Goal: Task Accomplishment & Management: Manage account settings

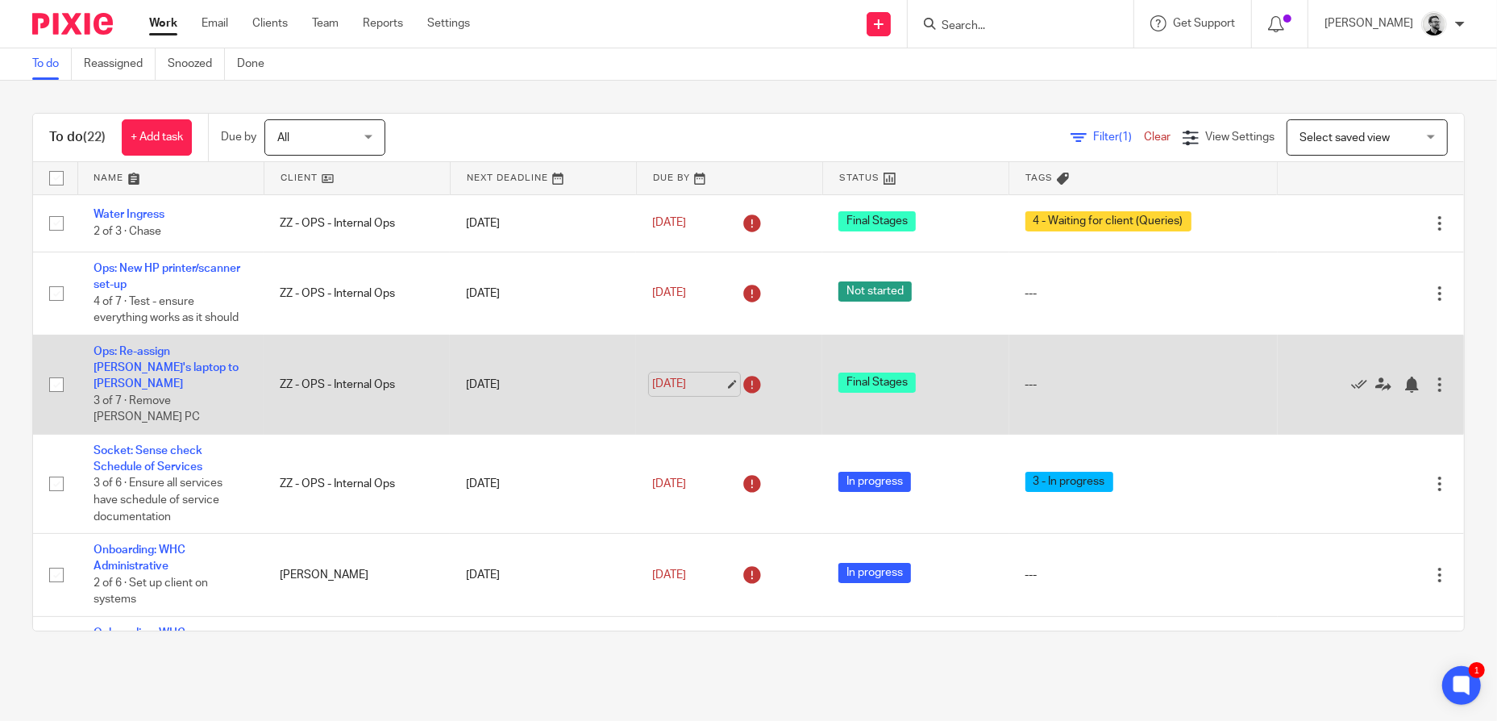
click at [655, 376] on link "[DATE]" at bounding box center [688, 384] width 73 height 17
click at [700, 376] on link "18 Aug 2025" at bounding box center [688, 384] width 73 height 17
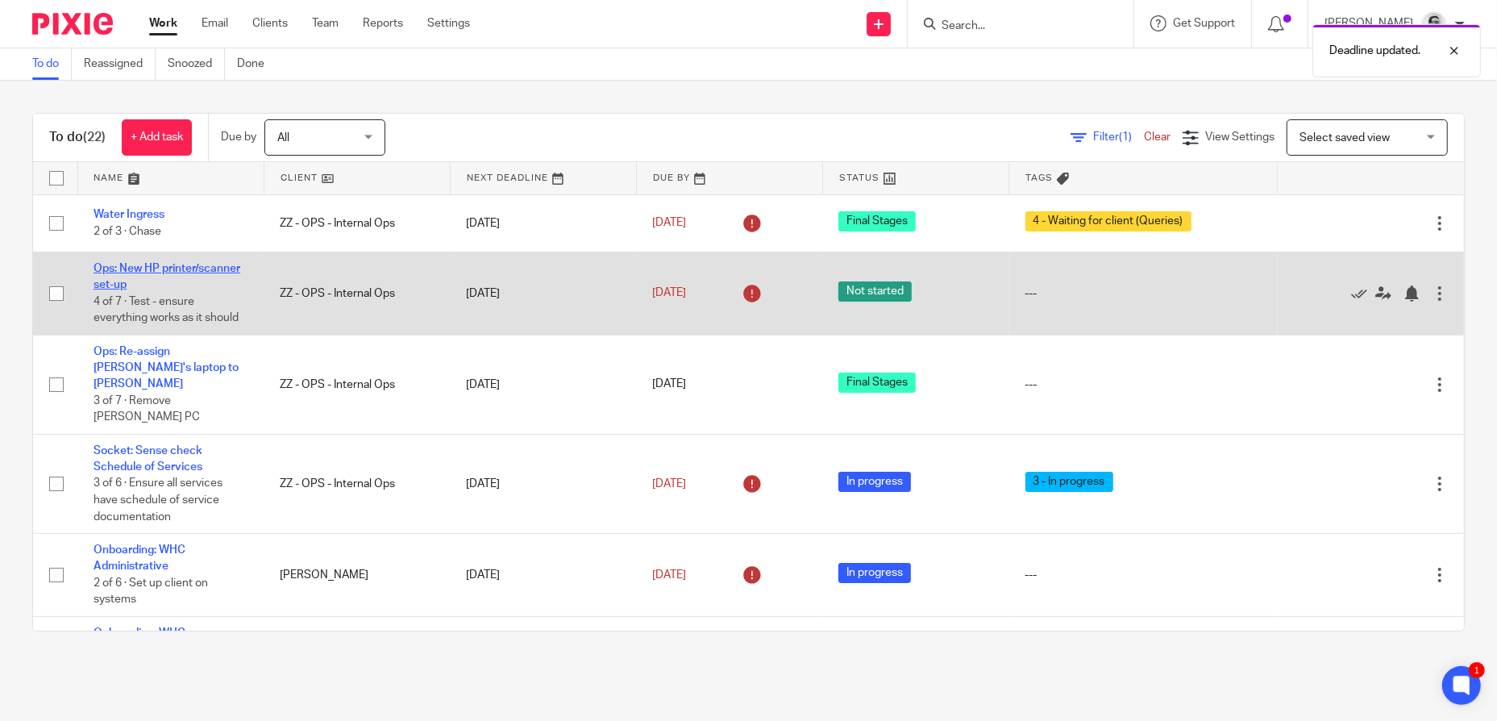
click at [144, 272] on link "Ops: New HP printer/scanner set-up" at bounding box center [166, 276] width 147 height 27
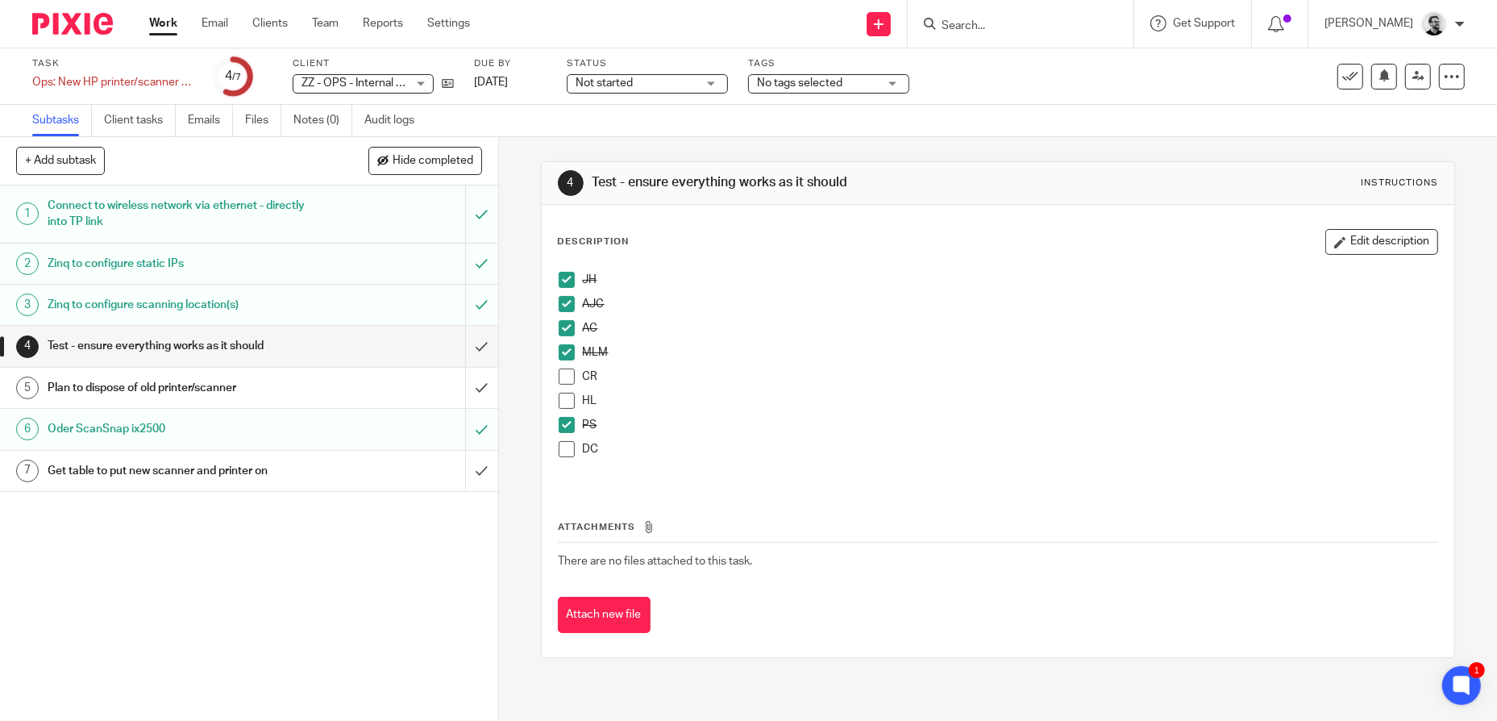
click at [564, 378] on span at bounding box center [567, 376] width 16 height 16
click at [567, 405] on span at bounding box center [567, 401] width 16 height 16
click at [77, 158] on button "+ Add subtask" at bounding box center [60, 160] width 89 height 27
type input "Set-up ScanSnap for team (driver/app install)"
click at [453, 165] on p "+ Add" at bounding box center [458, 160] width 47 height 27
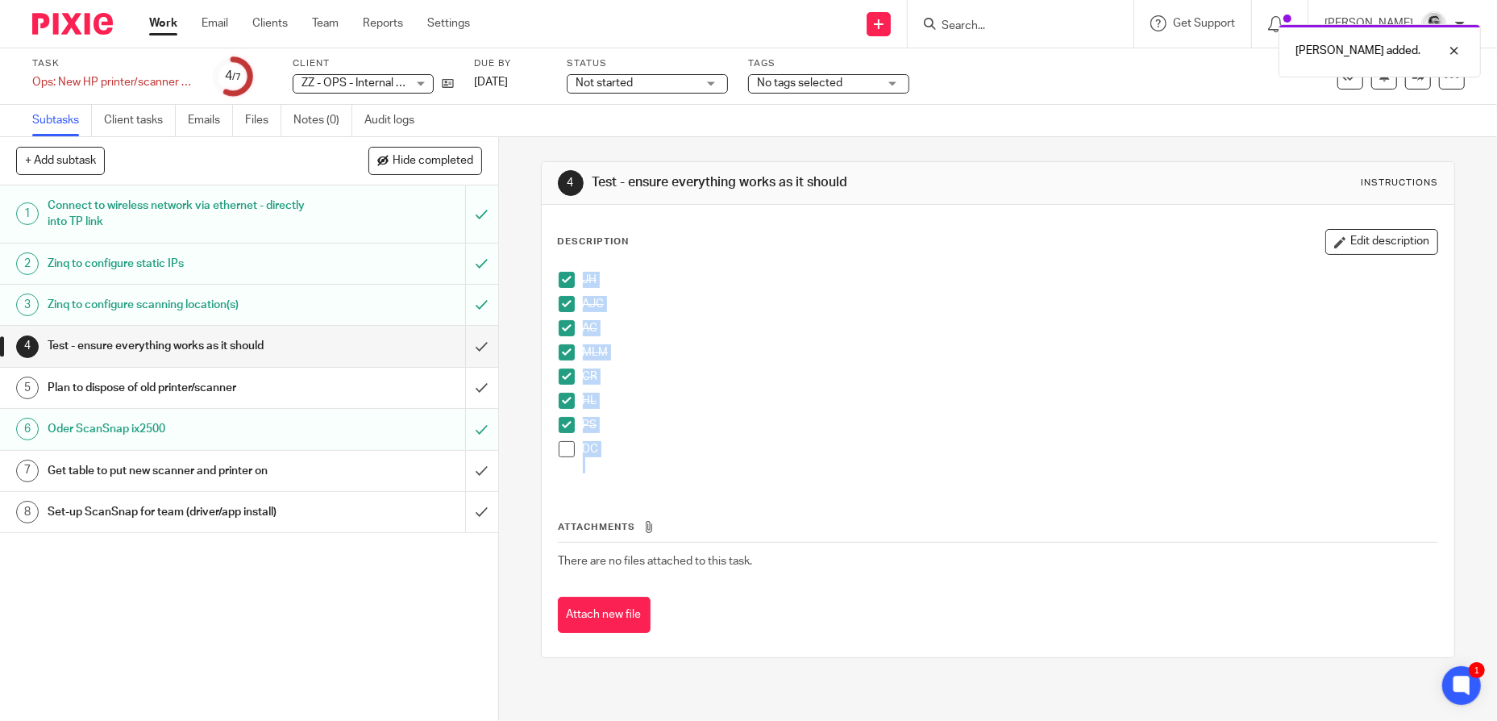
drag, startPoint x: 614, startPoint y: 461, endPoint x: 542, endPoint y: 274, distance: 200.6
click at [542, 274] on div "Description Edit description JH AJC AC MLM CR HL PS DC Attachments There are no…" at bounding box center [998, 431] width 913 height 452
copy ul "JH AJC AC MLM CR HL PS DC"
click at [343, 518] on div "Set-up ScanSnap for team (driver/app install)" at bounding box center [248, 512] width 401 height 24
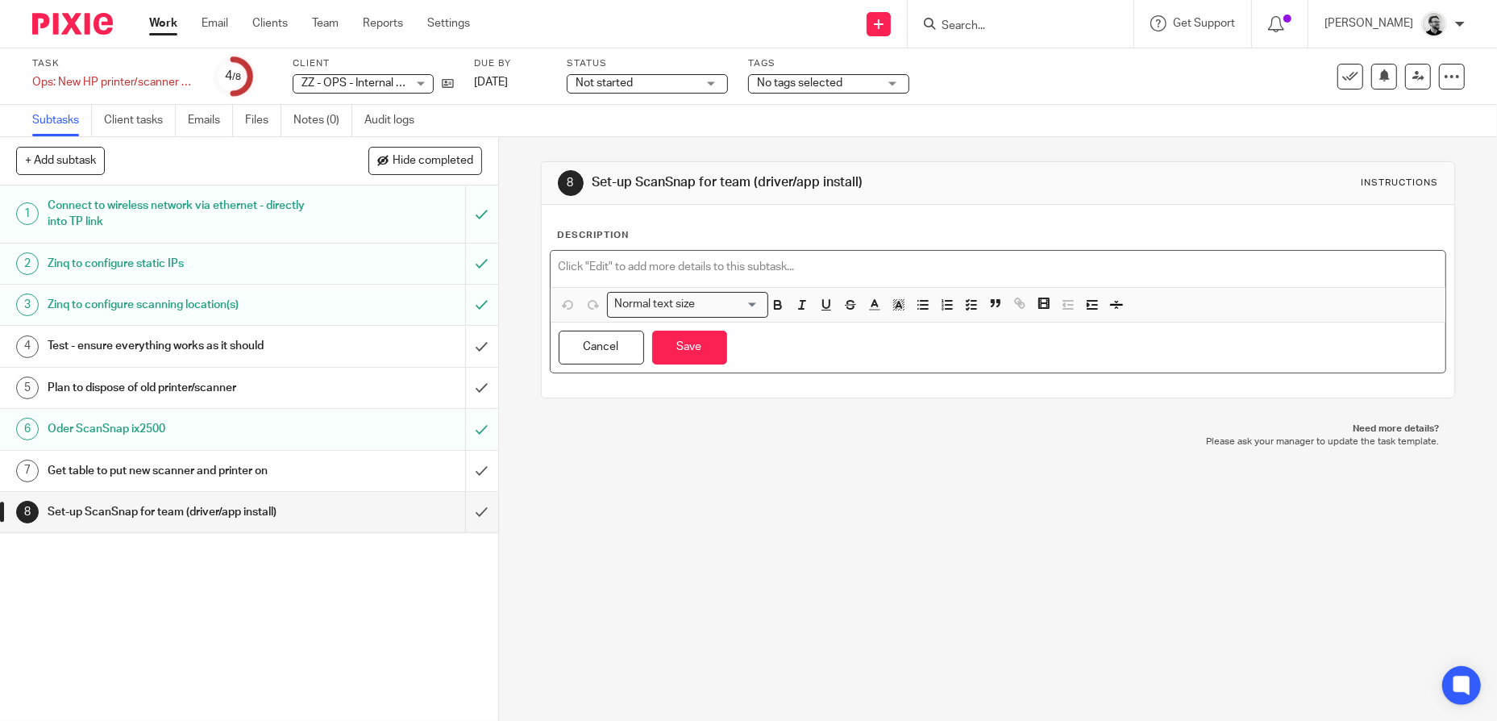
click at [720, 262] on p at bounding box center [998, 267] width 879 height 16
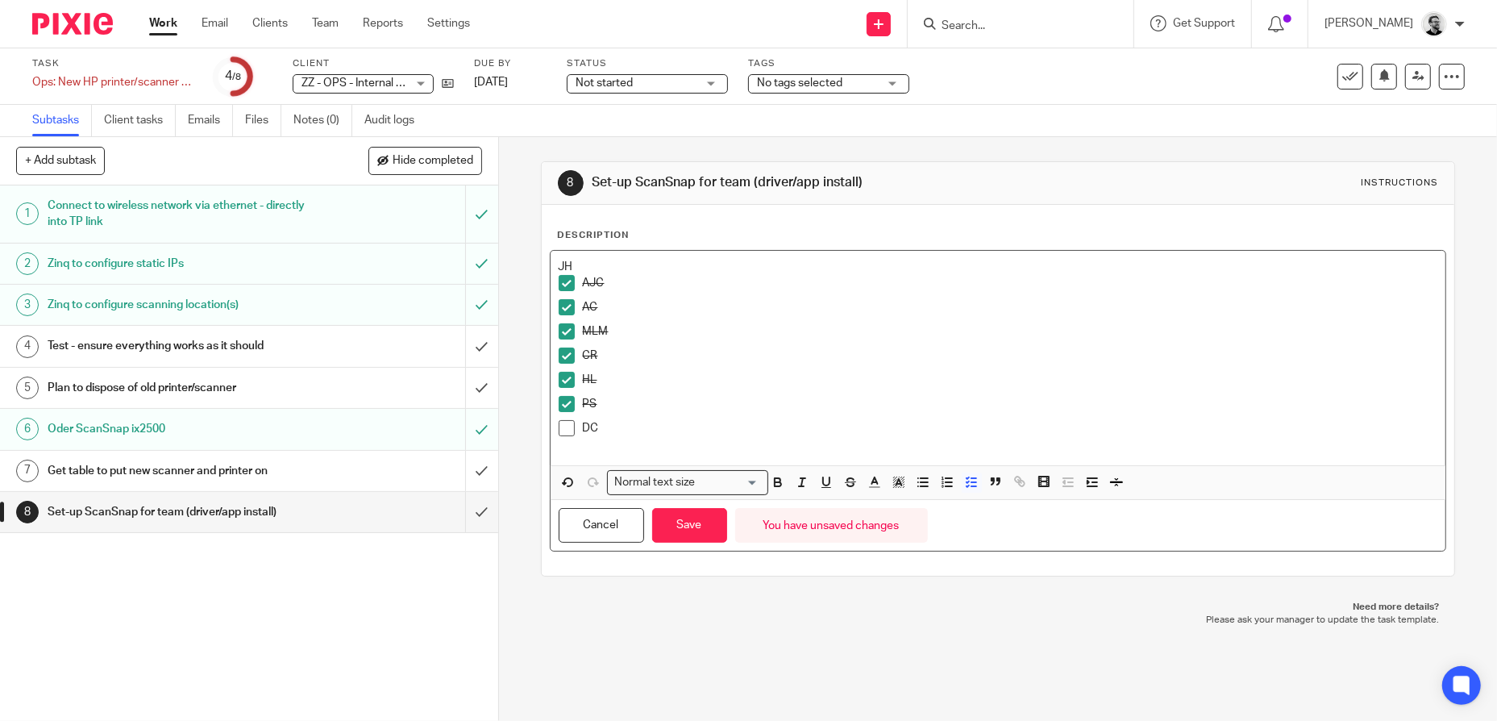
click at [559, 284] on span at bounding box center [567, 283] width 16 height 16
click at [559, 309] on span at bounding box center [567, 307] width 16 height 16
click at [562, 308] on span at bounding box center [567, 307] width 16 height 16
click at [559, 330] on span at bounding box center [567, 331] width 16 height 16
click at [563, 355] on span at bounding box center [567, 355] width 16 height 16
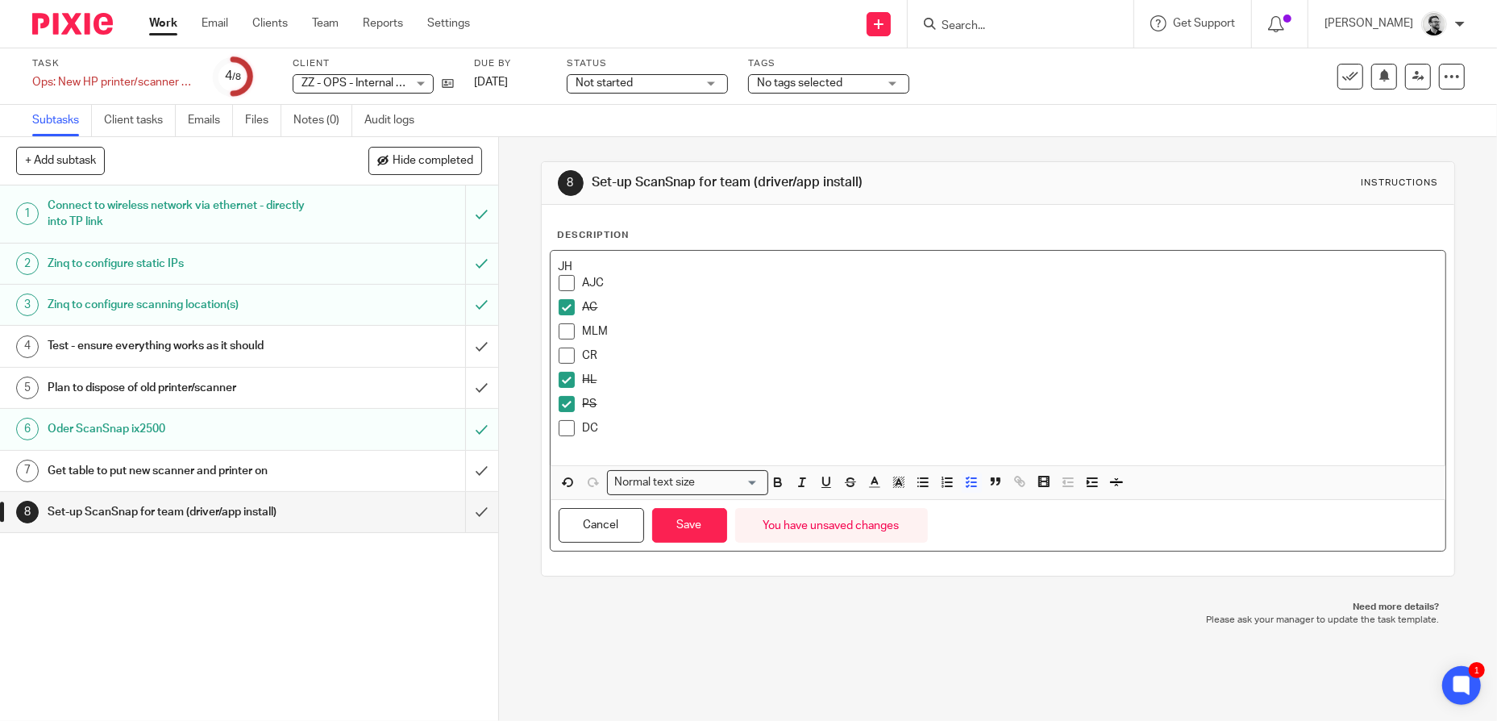
click at [566, 382] on span at bounding box center [567, 380] width 16 height 16
click at [561, 403] on span at bounding box center [567, 404] width 16 height 16
click at [559, 265] on p "JH" at bounding box center [998, 267] width 879 height 16
drag, startPoint x: 581, startPoint y: 260, endPoint x: 551, endPoint y: 264, distance: 30.0
click at [542, 262] on div "Description JH AJC AC MLM CR HL PS DC Normal text size Loading... Remove Edit I…" at bounding box center [998, 390] width 913 height 371
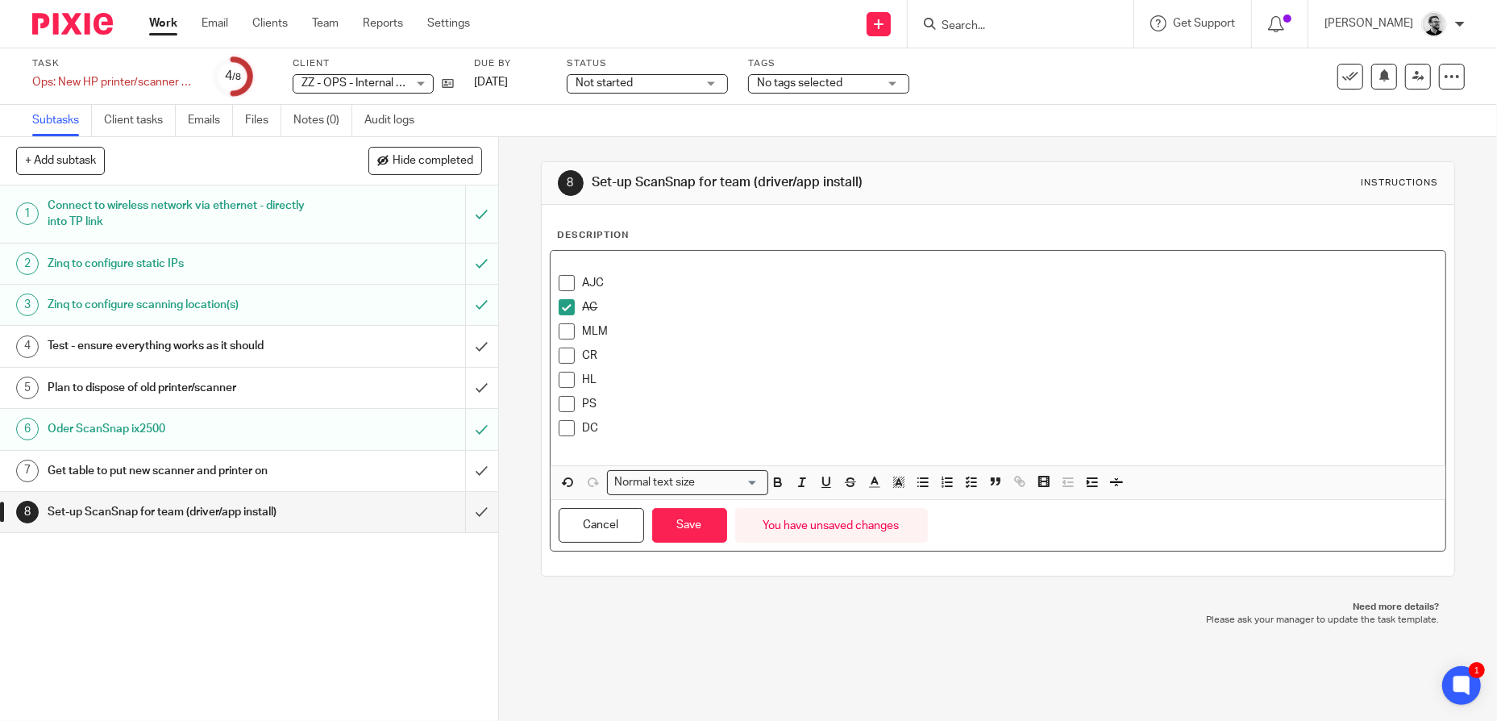
click at [559, 282] on span at bounding box center [567, 283] width 16 height 16
click at [561, 305] on span at bounding box center [567, 307] width 16 height 16
click at [717, 337] on p "MLM" at bounding box center [1010, 331] width 855 height 16
click at [675, 531] on button "Save" at bounding box center [689, 525] width 75 height 35
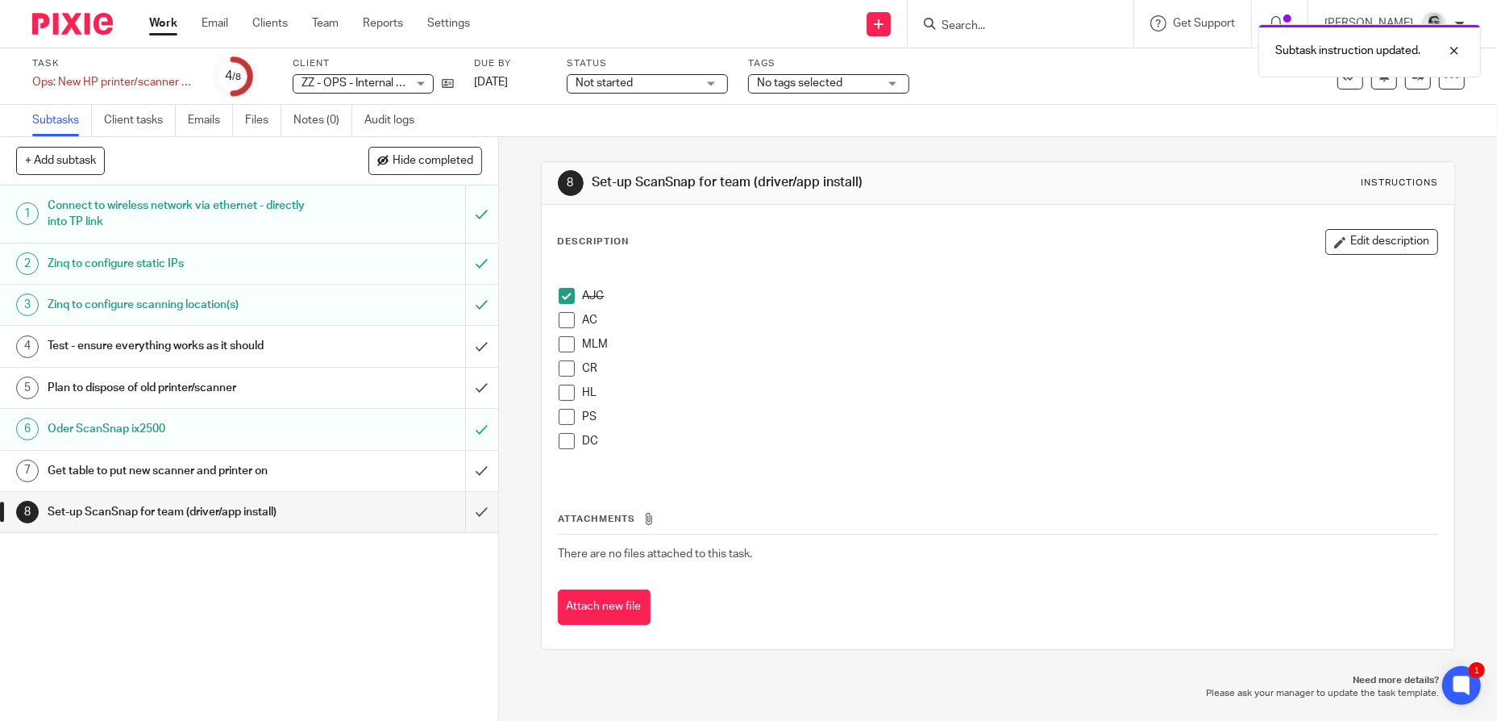
click at [711, 87] on div "Not started Not started" at bounding box center [647, 83] width 161 height 19
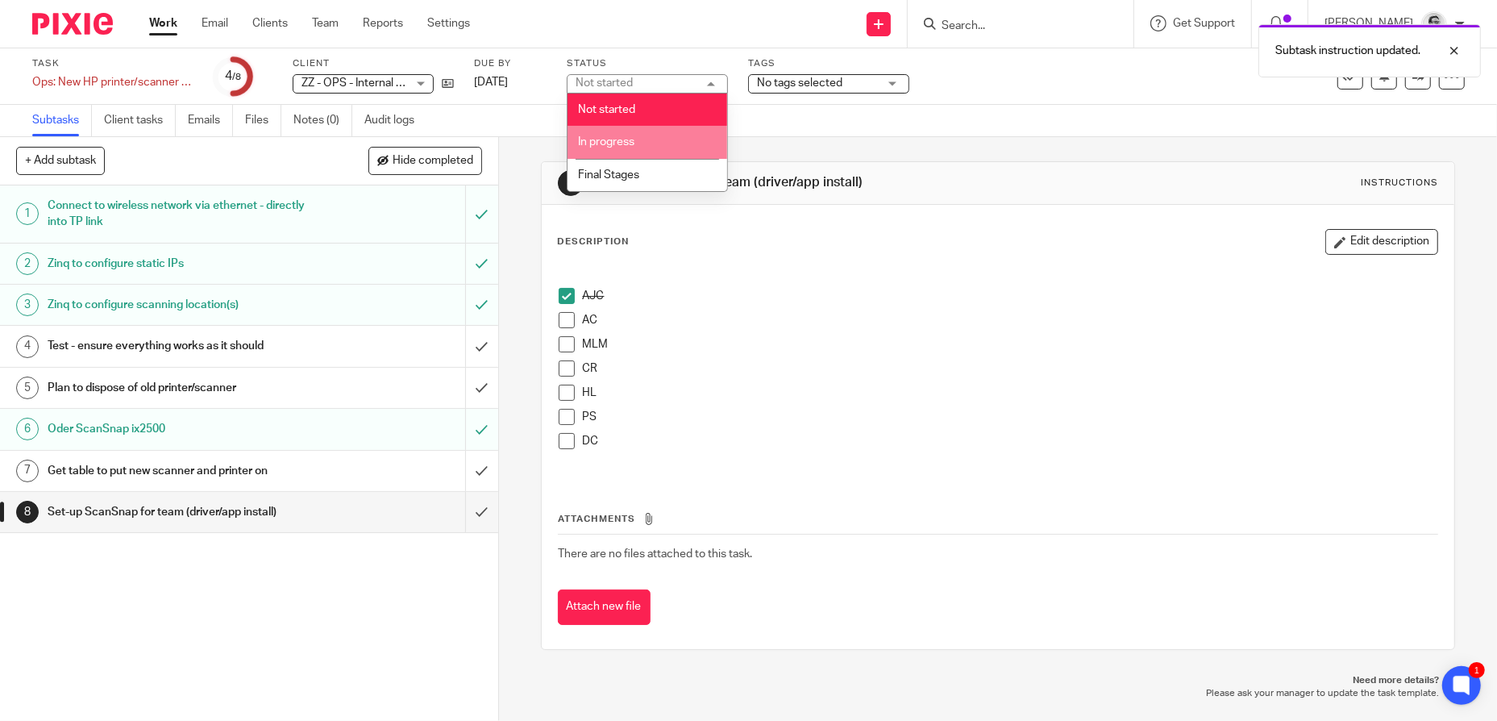
click at [638, 139] on li "In progress" at bounding box center [647, 142] width 160 height 33
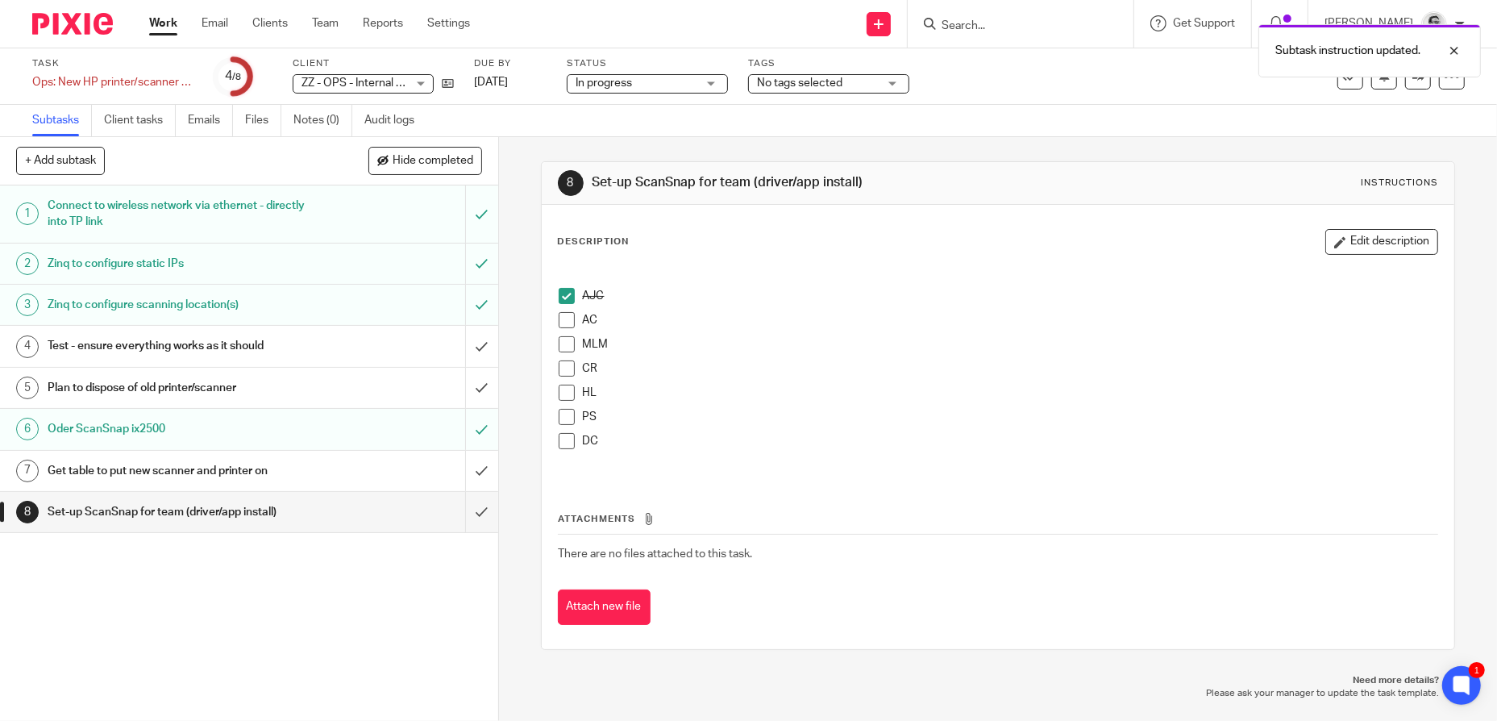
click at [862, 372] on p "CR" at bounding box center [1010, 368] width 855 height 16
click at [161, 22] on link "Work" at bounding box center [163, 23] width 28 height 16
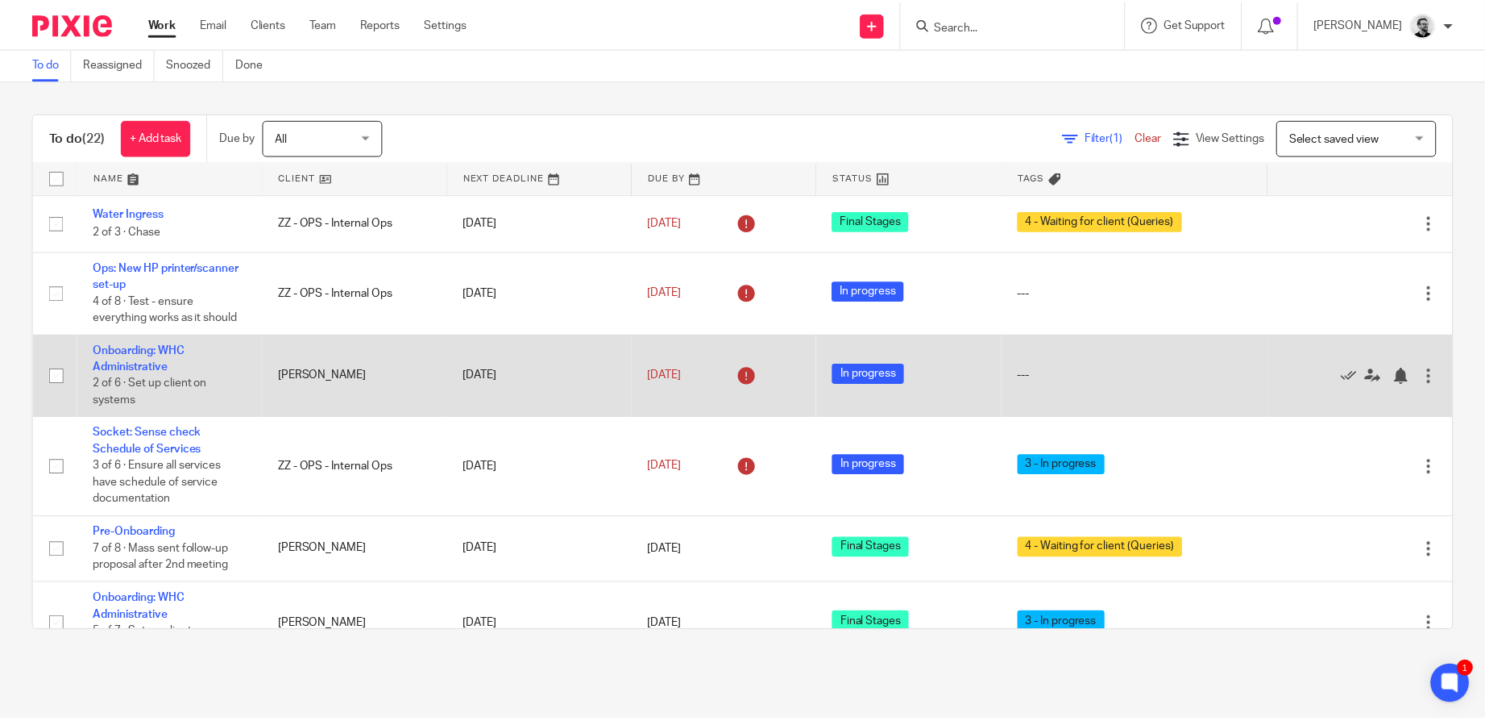
scroll to position [81, 0]
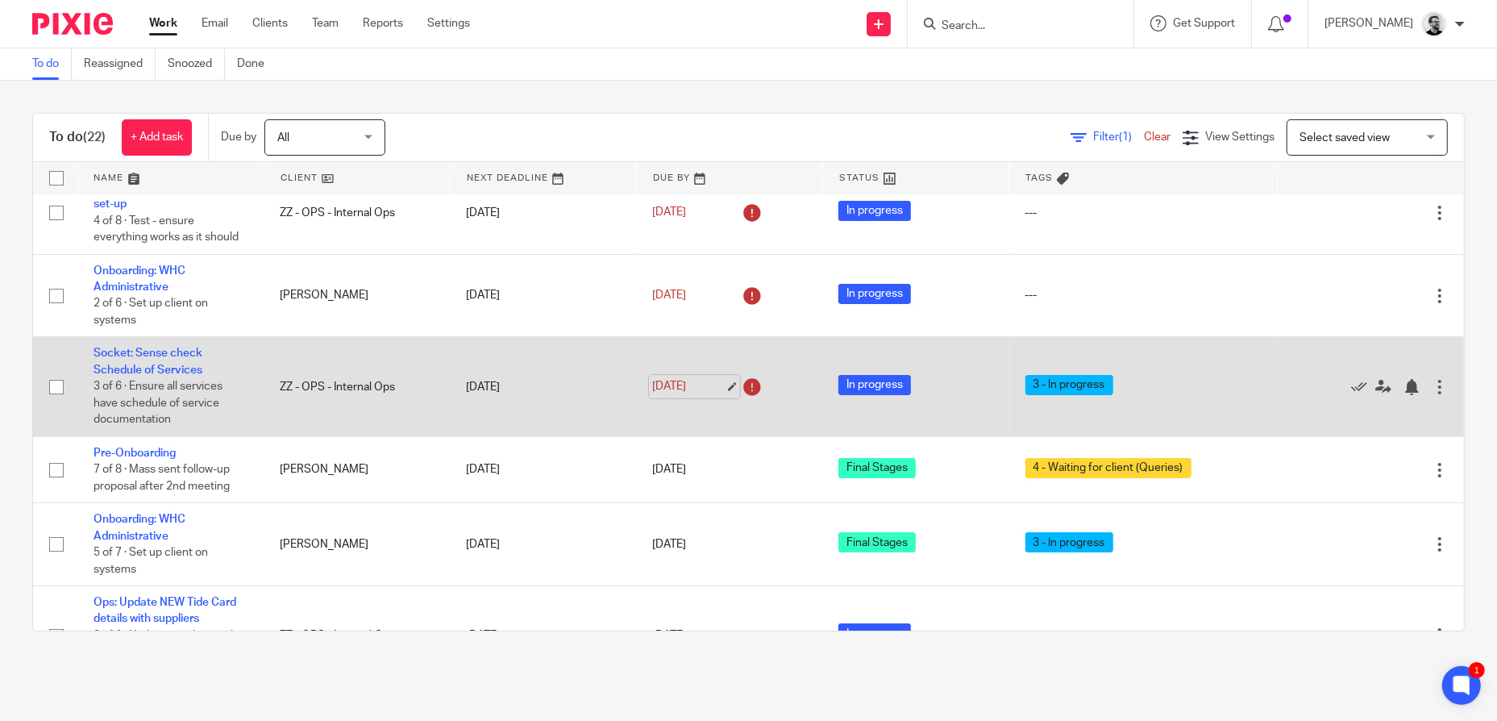
click at [674, 387] on link "14 Aug 2025" at bounding box center [688, 386] width 73 height 17
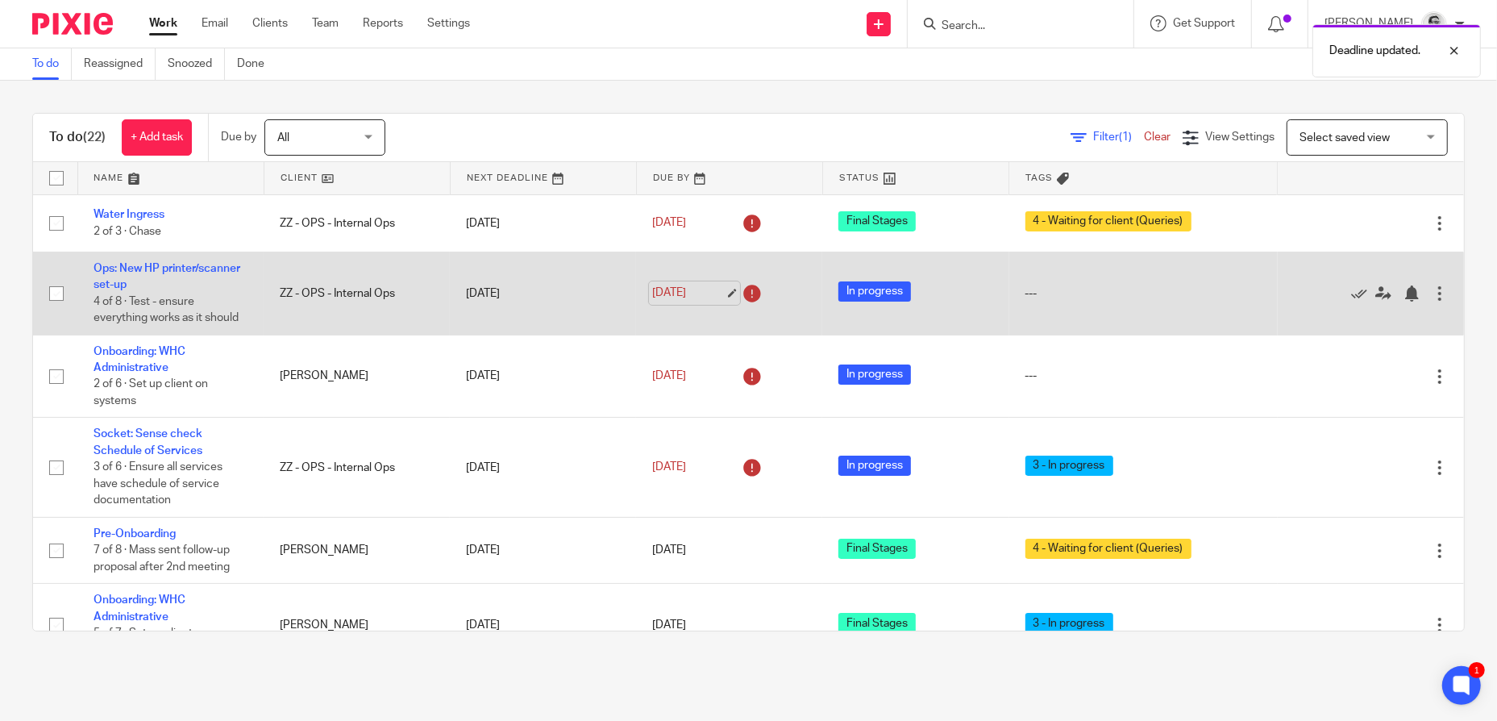
click at [652, 292] on link "12 Aug 2025" at bounding box center [688, 293] width 73 height 17
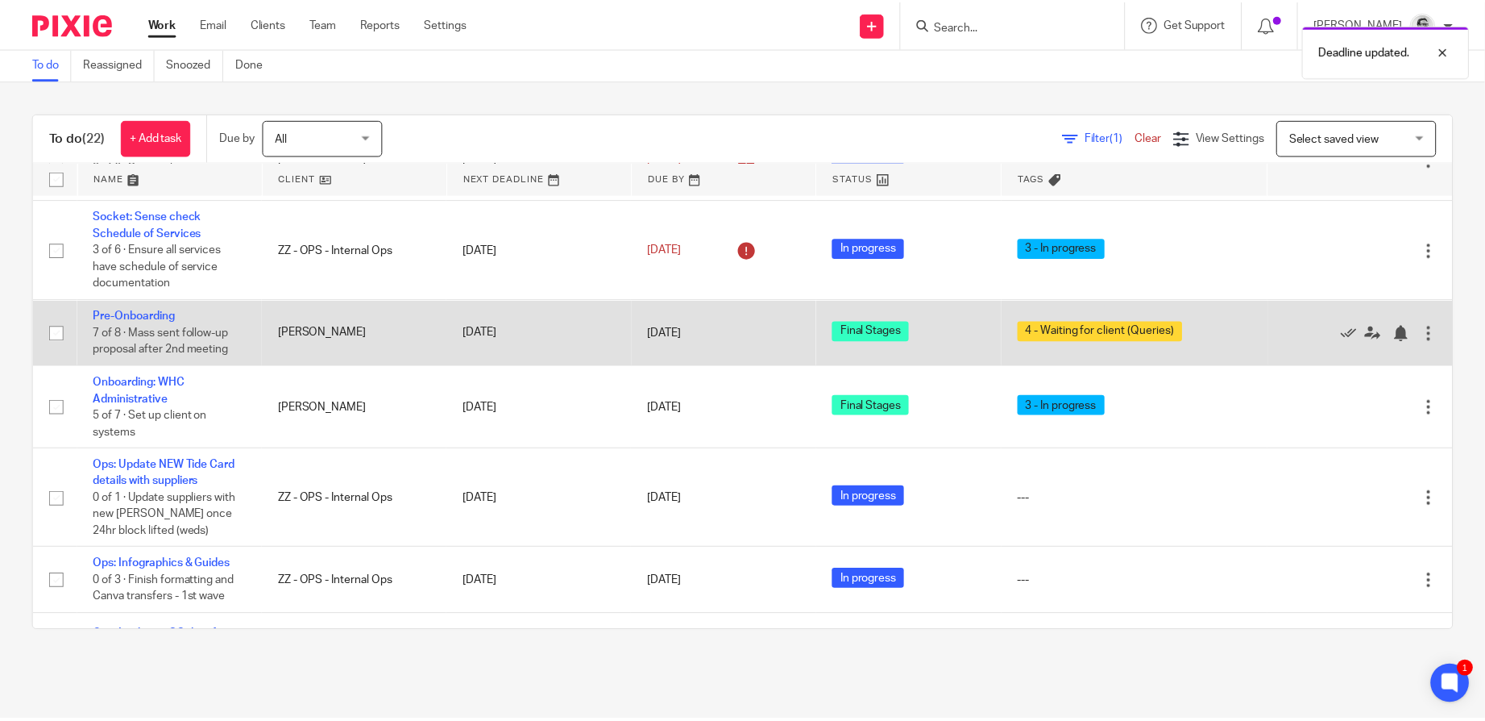
scroll to position [242, 0]
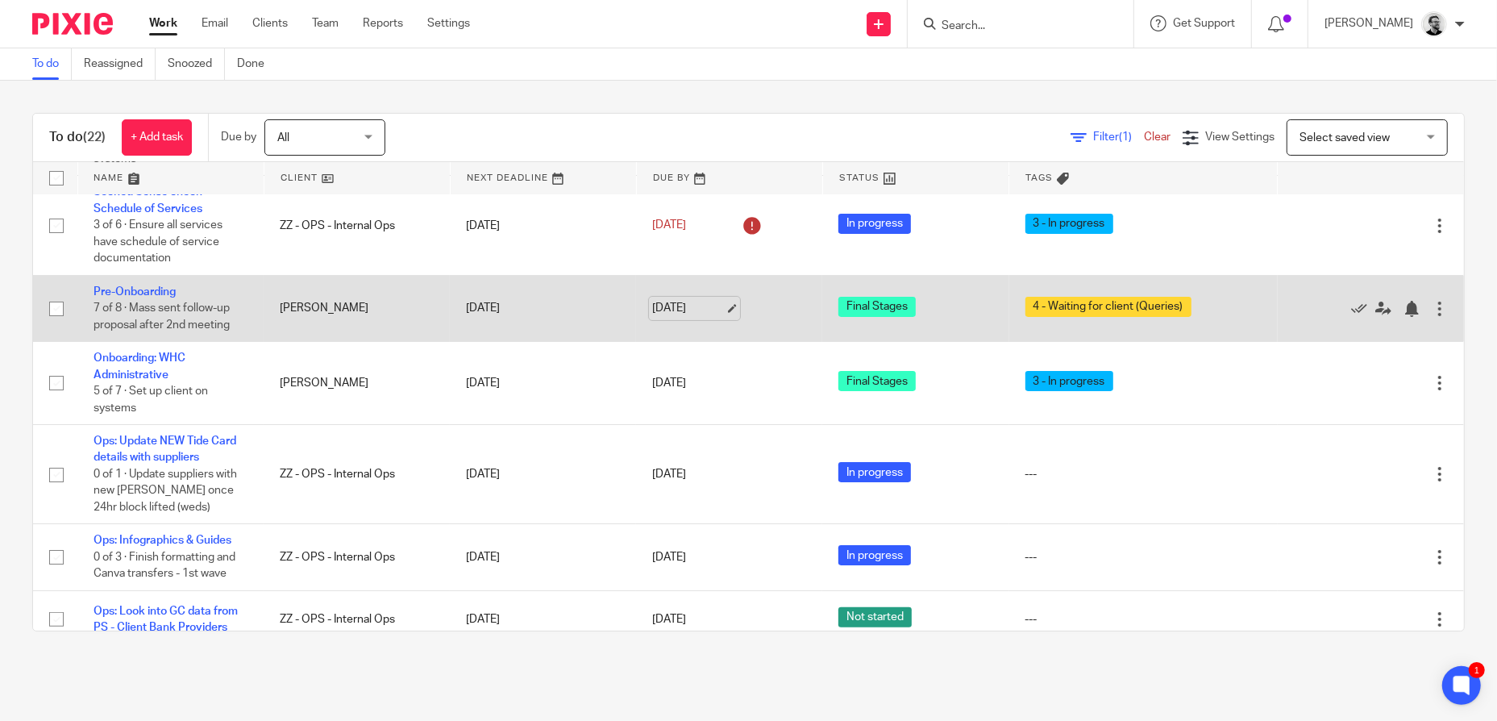
click at [678, 301] on link "[DATE]" at bounding box center [688, 308] width 73 height 17
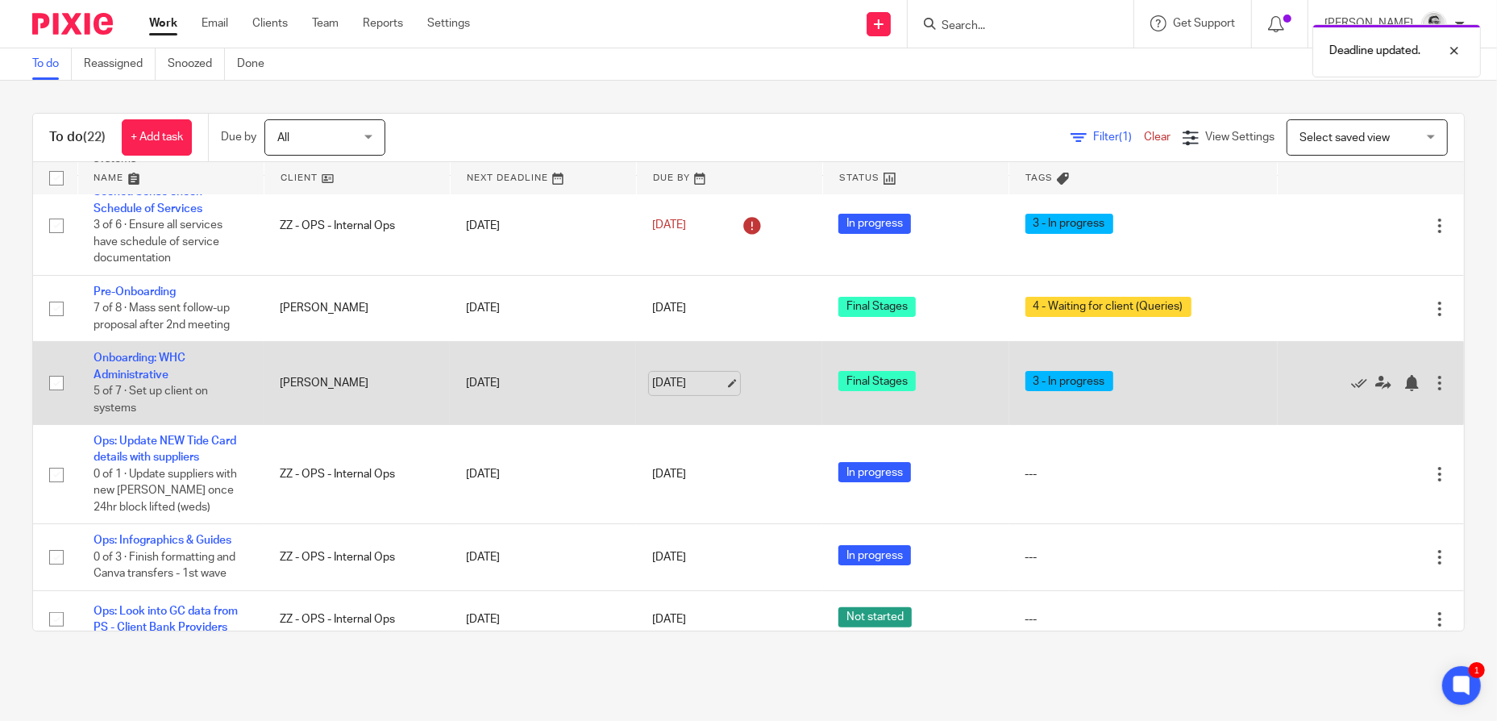
click at [688, 378] on link "[DATE]" at bounding box center [688, 383] width 73 height 17
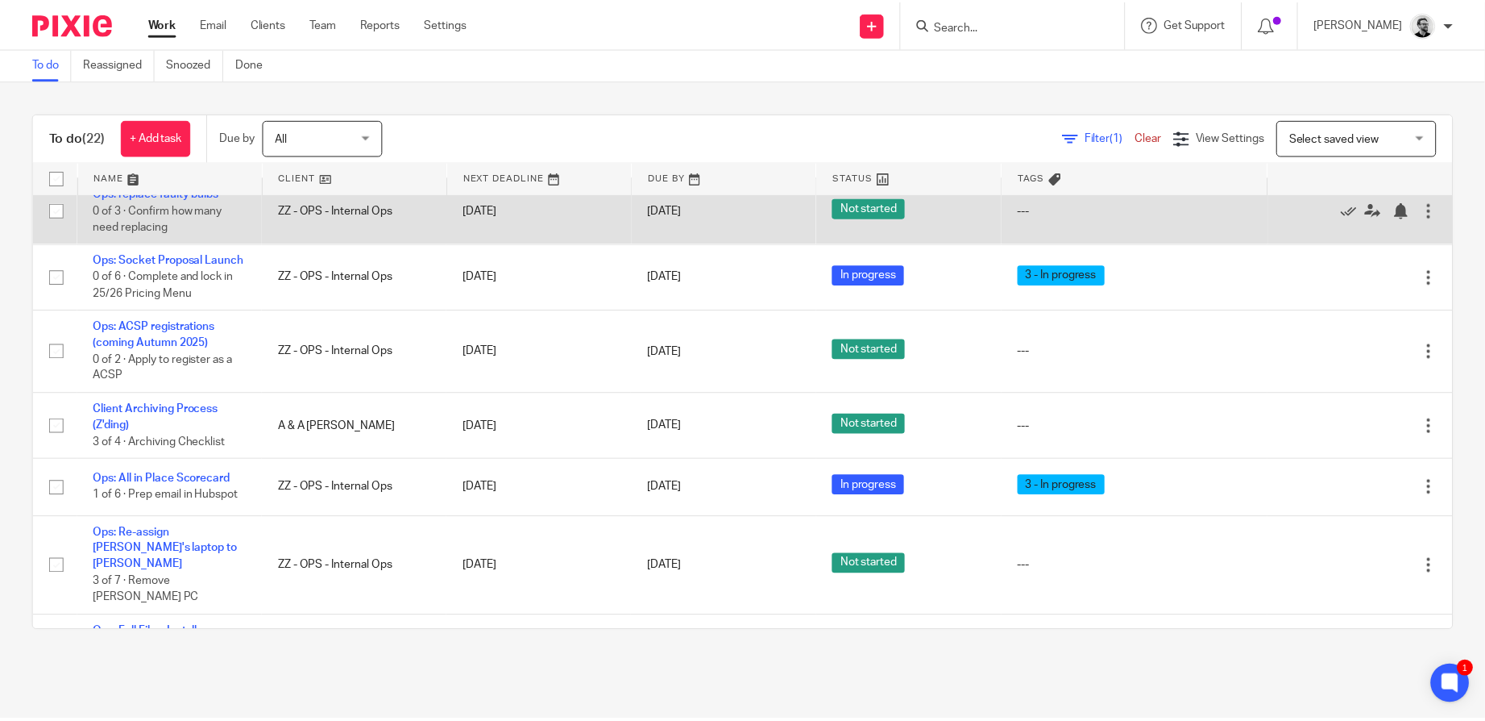
scroll to position [725, 0]
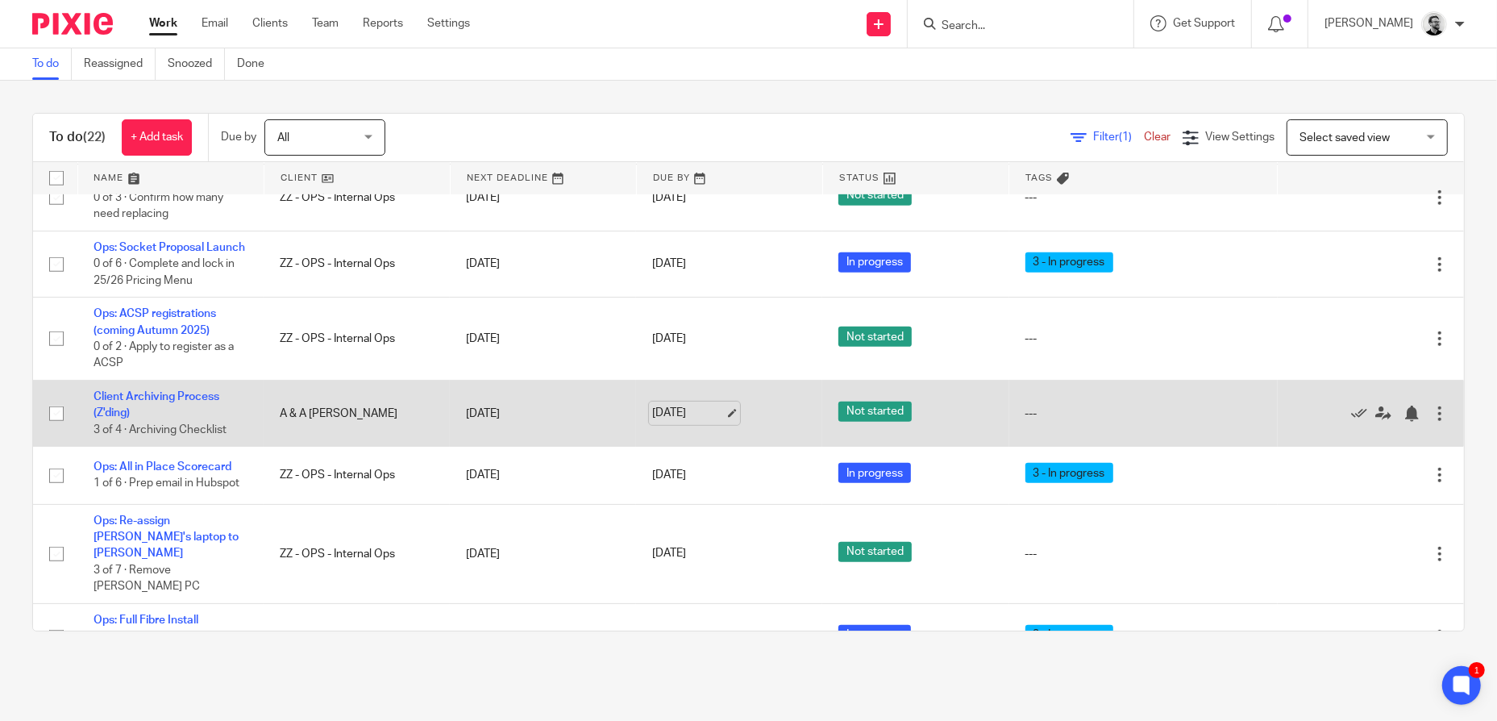
click at [655, 416] on link "19 Aug 2025" at bounding box center [688, 413] width 73 height 17
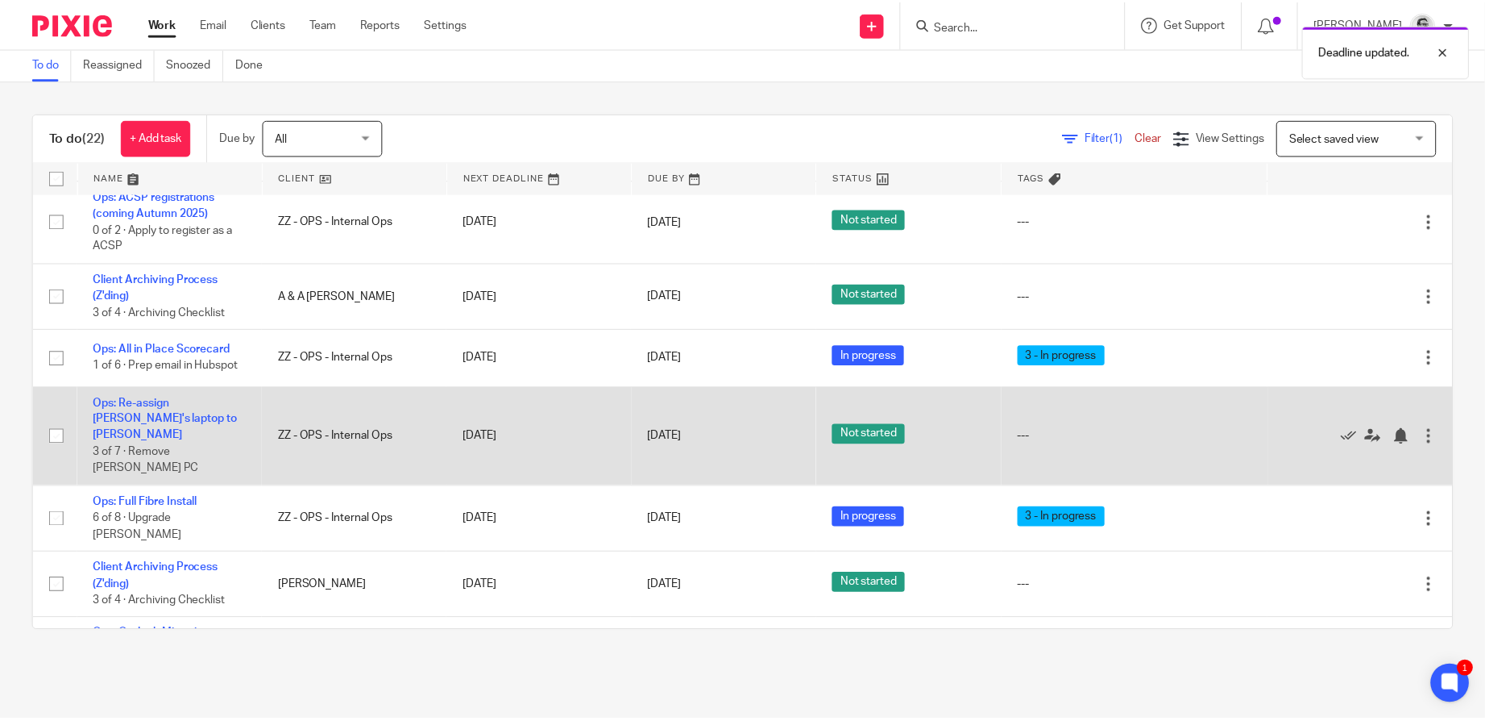
scroll to position [887, 0]
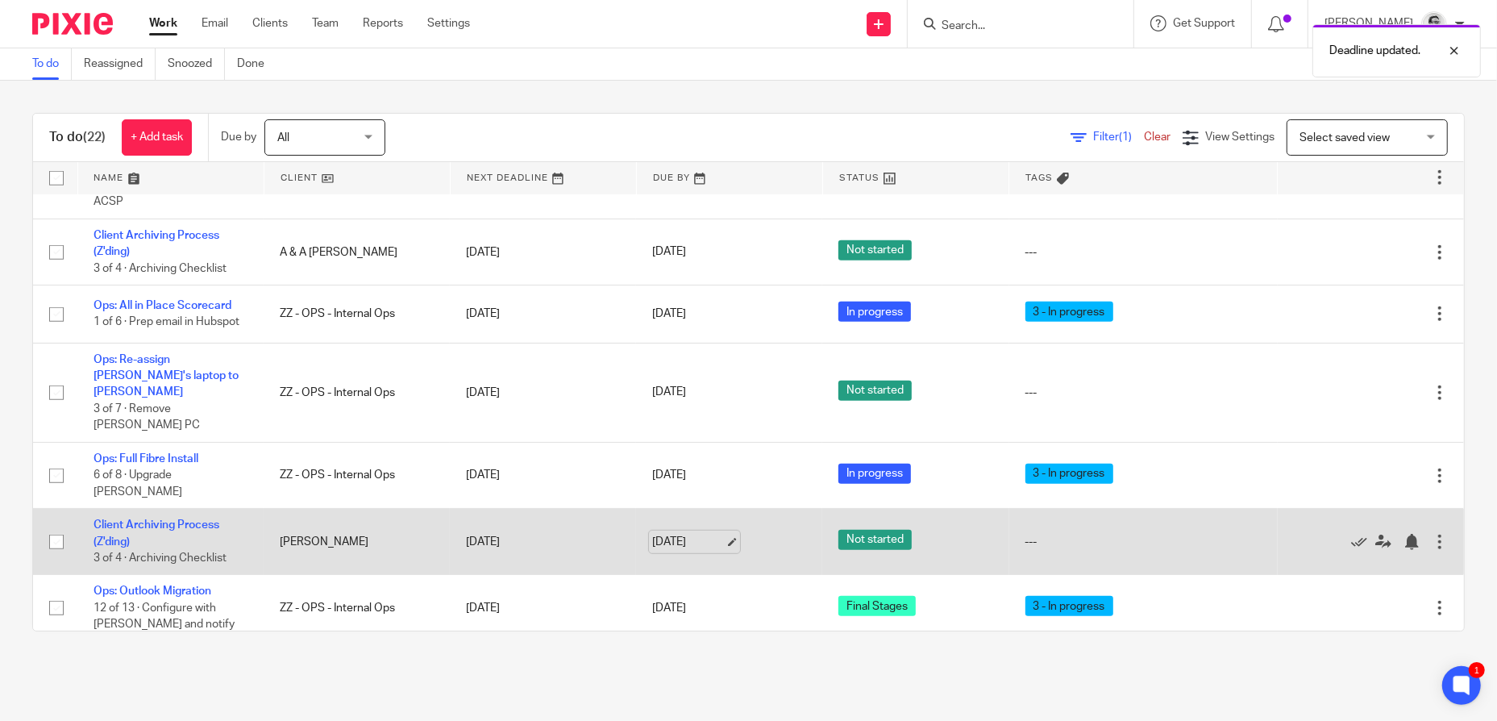
click at [671, 534] on link "21 Aug 2025" at bounding box center [688, 542] width 73 height 17
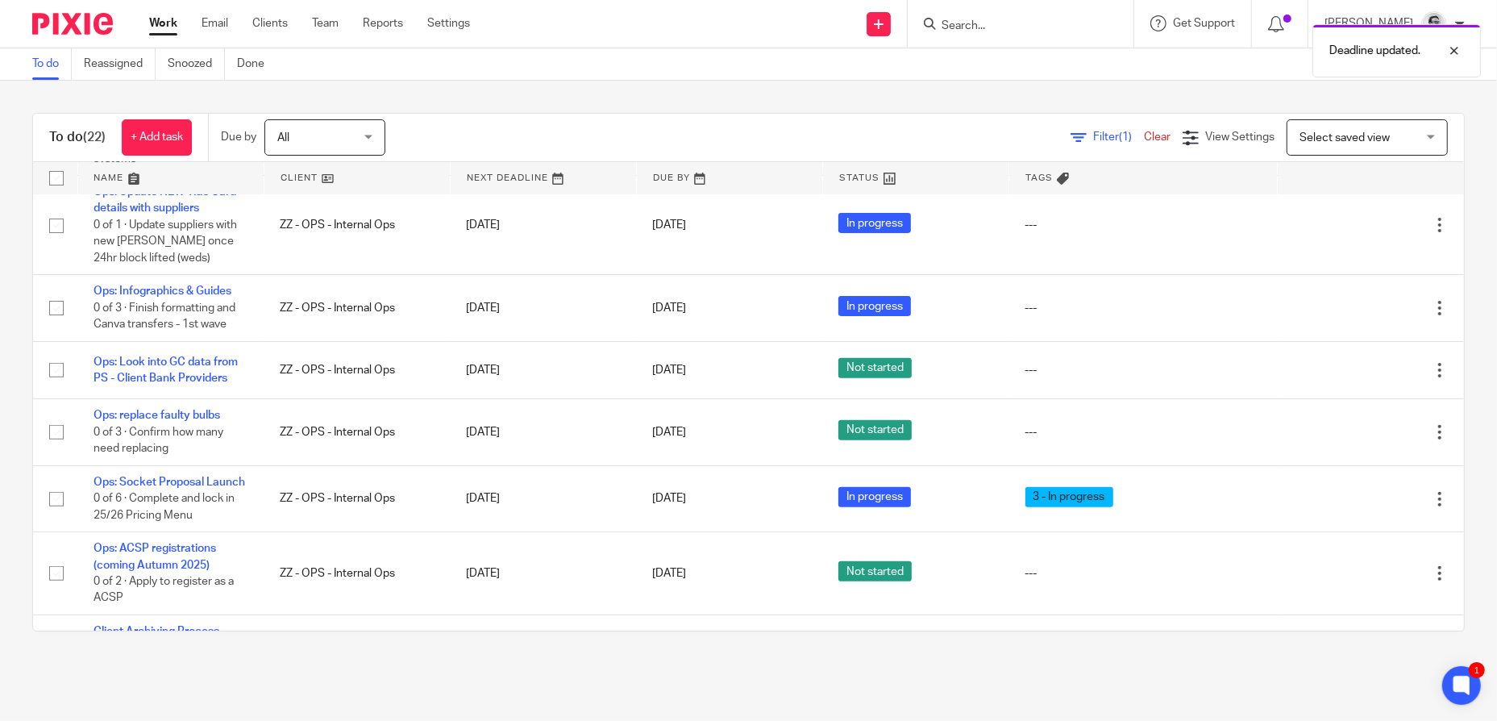
scroll to position [484, 0]
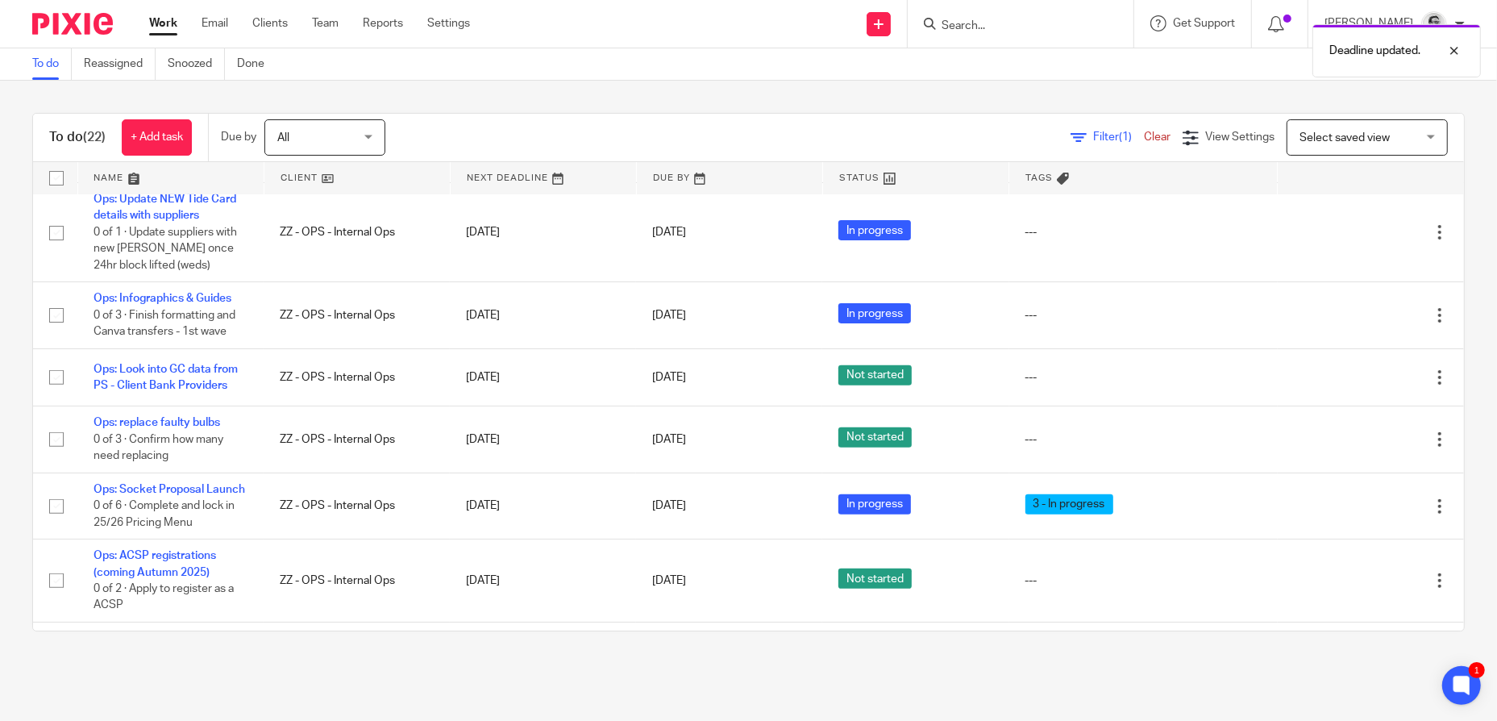
click at [1024, 31] on div "Deadline updated." at bounding box center [1115, 46] width 733 height 61
click at [1002, 23] on div "Deadline updated." at bounding box center [1115, 46] width 733 height 61
click at [977, 26] on div "Deadline updated." at bounding box center [1115, 46] width 733 height 61
click at [1017, 20] on div "Deadline updated." at bounding box center [1115, 46] width 733 height 61
click at [1060, 21] on div "Deadline updated." at bounding box center [1115, 46] width 733 height 61
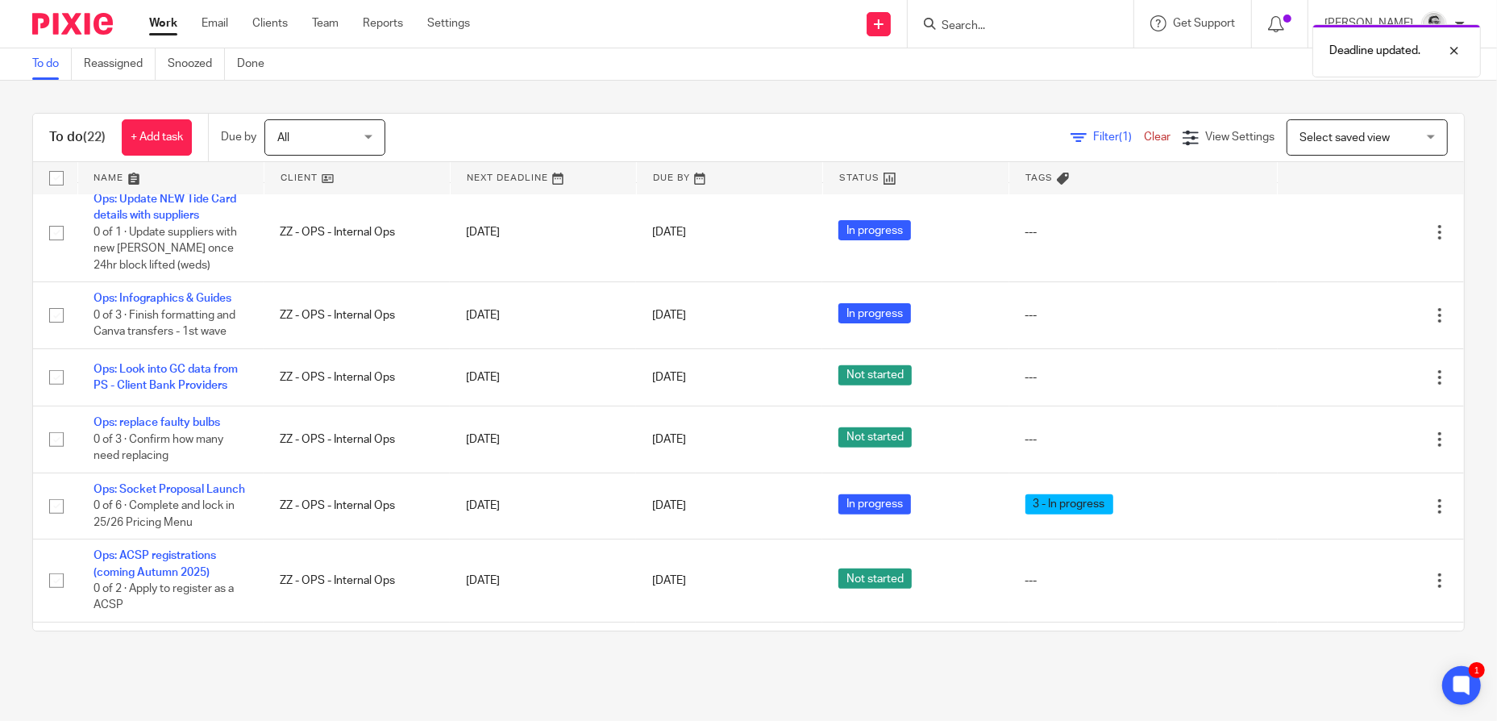
click at [986, 19] on div "Deadline updated." at bounding box center [1115, 46] width 733 height 61
click at [700, 77] on div "To do Reassigned Snoozed Done" at bounding box center [748, 64] width 1497 height 32
click at [1017, 25] on input "Search" at bounding box center [1012, 26] width 145 height 15
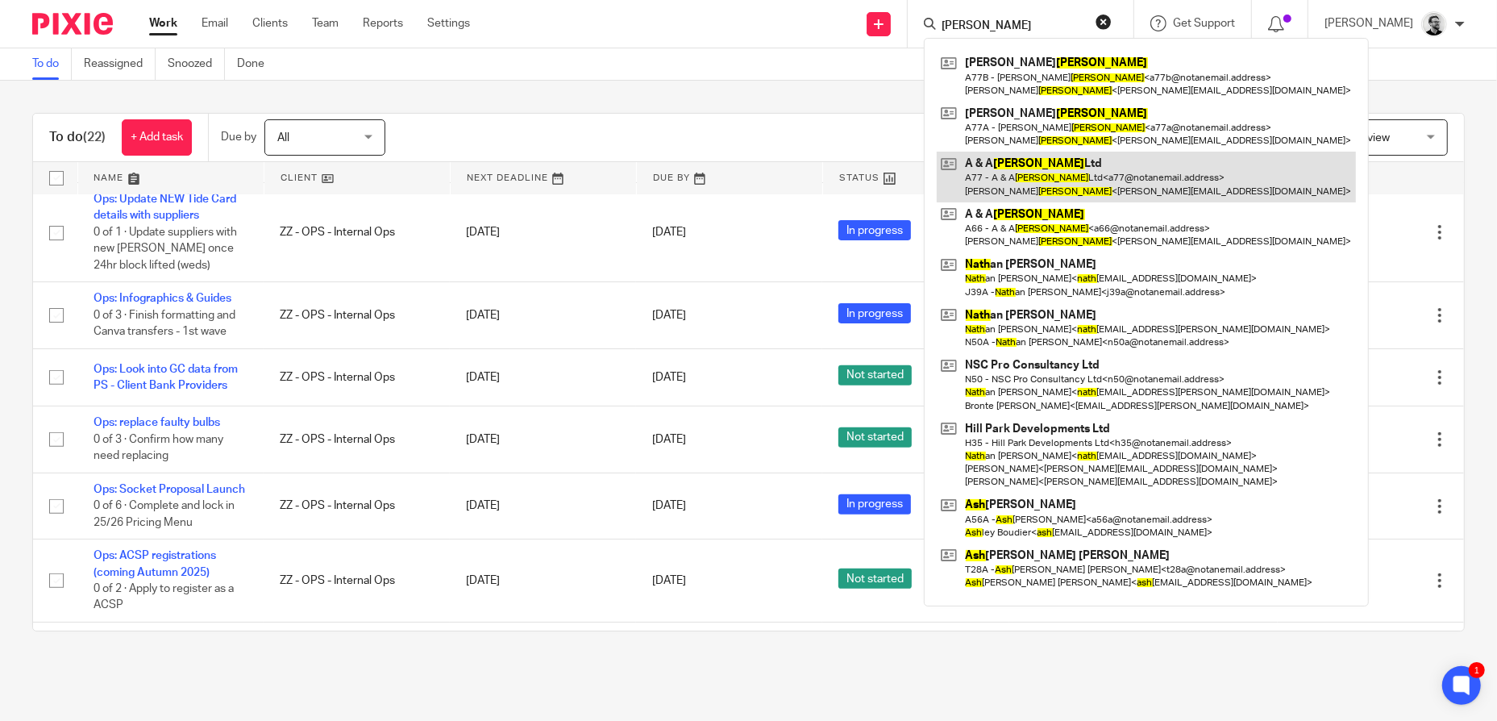
type input "nash"
click at [1101, 160] on link at bounding box center [1146, 177] width 419 height 50
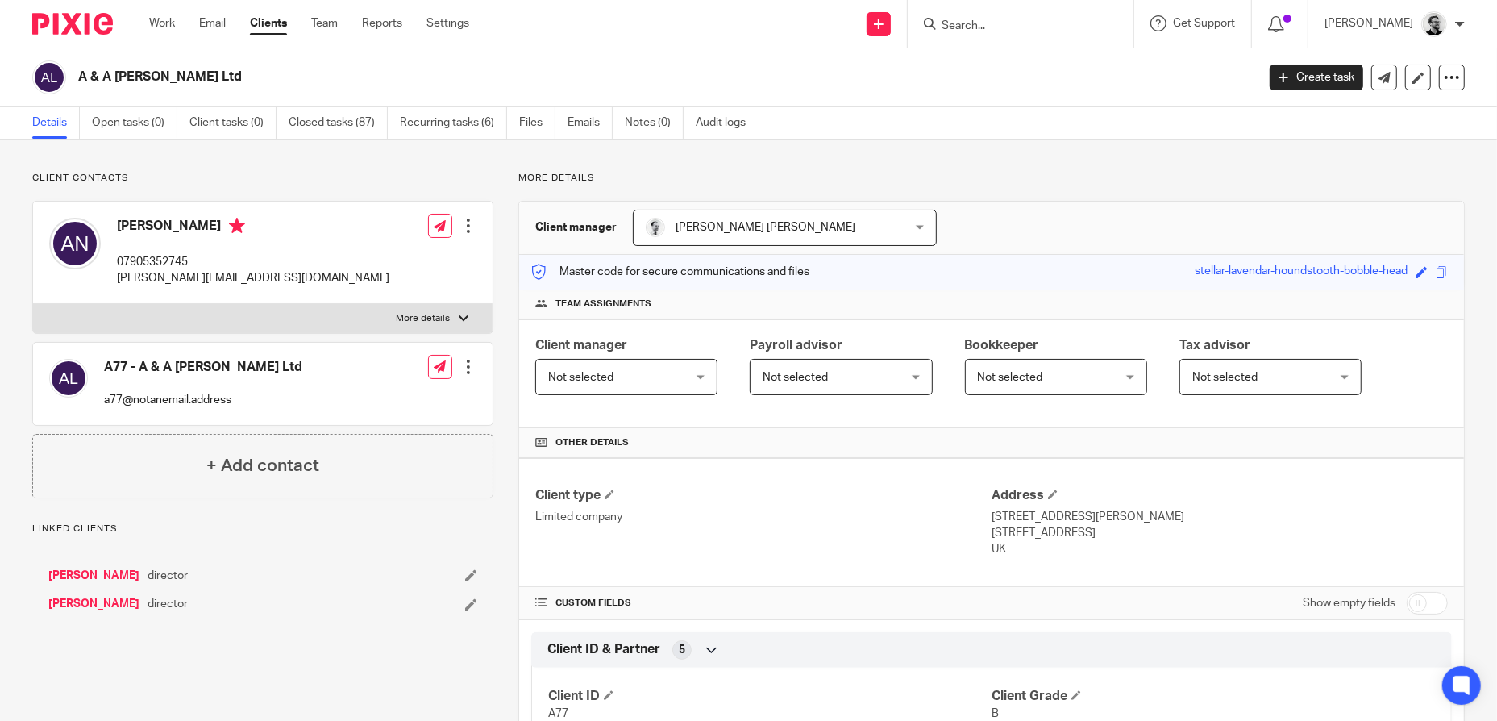
click at [993, 31] on input "Search" at bounding box center [1012, 26] width 145 height 15
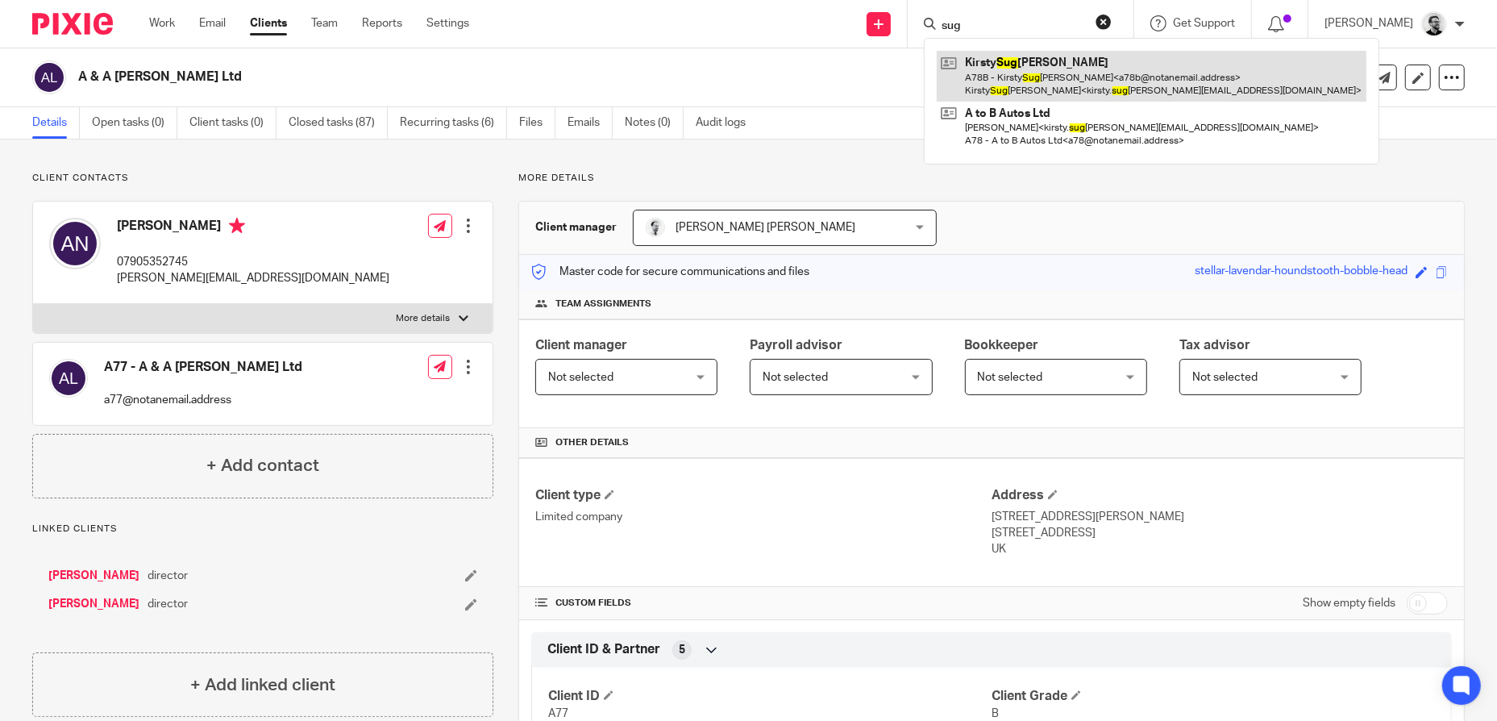
type input "sug"
click at [1091, 73] on link at bounding box center [1152, 76] width 430 height 50
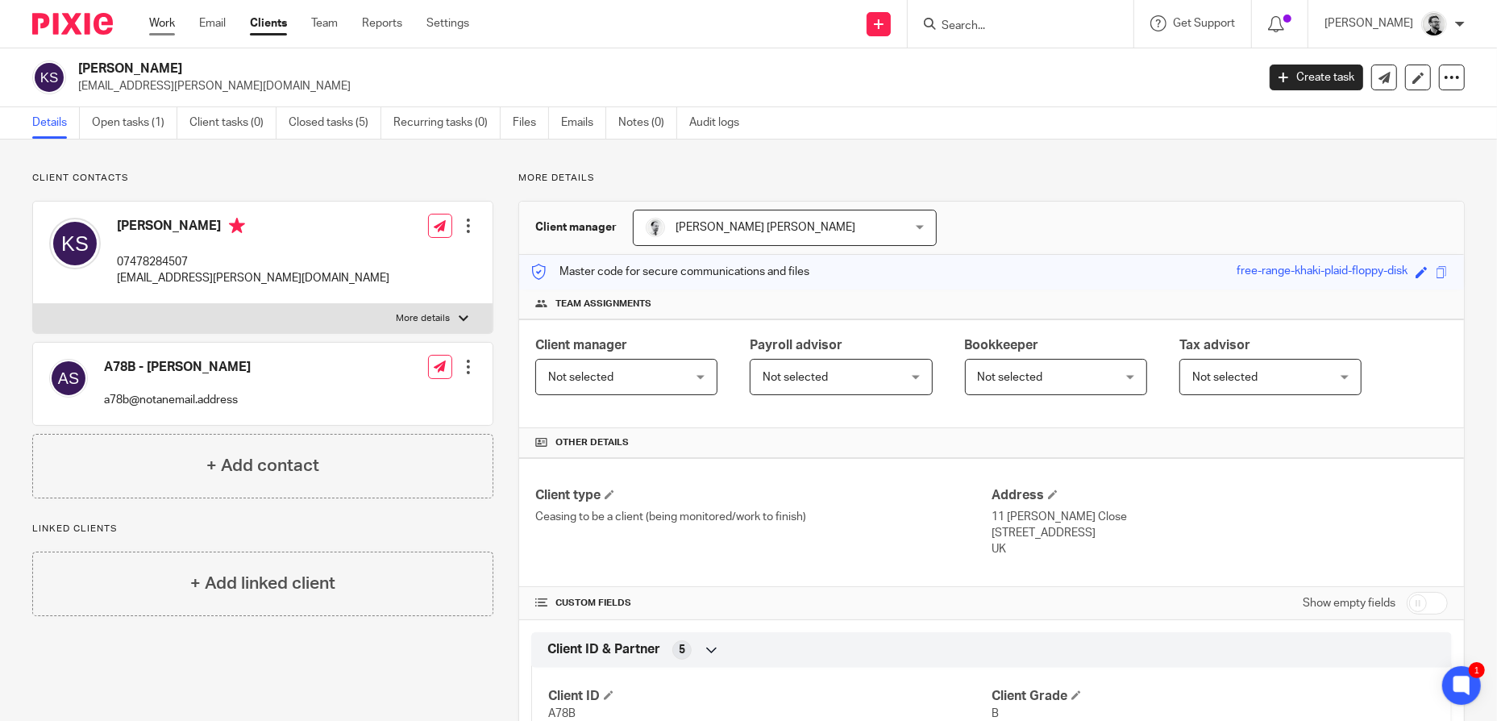
click at [156, 20] on link "Work" at bounding box center [162, 23] width 26 height 16
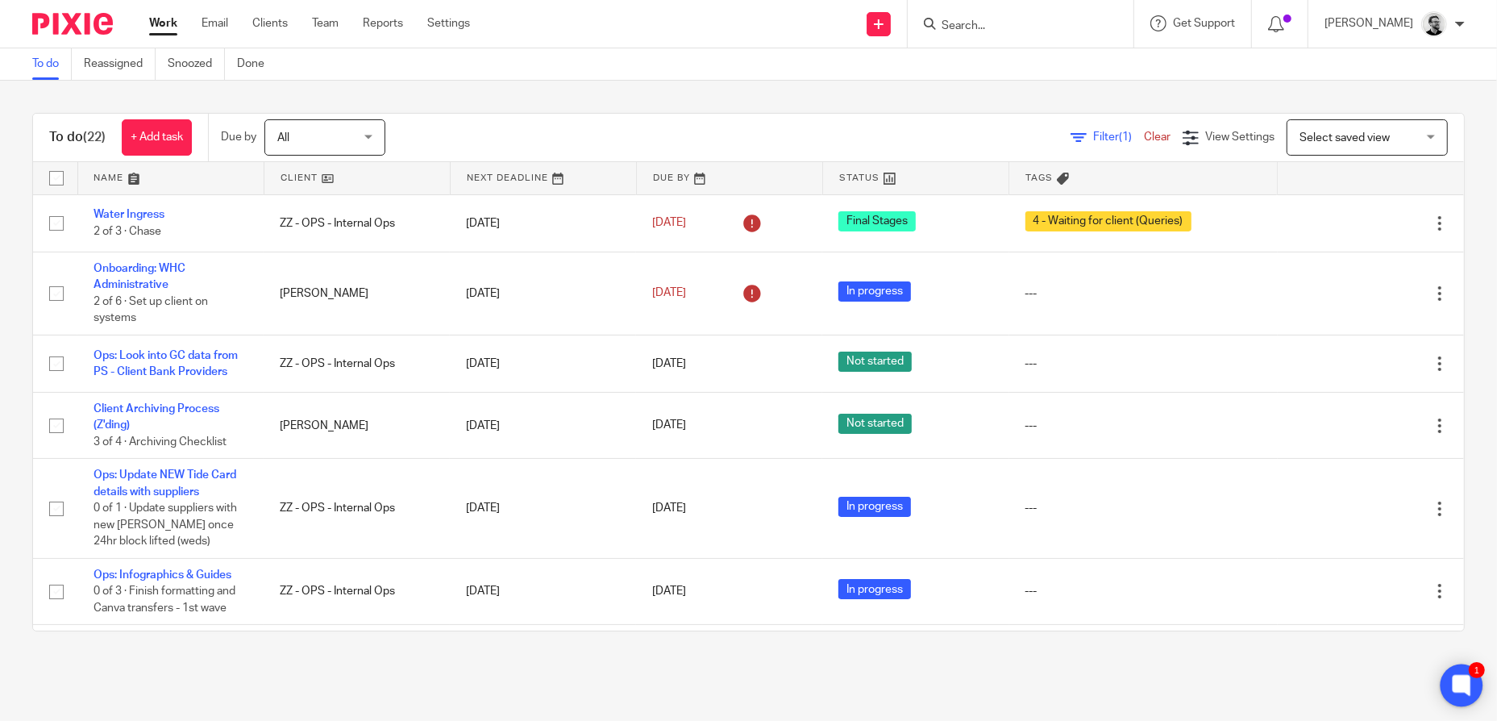
click at [1452, 683] on icon at bounding box center [1461, 685] width 18 height 21
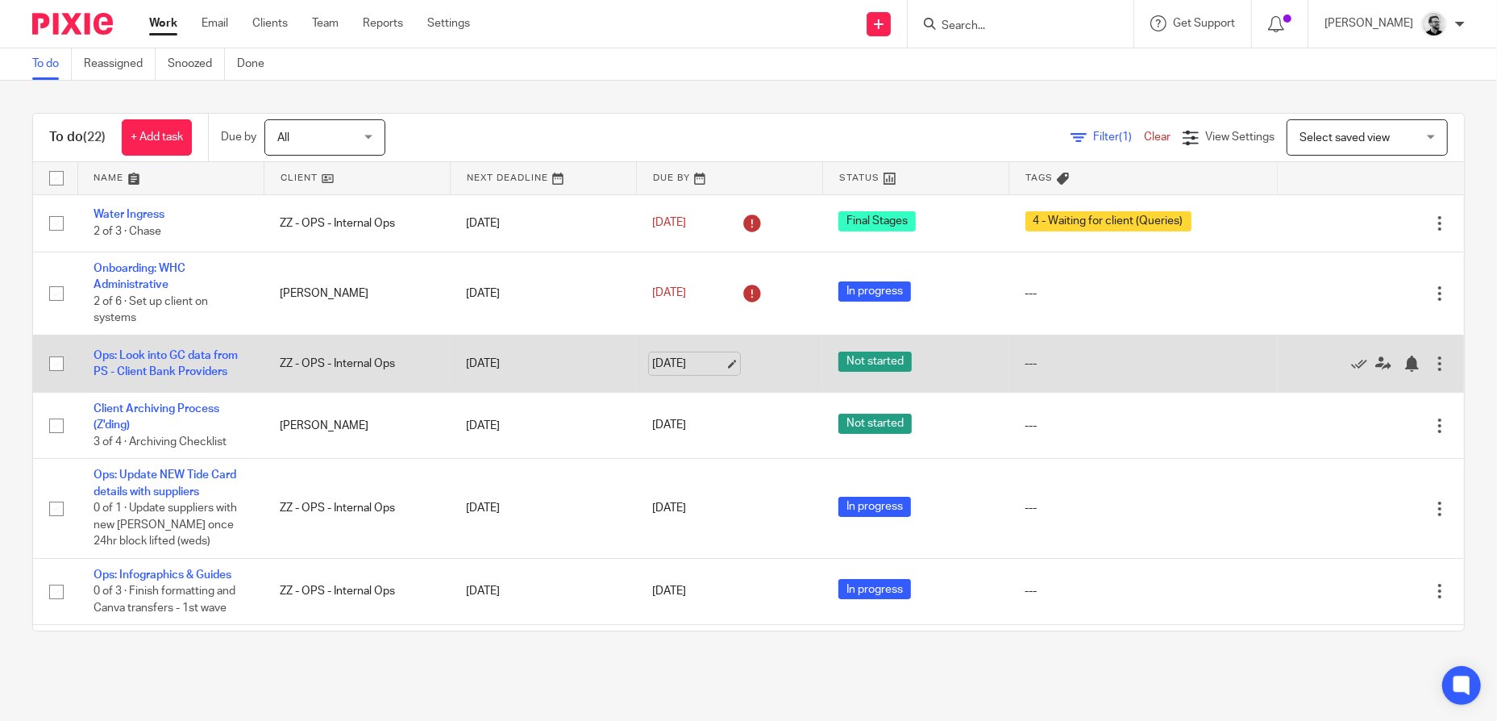
click at [670, 364] on link "[DATE]" at bounding box center [688, 363] width 73 height 17
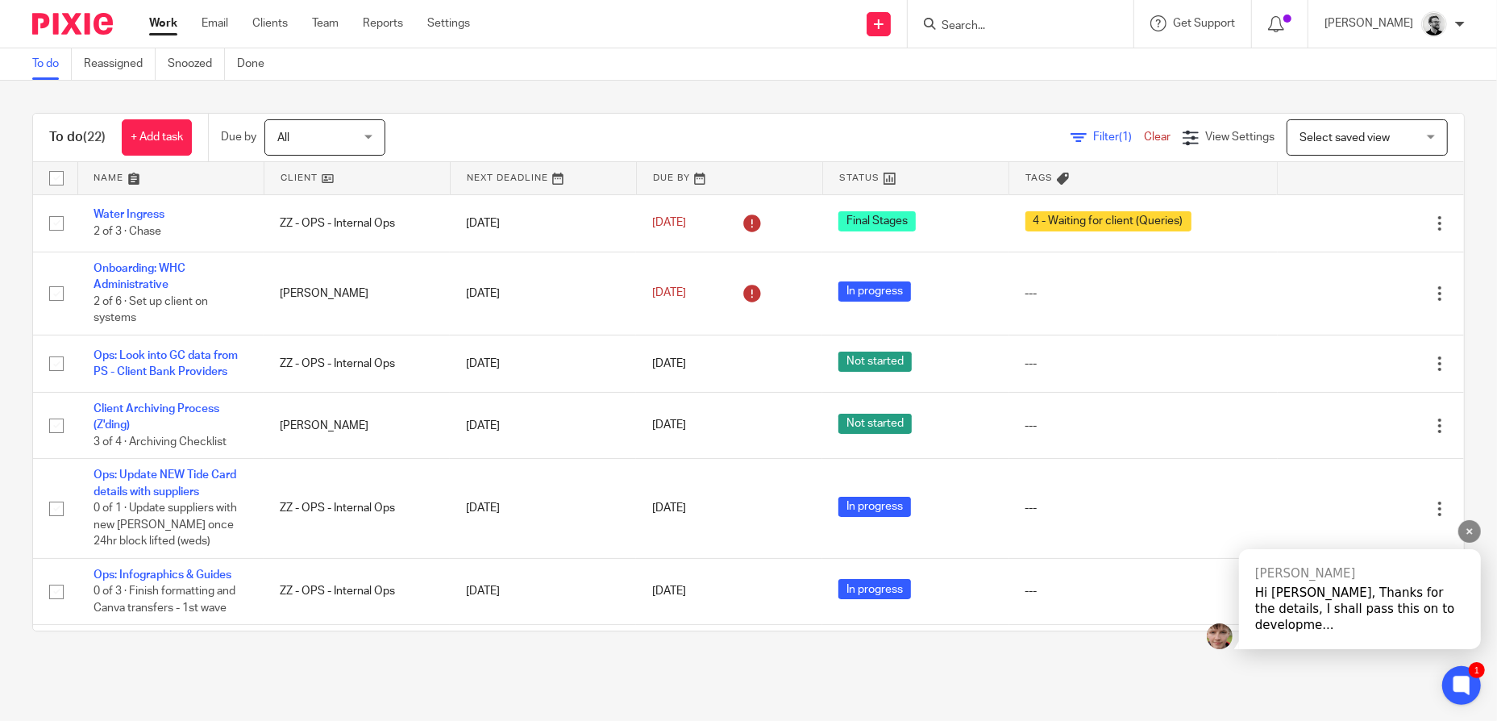
click at [1356, 614] on div "Hi Jack, Thanks for the details, I shall pass this on to developme..." at bounding box center [1360, 608] width 210 height 48
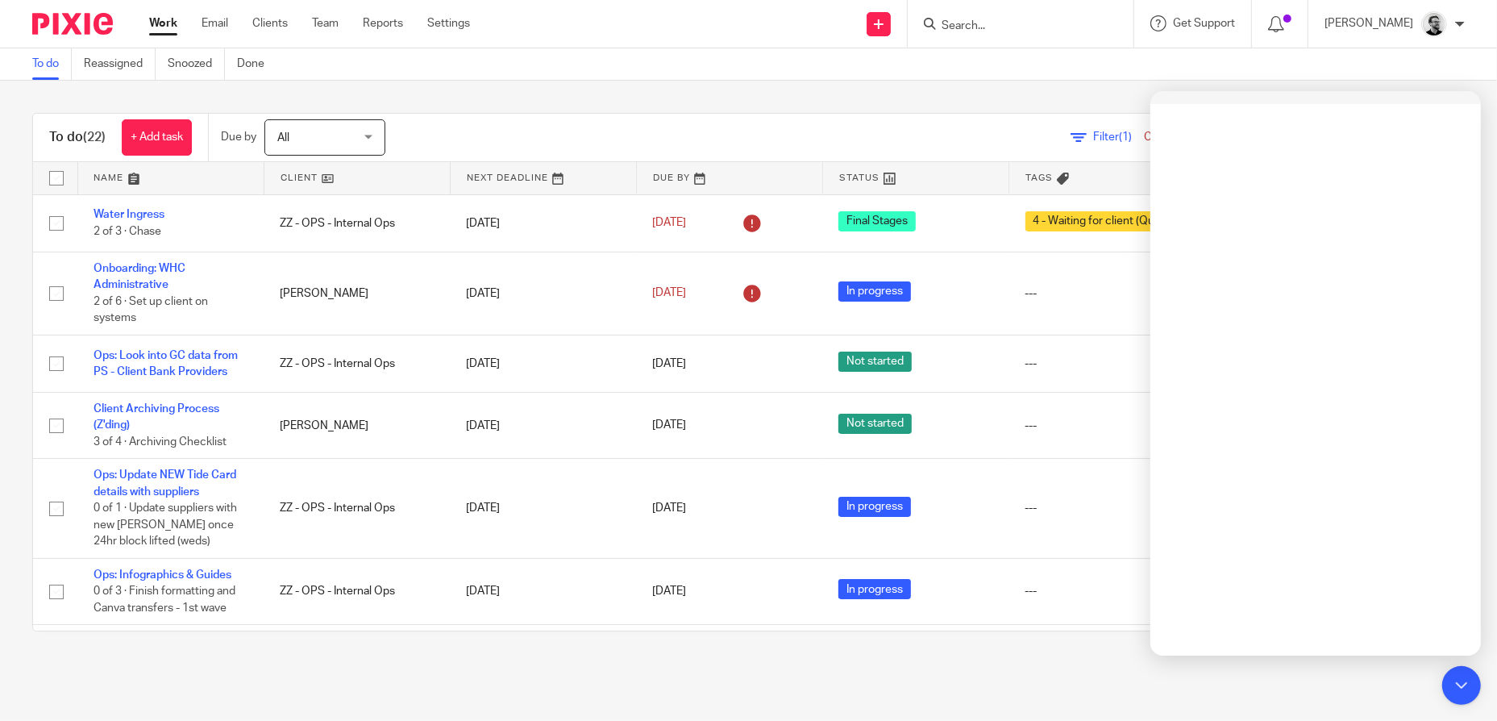
click at [999, 21] on input "Search" at bounding box center [1012, 26] width 145 height 15
click at [1016, 98] on div "To do (22) + Add task Due by All All Today Tomorrow This week Next week This mo…" at bounding box center [748, 372] width 1497 height 583
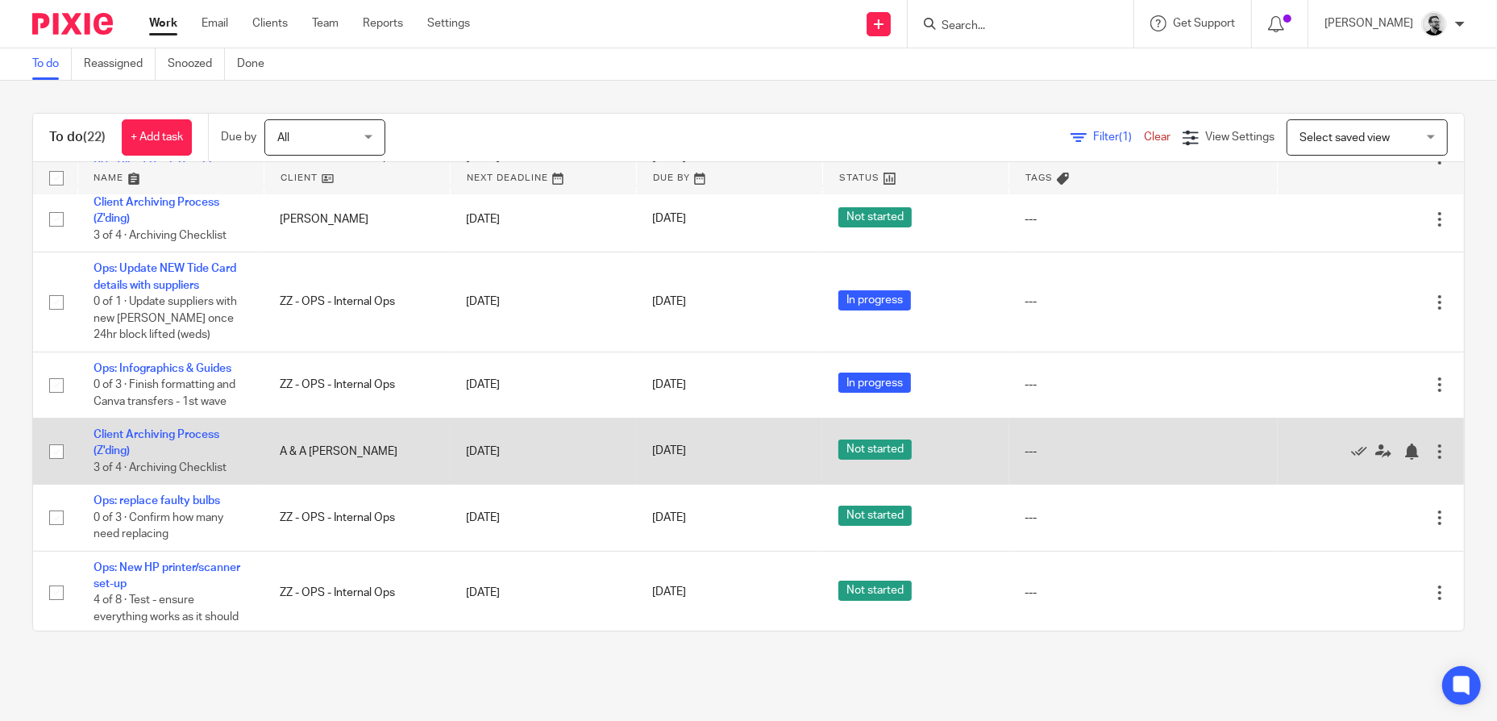
scroll to position [242, 0]
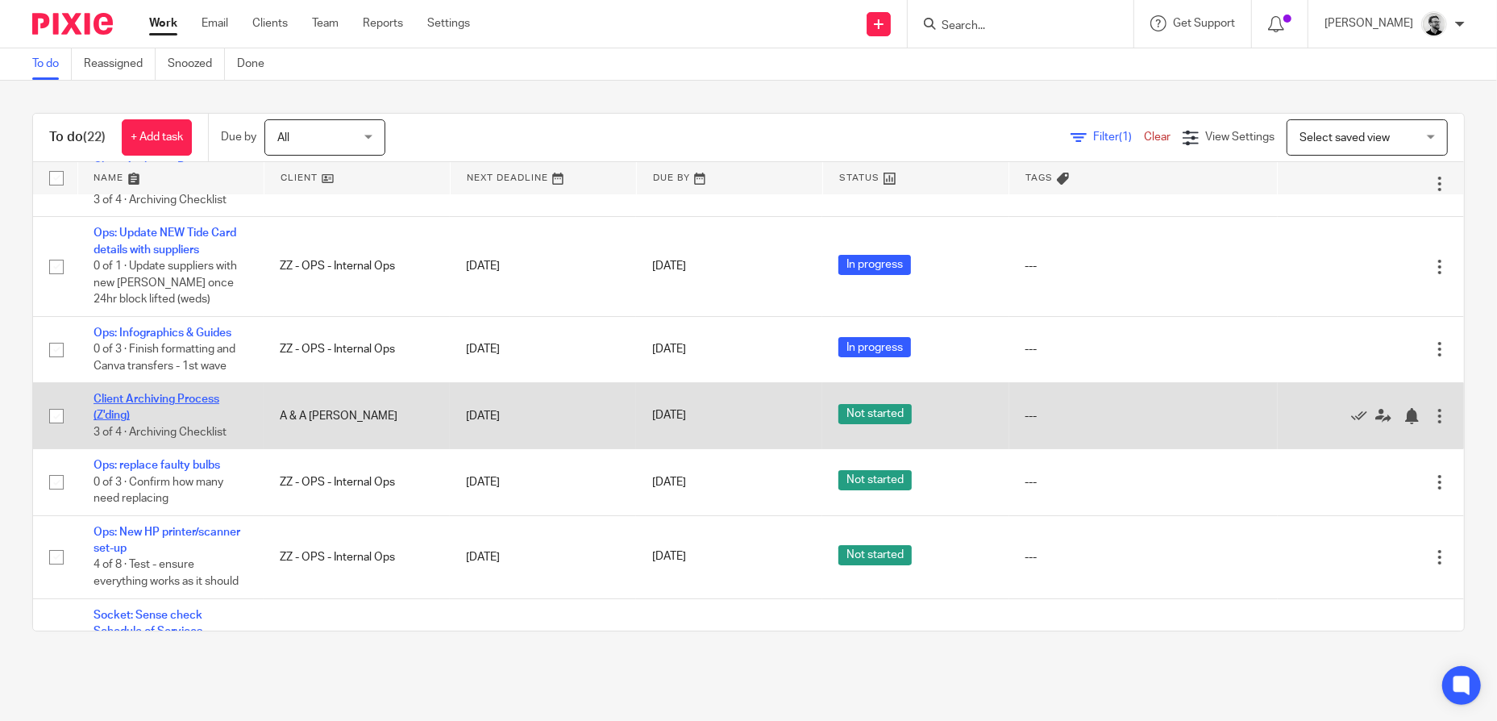
click at [194, 396] on link "Client Archiving Process (Z'ding)" at bounding box center [156, 406] width 126 height 27
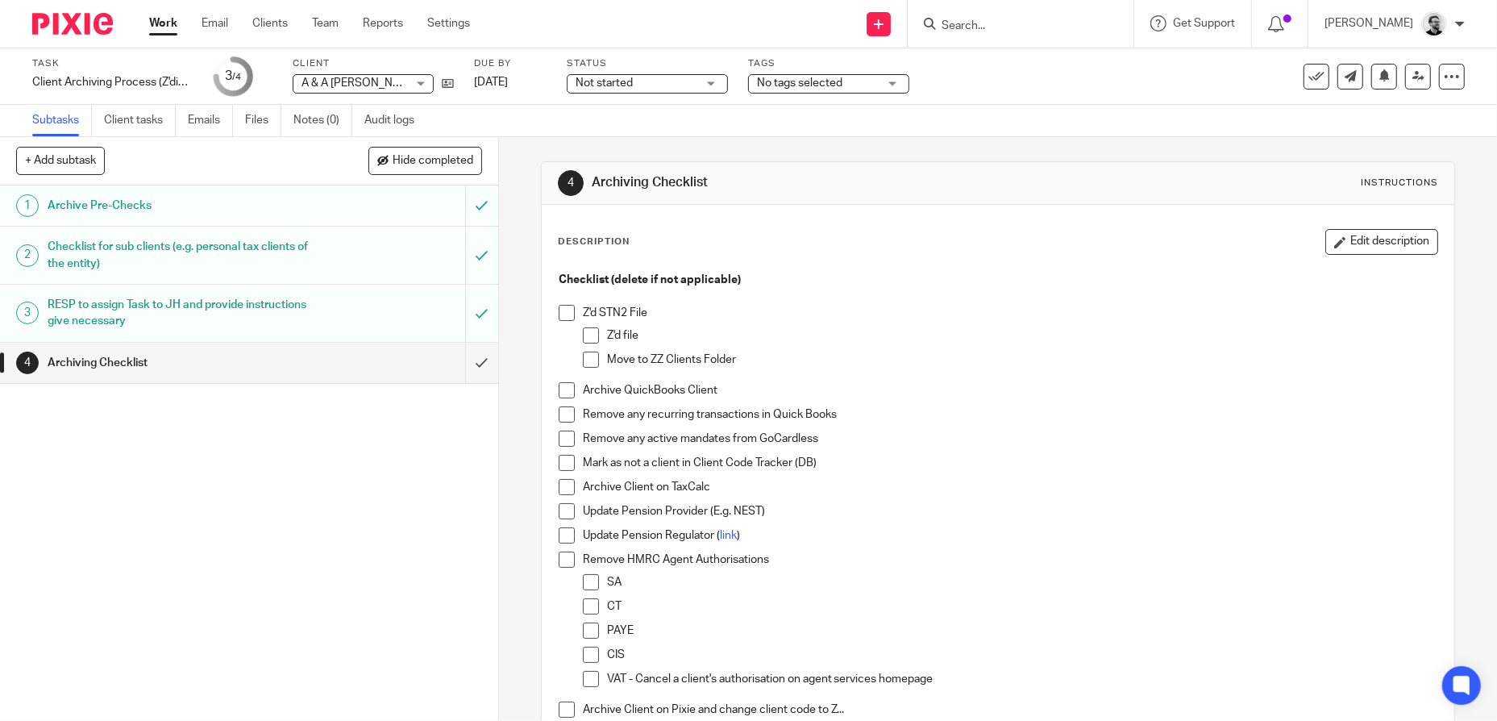
click at [658, 78] on span "Not started" at bounding box center [635, 83] width 121 height 17
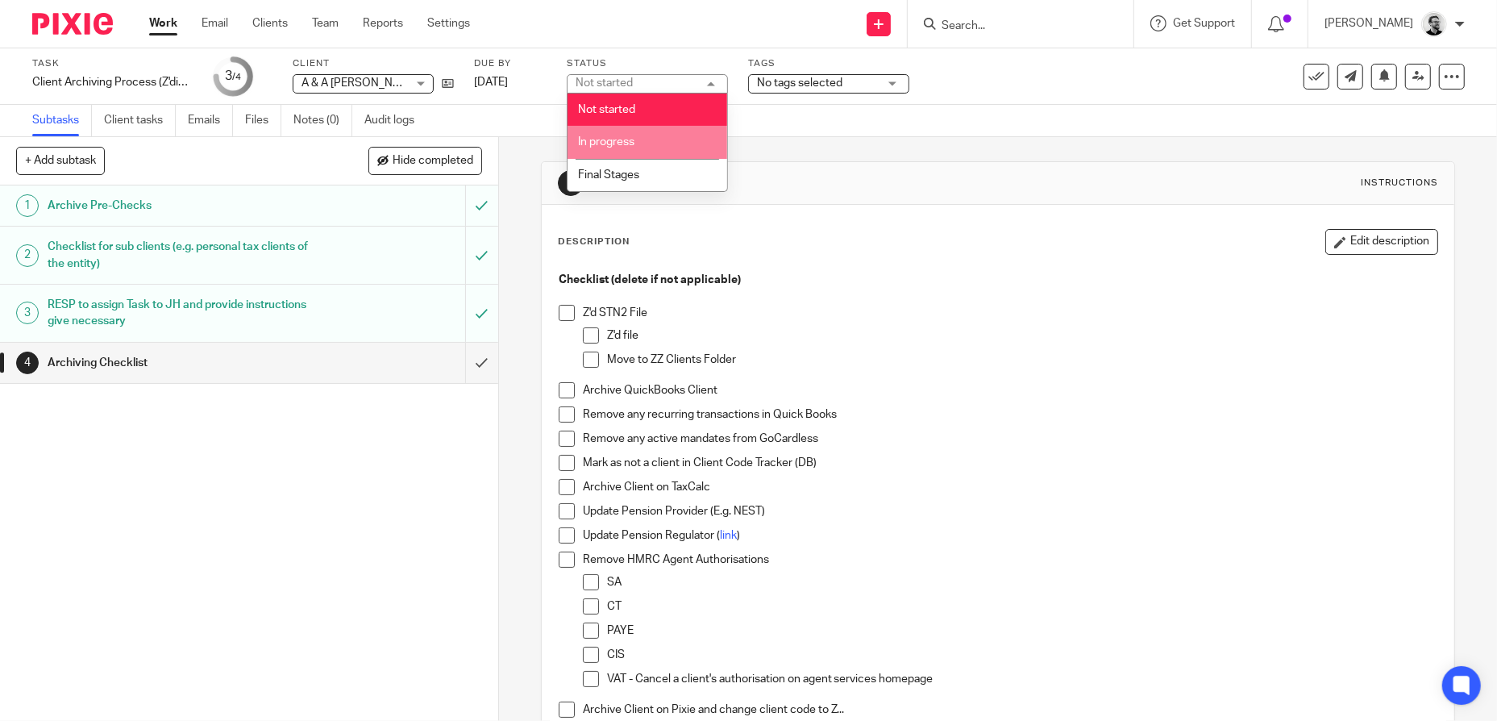
click at [632, 128] on li "In progress" at bounding box center [647, 142] width 160 height 33
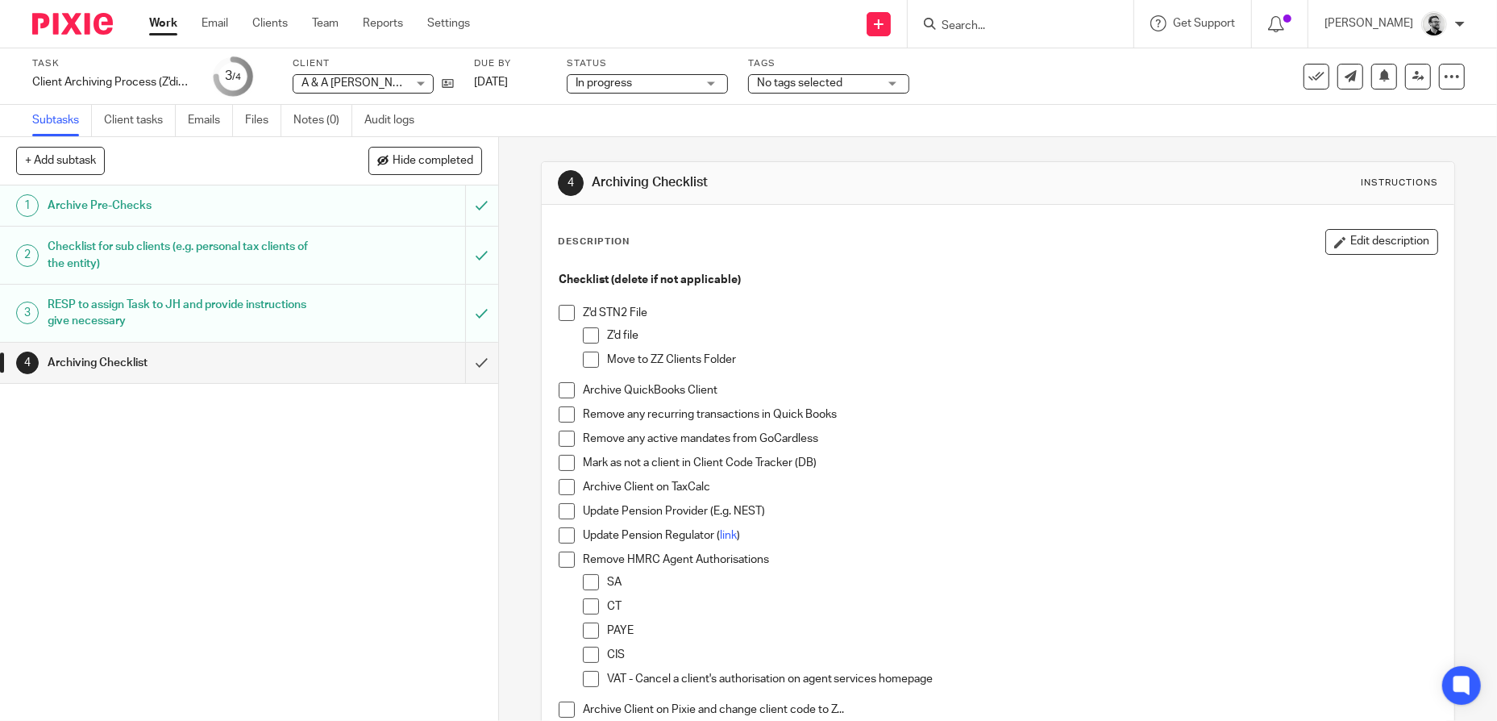
drag, startPoint x: 562, startPoint y: 314, endPoint x: 595, endPoint y: 347, distance: 46.2
click at [562, 314] on span at bounding box center [567, 313] width 16 height 16
click at [593, 333] on li "Z'd file" at bounding box center [1010, 339] width 855 height 24
click at [588, 339] on span at bounding box center [591, 335] width 16 height 16
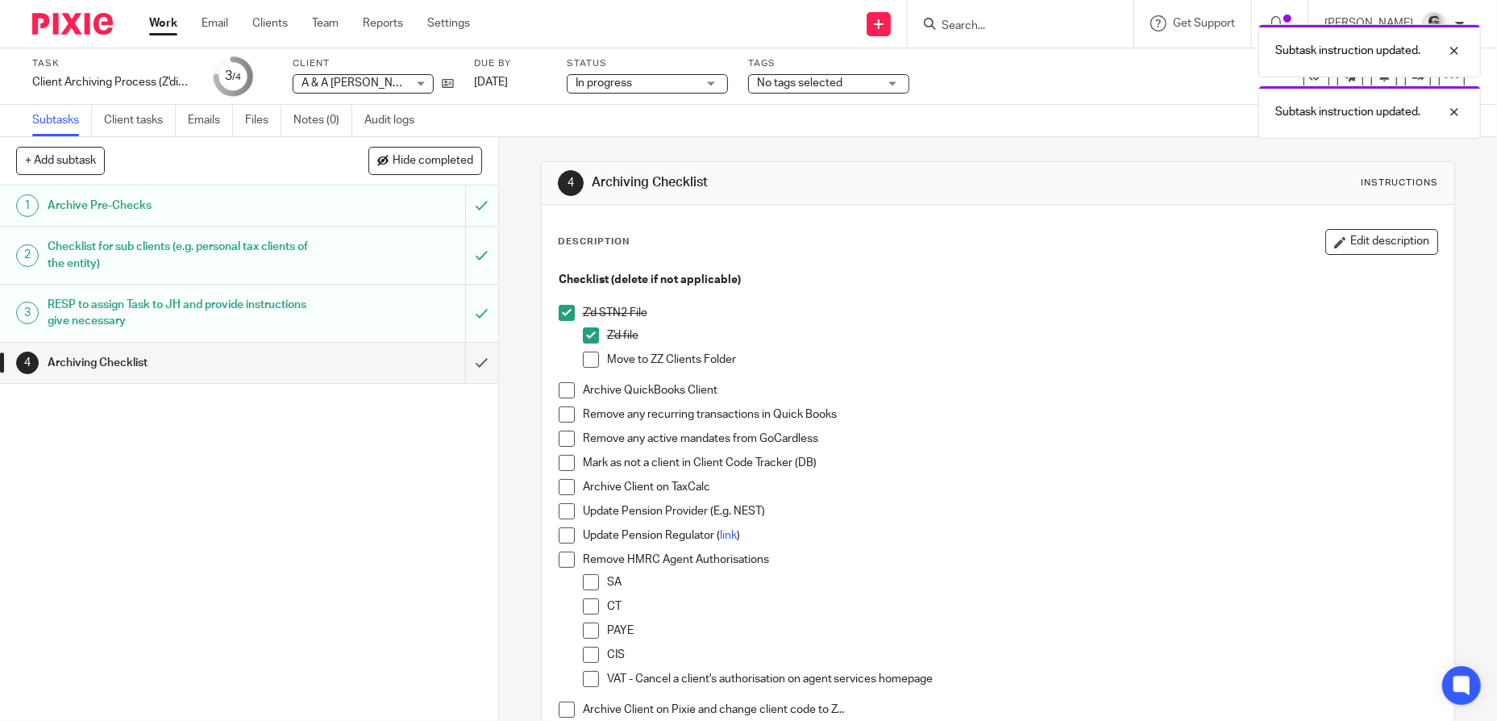
click at [588, 359] on span at bounding box center [591, 359] width 16 height 16
click at [445, 78] on icon at bounding box center [448, 83] width 12 height 12
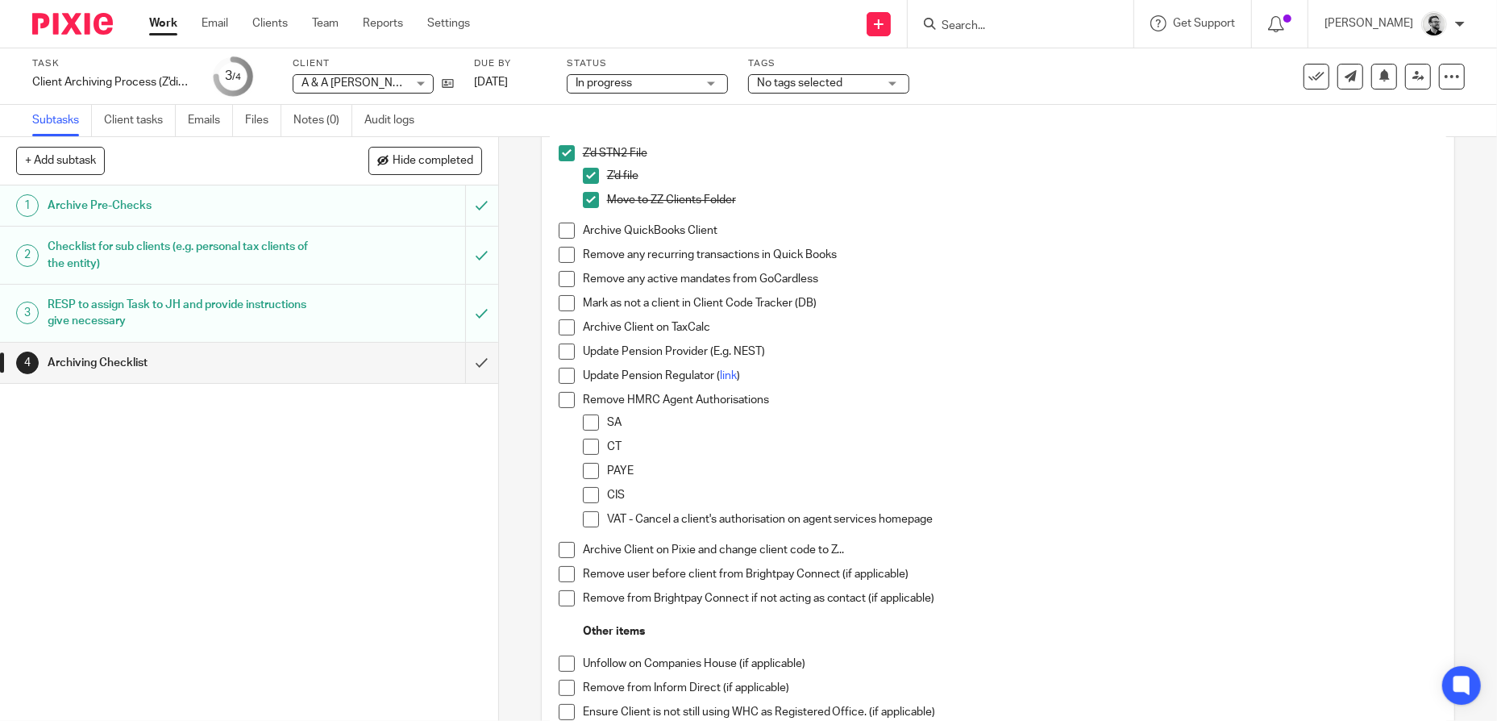
scroll to position [161, 0]
click at [559, 546] on span at bounding box center [567, 548] width 16 height 16
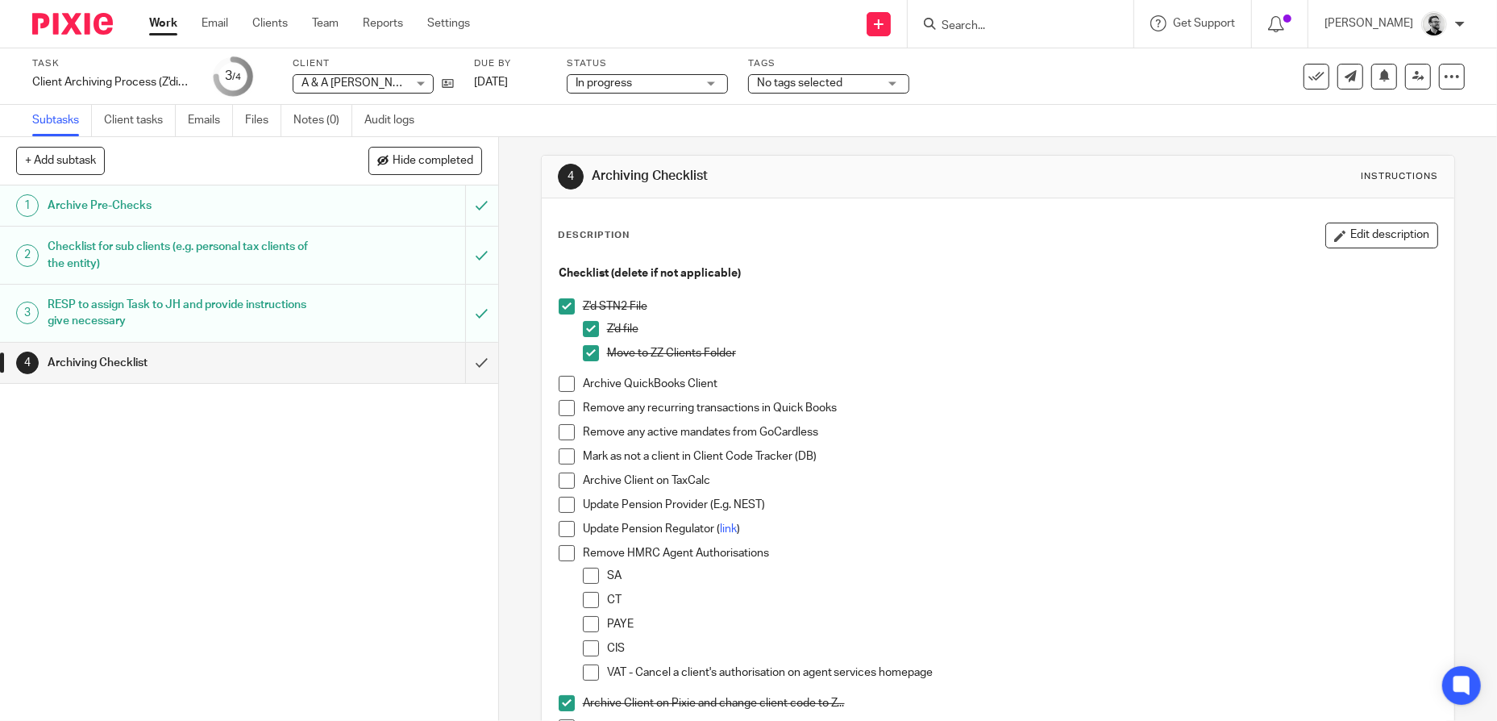
scroll to position [0, 0]
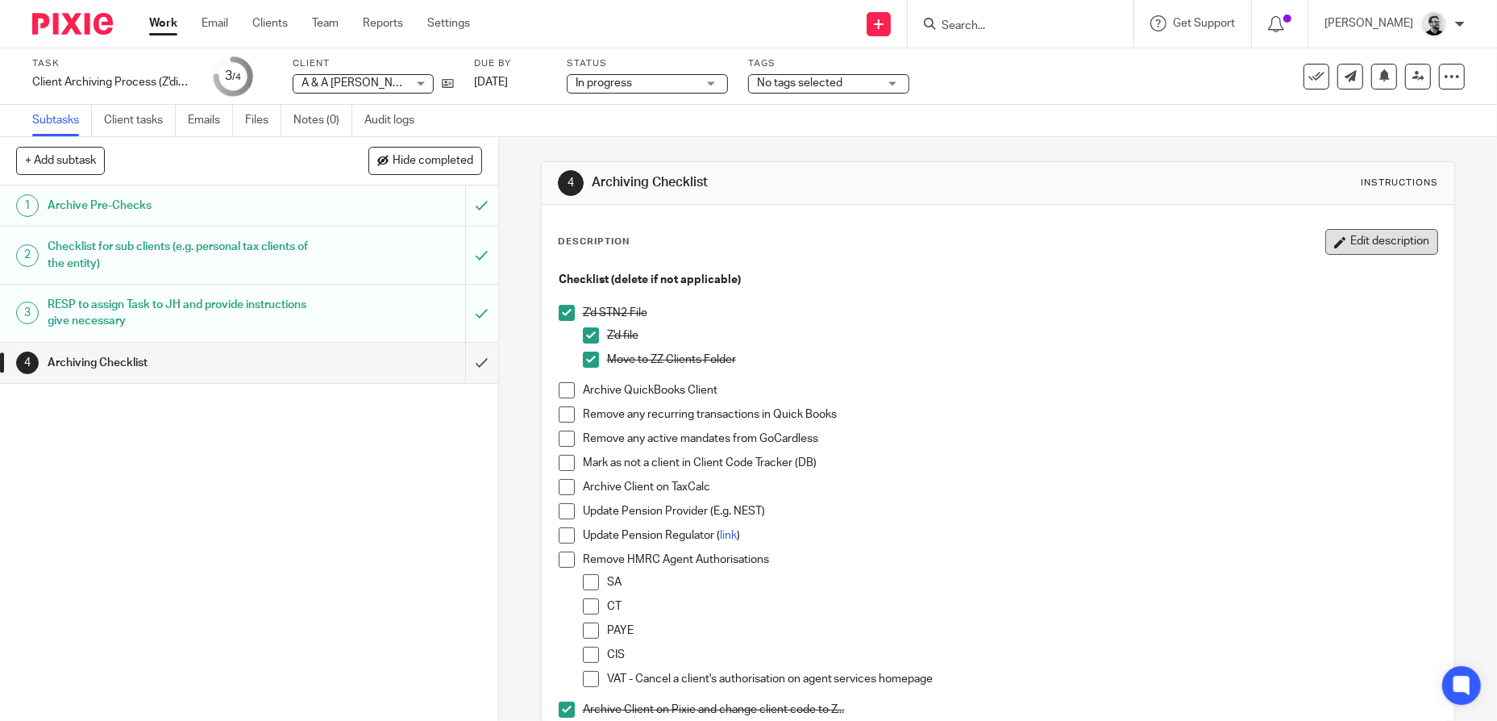
click at [1351, 239] on button "Edit description" at bounding box center [1381, 242] width 113 height 26
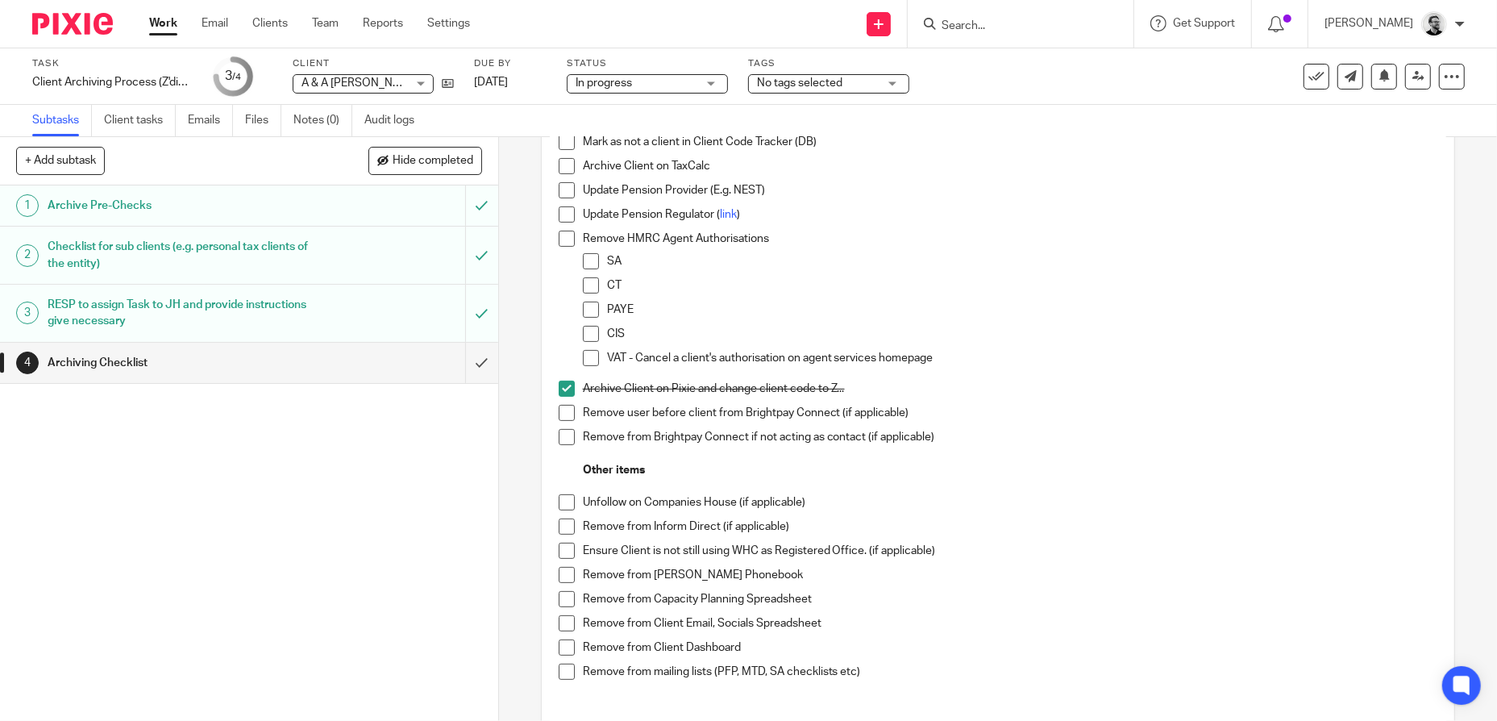
scroll to position [447, 0]
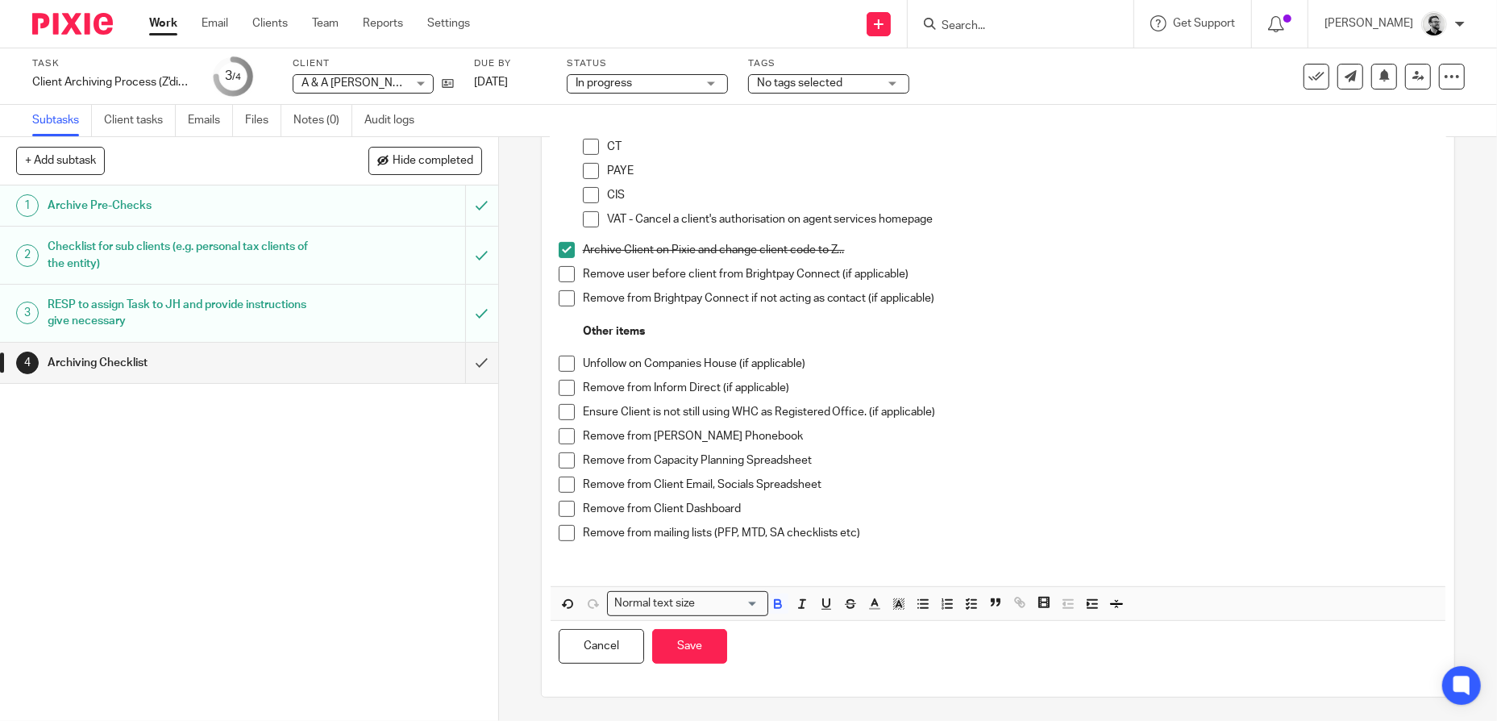
click at [859, 531] on p "Remove from mailing lists (PFP, MTD, SA checklists etc)" at bounding box center [1010, 533] width 855 height 16
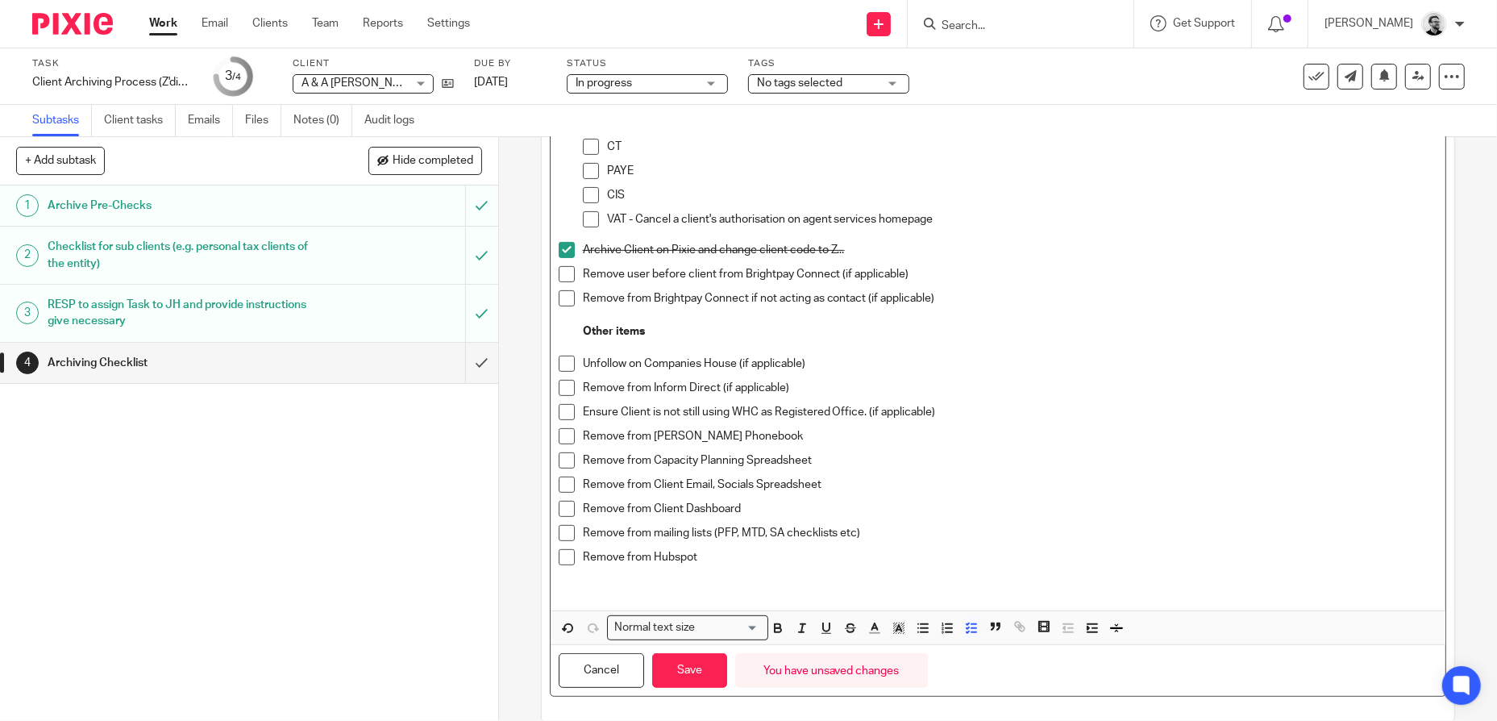
click at [966, 551] on p "Remove from Hubspot" at bounding box center [1010, 557] width 855 height 16
click at [685, 670] on button "Save" at bounding box center [689, 670] width 75 height 35
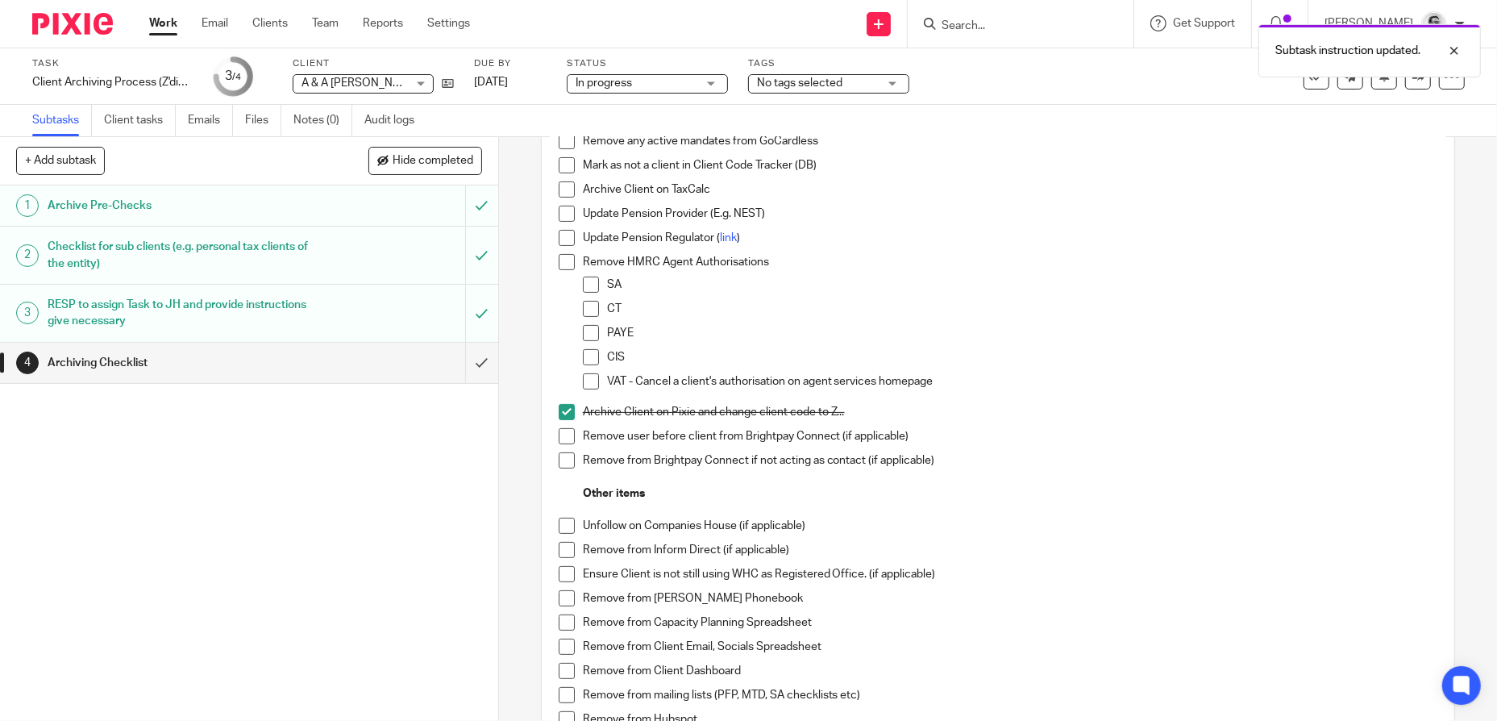
scroll to position [136, 0]
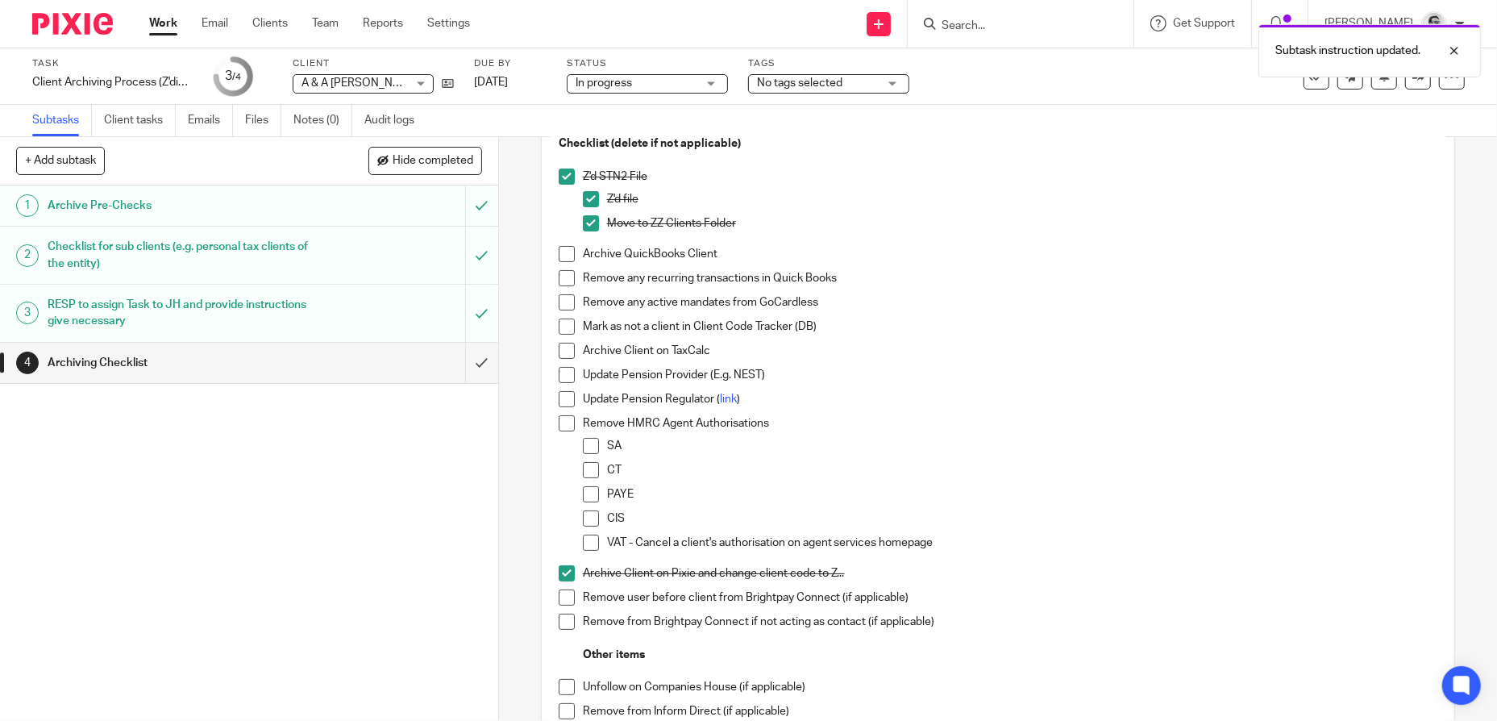
click at [561, 326] on span at bounding box center [567, 326] width 16 height 16
click at [559, 347] on span at bounding box center [567, 351] width 16 height 16
click at [1052, 407] on div "Update Pension Regulator ( link )" at bounding box center [1010, 403] width 855 height 24
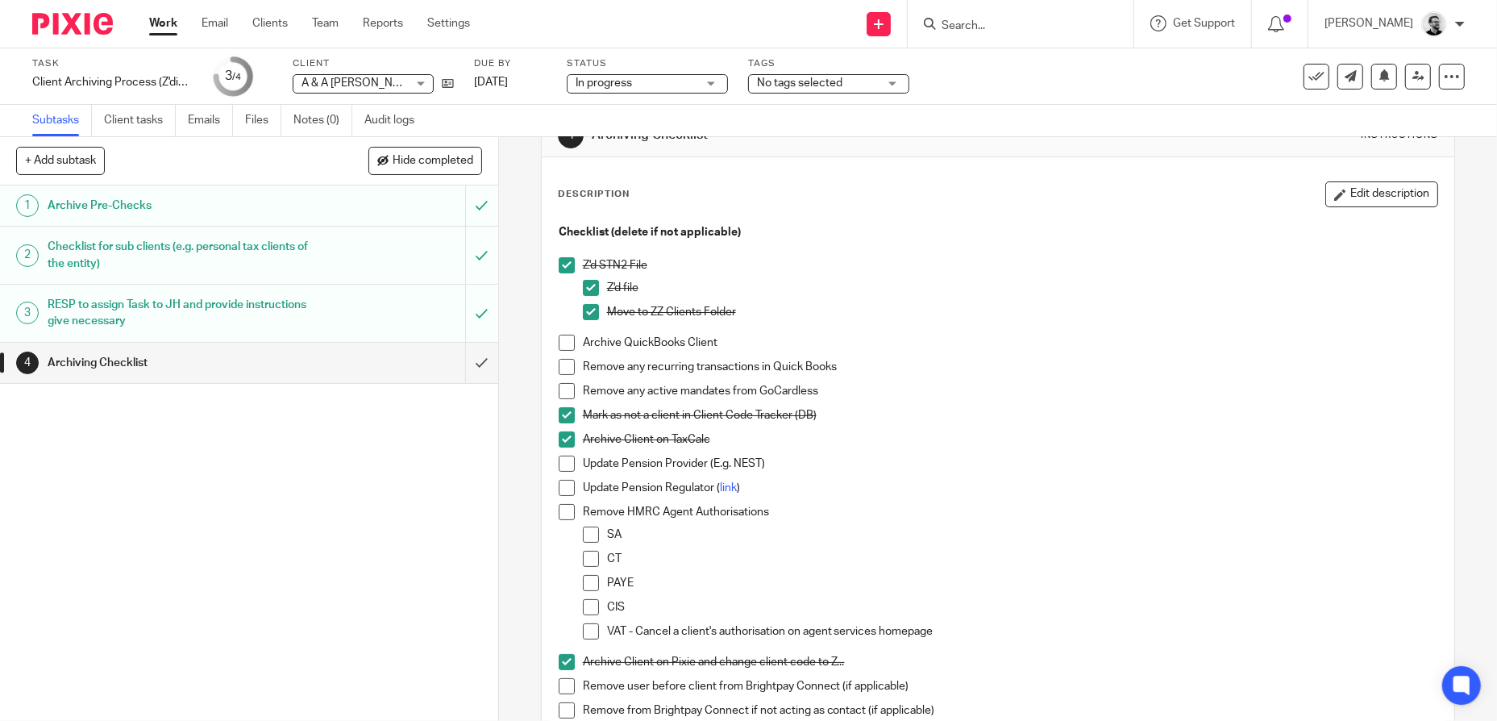
scroll to position [81, 0]
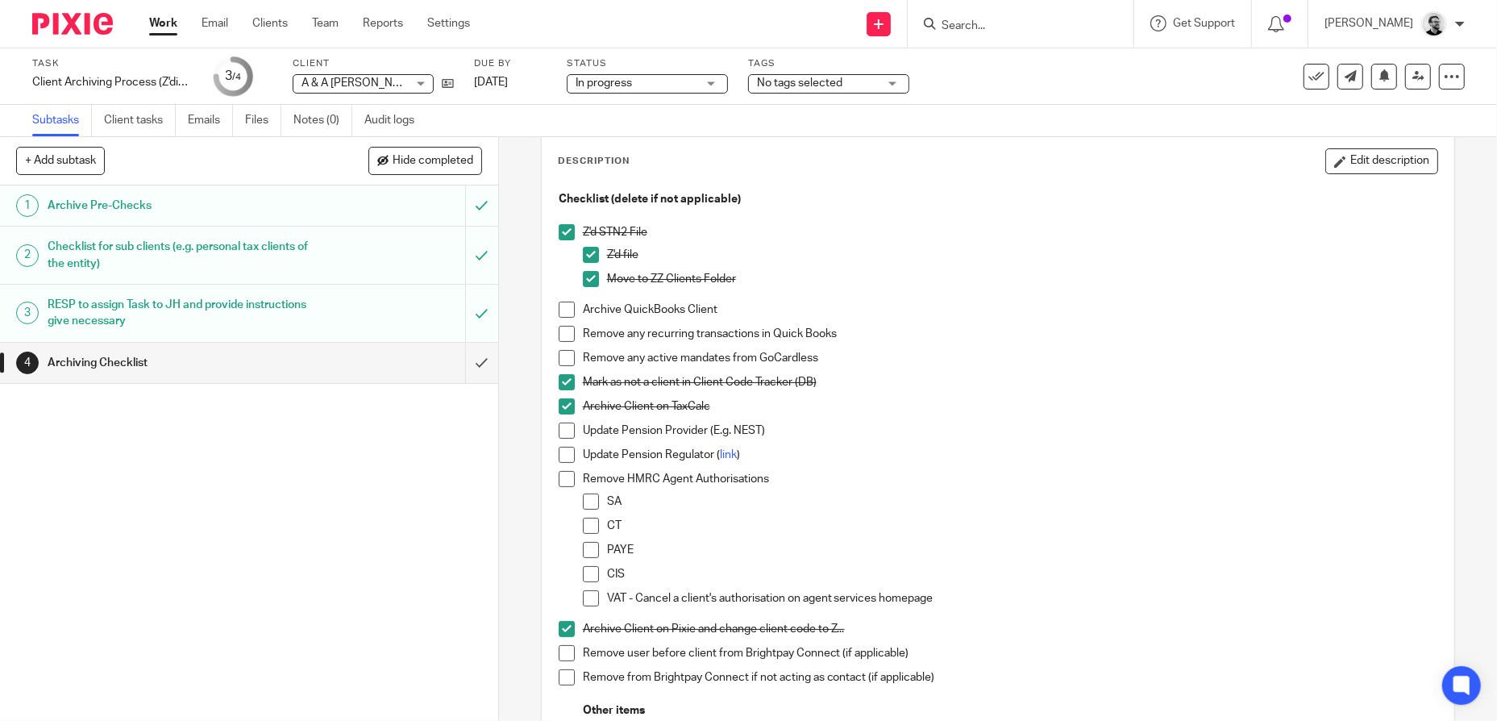
click at [1058, 374] on p "Mark as not a client in Client Code Tracker (DB)" at bounding box center [1010, 382] width 855 height 16
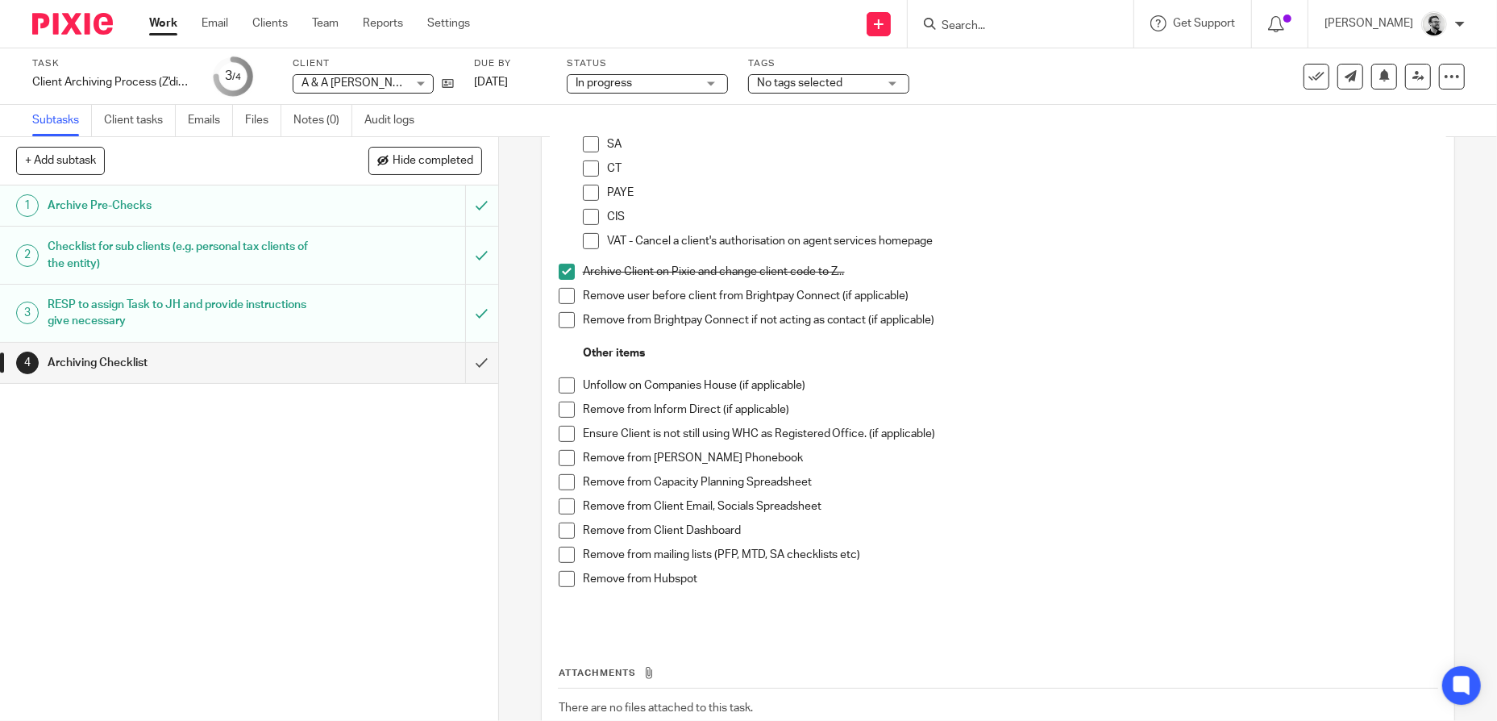
scroll to position [484, 0]
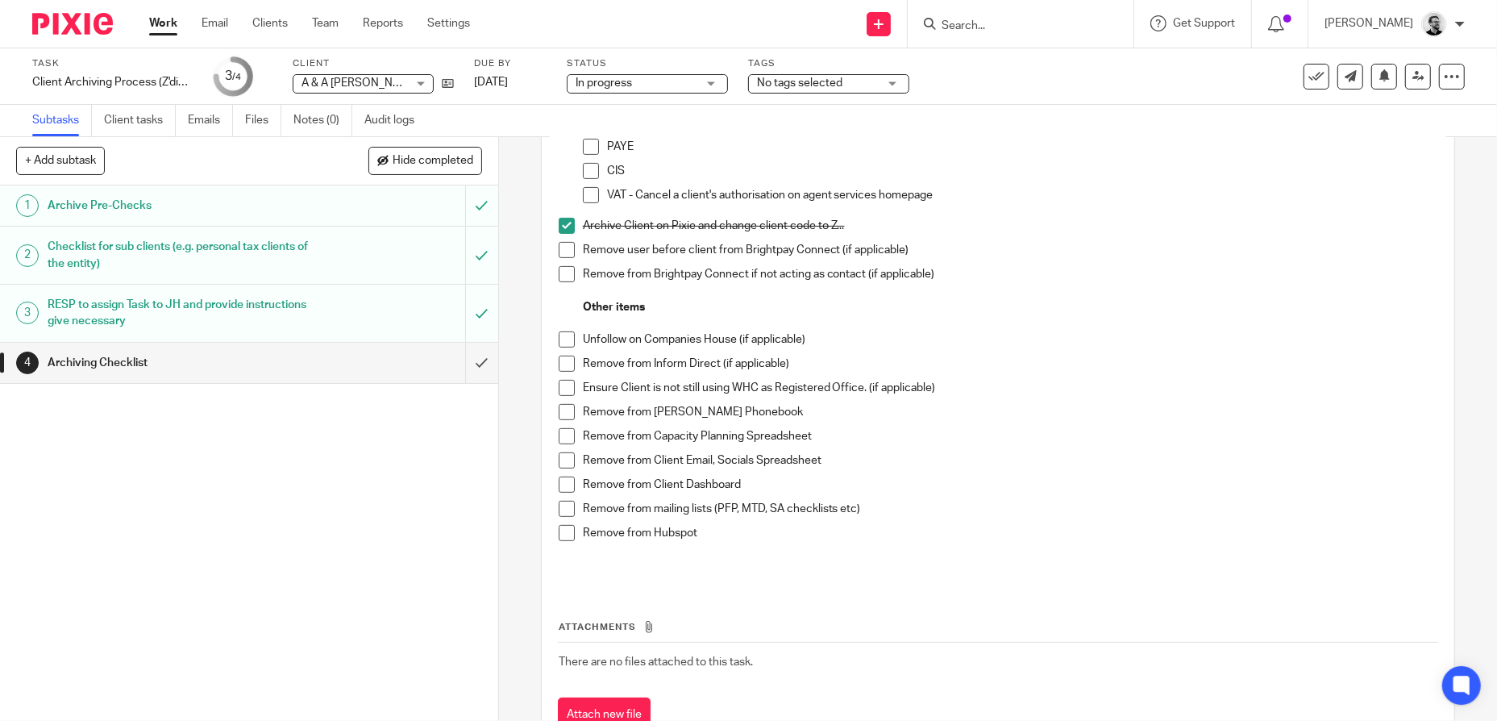
click at [685, 534] on p "Remove from Hubspot" at bounding box center [1010, 533] width 855 height 16
click at [563, 535] on span at bounding box center [567, 533] width 16 height 16
click at [1041, 422] on div "Remove from Moneypenny Phonebook" at bounding box center [1010, 416] width 855 height 24
click at [1147, 508] on p "Remove from mailing lists (PFP, MTD, SA checklists etc)" at bounding box center [1010, 509] width 855 height 16
drag, startPoint x: 648, startPoint y: 541, endPoint x: 656, endPoint y: 513, distance: 29.3
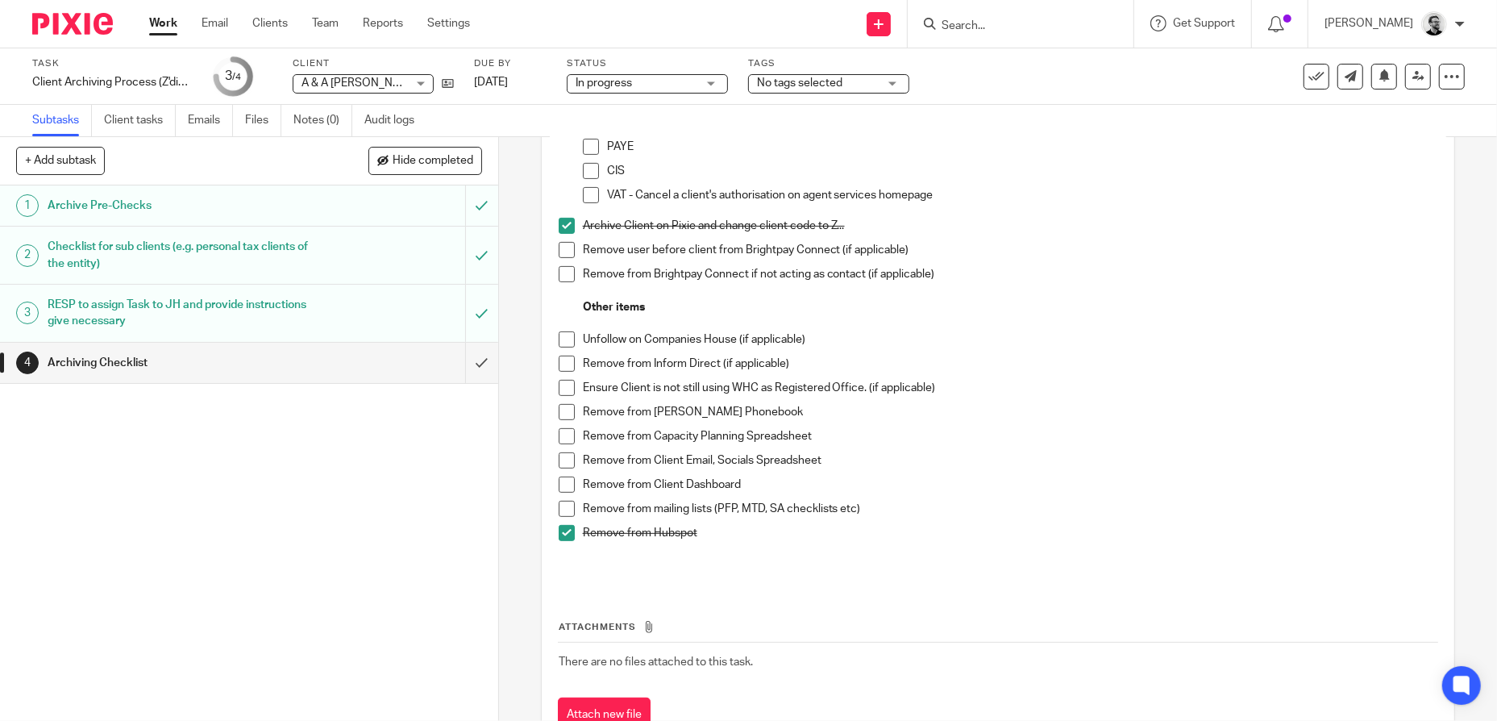
click at [649, 537] on div "Remove from Hubspot" at bounding box center [1010, 549] width 855 height 49
click at [564, 485] on span at bounding box center [567, 484] width 16 height 16
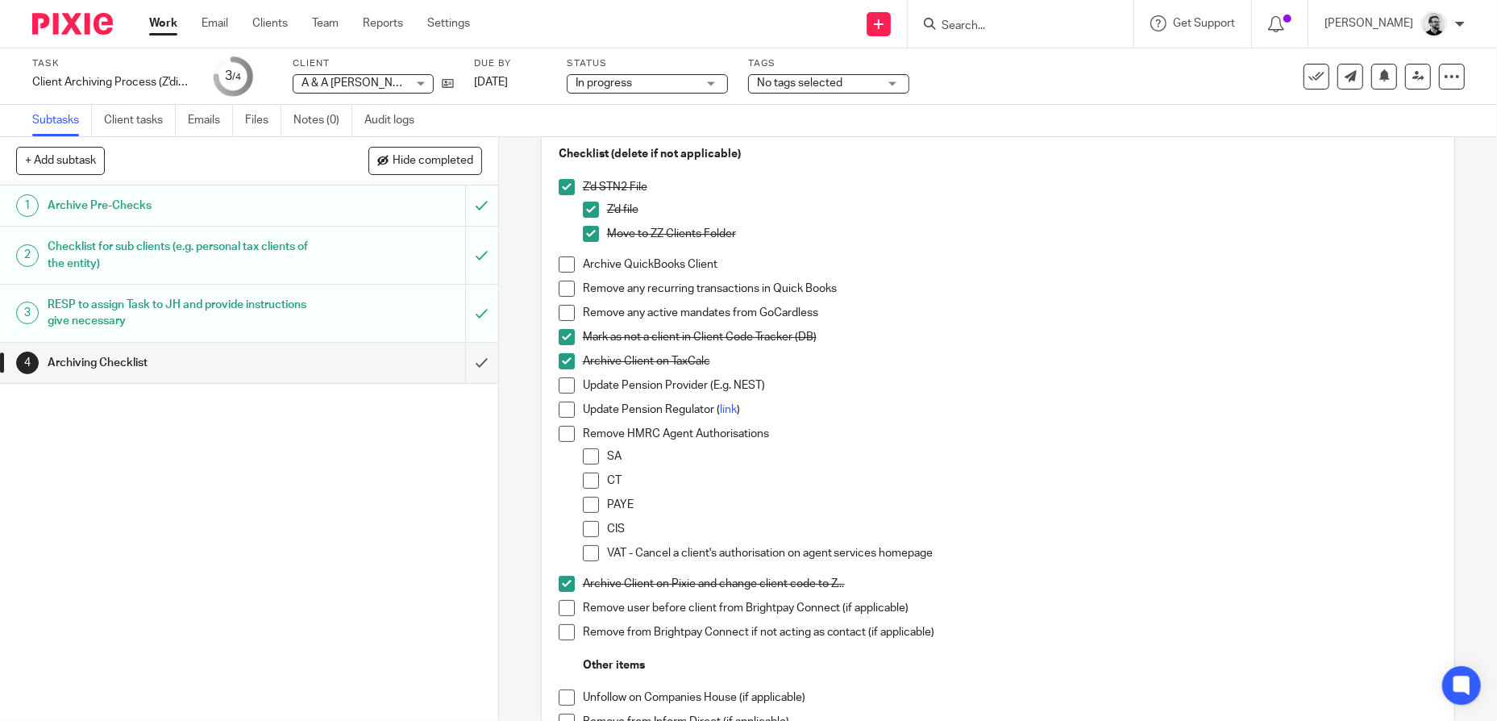
scroll to position [403, 0]
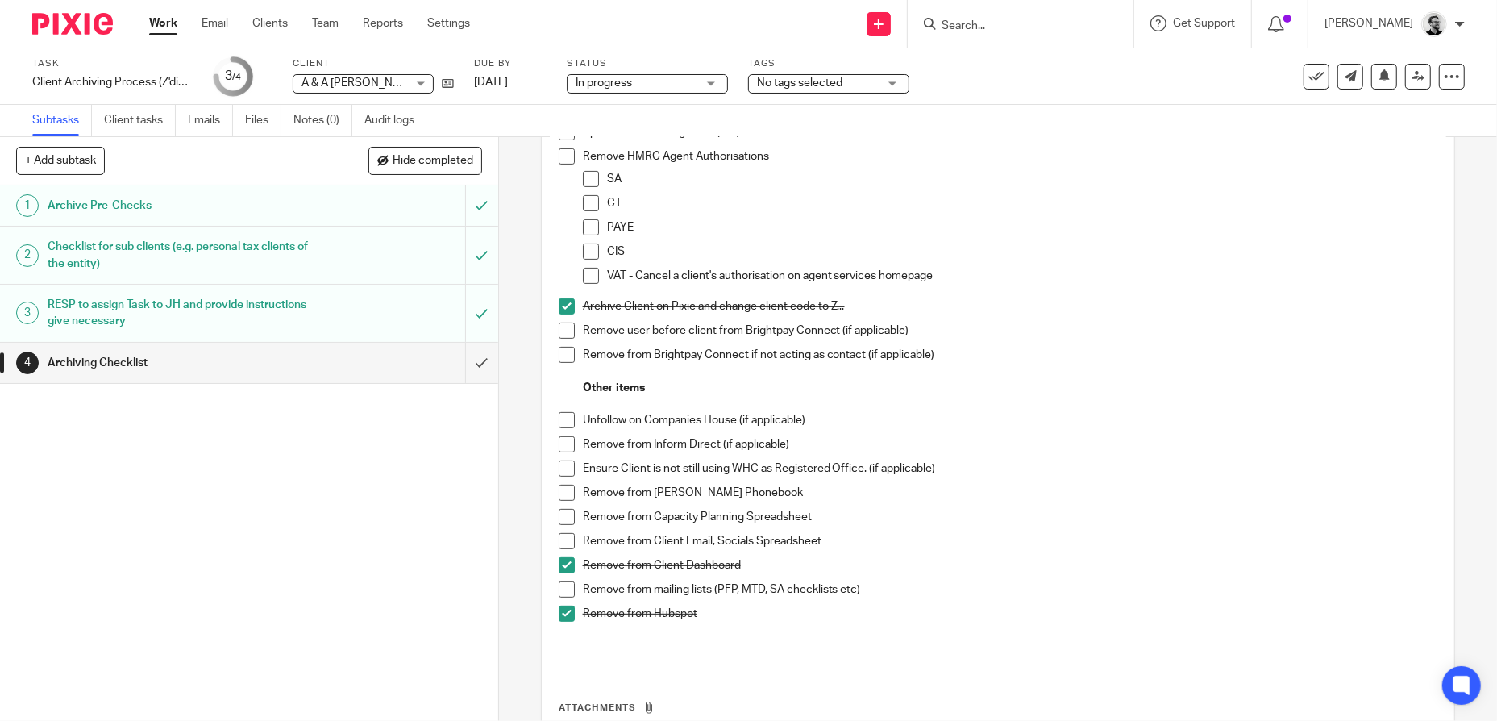
click at [563, 517] on span at bounding box center [567, 517] width 16 height 16
click at [973, 466] on p "Ensure Client is not still using WHC as Registered Office. (if applicable)" at bounding box center [1010, 468] width 855 height 16
click at [565, 492] on span at bounding box center [567, 492] width 16 height 16
click at [1003, 455] on div "Remove from Inform Direct (if applicable)" at bounding box center [1010, 448] width 855 height 24
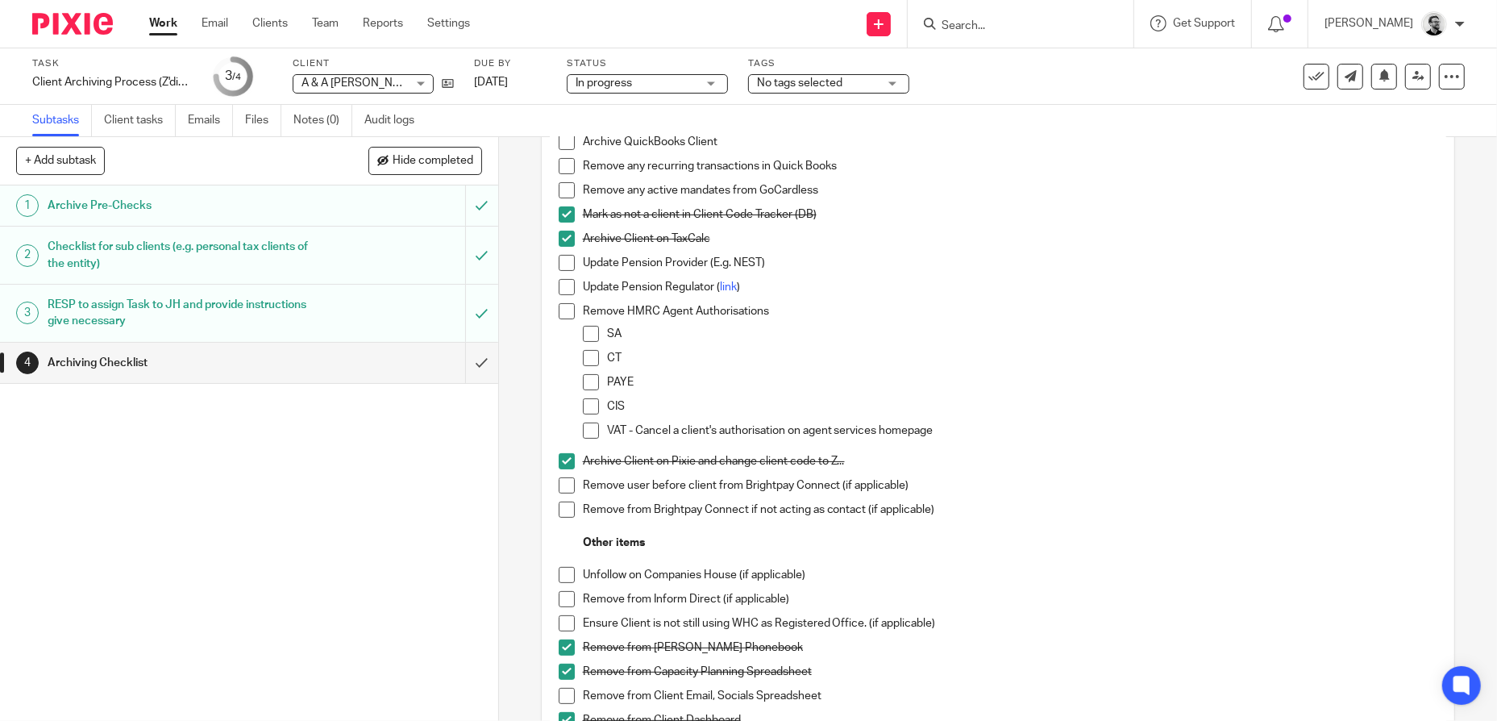
scroll to position [81, 0]
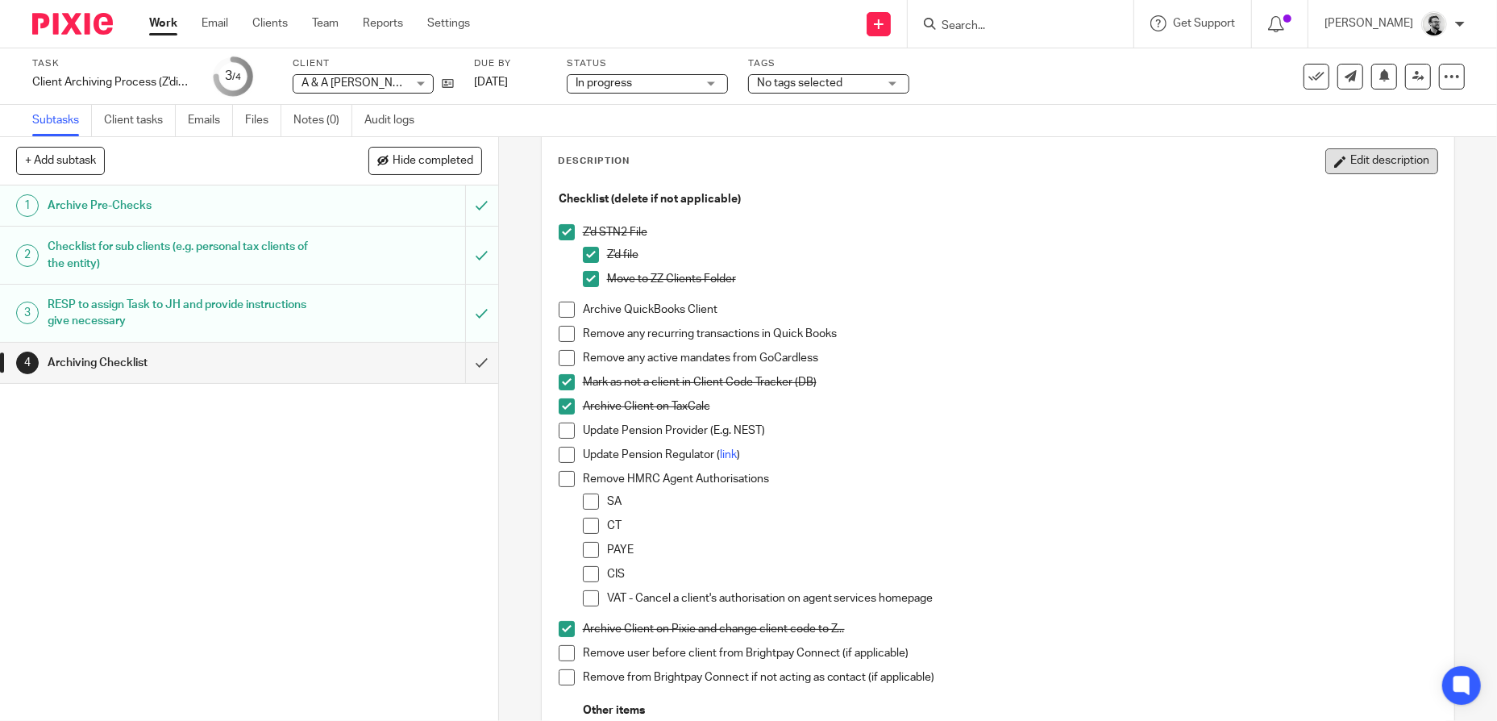
click at [1391, 156] on button "Edit description" at bounding box center [1381, 161] width 113 height 26
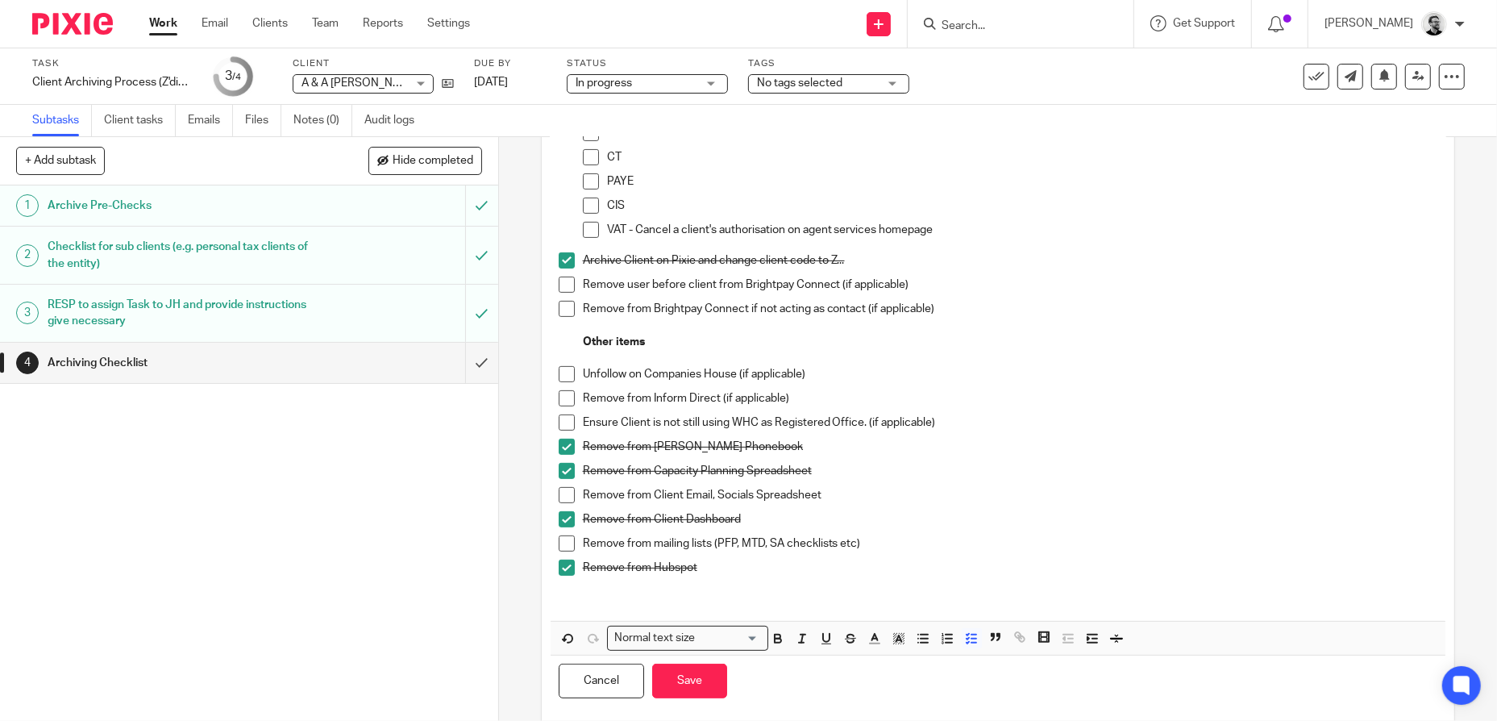
scroll to position [471, 0]
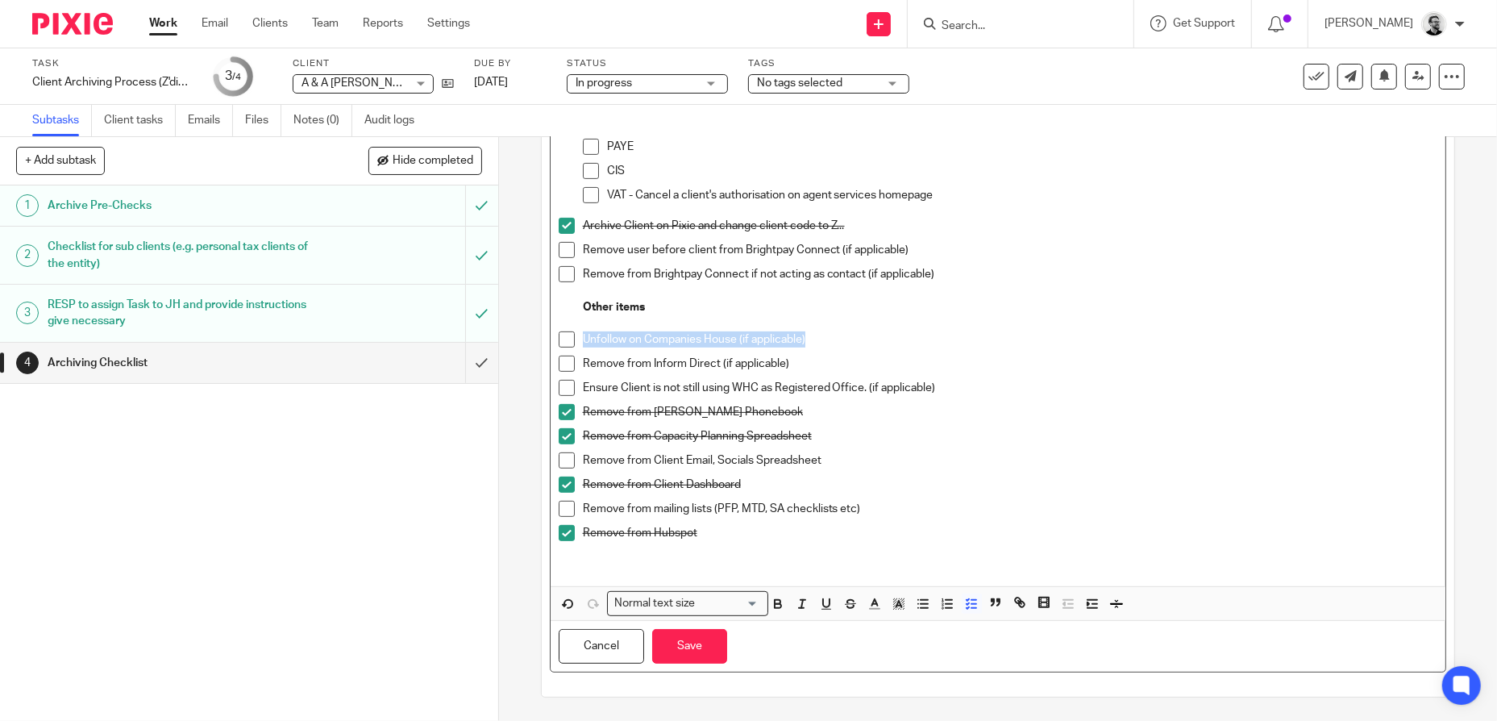
drag, startPoint x: 816, startPoint y: 340, endPoint x: 567, endPoint y: 338, distance: 249.1
click at [567, 338] on li "Unfollow on Companies House (if applicable)" at bounding box center [998, 343] width 879 height 24
click at [837, 359] on p "Remove from Inform Direct (if applicable)" at bounding box center [1010, 363] width 855 height 16
click at [825, 326] on p at bounding box center [998, 323] width 879 height 16
drag, startPoint x: 830, startPoint y: 362, endPoint x: 570, endPoint y: 344, distance: 260.9
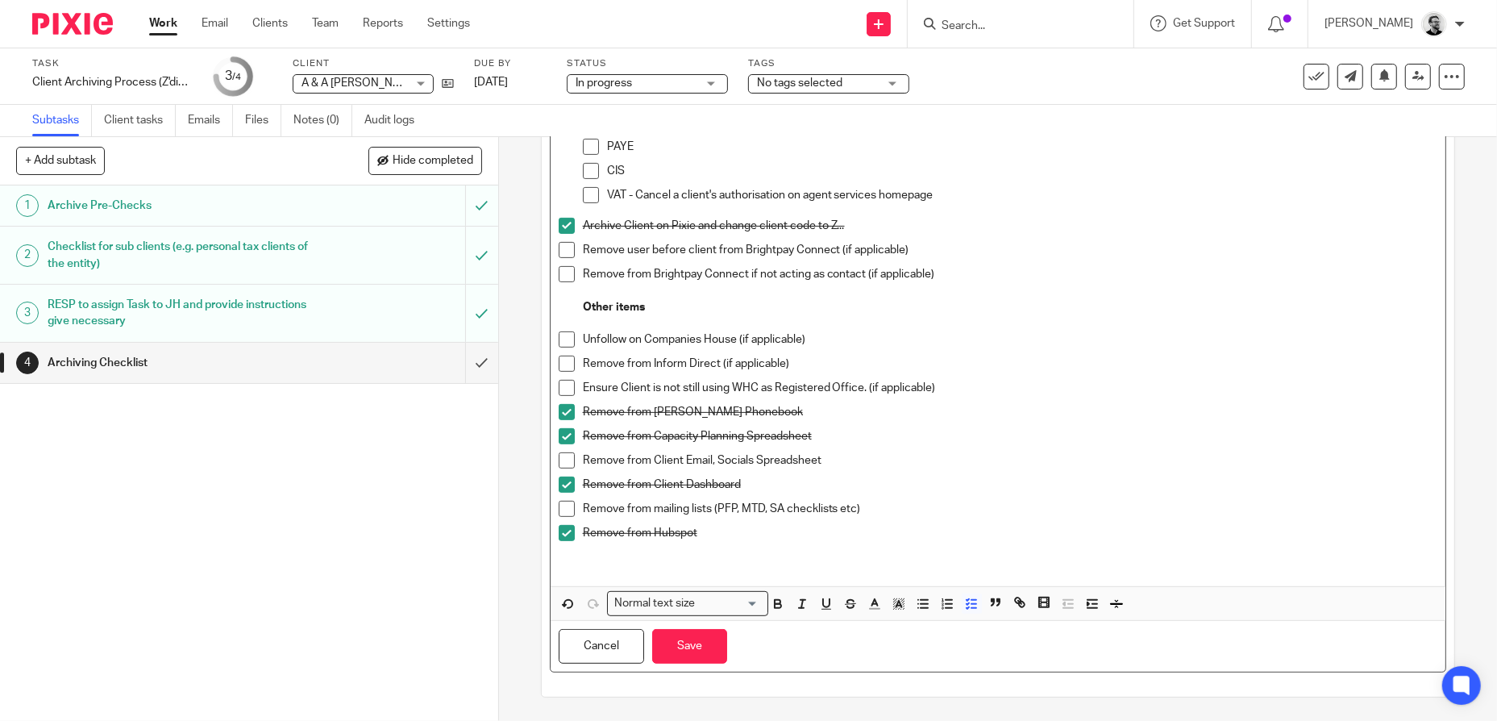
scroll to position [447, 0]
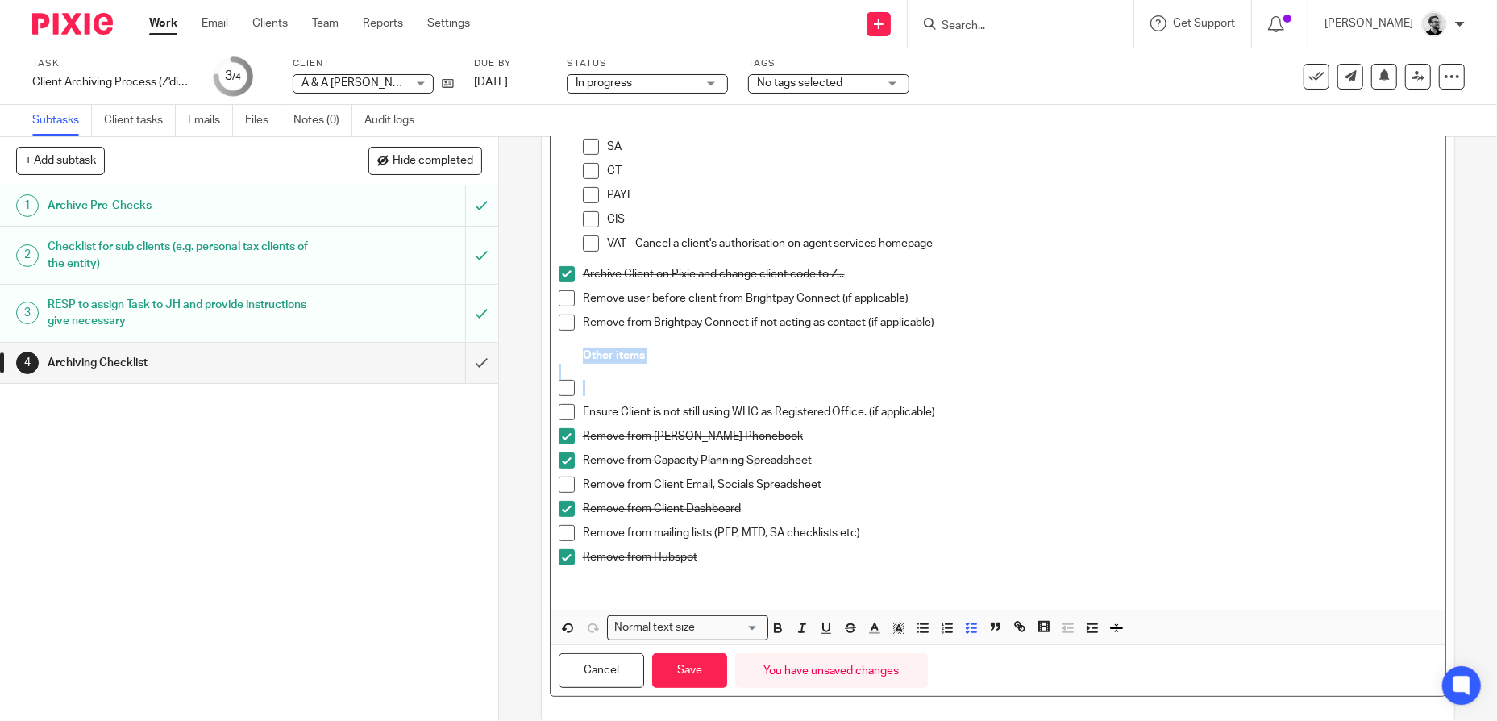
drag, startPoint x: 944, startPoint y: 390, endPoint x: 572, endPoint y: 377, distance: 371.8
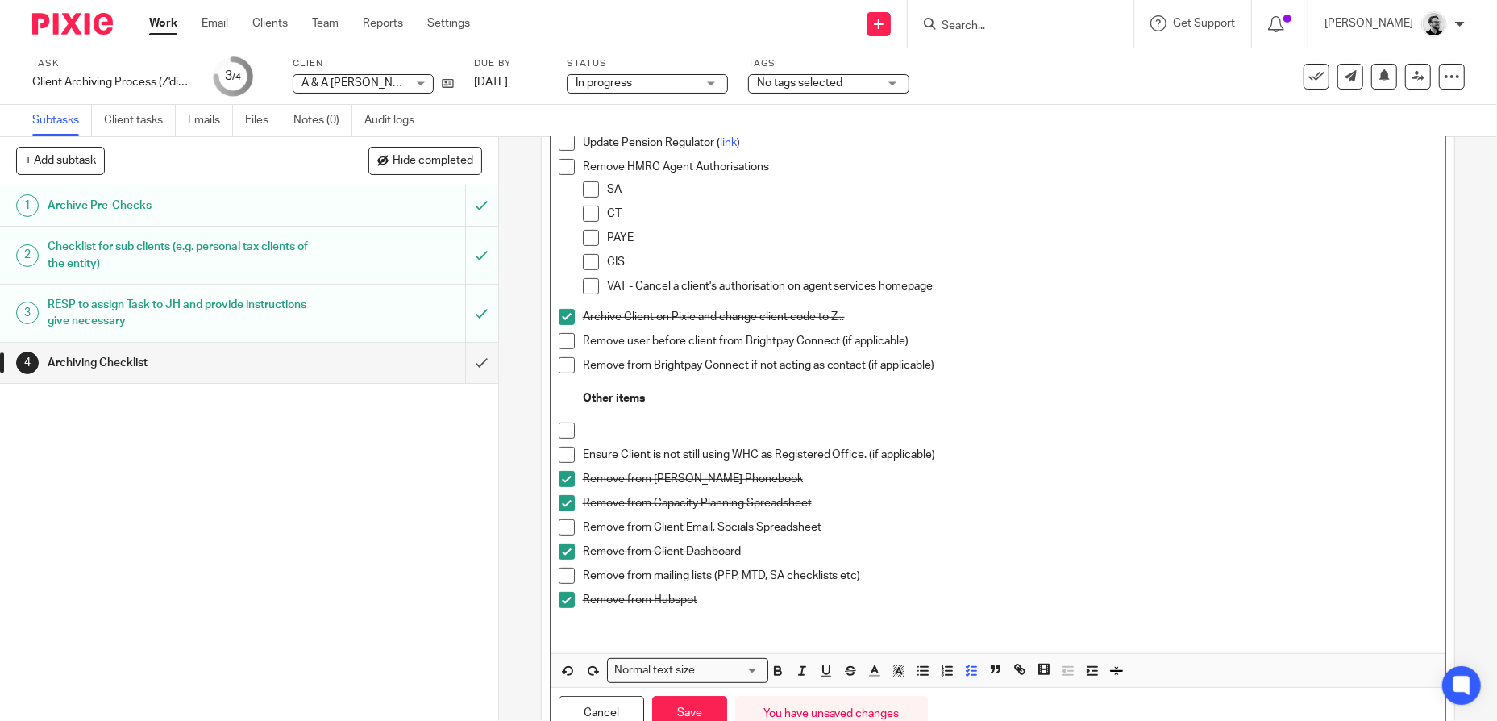
scroll to position [385, 0]
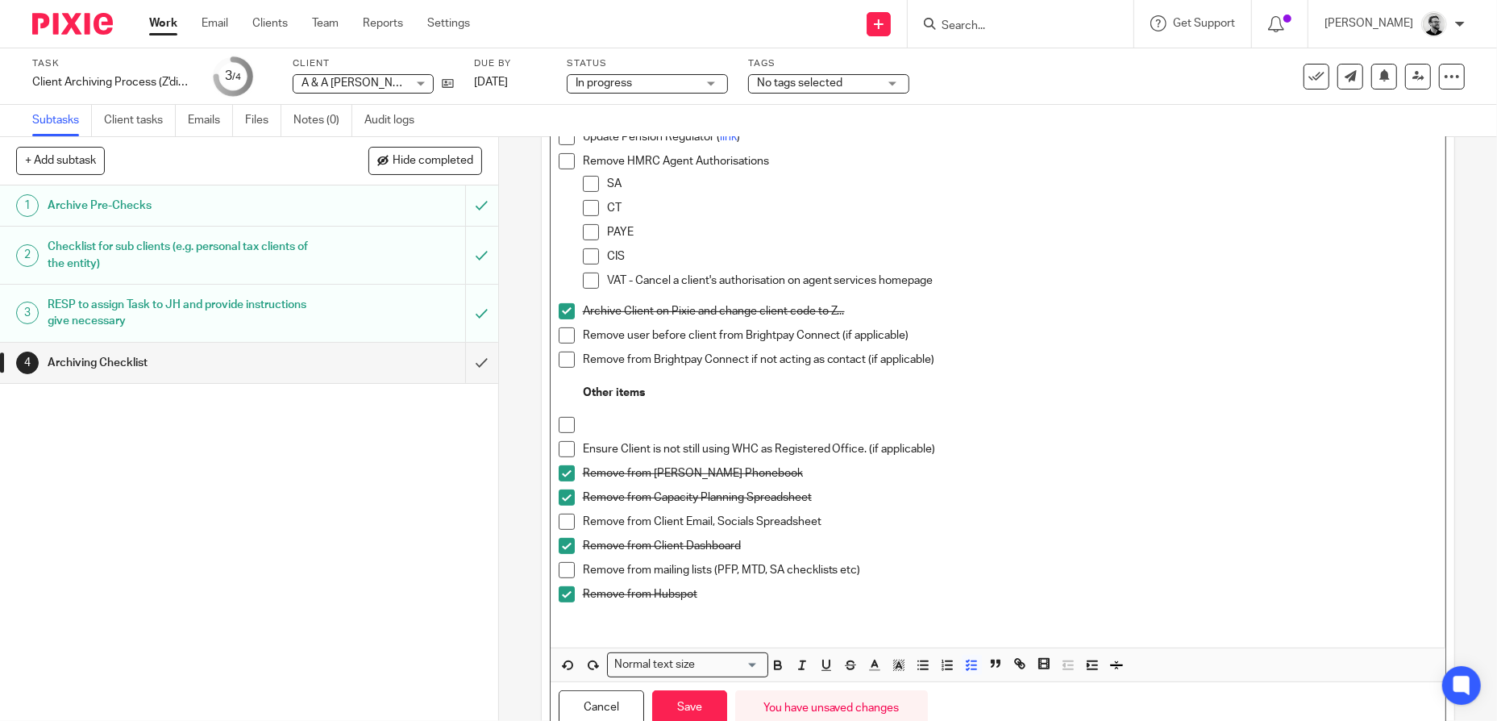
click at [958, 463] on div "Ensure Client is not still using WHC as Registered Office. (if applicable)" at bounding box center [1010, 453] width 855 height 24
click at [949, 441] on p "Ensure Client is not still using WHC as Registered Office. (if applicable)" at bounding box center [1010, 449] width 855 height 16
drag, startPoint x: 946, startPoint y: 450, endPoint x: 588, endPoint y: 450, distance: 358.7
click at [588, 450] on p "Ensure Client is not still using WHC as Registered Office. (if applicable)" at bounding box center [1010, 449] width 855 height 16
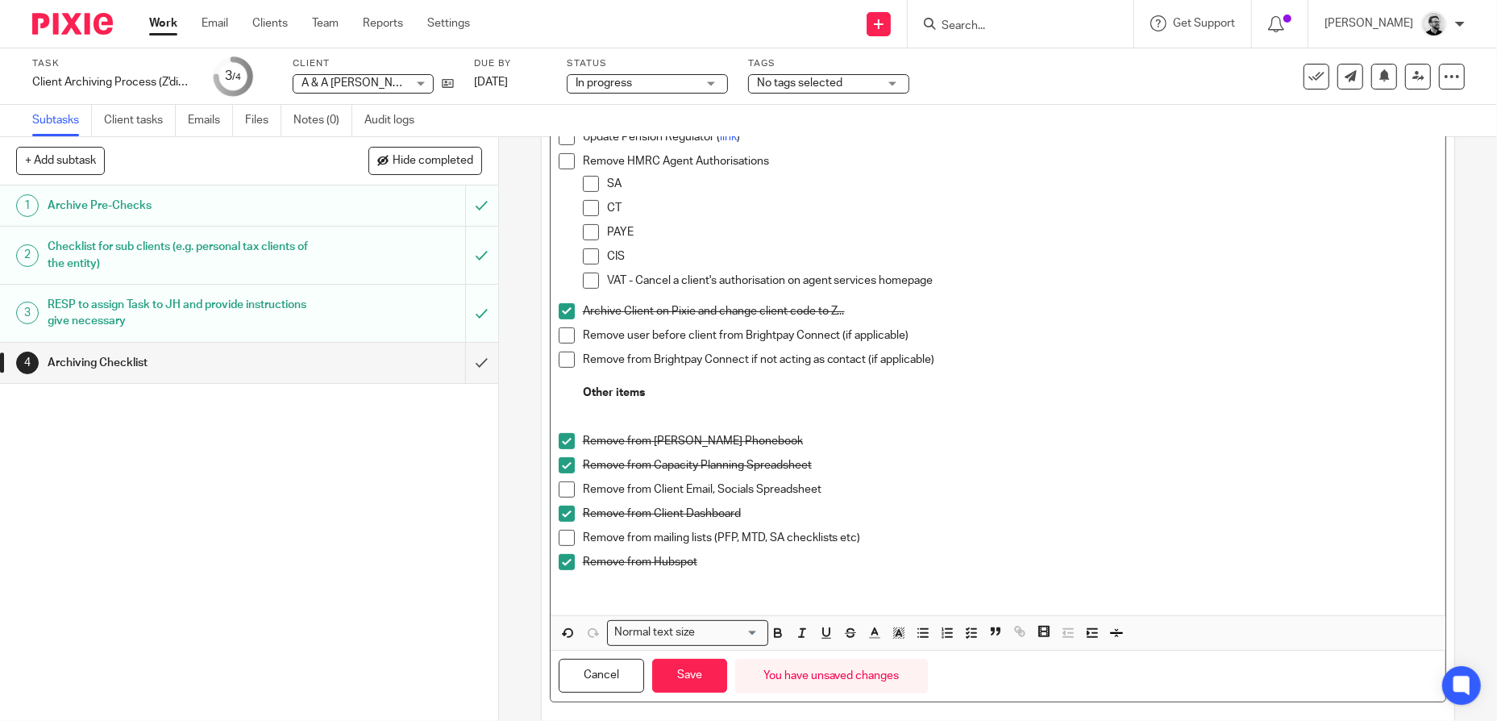
click at [1076, 483] on p "Remove from Client Email, Socials Spreadsheet" at bounding box center [1010, 489] width 855 height 16
click at [707, 673] on button "Save" at bounding box center [689, 675] width 75 height 35
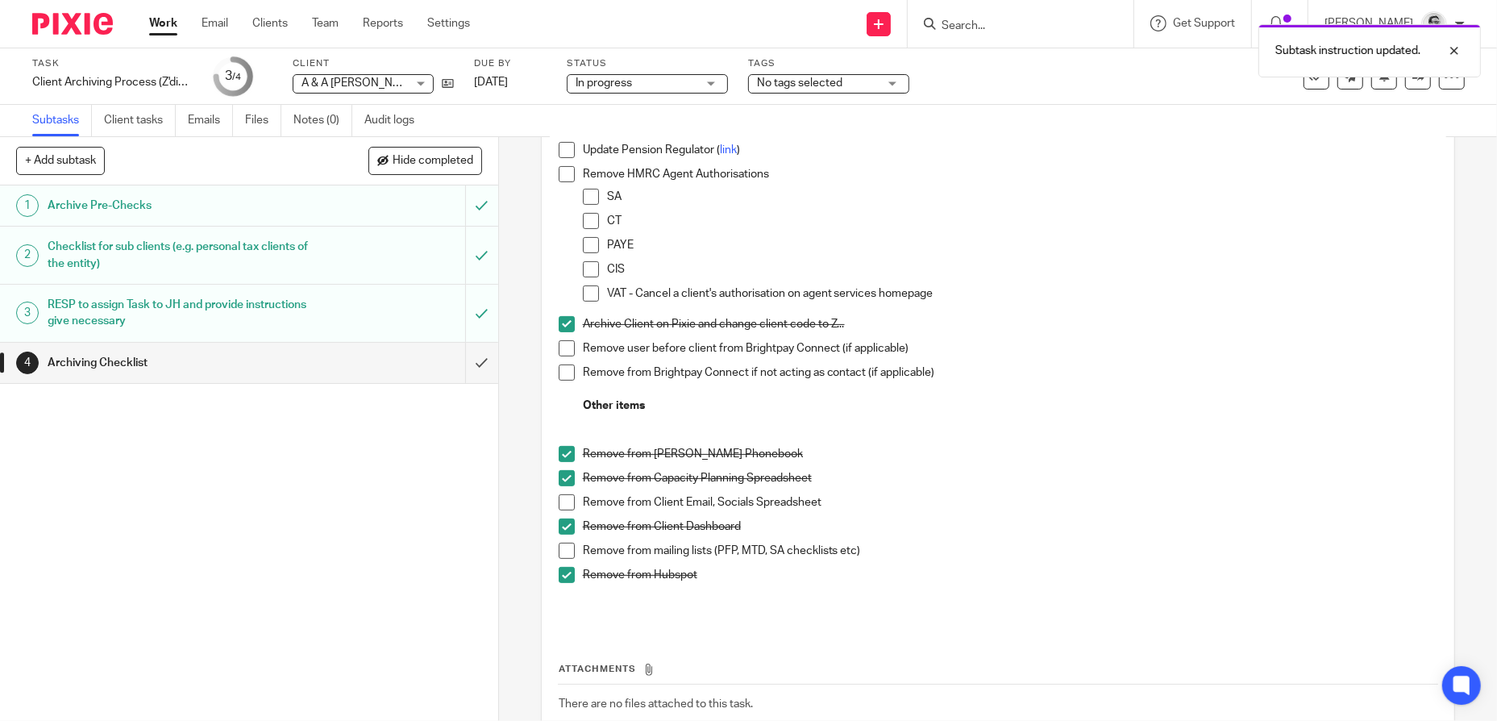
scroll to position [398, 0]
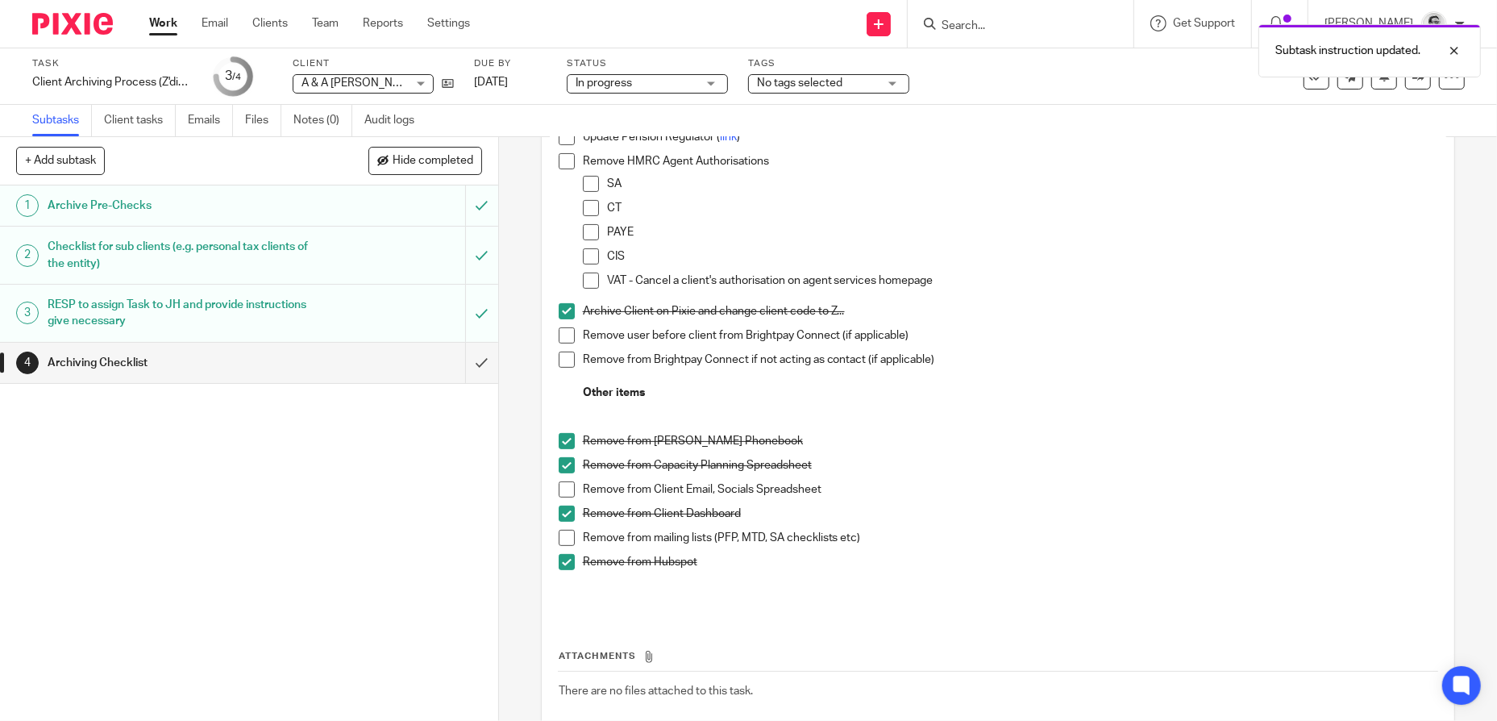
click at [993, 440] on p "Remove from Moneypenny Phonebook" at bounding box center [1010, 441] width 855 height 16
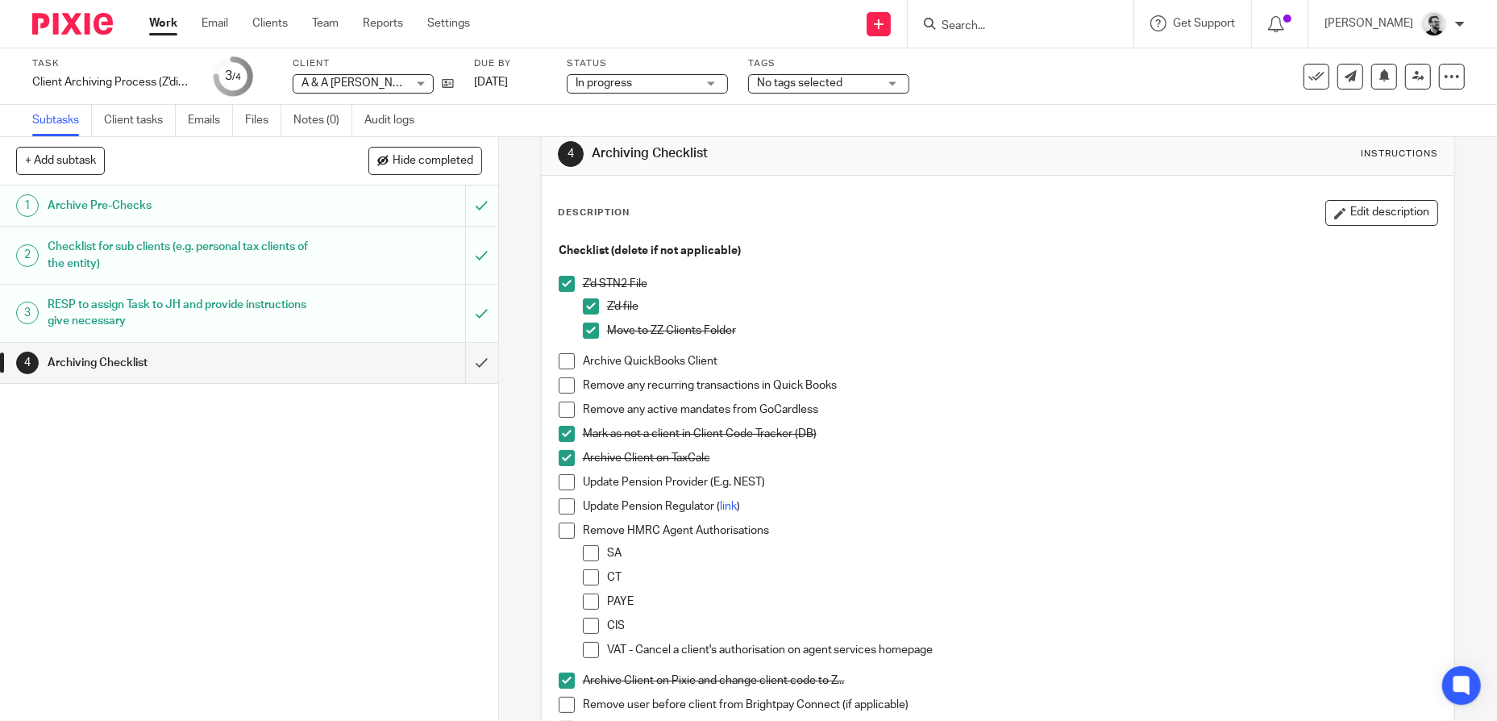
scroll to position [0, 0]
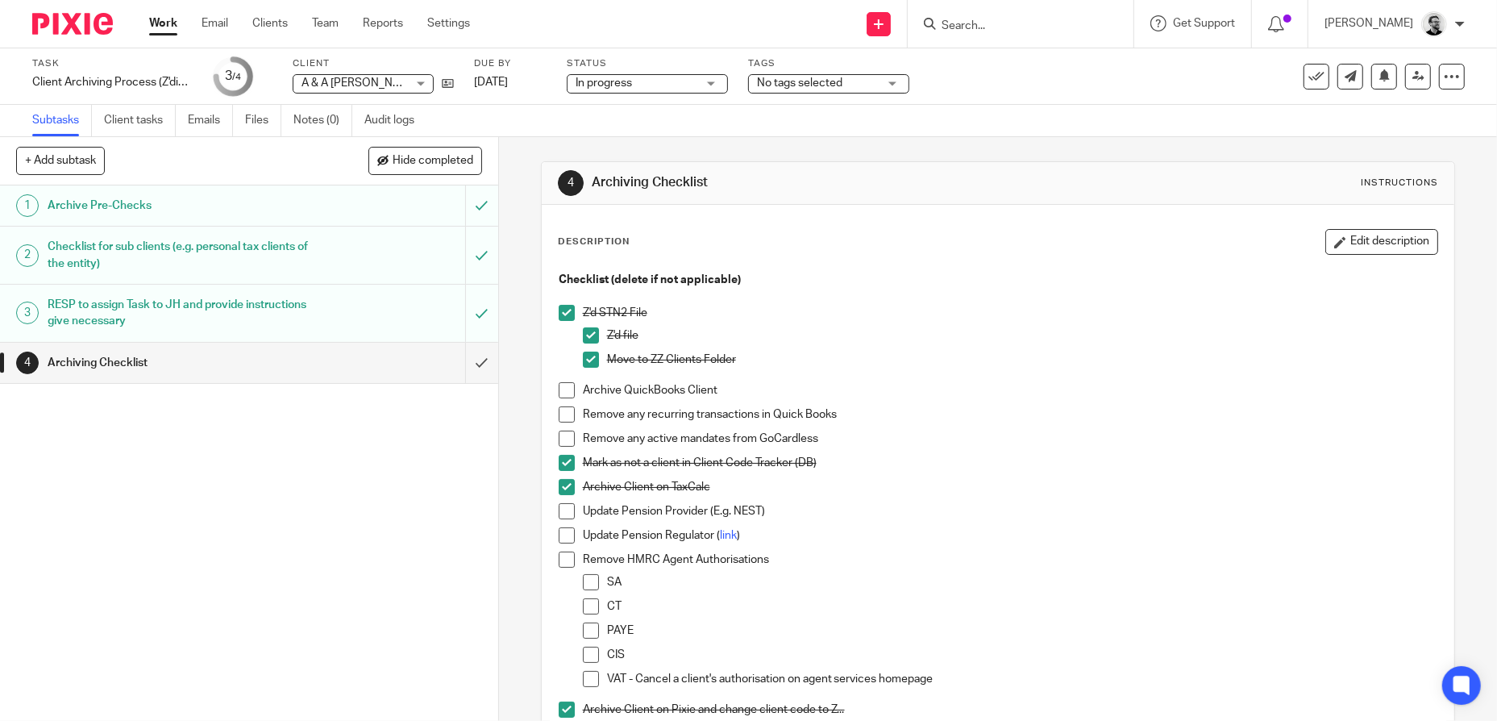
drag, startPoint x: 1381, startPoint y: 239, endPoint x: 1153, endPoint y: 361, distance: 258.9
click at [1381, 239] on button "Edit description" at bounding box center [1381, 242] width 113 height 26
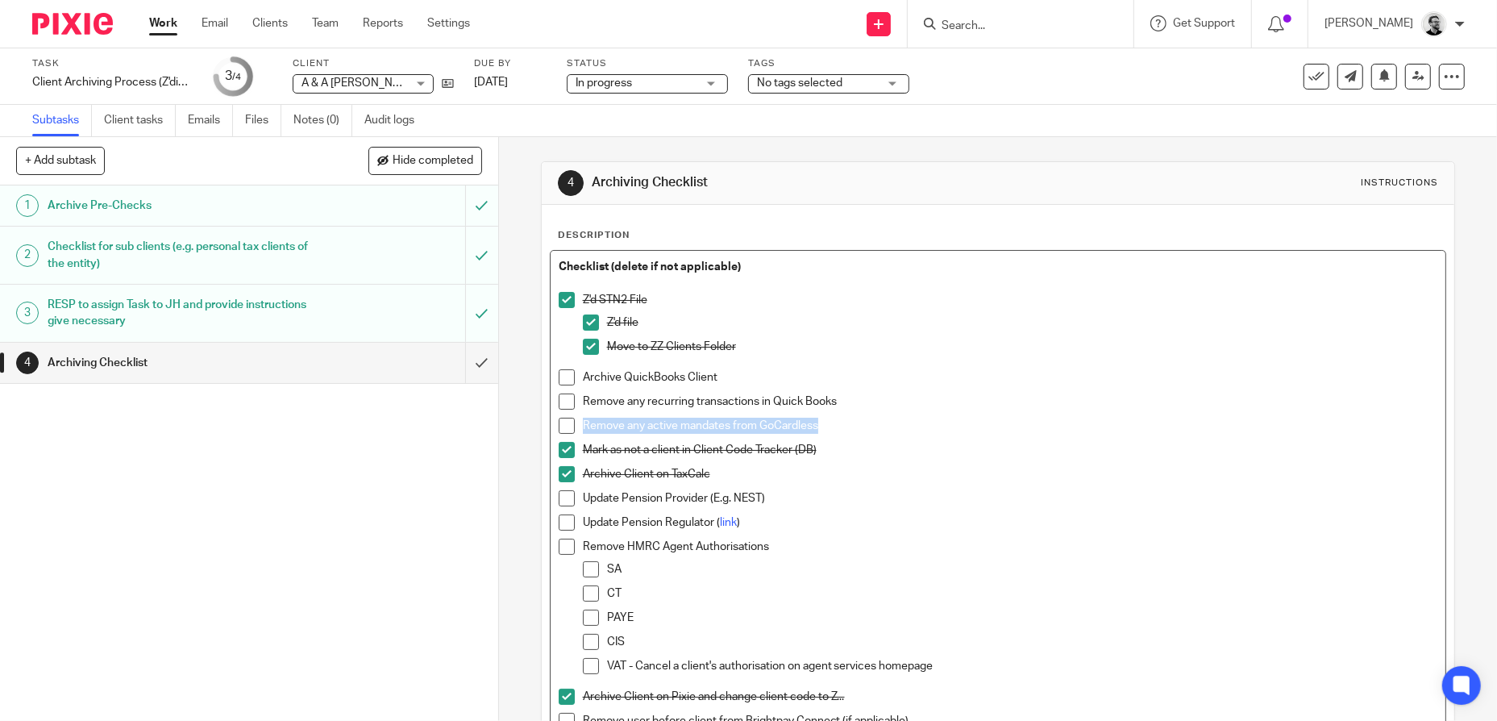
drag, startPoint x: 829, startPoint y: 424, endPoint x: 549, endPoint y: 437, distance: 280.0
click at [550, 437] on div "Checklist (delete if not applicable) Z'd STN2 File Z'd file Move to ZZ Clients …" at bounding box center [997, 626] width 895 height 750
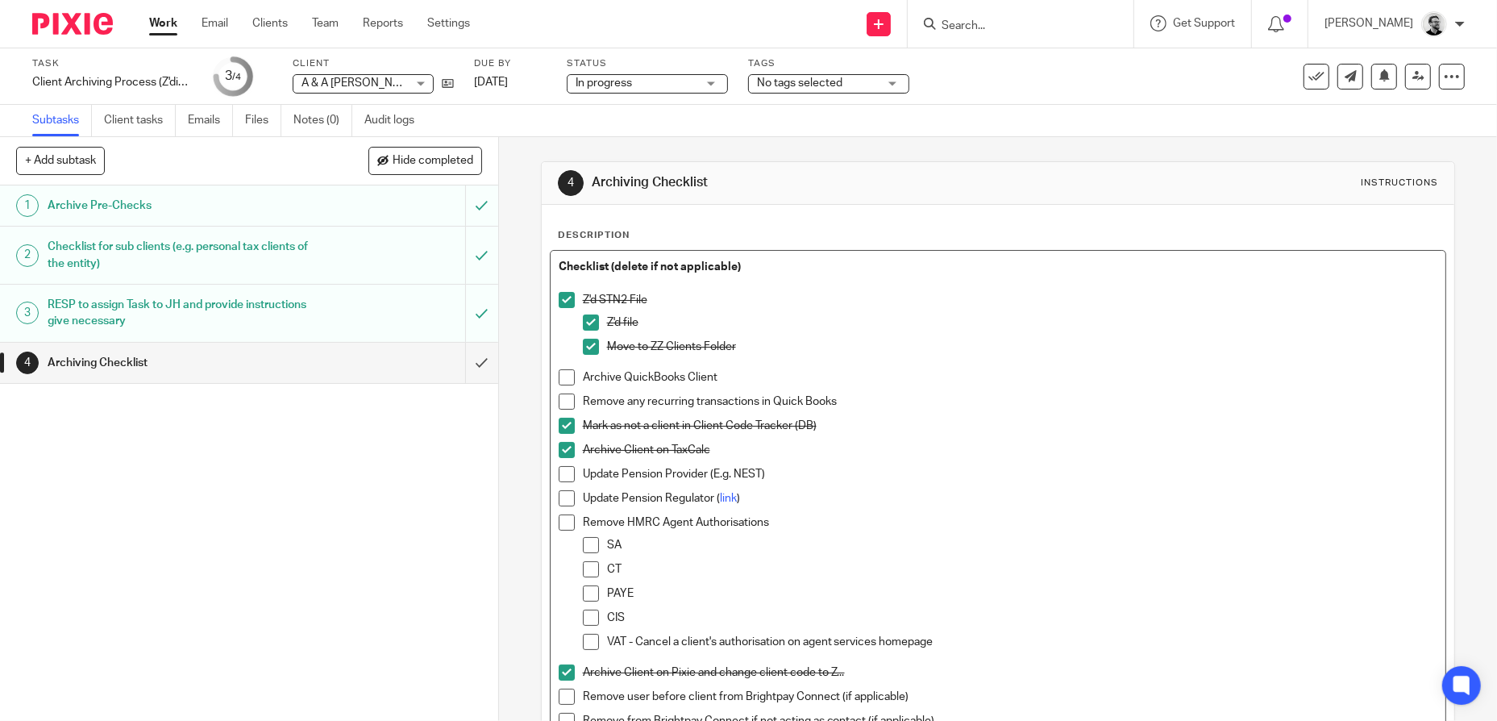
click at [1141, 464] on div "Archive Client on TaxCalc" at bounding box center [1010, 454] width 855 height 24
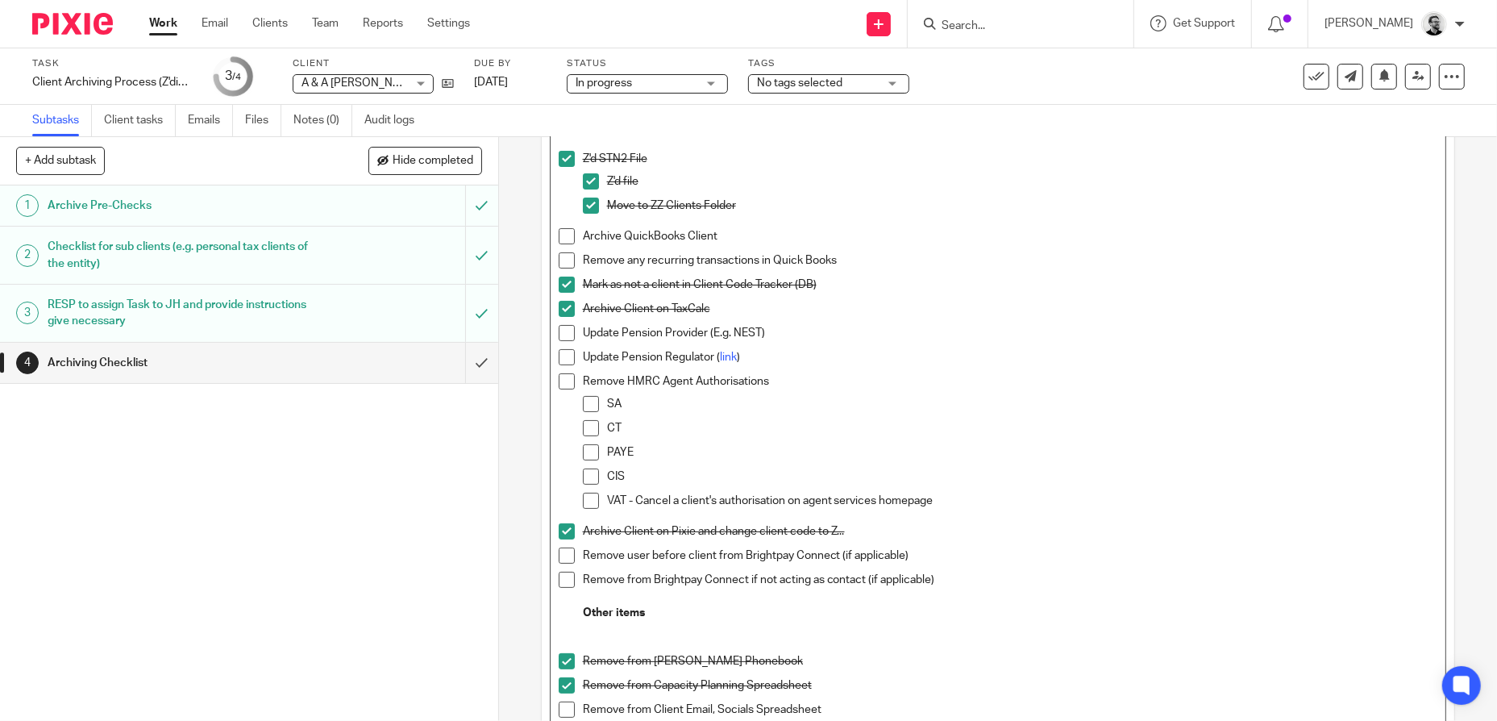
scroll to position [390, 0]
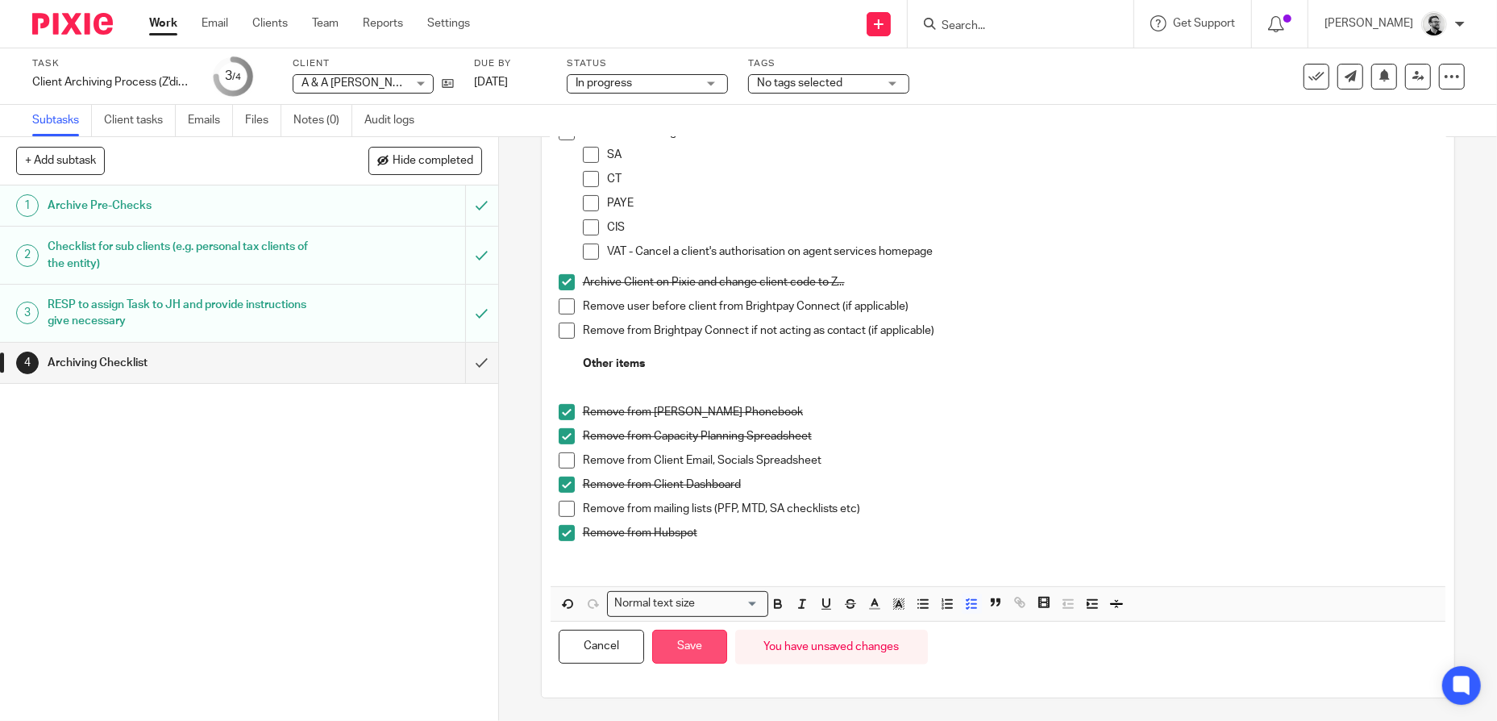
click at [673, 646] on button "Save" at bounding box center [689, 646] width 75 height 35
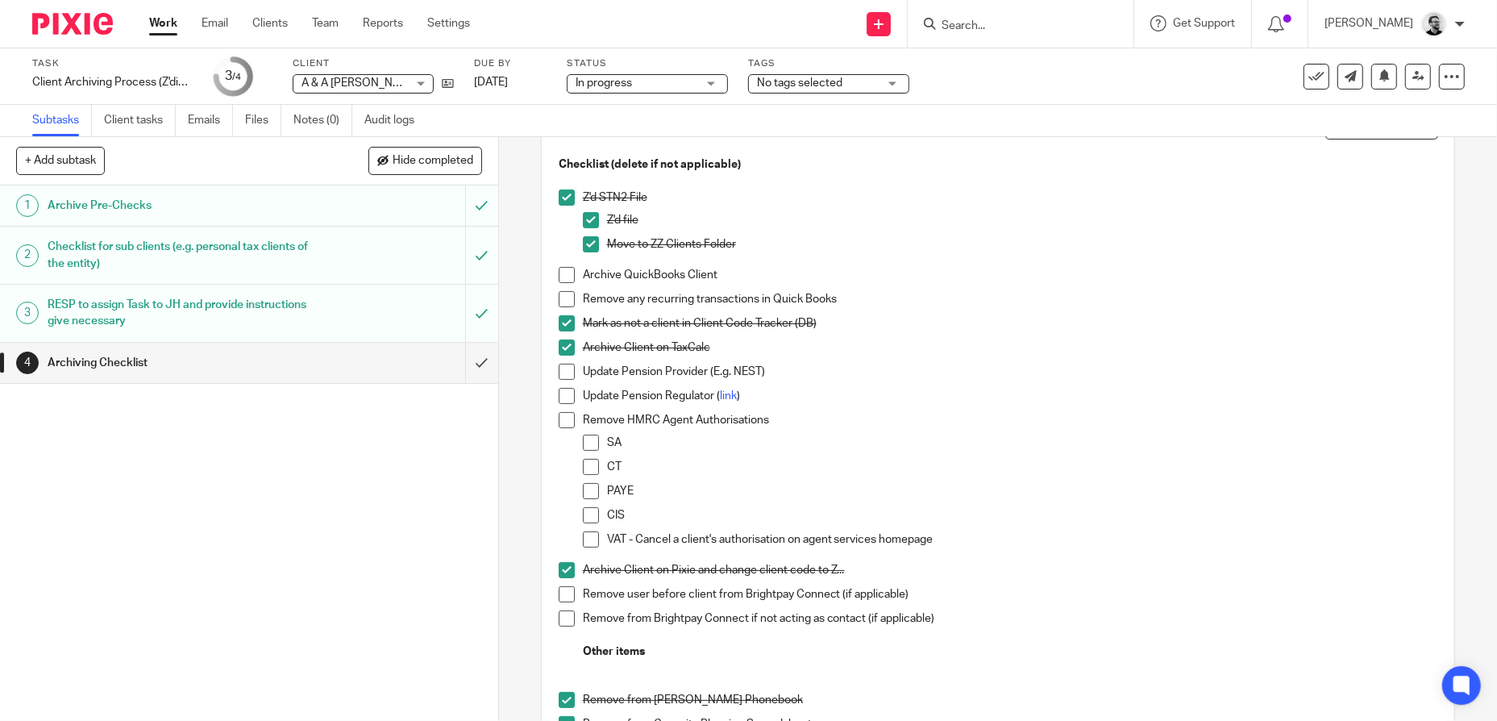
scroll to position [81, 0]
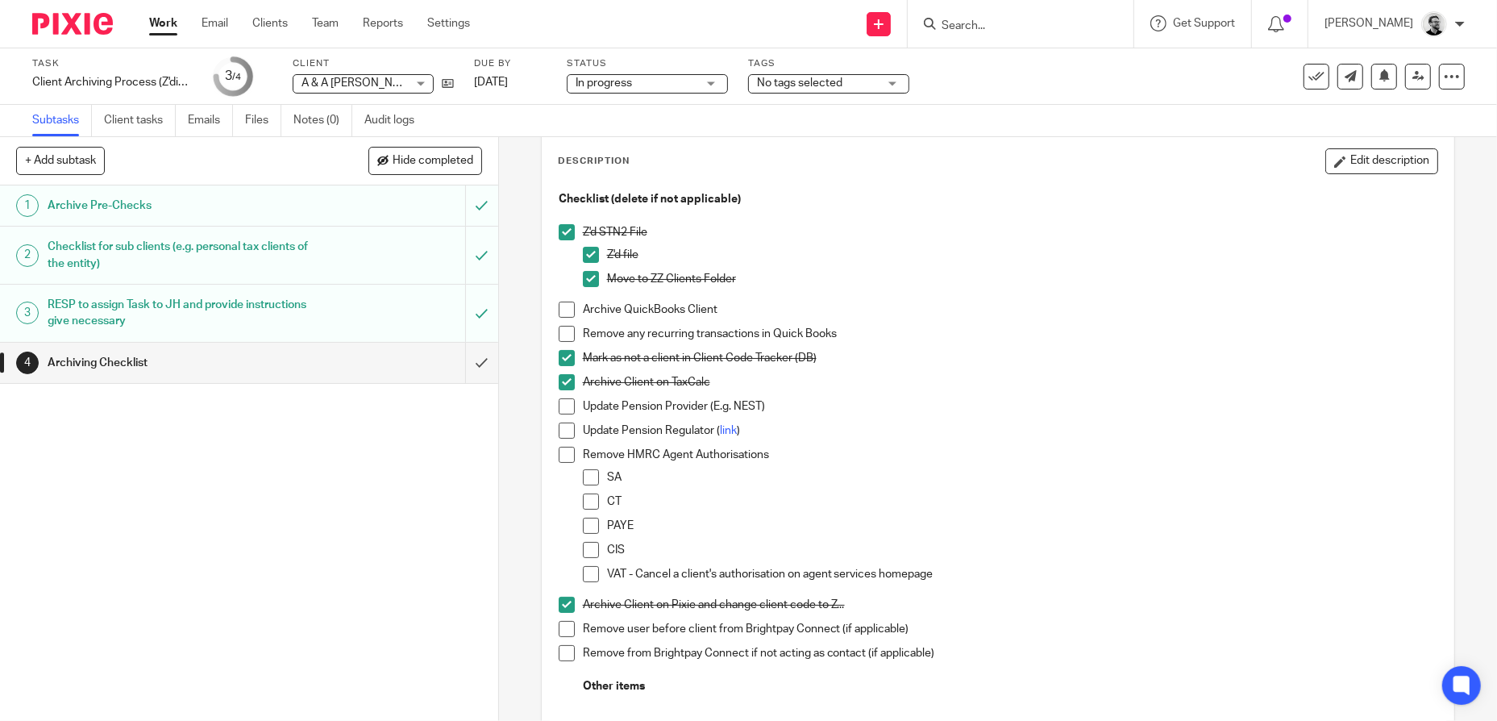
drag, startPoint x: 1362, startPoint y: 160, endPoint x: 1179, endPoint y: 226, distance: 194.3
click at [1362, 160] on button "Edit description" at bounding box center [1381, 161] width 113 height 26
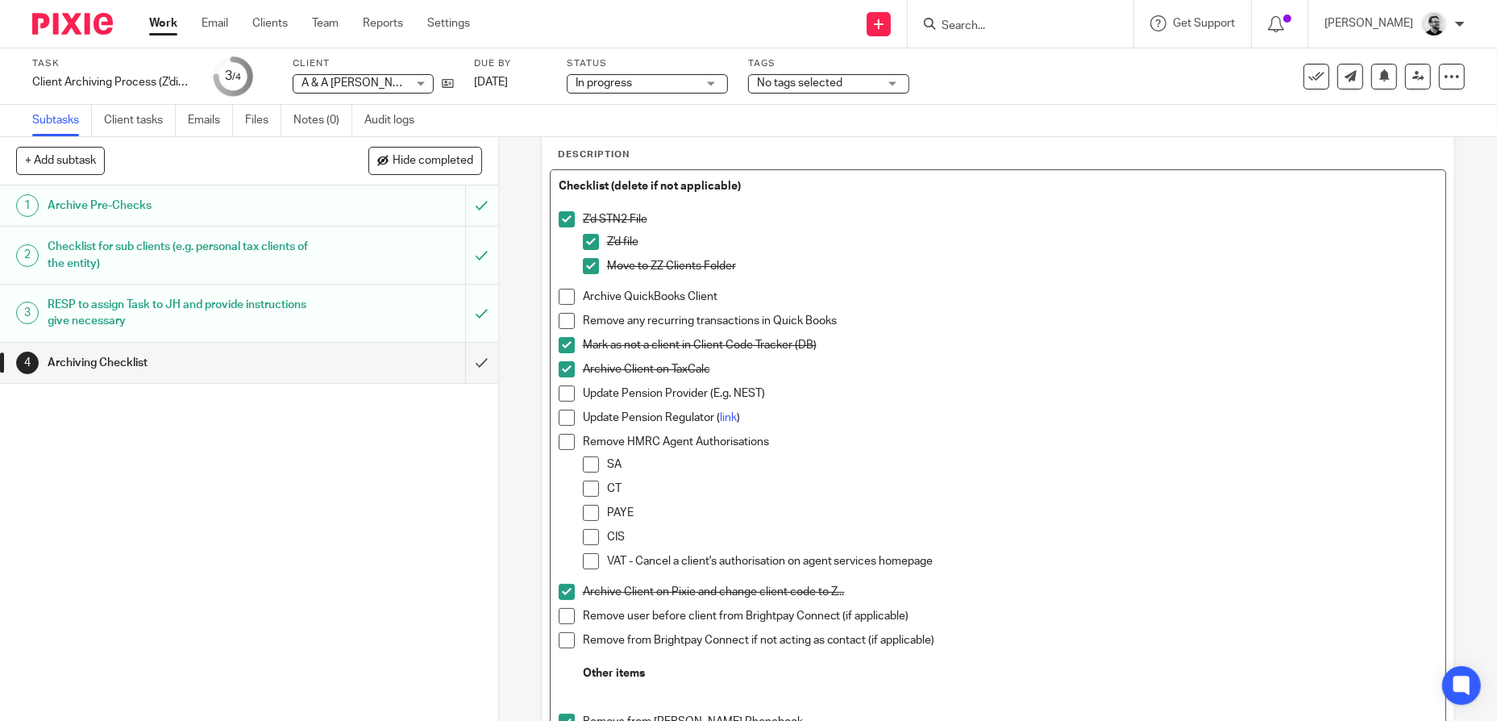
click at [758, 292] on p "Archive QuickBooks Client" at bounding box center [1010, 297] width 855 height 16
drag, startPoint x: 839, startPoint y: 292, endPoint x: 723, endPoint y: 297, distance: 116.2
click at [723, 297] on p "Archive QuickBooks Client - unapplied credit note" at bounding box center [1010, 297] width 855 height 16
drag, startPoint x: 819, startPoint y: 297, endPoint x: 968, endPoint y: 281, distance: 150.0
click at [968, 281] on div "Move to ZZ Clients Folder" at bounding box center [1022, 270] width 831 height 24
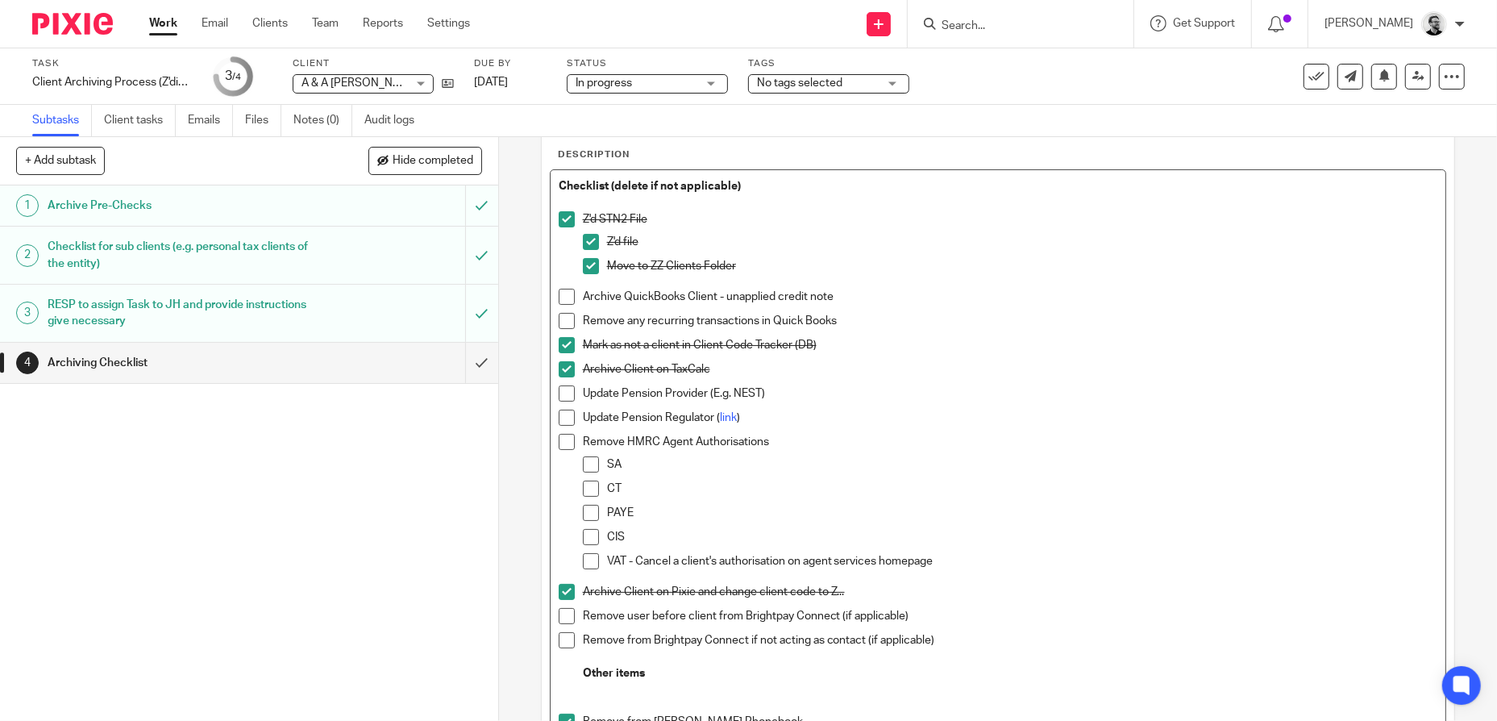
click at [863, 297] on p "Archive QuickBooks Client - unapplied credit note" at bounding box center [1010, 297] width 855 height 16
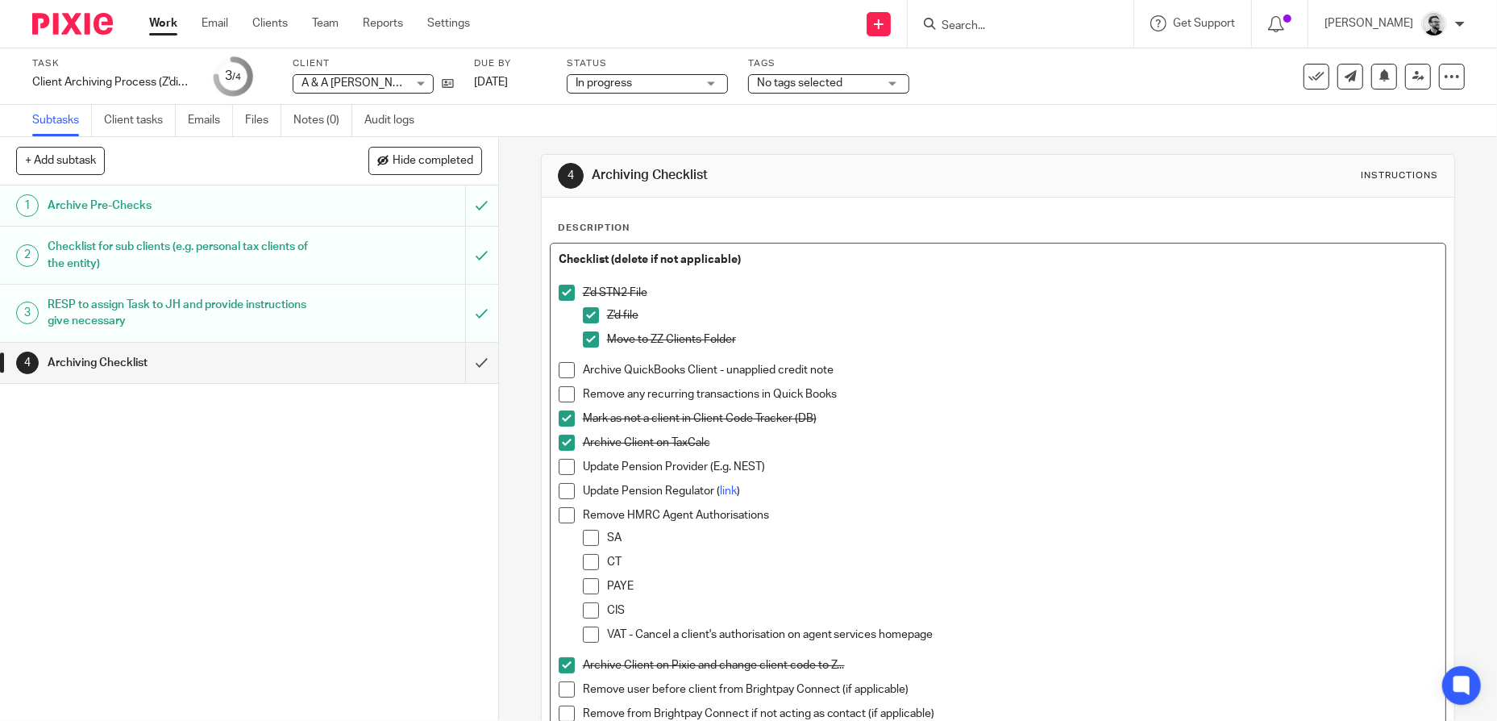
scroll to position [0, 0]
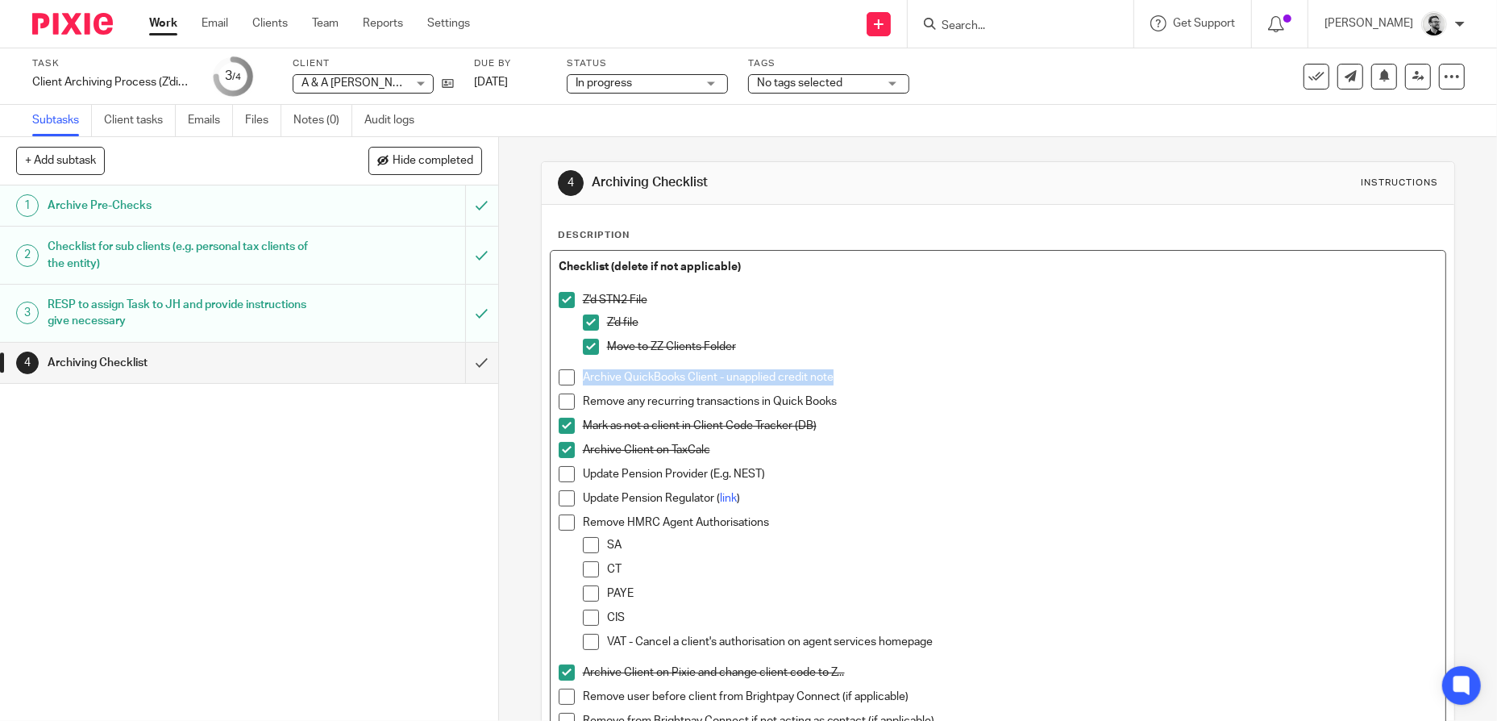
drag, startPoint x: 850, startPoint y: 372, endPoint x: 580, endPoint y: 374, distance: 269.2
click at [583, 374] on p "Archive QuickBooks Client - unapplied credit note" at bounding box center [1010, 377] width 855 height 16
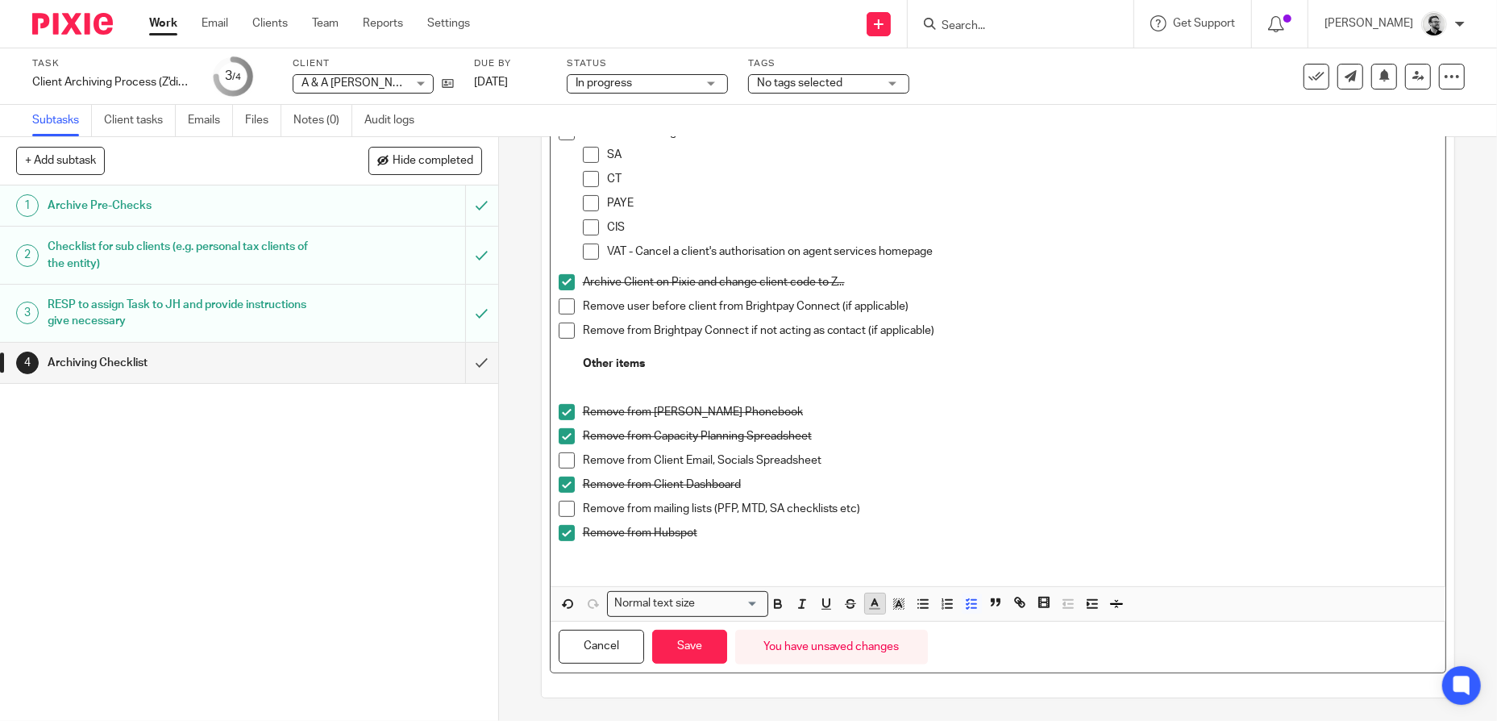
click at [872, 604] on line "button" at bounding box center [874, 604] width 4 height 0
click at [874, 639] on li "color:#D33115" at bounding box center [880, 640] width 12 height 12
click at [1010, 377] on p at bounding box center [998, 380] width 879 height 16
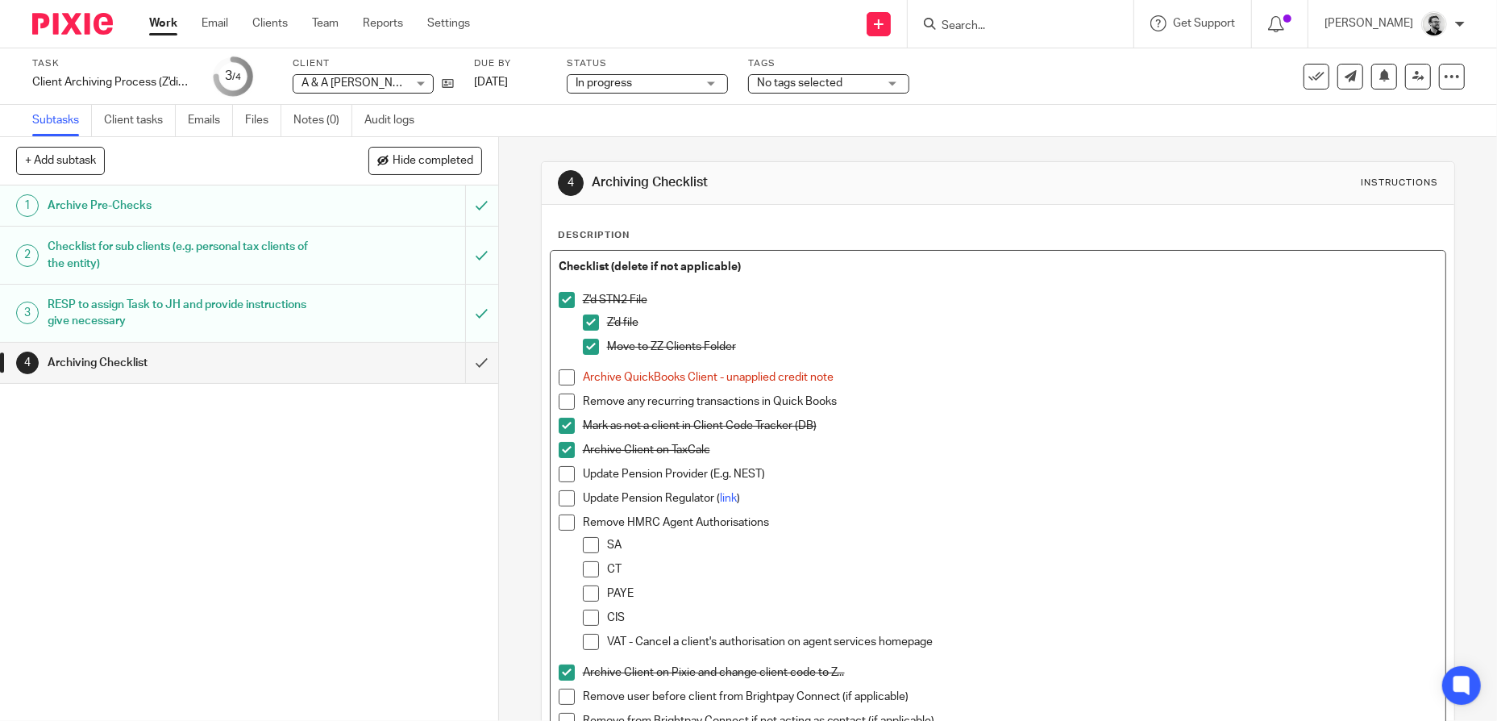
scroll to position [0, 0]
click at [1002, 442] on p "Archive Client on TaxCalc" at bounding box center [1010, 450] width 855 height 16
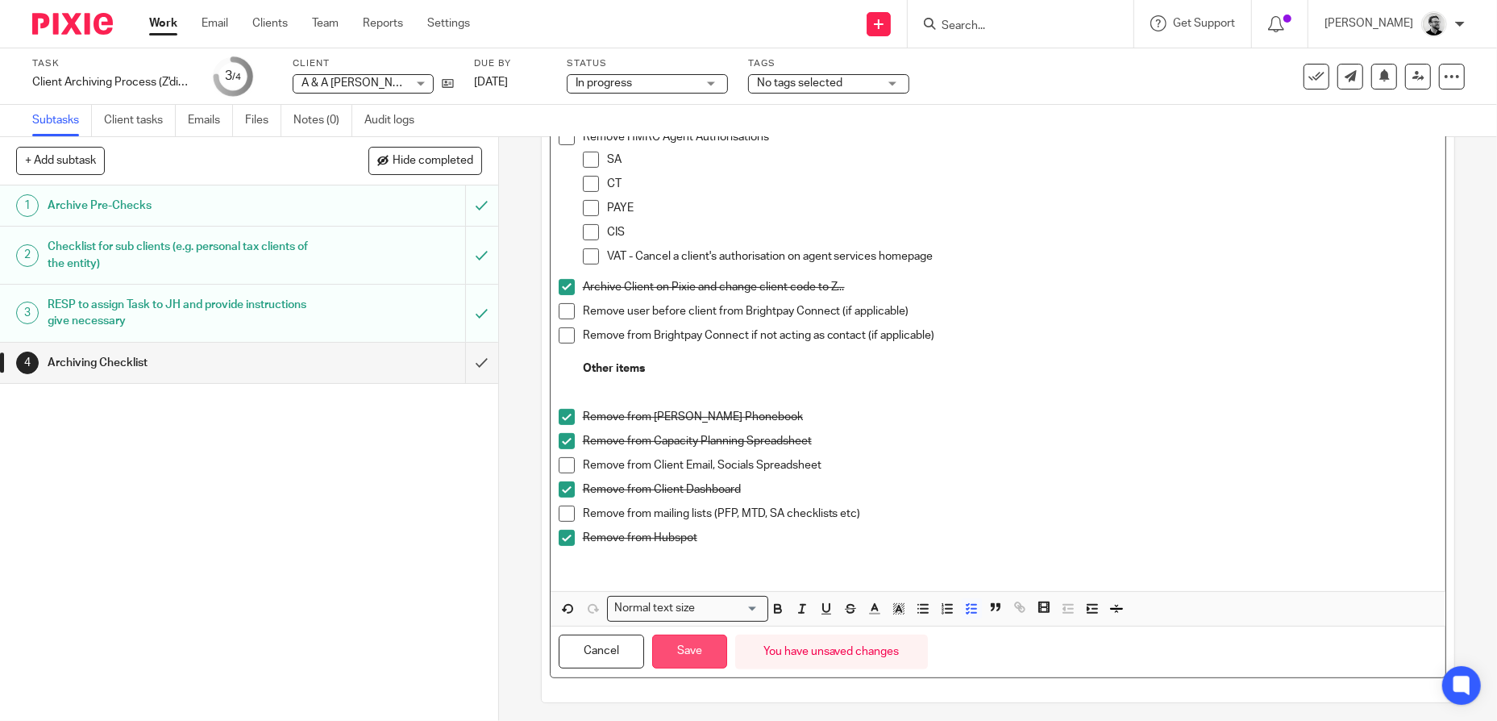
scroll to position [390, 0]
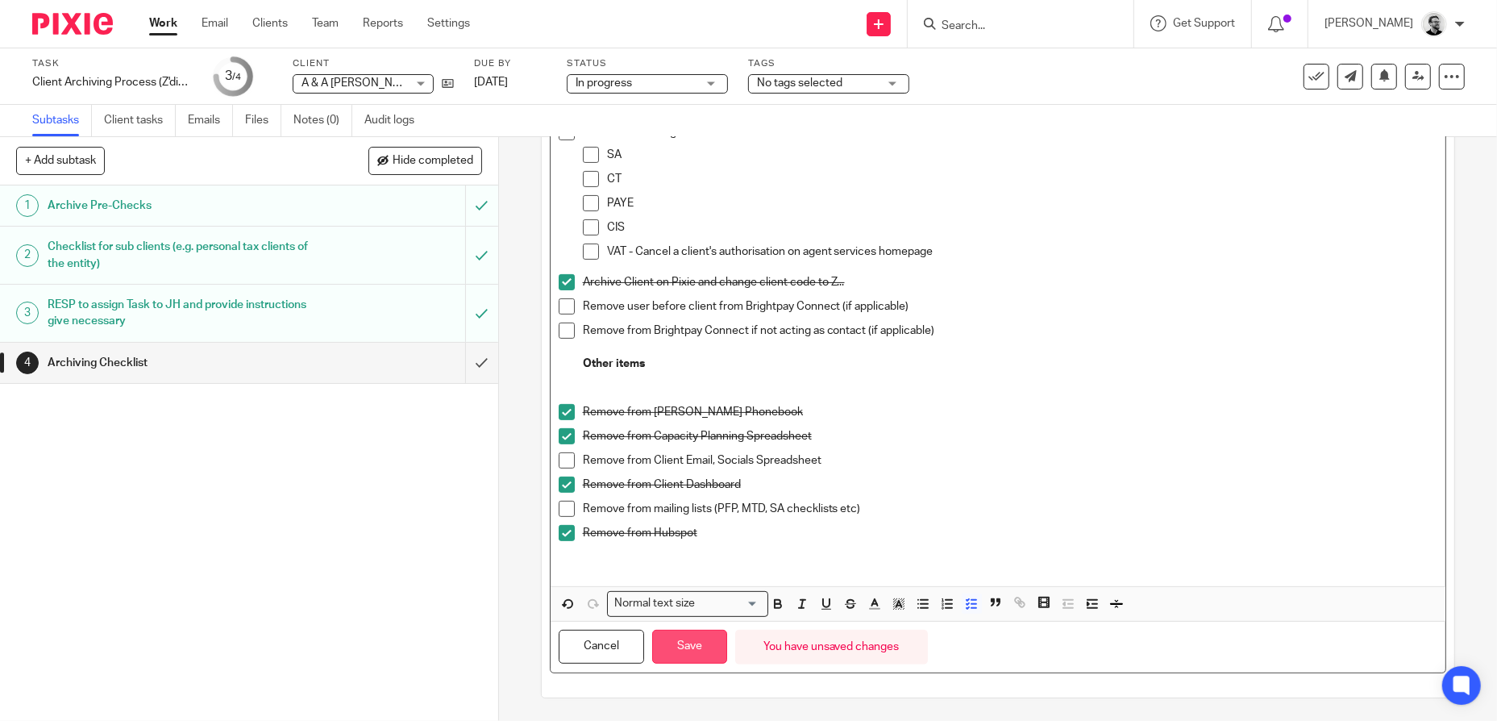
click at [680, 643] on button "Save" at bounding box center [689, 646] width 75 height 35
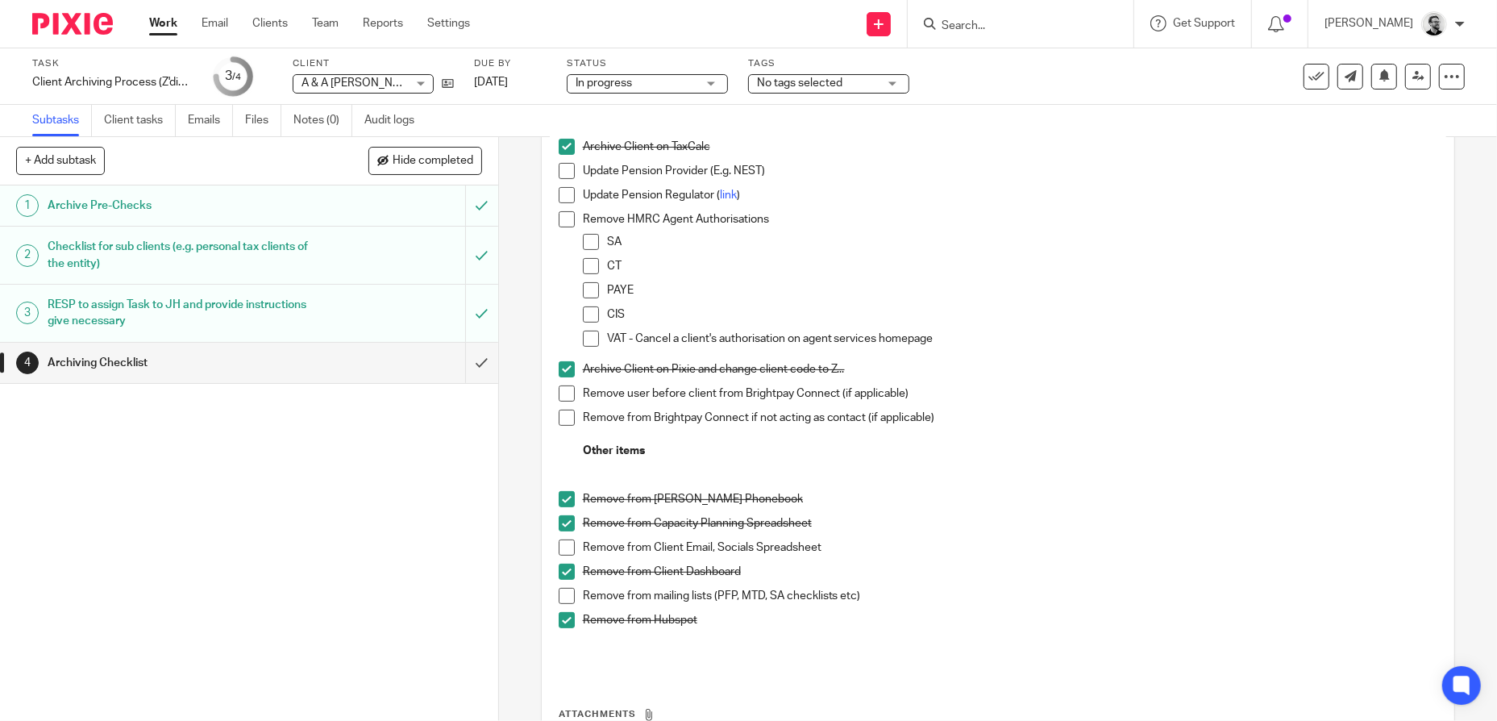
scroll to position [322, 0]
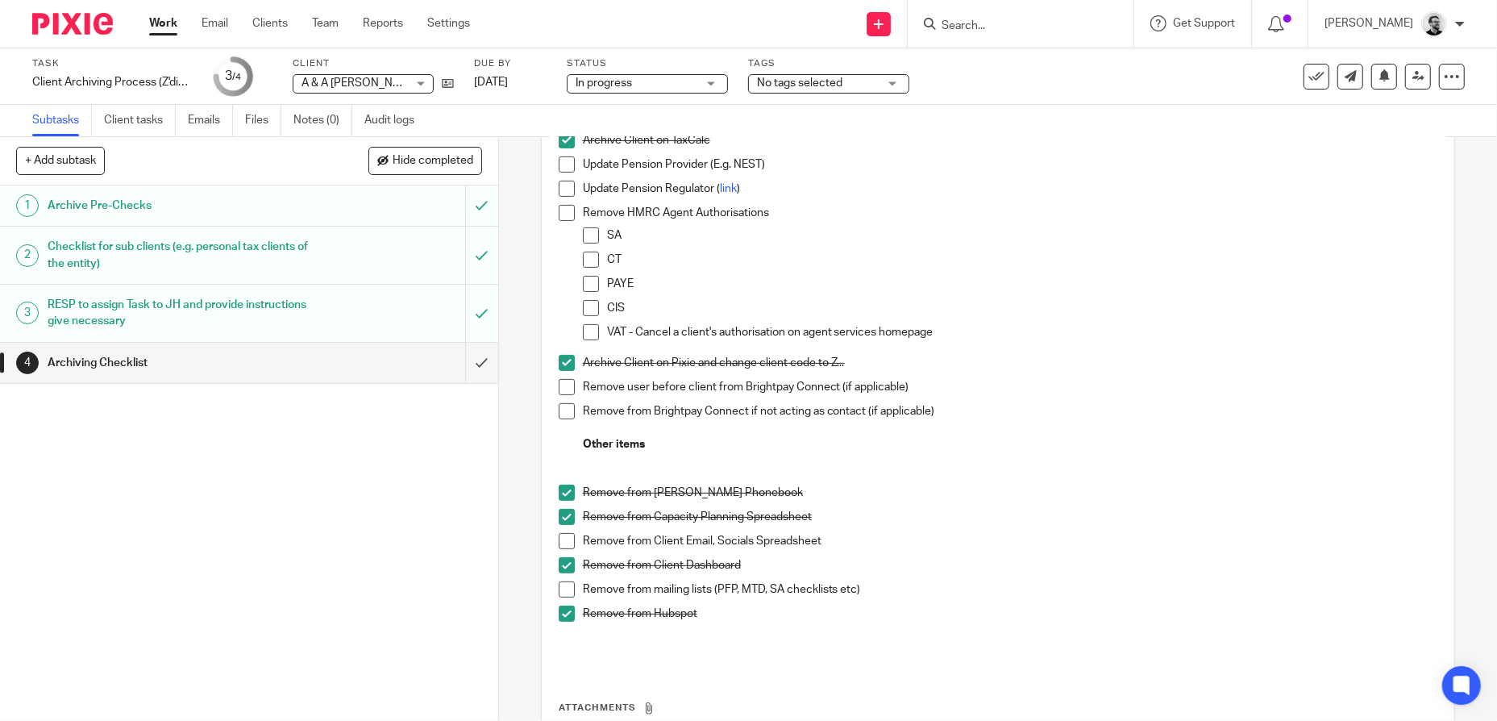
click at [559, 544] on span at bounding box center [567, 541] width 16 height 16
click at [700, 93] on div "In progress In progress" at bounding box center [647, 83] width 161 height 19
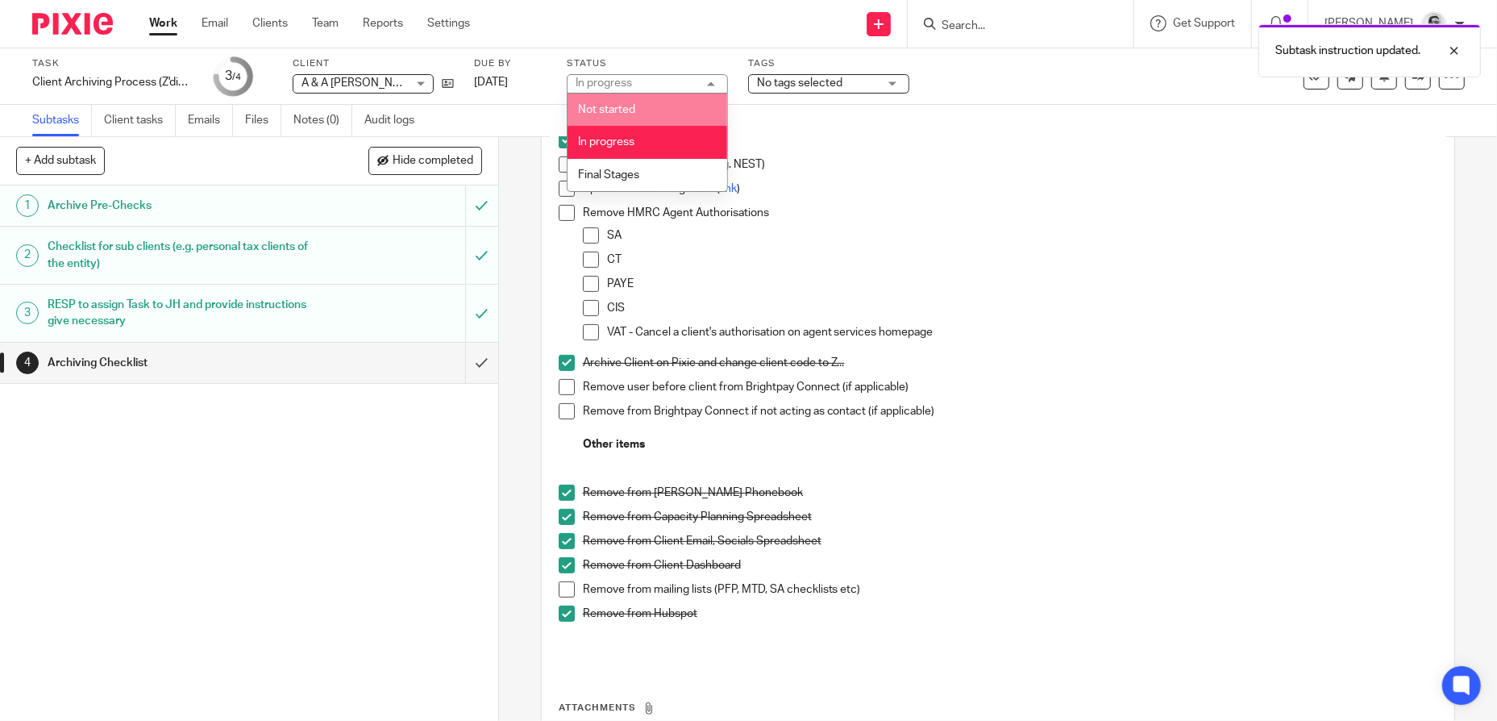
click at [698, 81] on div "In progress In progress" at bounding box center [647, 83] width 161 height 19
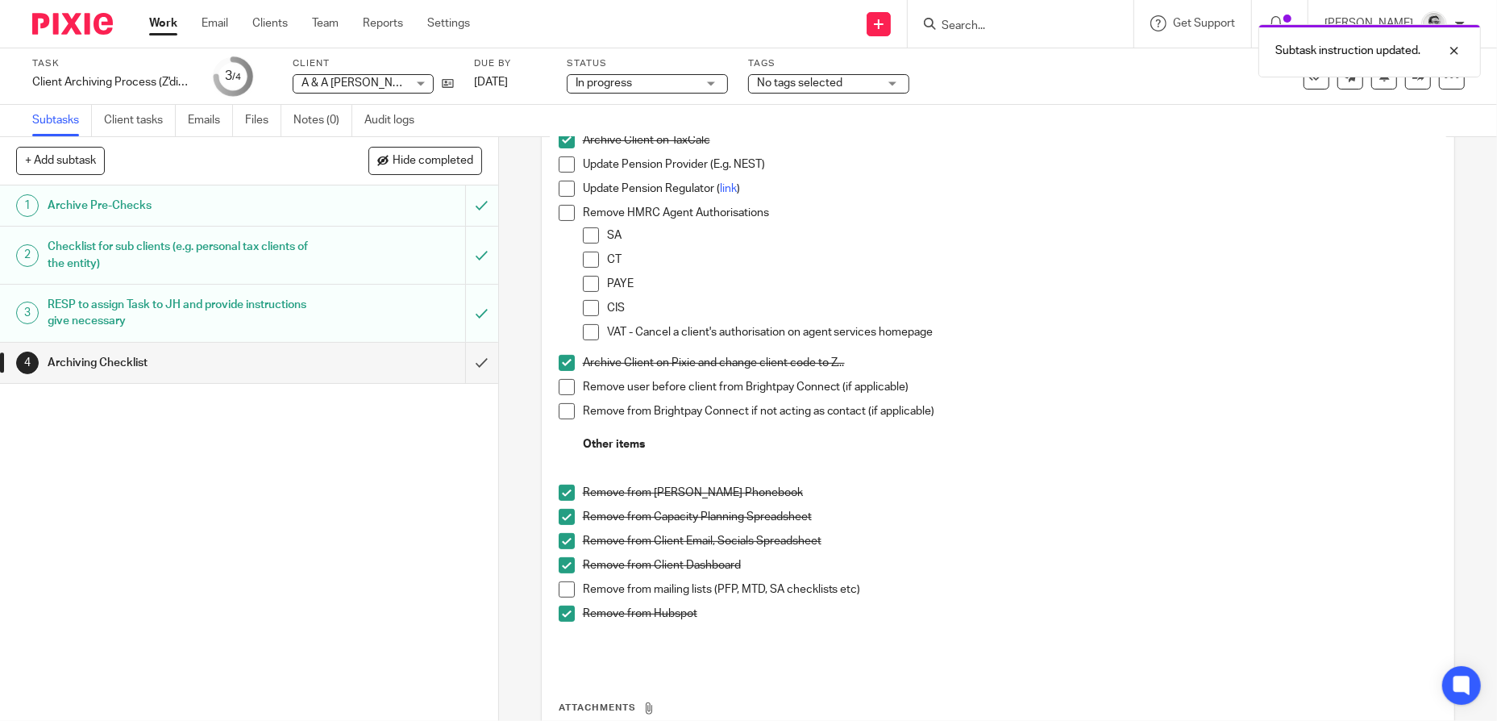
click at [696, 81] on div "In progress In progress" at bounding box center [647, 83] width 161 height 19
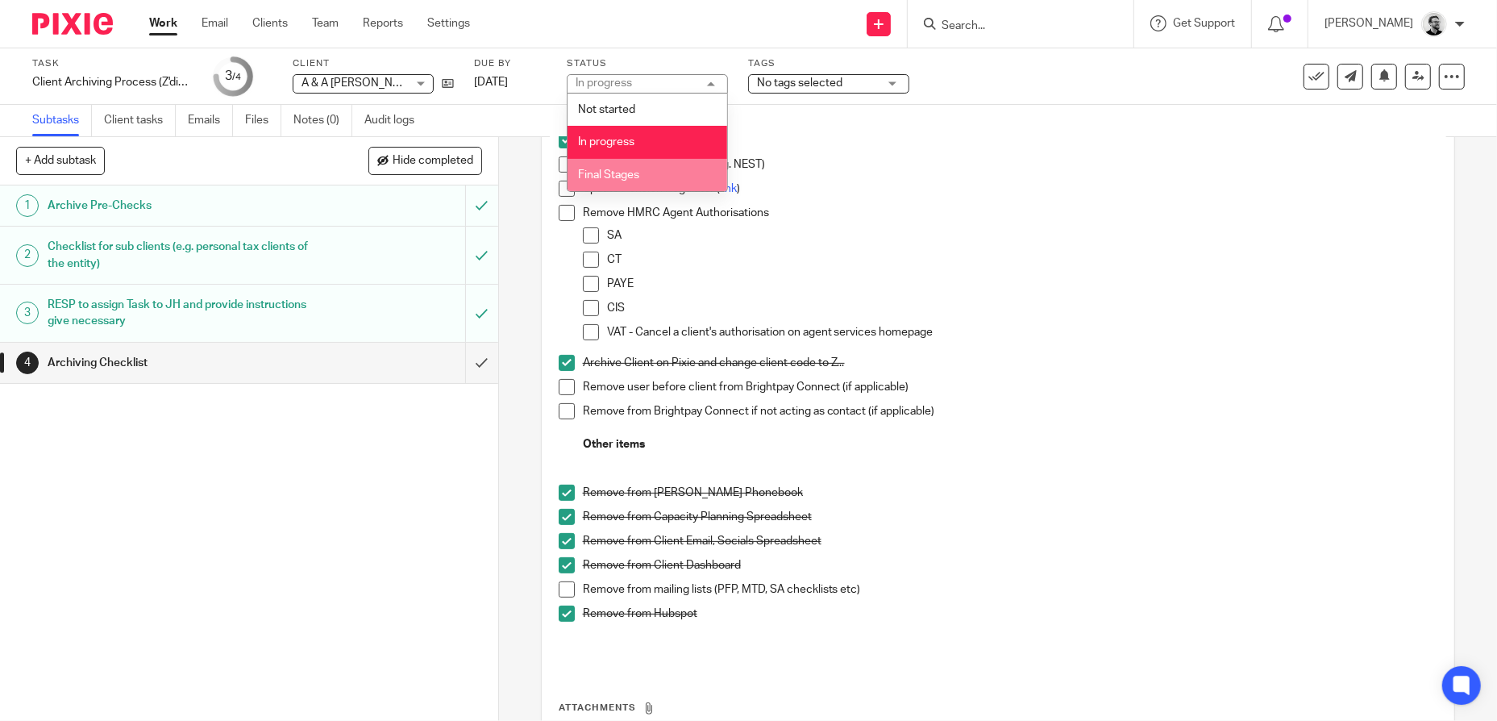
click at [647, 184] on li "Final Stages" at bounding box center [647, 175] width 160 height 33
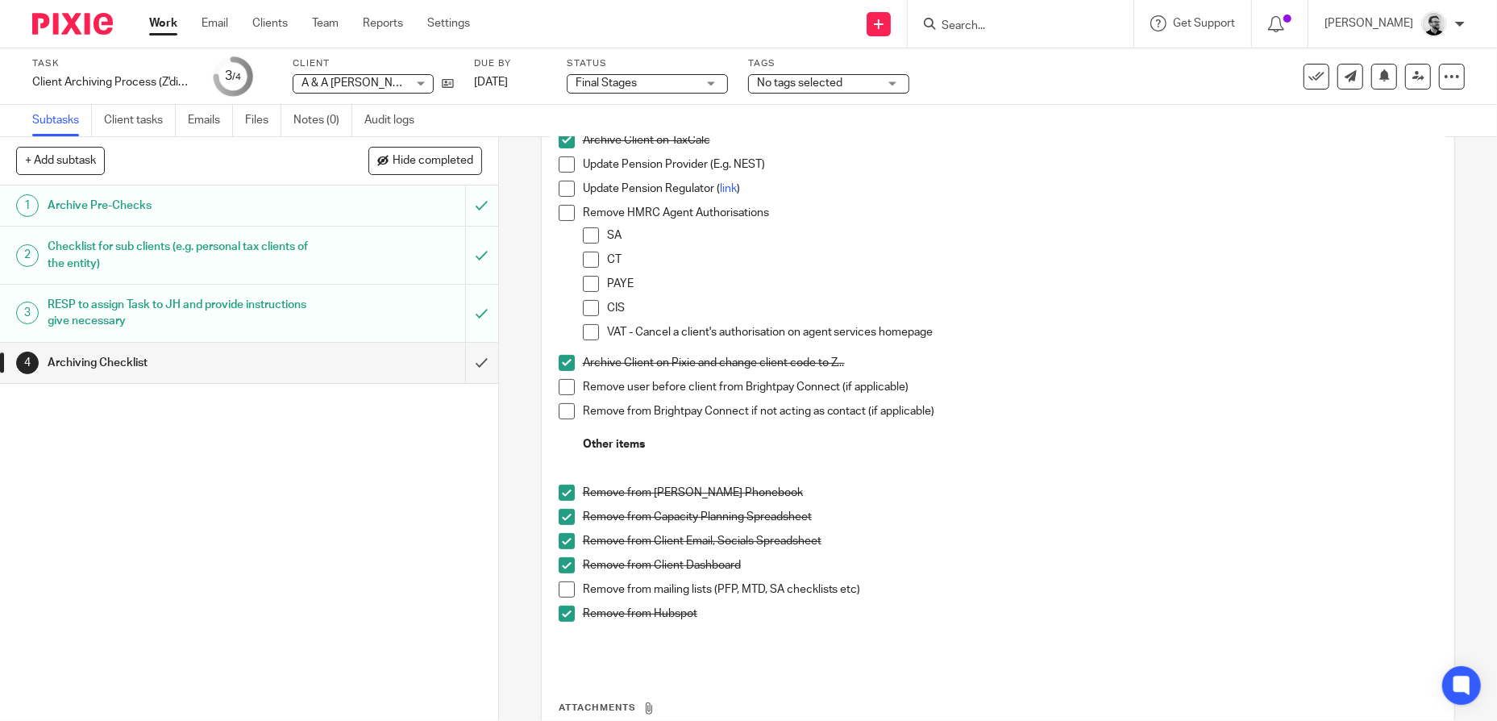
drag, startPoint x: 1024, startPoint y: 227, endPoint x: 1441, endPoint y: 200, distance: 417.6
click at [1026, 227] on p "SA" at bounding box center [1022, 235] width 831 height 16
drag, startPoint x: 563, startPoint y: 592, endPoint x: 818, endPoint y: 572, distance: 256.3
click at [563, 592] on span at bounding box center [567, 589] width 16 height 16
click at [1278, 463] on p at bounding box center [998, 460] width 879 height 16
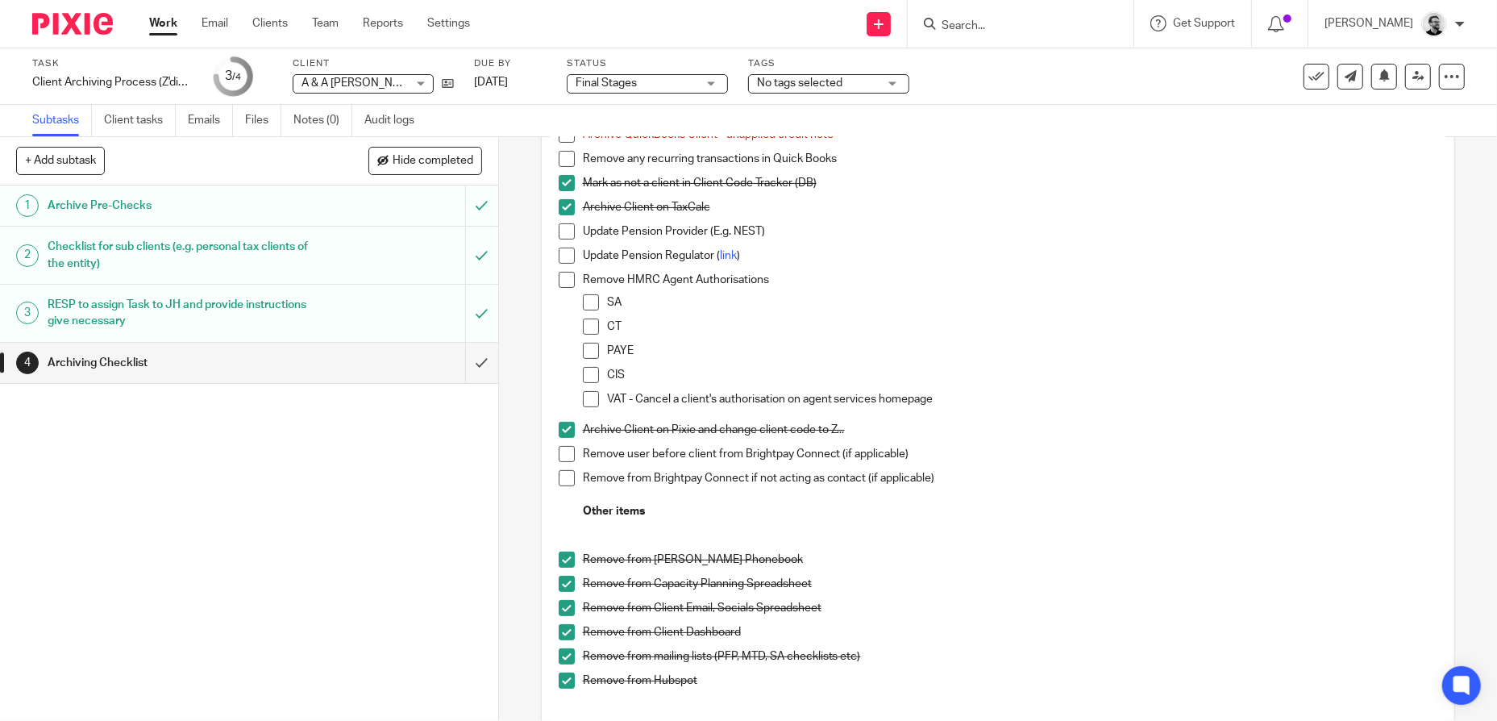
scroll to position [81, 0]
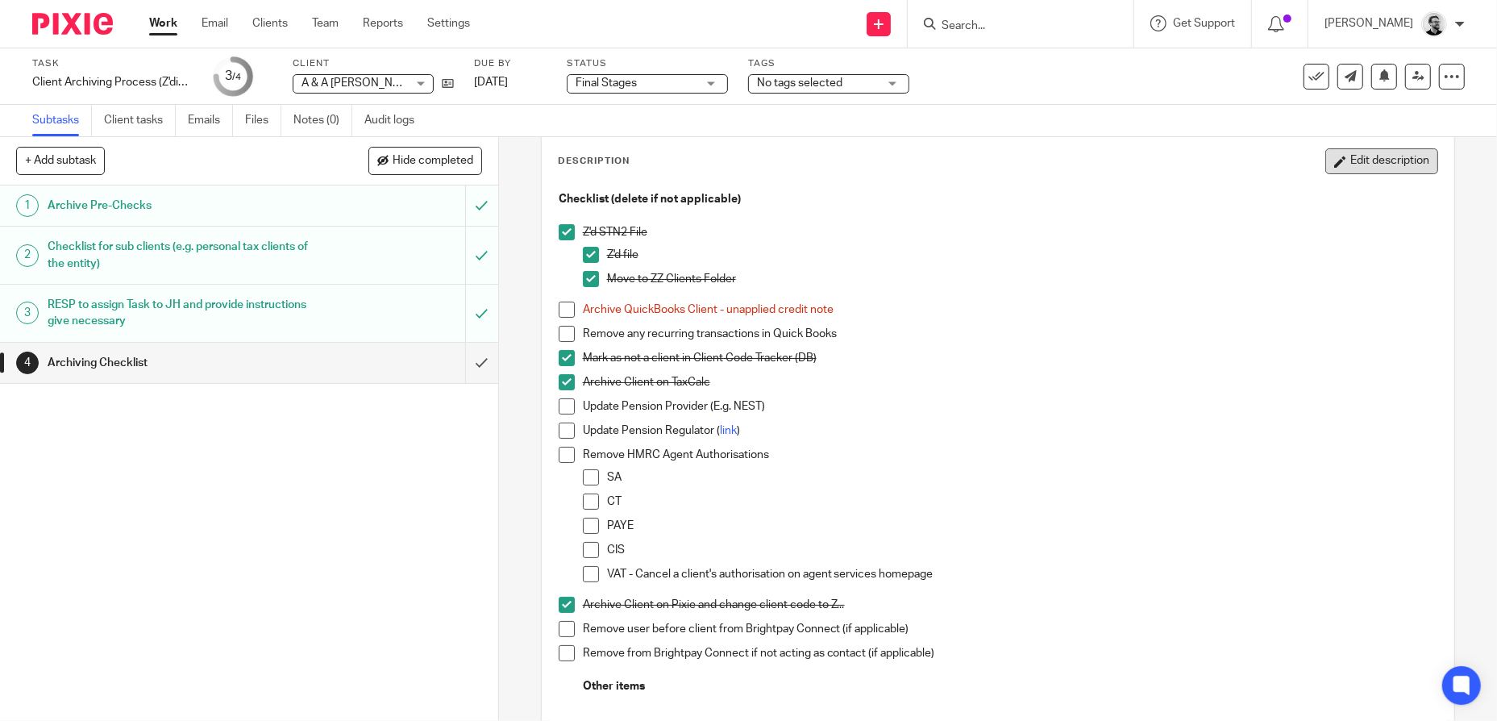
click at [1404, 164] on button "Edit description" at bounding box center [1381, 161] width 113 height 26
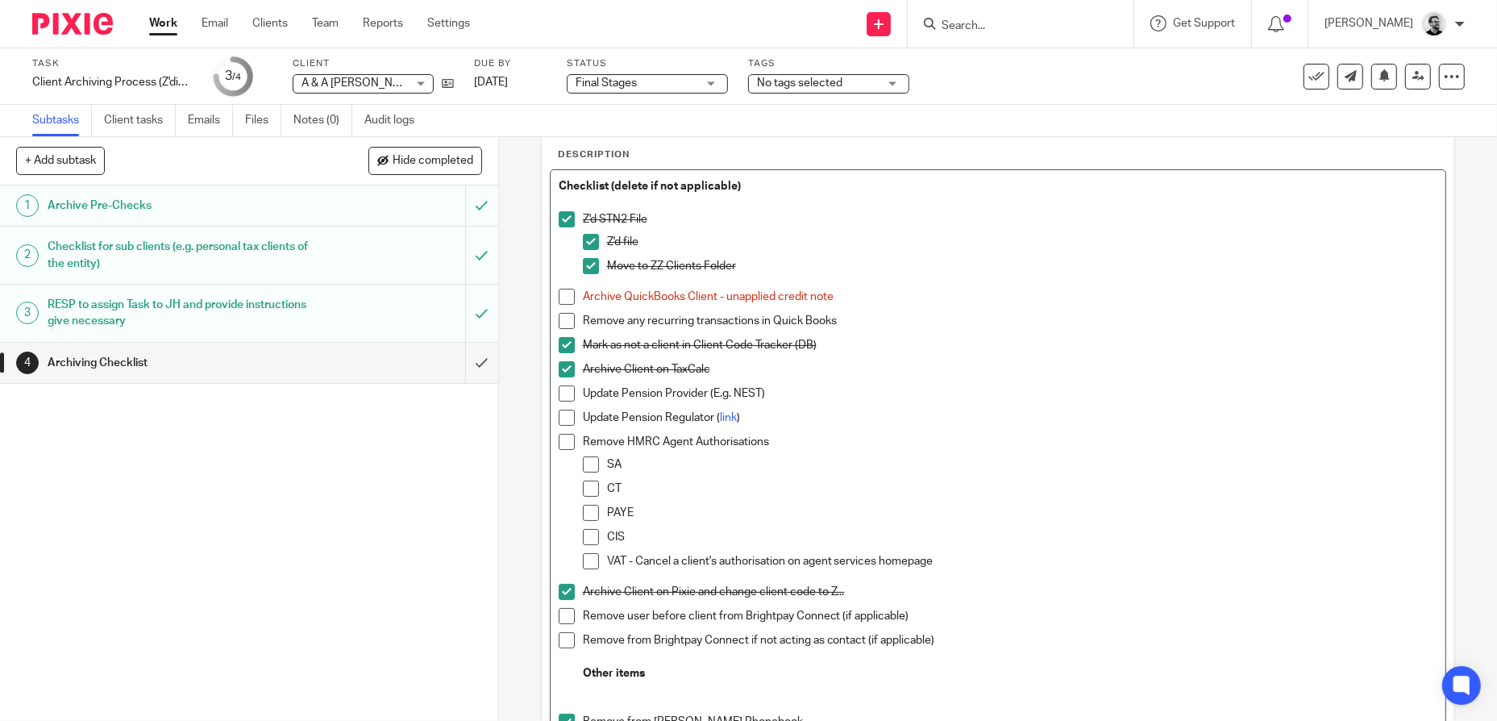
click at [939, 333] on div "Remove any recurring transactions in Quick Books" at bounding box center [1010, 325] width 855 height 24
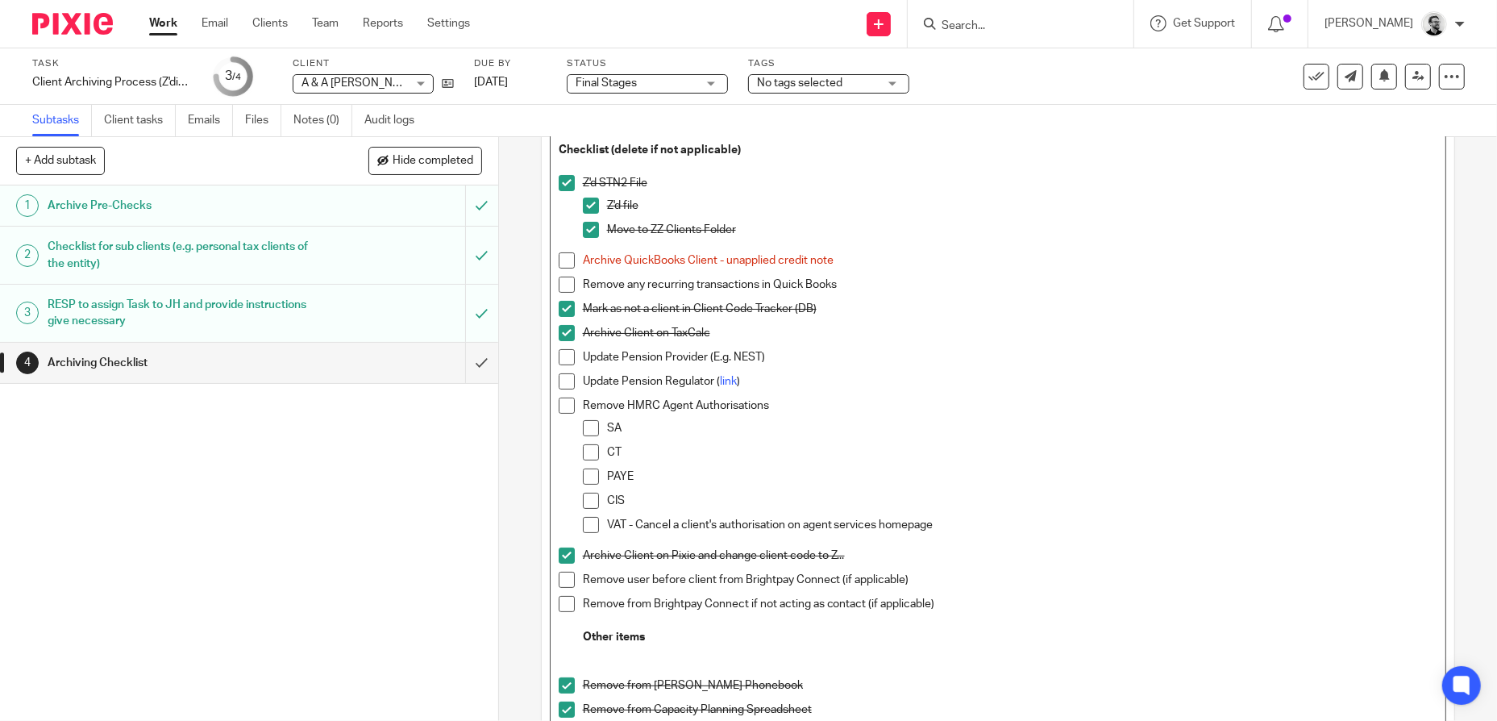
scroll to position [161, 0]
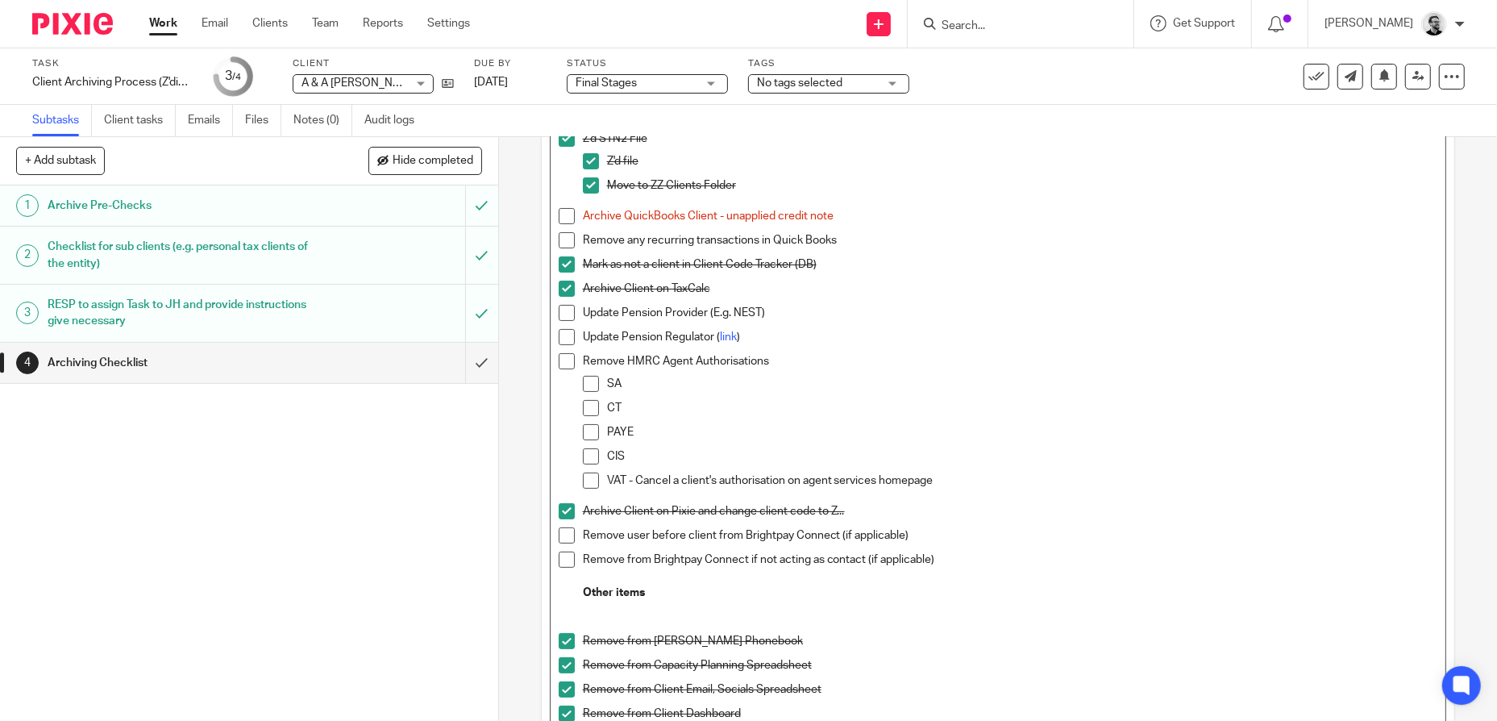
click at [583, 385] on span at bounding box center [591, 384] width 16 height 16
click at [563, 357] on span at bounding box center [567, 361] width 16 height 16
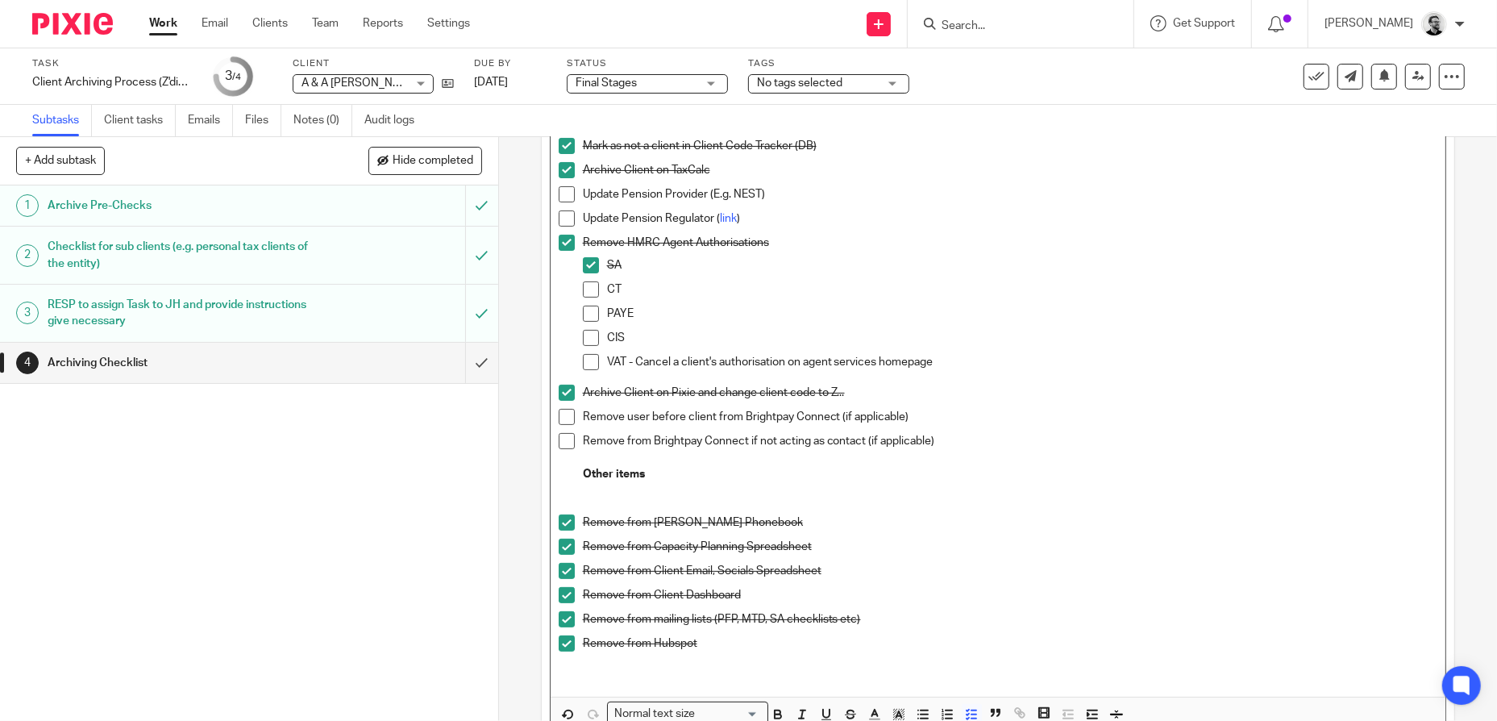
scroll to position [68, 0]
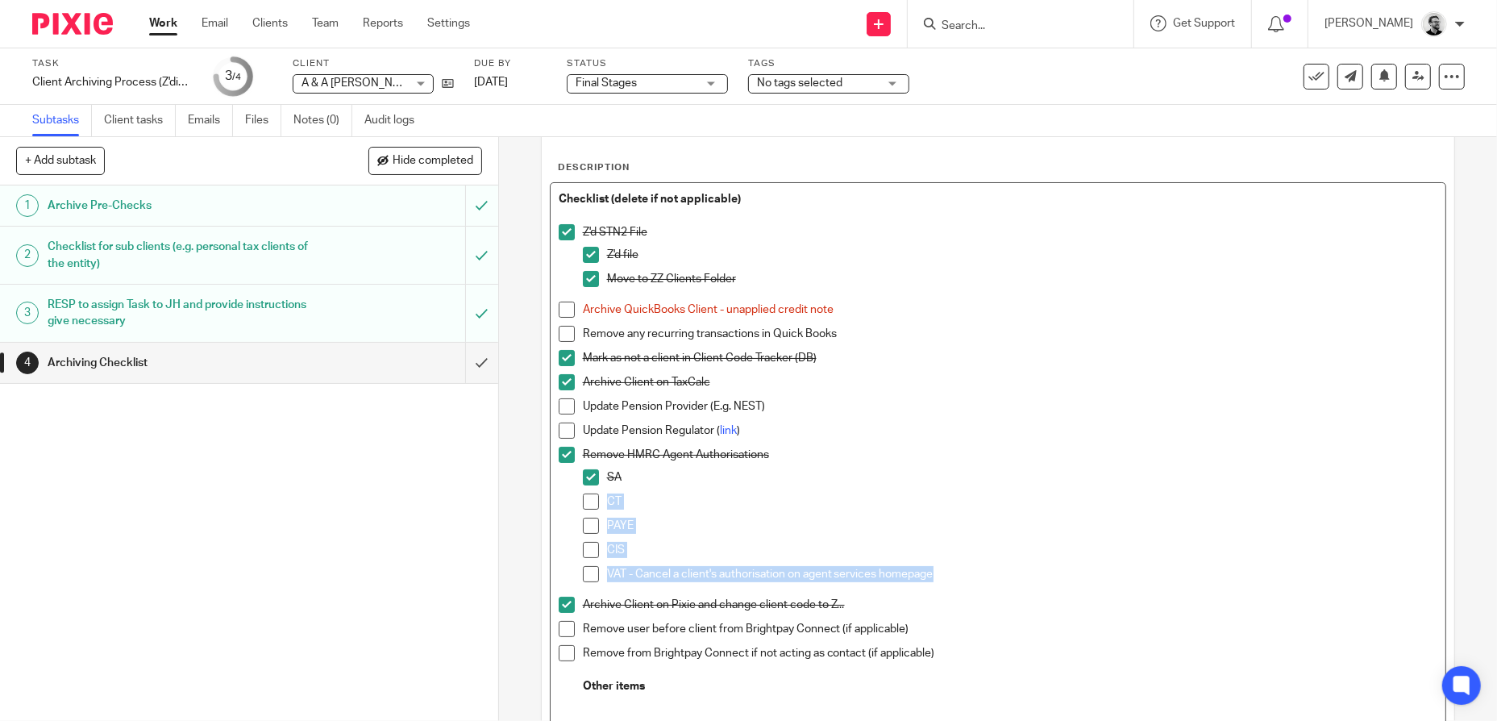
drag, startPoint x: 942, startPoint y: 573, endPoint x: 601, endPoint y: 507, distance: 347.3
click at [601, 507] on ul "SA CT PAYE CIS VAT - Cancel a client's authorisation on agent services homepage" at bounding box center [1010, 529] width 855 height 121
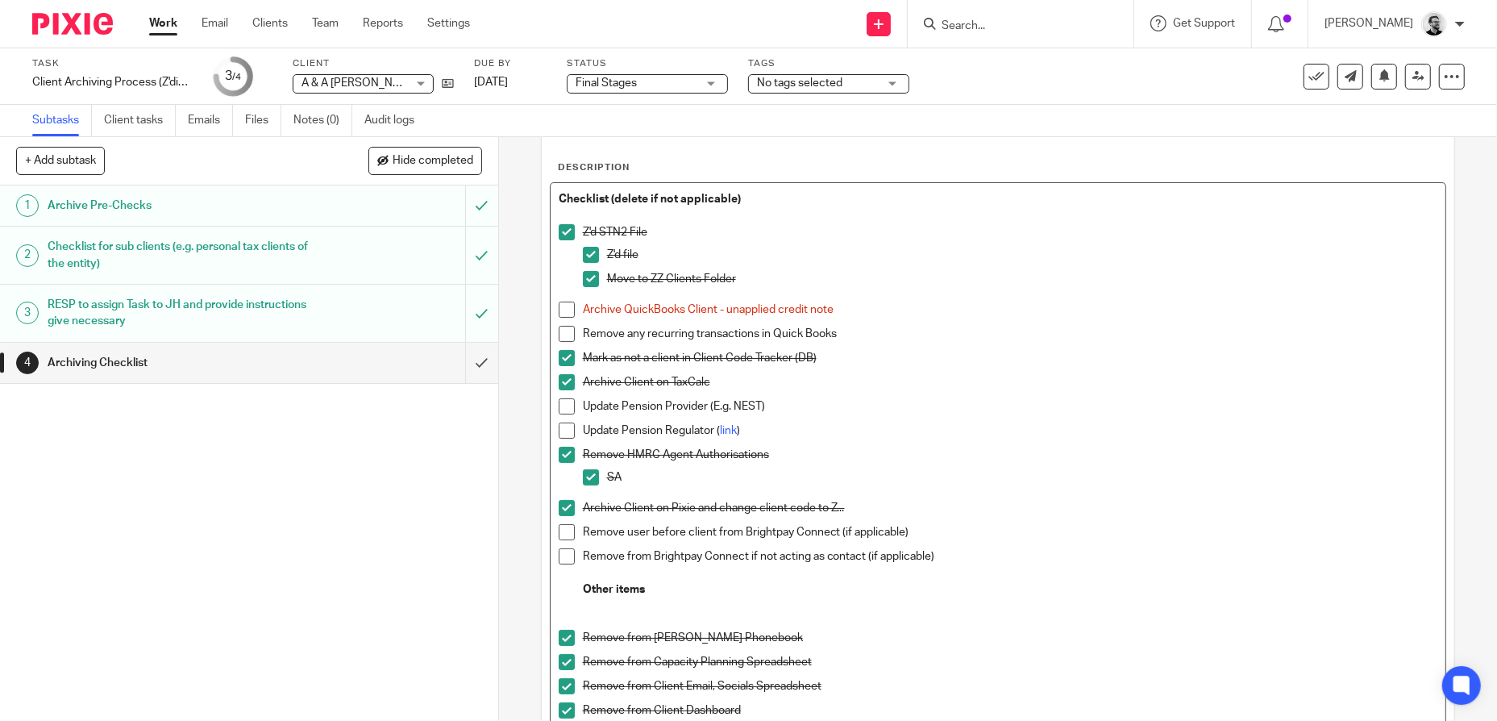
click at [1203, 478] on p "SA" at bounding box center [1022, 477] width 831 height 16
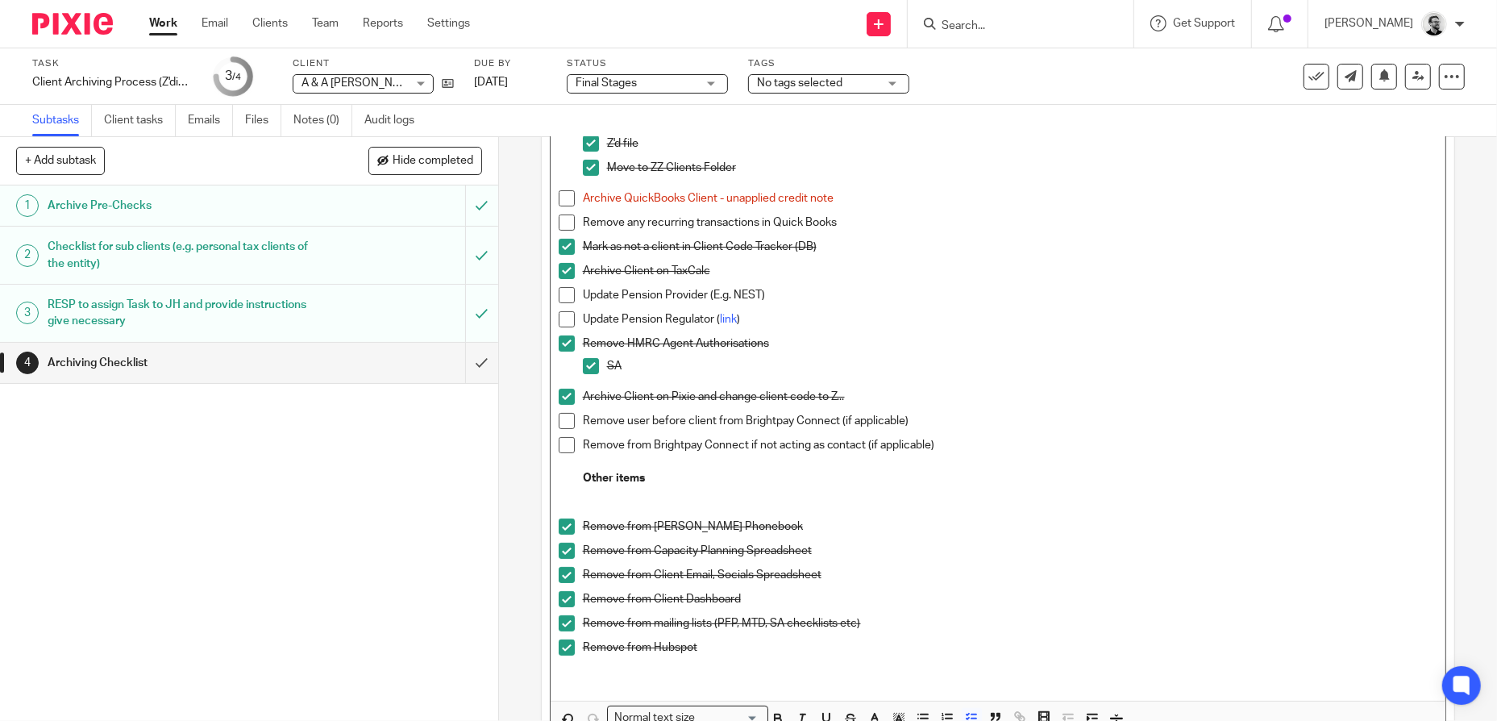
scroll to position [294, 0]
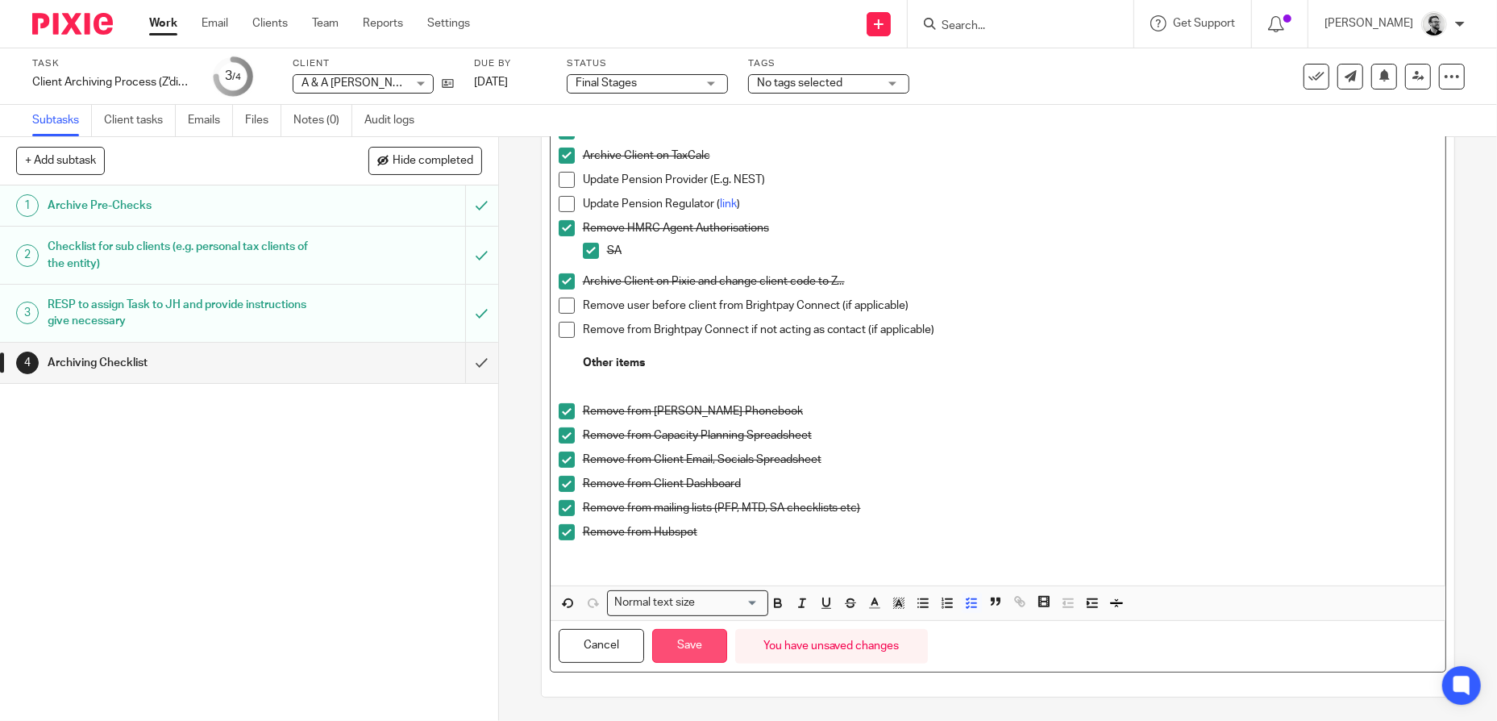
click at [696, 636] on button "Save" at bounding box center [689, 646] width 75 height 35
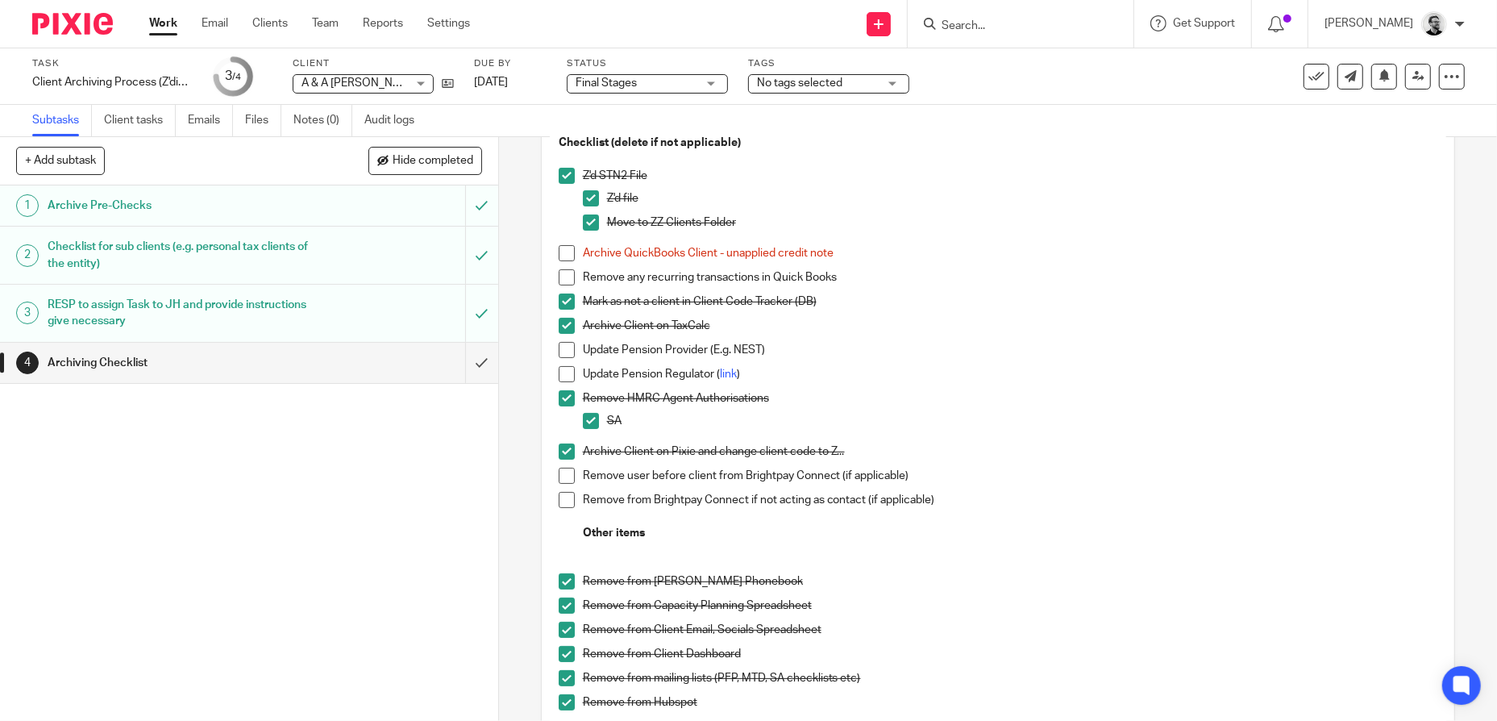
scroll to position [0, 0]
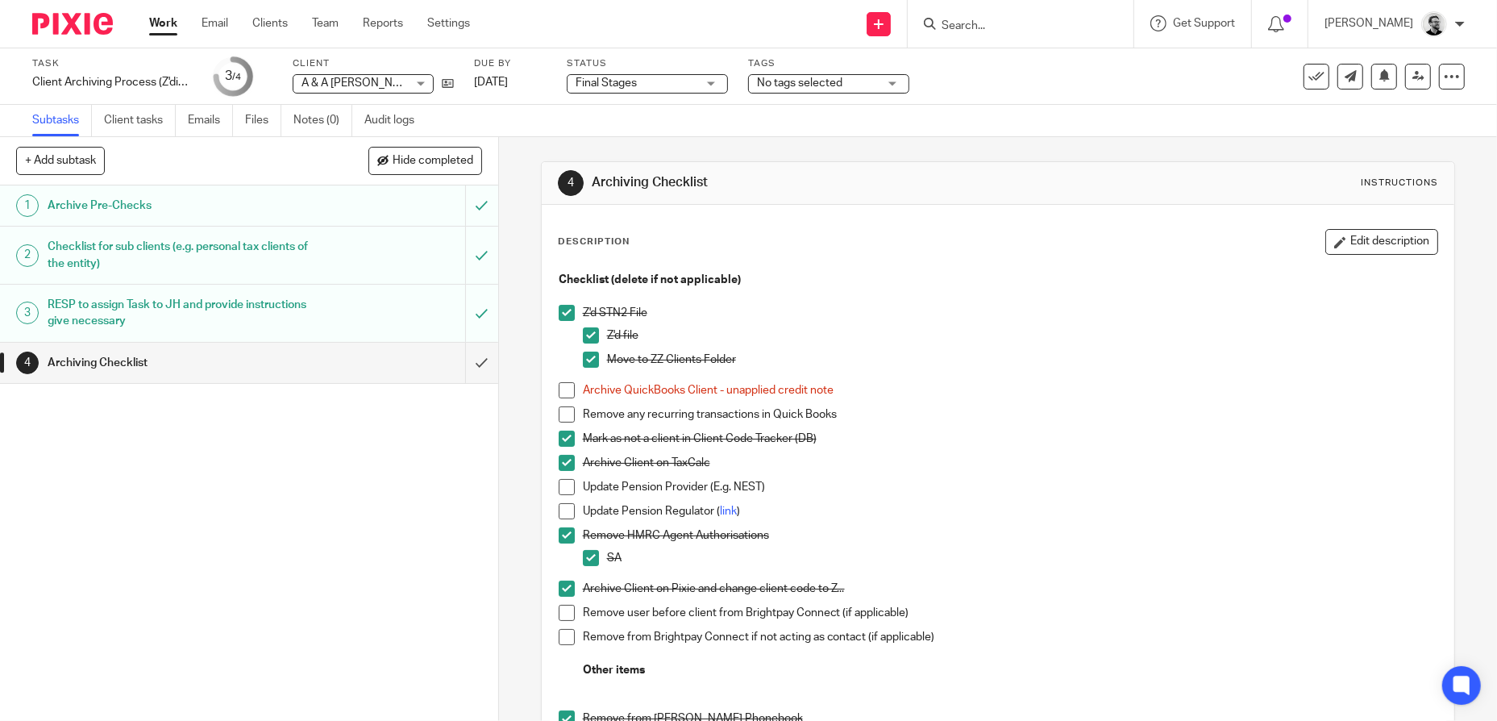
click at [1342, 236] on button "Edit description" at bounding box center [1381, 242] width 113 height 26
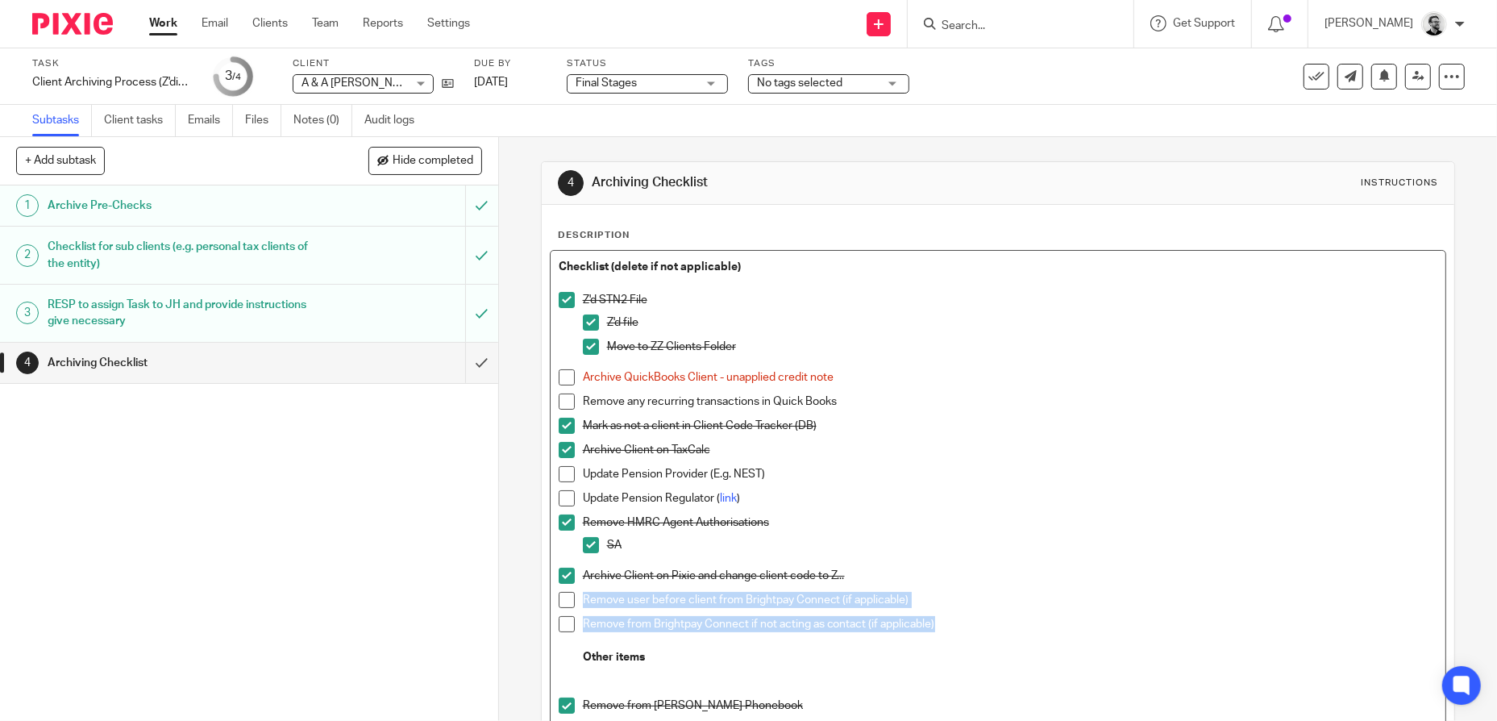
drag, startPoint x: 954, startPoint y: 624, endPoint x: 571, endPoint y: 605, distance: 384.1
click at [571, 605] on ul "Z'd STN2 File Z'd file Move to ZZ Clients Folder Archive QuickBooks Client - un…" at bounding box center [998, 478] width 879 height 373
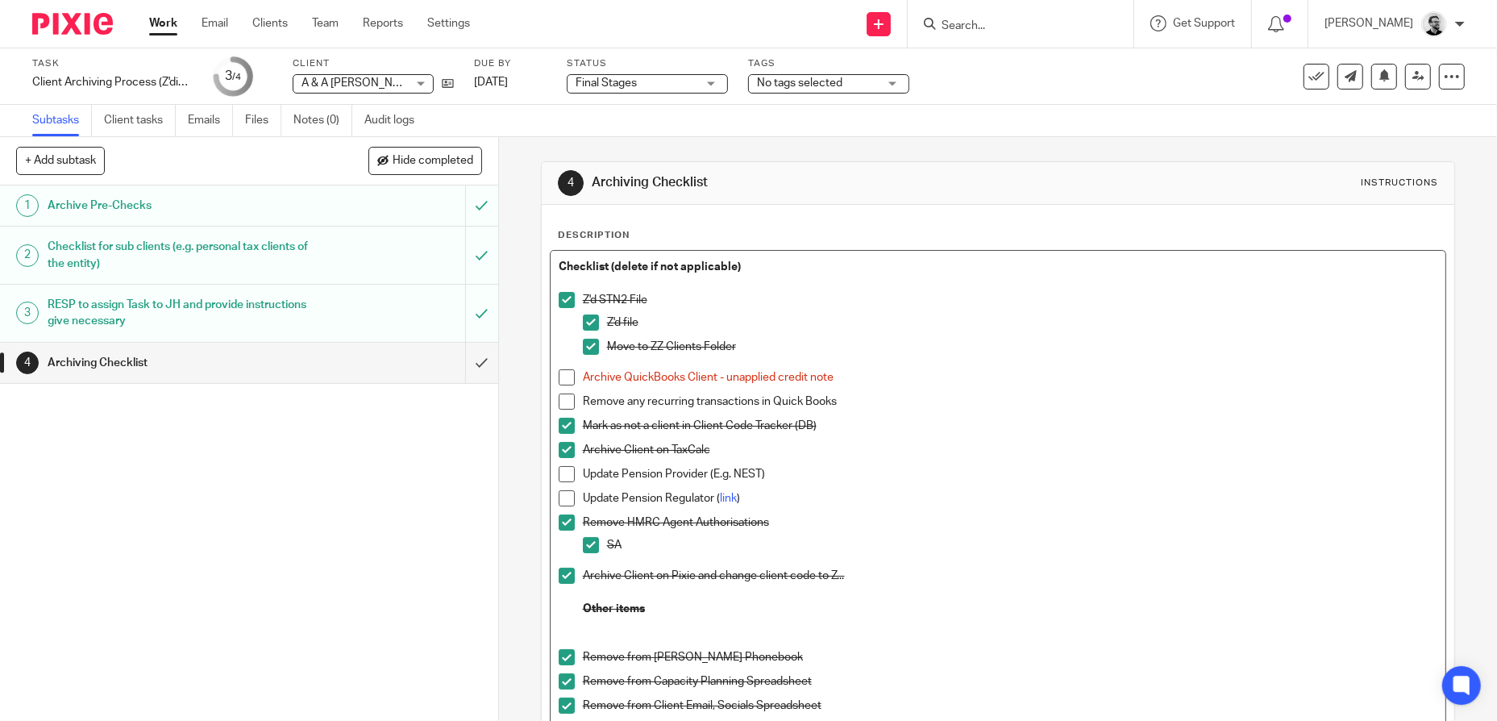
click at [1073, 559] on div "SA" at bounding box center [1022, 549] width 831 height 24
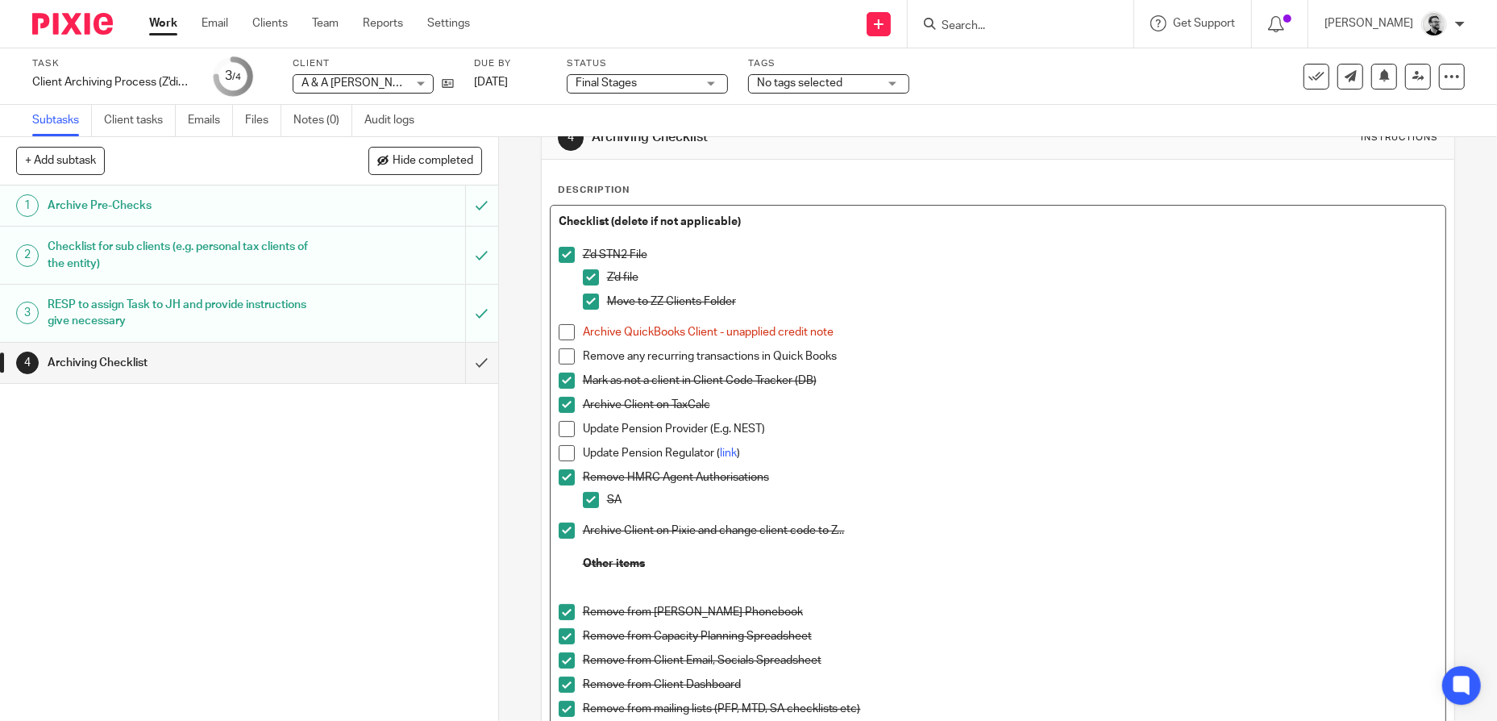
scroll to position [81, 0]
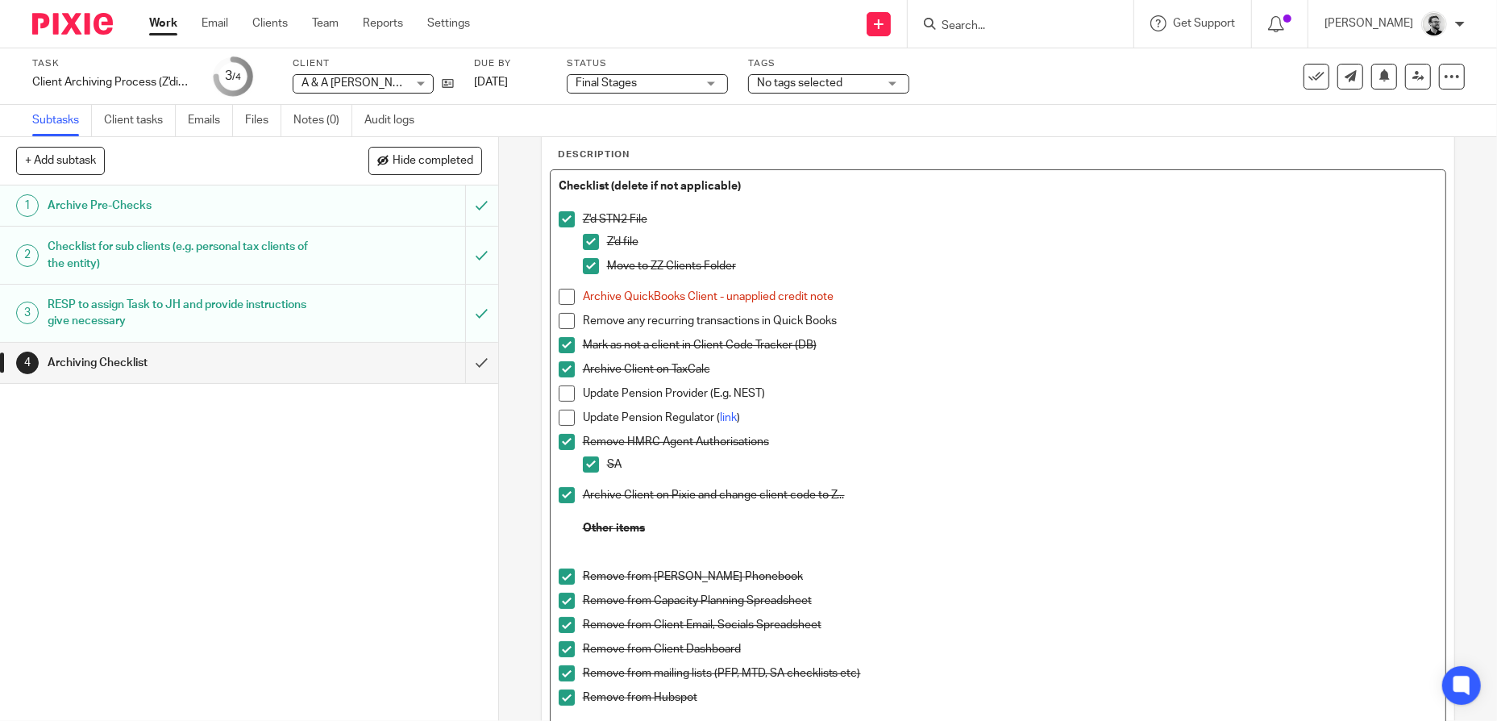
click at [580, 549] on p at bounding box center [998, 544] width 879 height 16
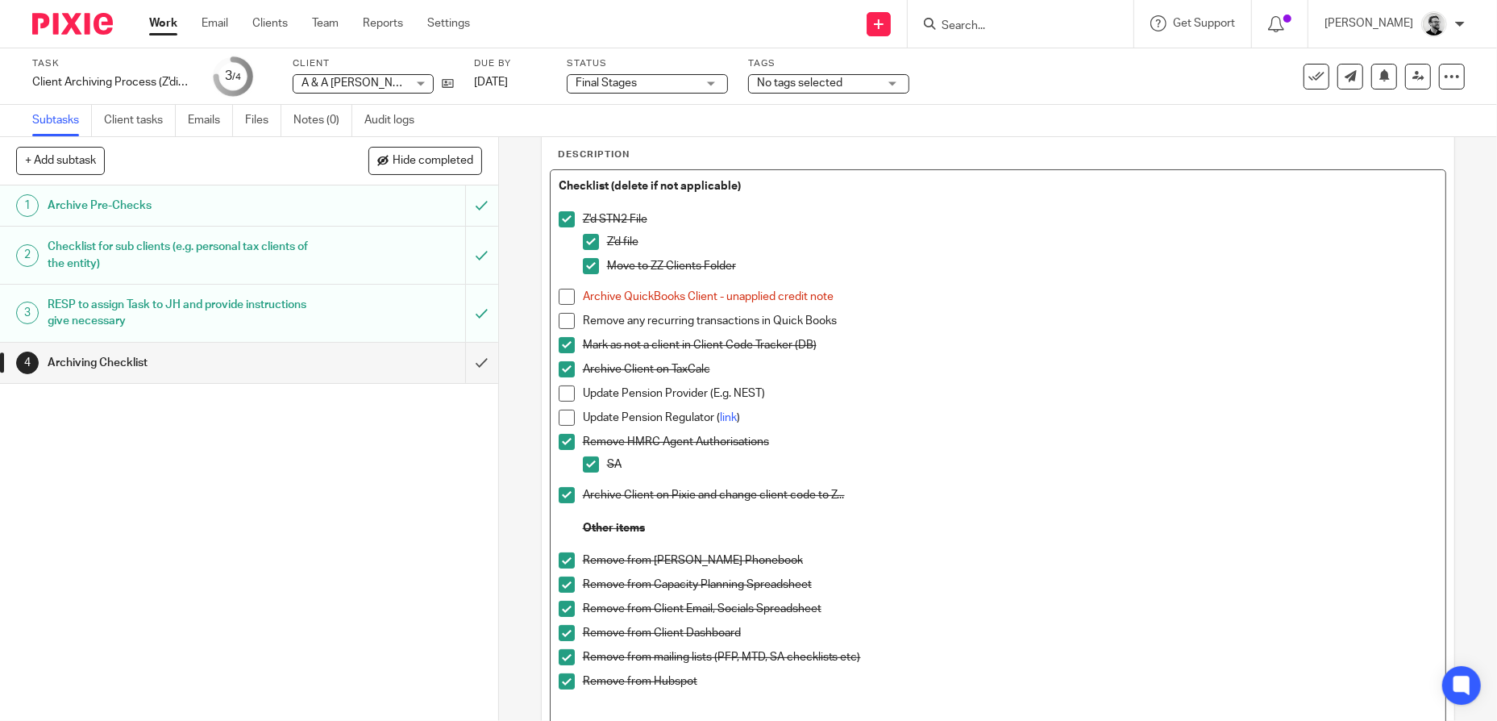
click at [1124, 507] on p at bounding box center [1010, 511] width 855 height 16
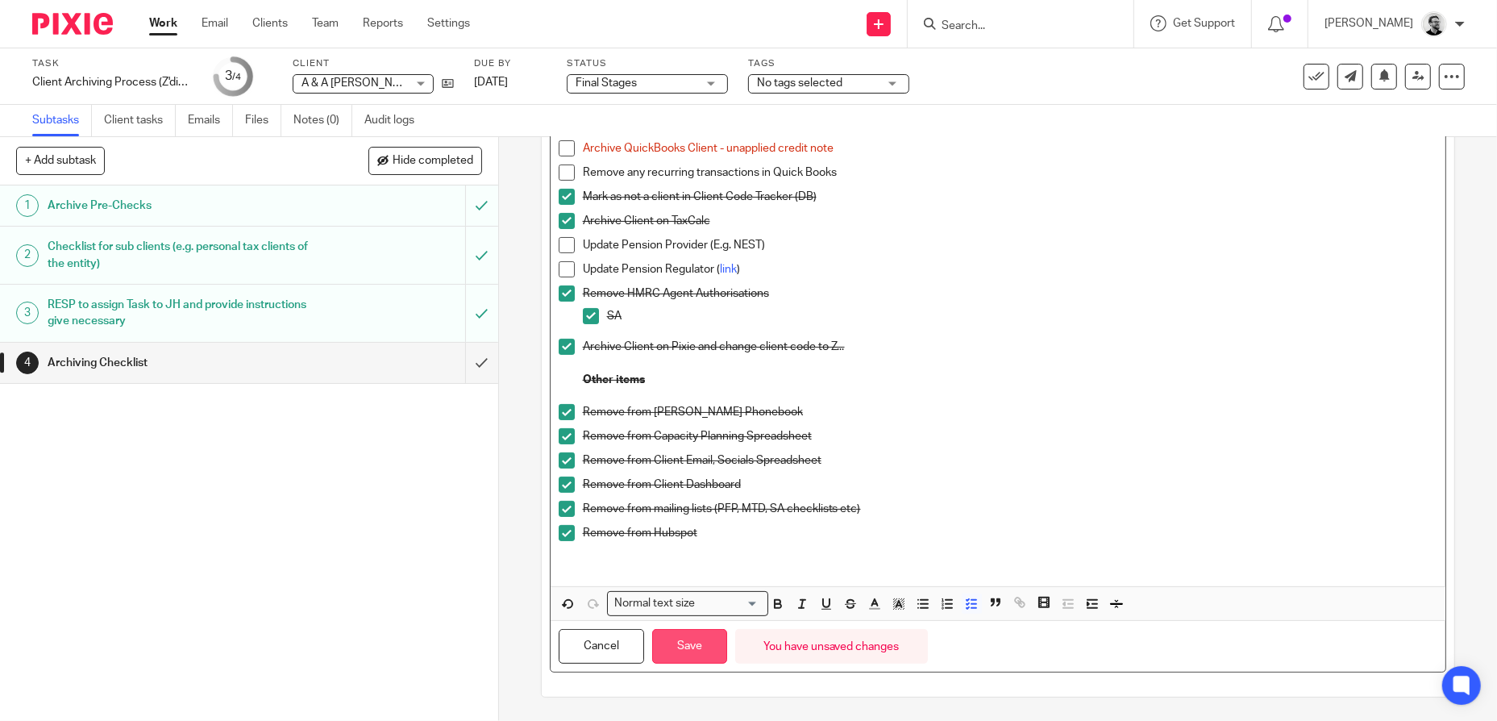
click at [709, 656] on button "Save" at bounding box center [689, 646] width 75 height 35
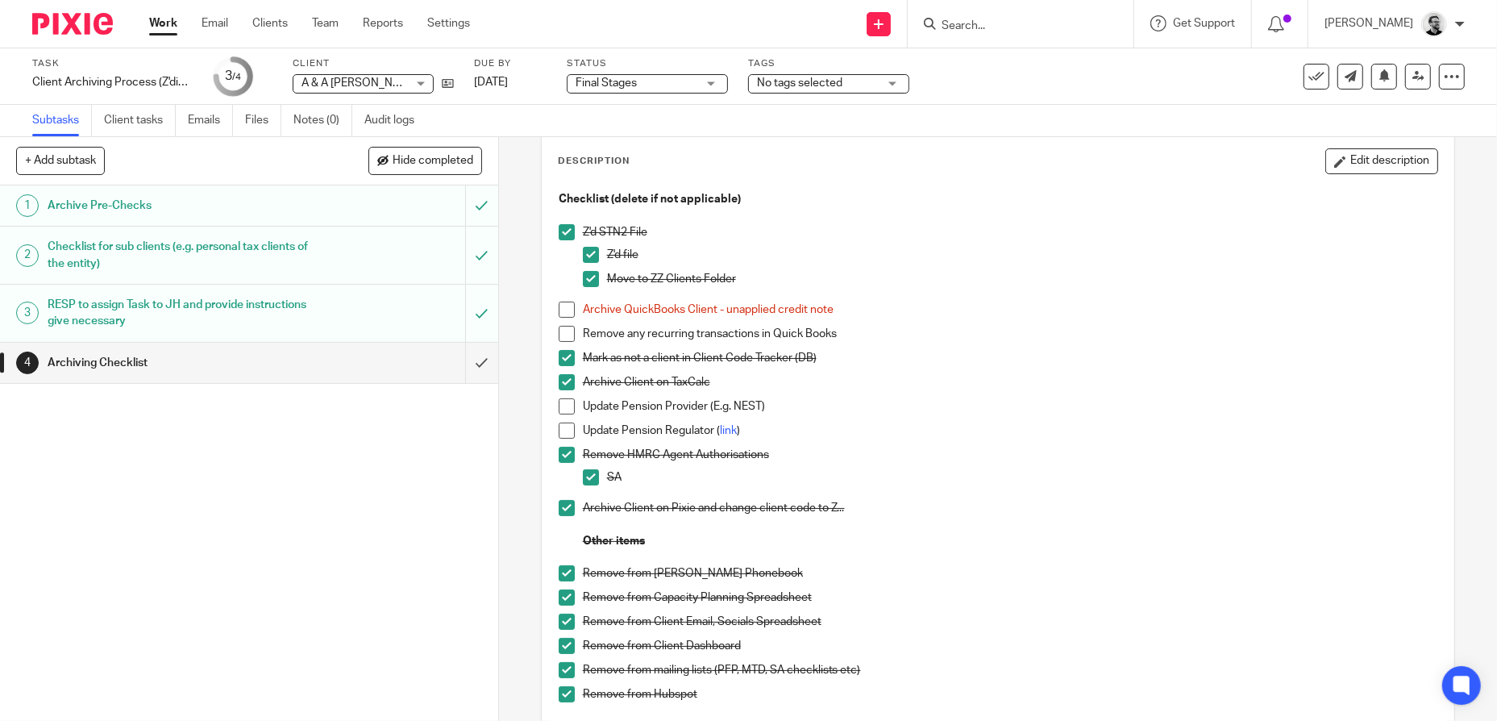
scroll to position [0, 0]
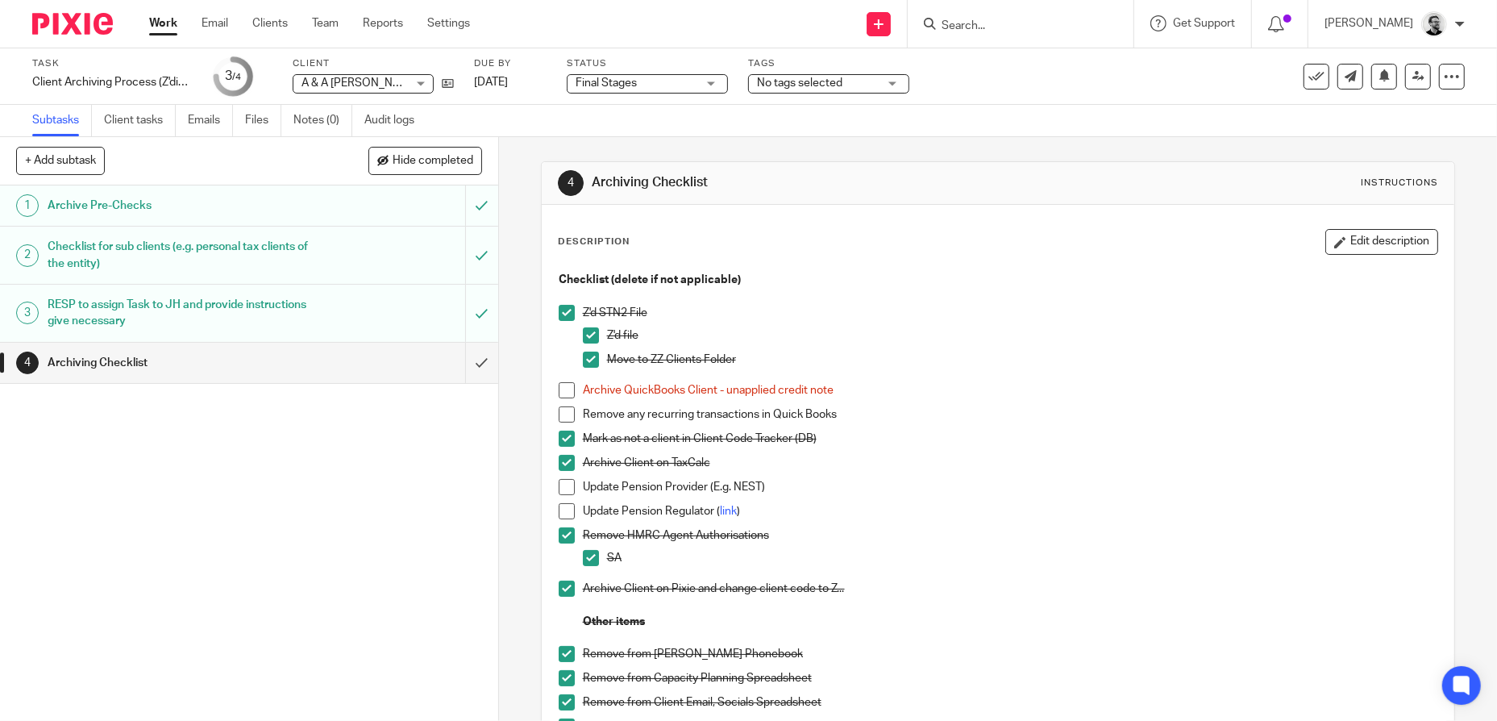
drag, startPoint x: 1380, startPoint y: 248, endPoint x: 1306, endPoint y: 300, distance: 90.3
click at [1380, 247] on button "Edit description" at bounding box center [1381, 242] width 113 height 26
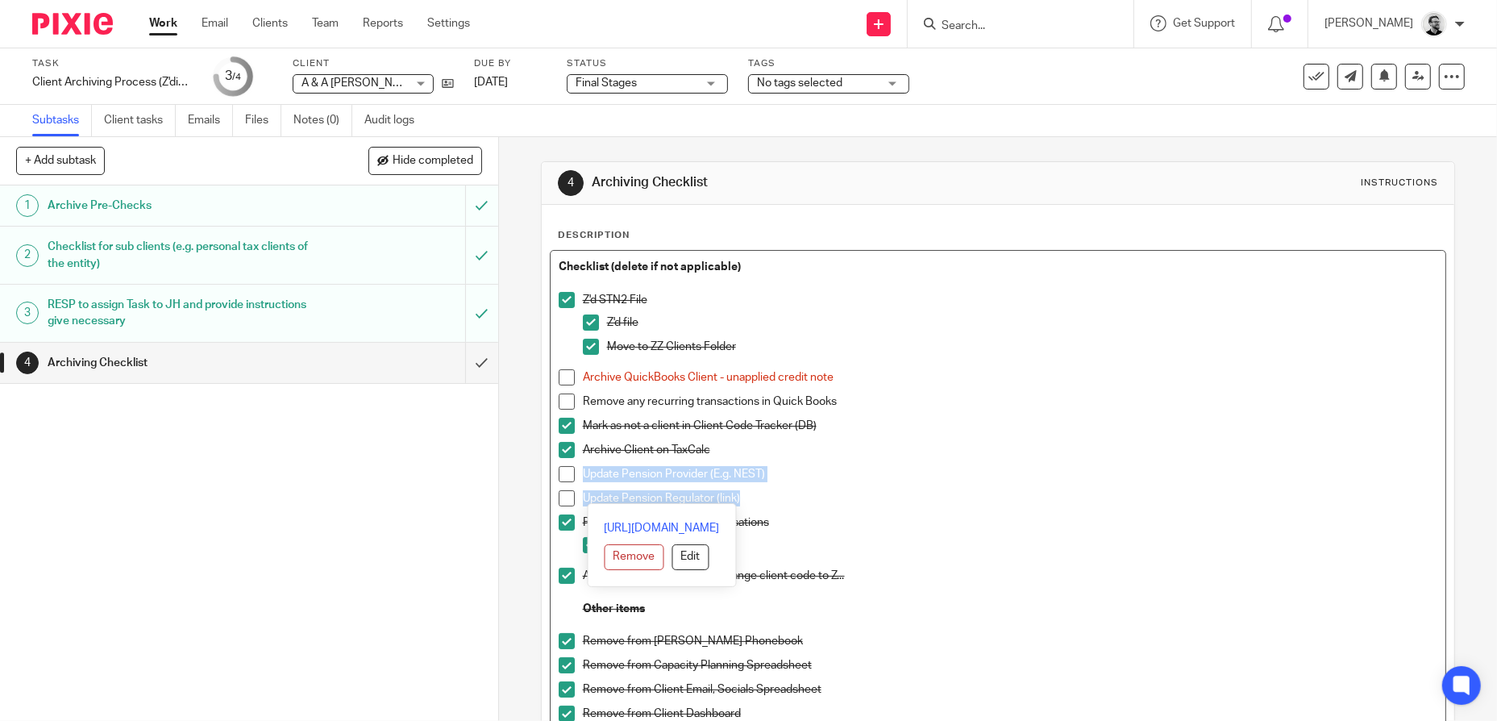
drag, startPoint x: 775, startPoint y: 494, endPoint x: 517, endPoint y: 476, distance: 258.5
click at [517, 476] on div "4 Archiving Checklist Instructions Description Checklist (delete if not applica…" at bounding box center [998, 429] width 998 height 584
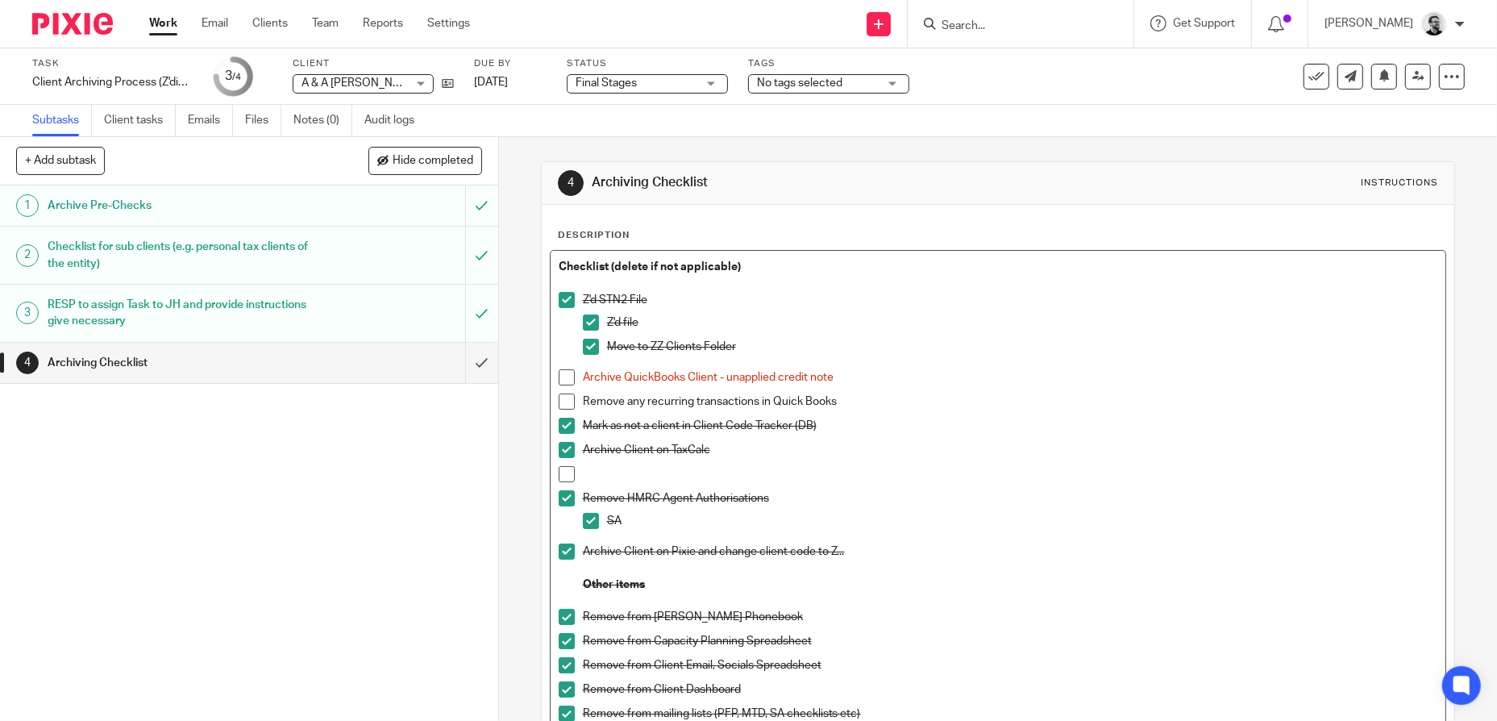
click at [859, 480] on p at bounding box center [1010, 474] width 855 height 16
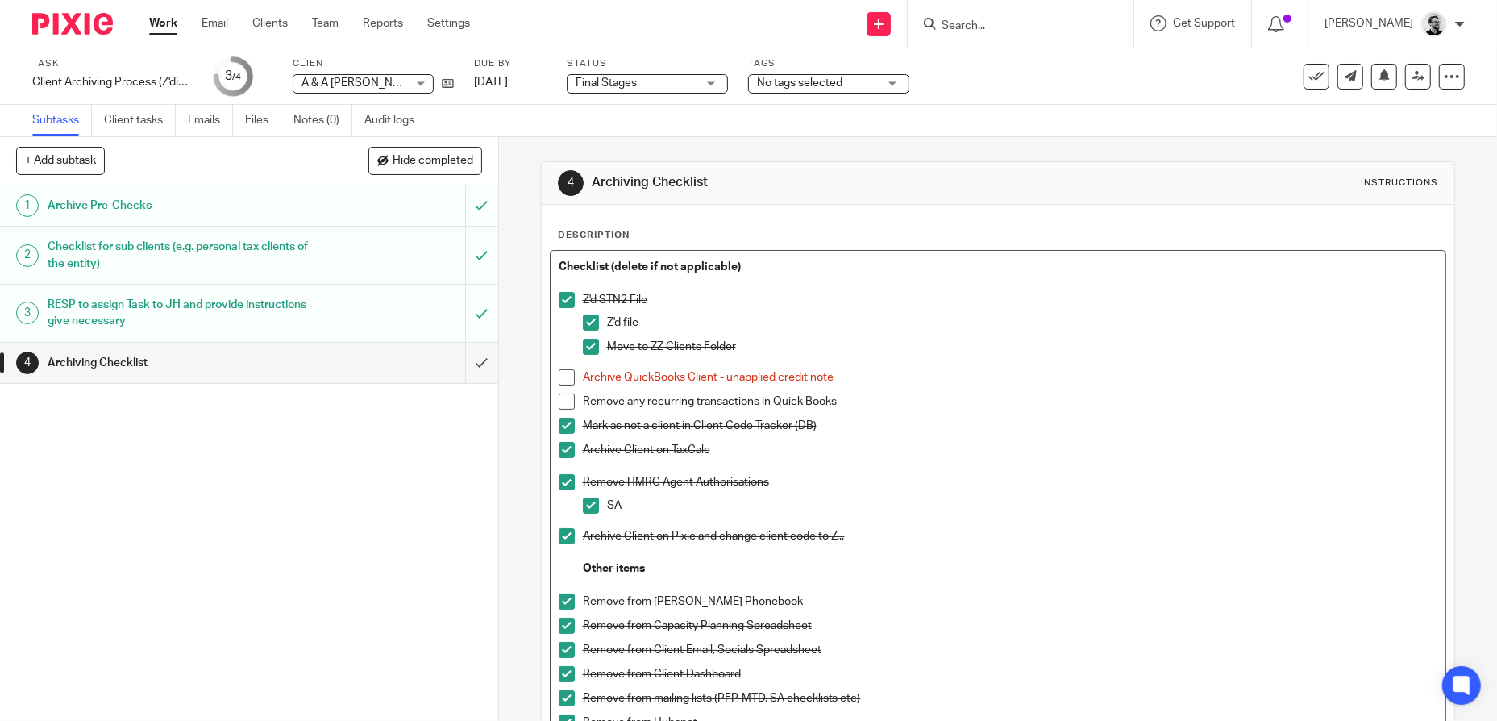
click at [696, 531] on p "Archive Client on Pixie and change client code to Z..." at bounding box center [1010, 536] width 855 height 16
click at [1093, 480] on p "Remove HMRC Agent Authorisations" at bounding box center [1010, 482] width 855 height 16
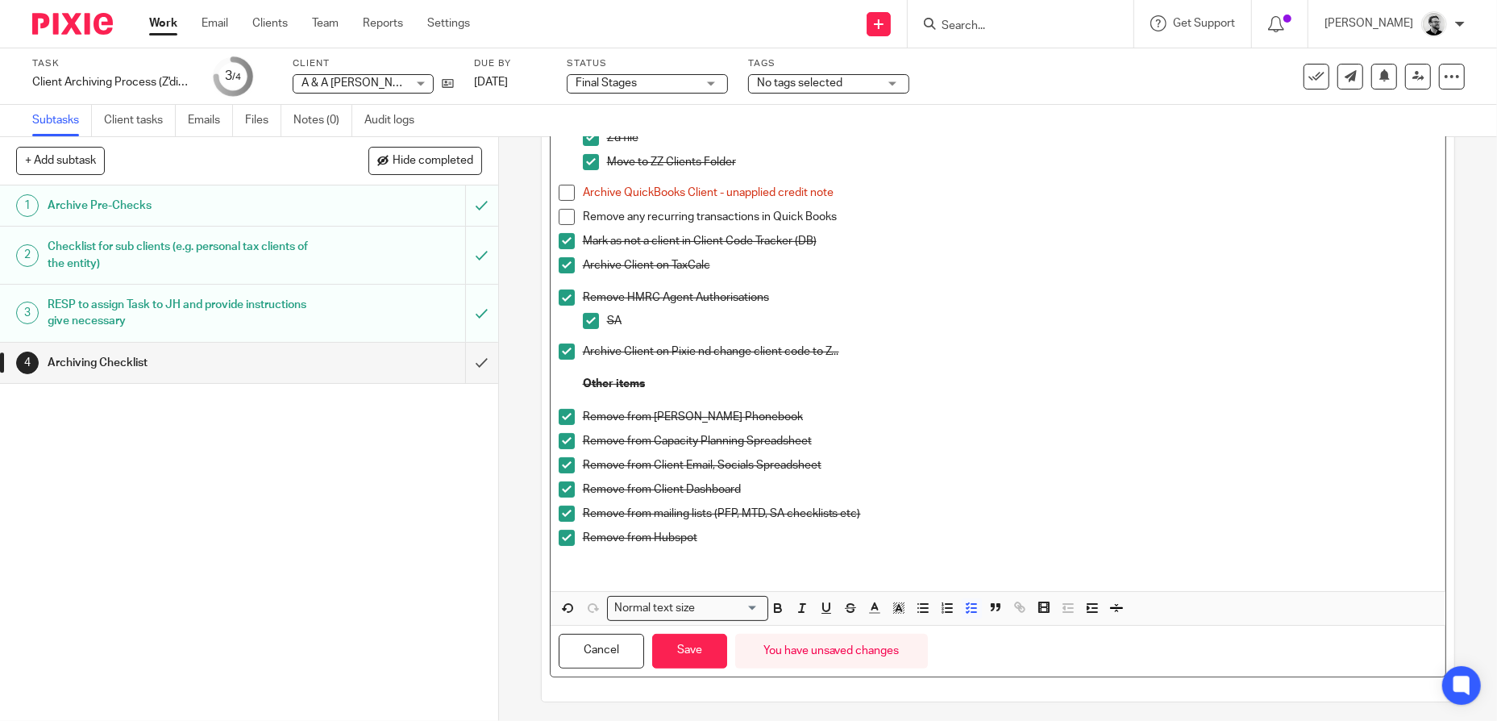
scroll to position [189, 0]
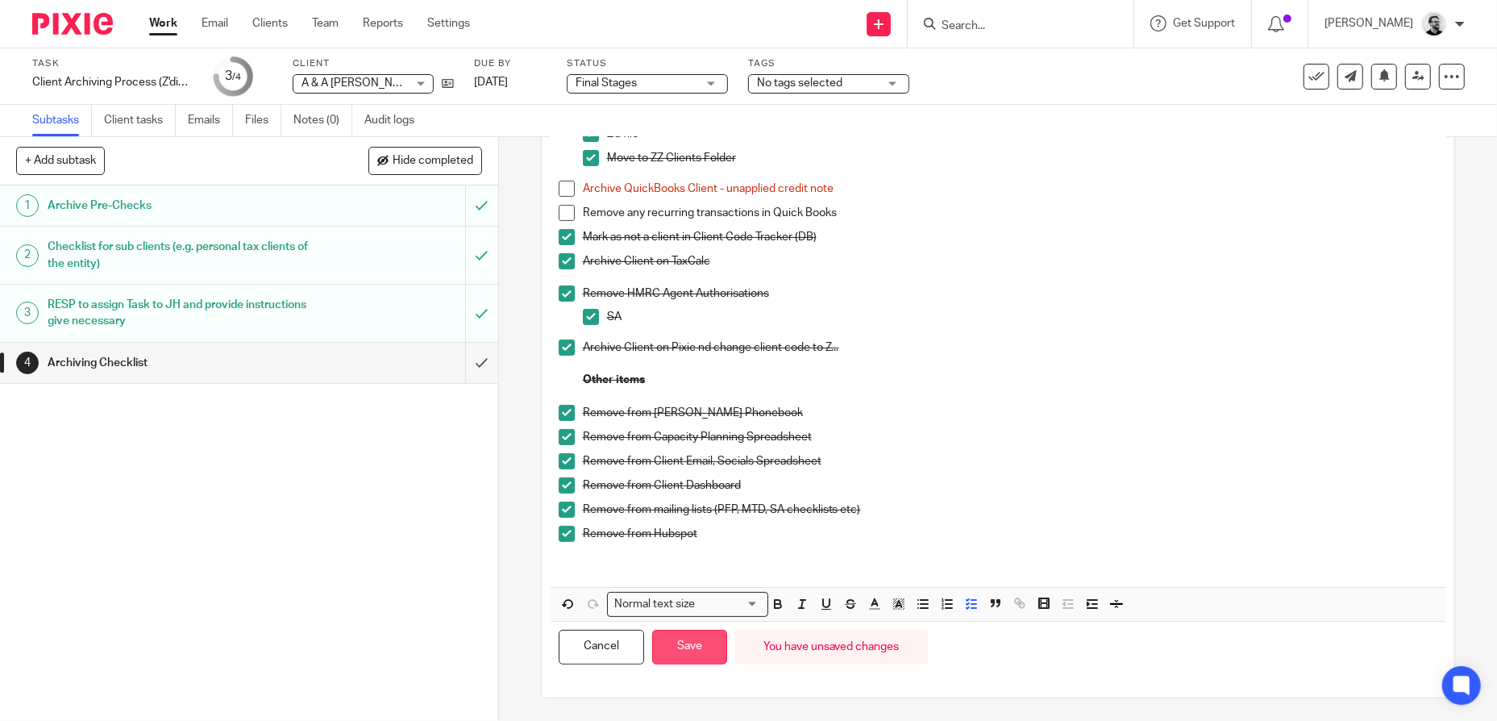
click at [675, 642] on button "Save" at bounding box center [689, 646] width 75 height 35
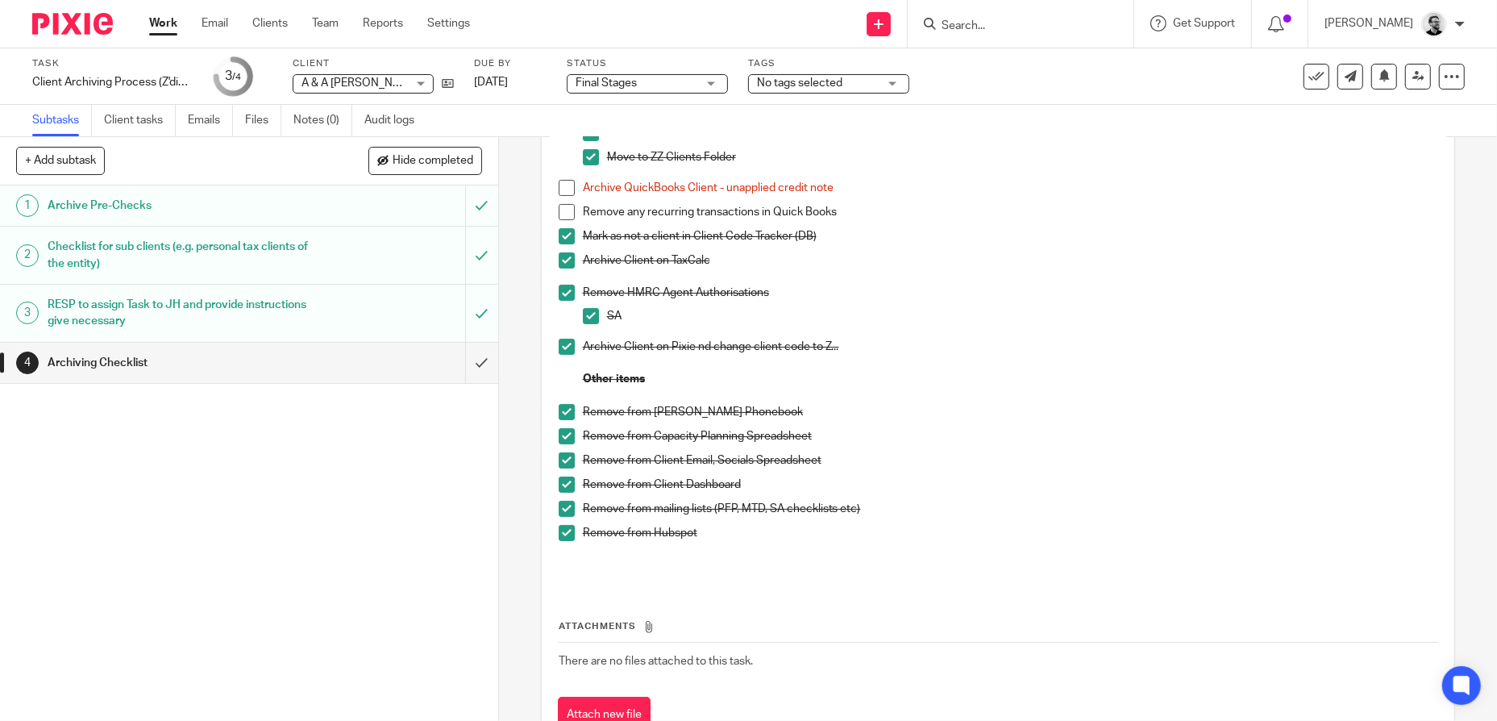
click at [156, 29] on link "Work" at bounding box center [163, 23] width 28 height 16
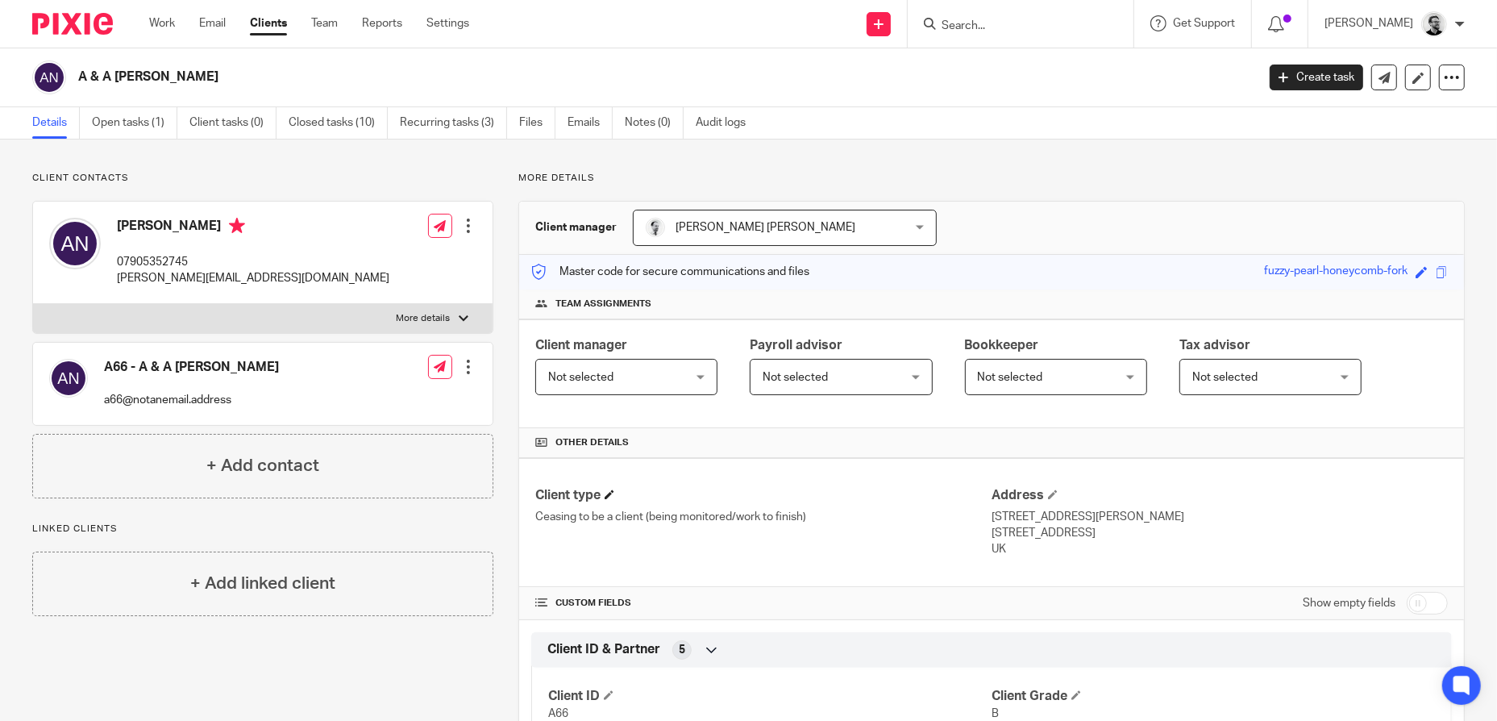
click at [603, 492] on h4 "Client type" at bounding box center [763, 495] width 456 height 17
click at [609, 495] on span at bounding box center [609, 494] width 10 height 10
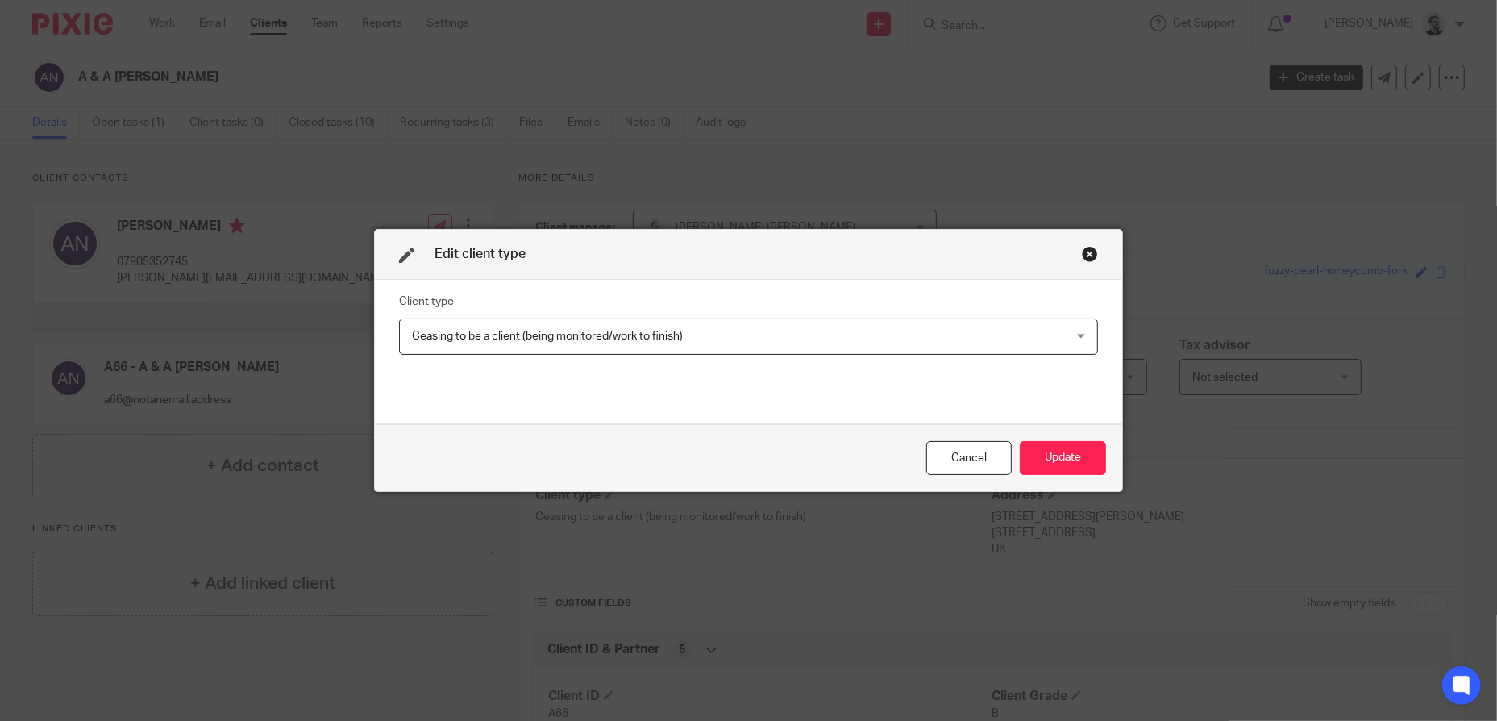
click at [596, 322] on span "Ceasing to be a client (being monitored/work to finish)" at bounding box center [686, 336] width 548 height 34
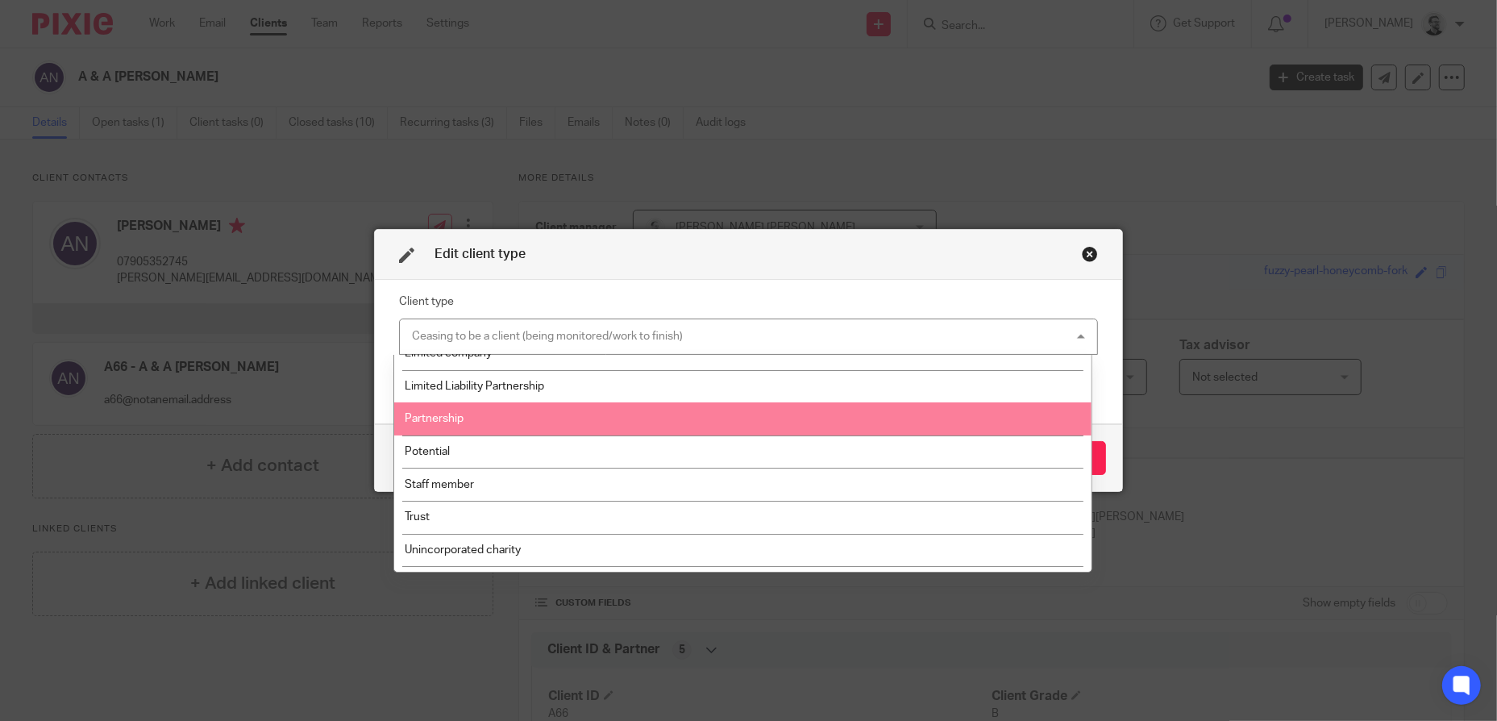
scroll to position [242, 0]
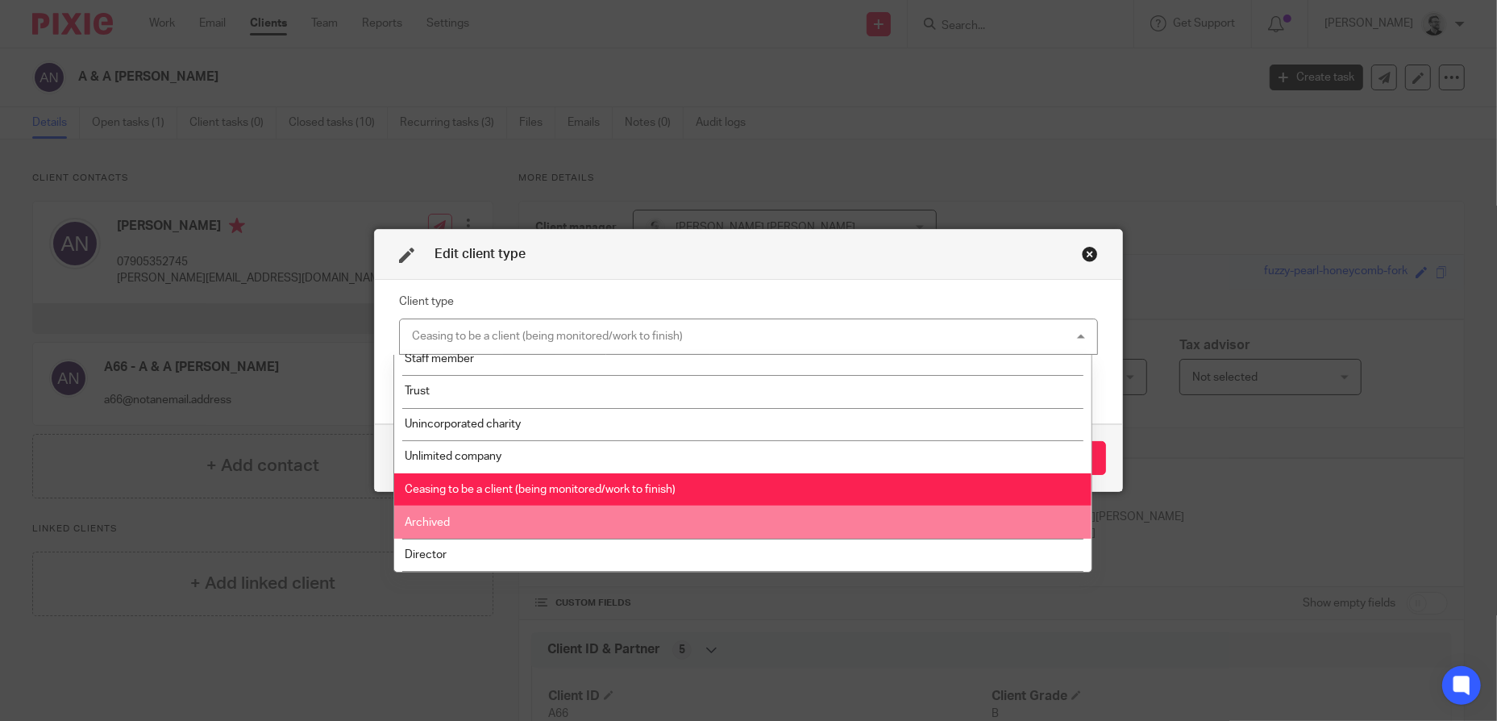
click at [472, 520] on li "Archived" at bounding box center [742, 521] width 697 height 33
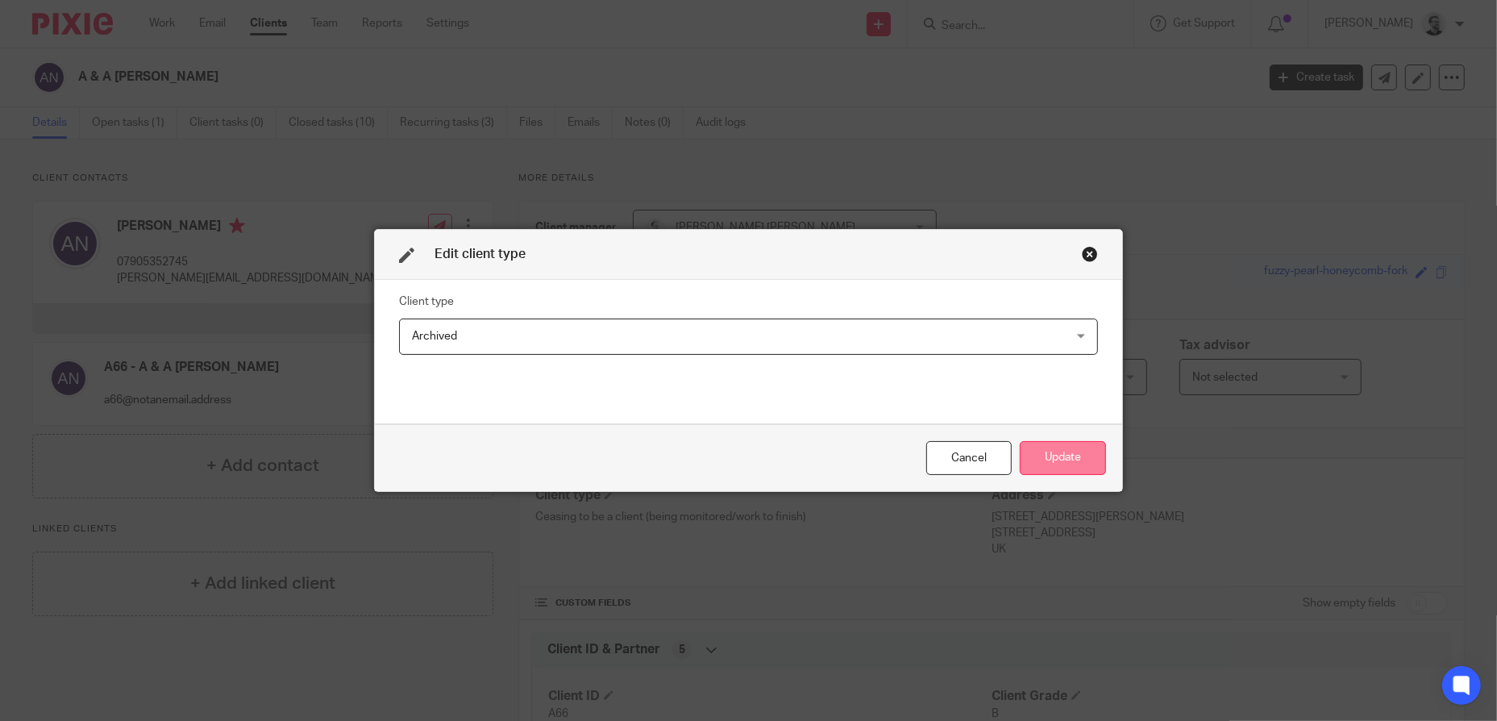
click at [1033, 463] on button "Update" at bounding box center [1063, 458] width 86 height 35
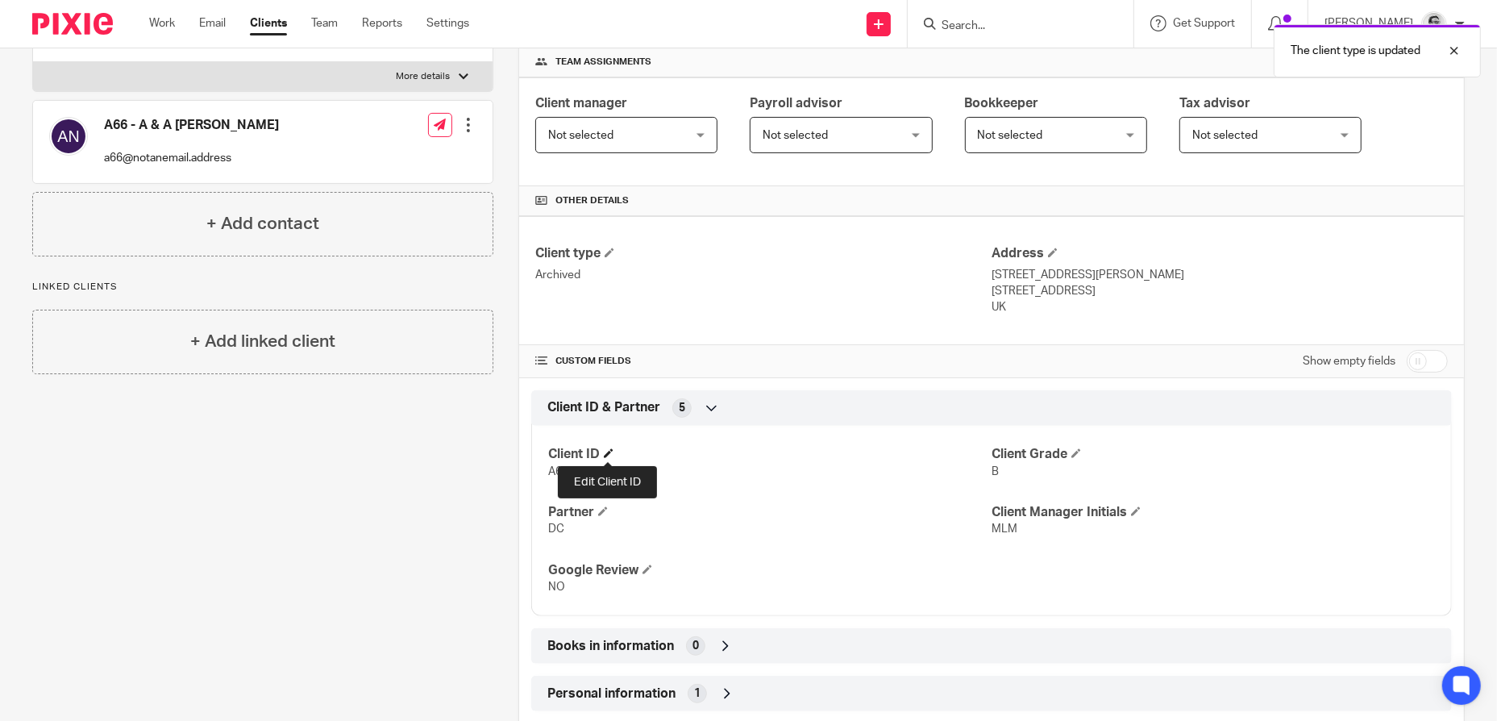
click at [612, 451] on span at bounding box center [609, 453] width 10 height 10
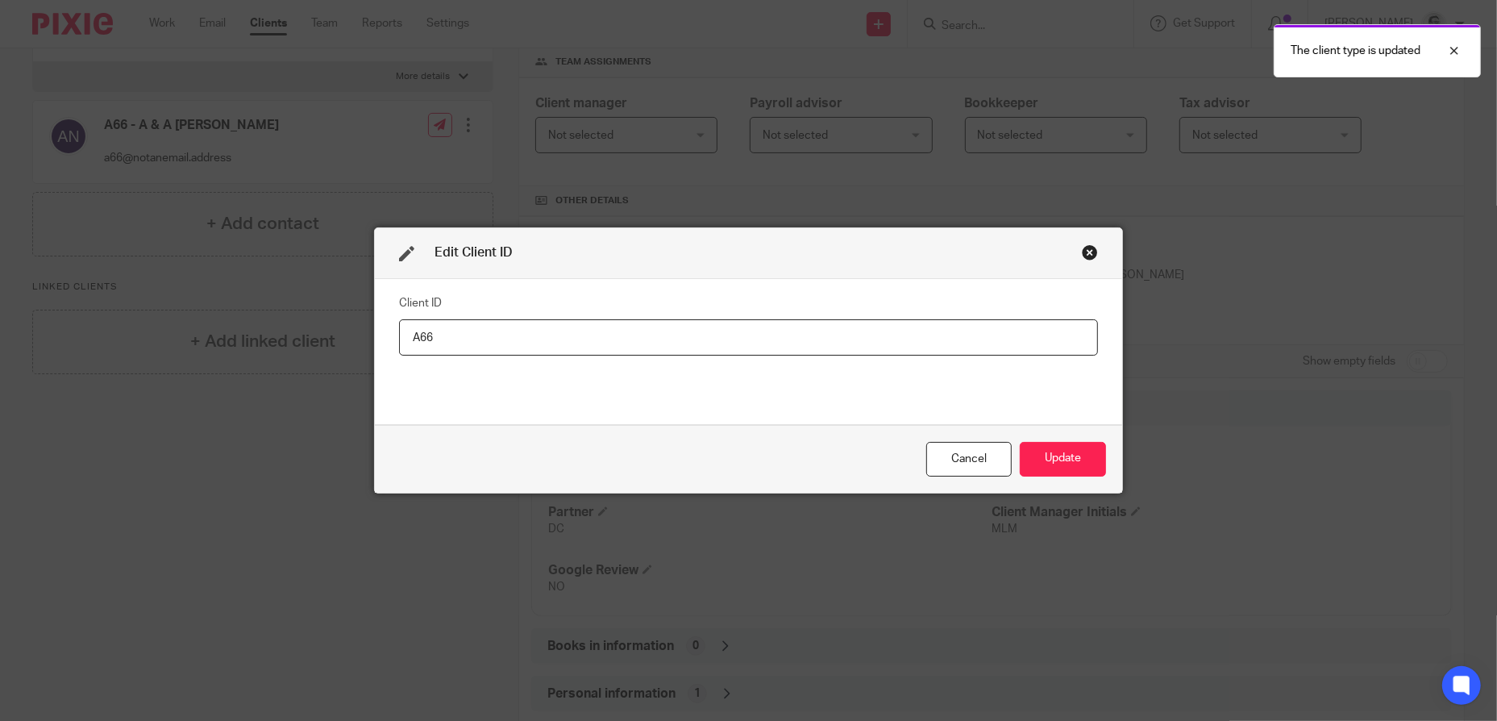
click at [408, 333] on input "A66" at bounding box center [748, 337] width 699 height 36
type input "ZA66"
click at [1049, 459] on button "Update" at bounding box center [1063, 459] width 86 height 35
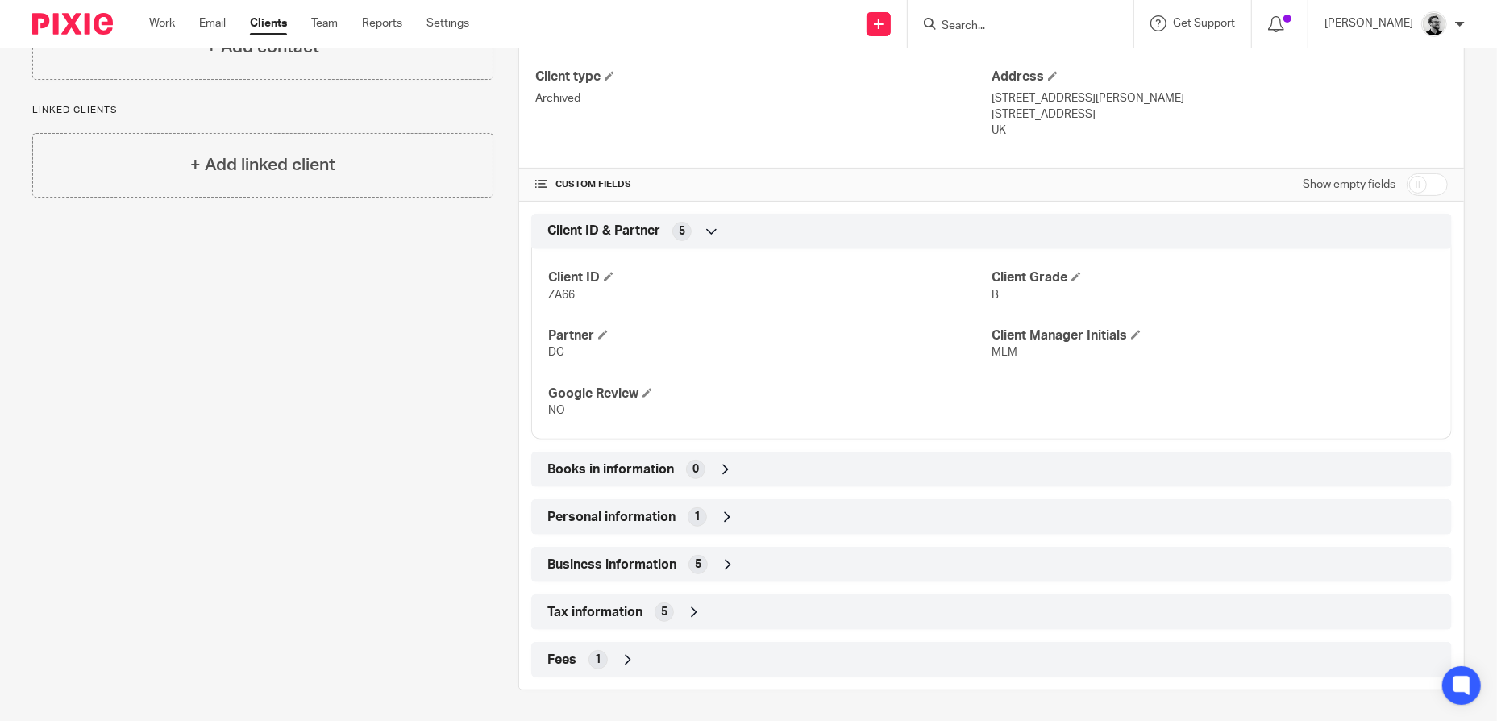
scroll to position [419, 0]
click at [750, 555] on div "Business information 5" at bounding box center [991, 563] width 896 height 27
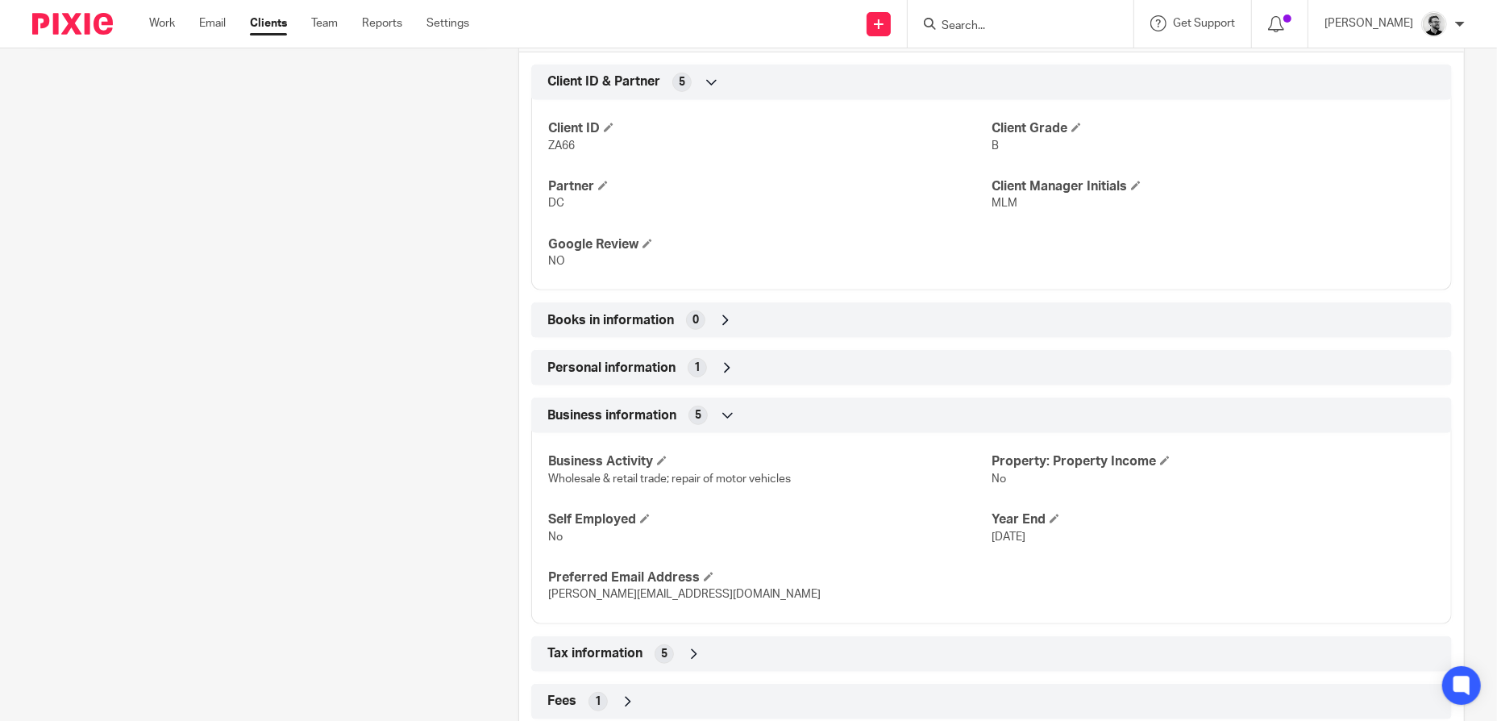
scroll to position [580, 0]
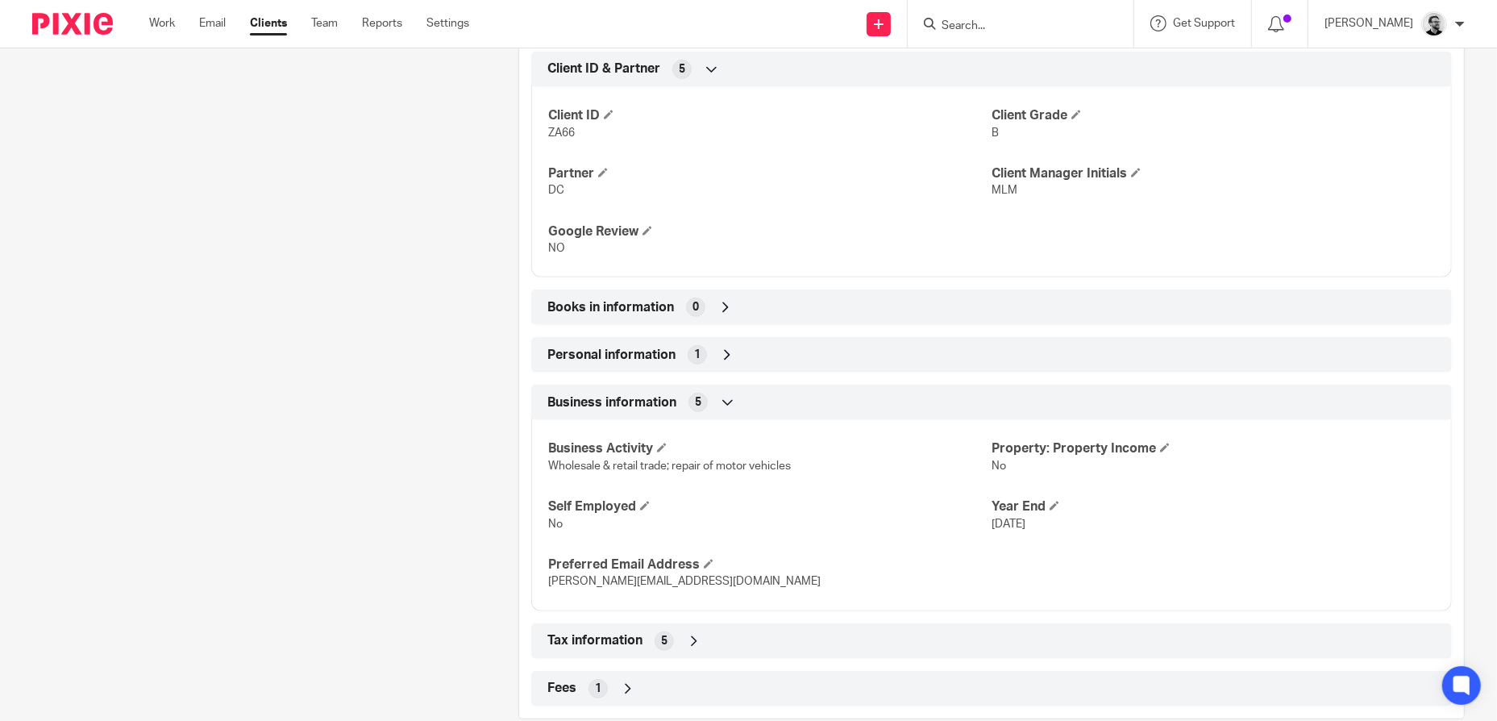
click at [727, 395] on icon at bounding box center [728, 402] width 16 height 16
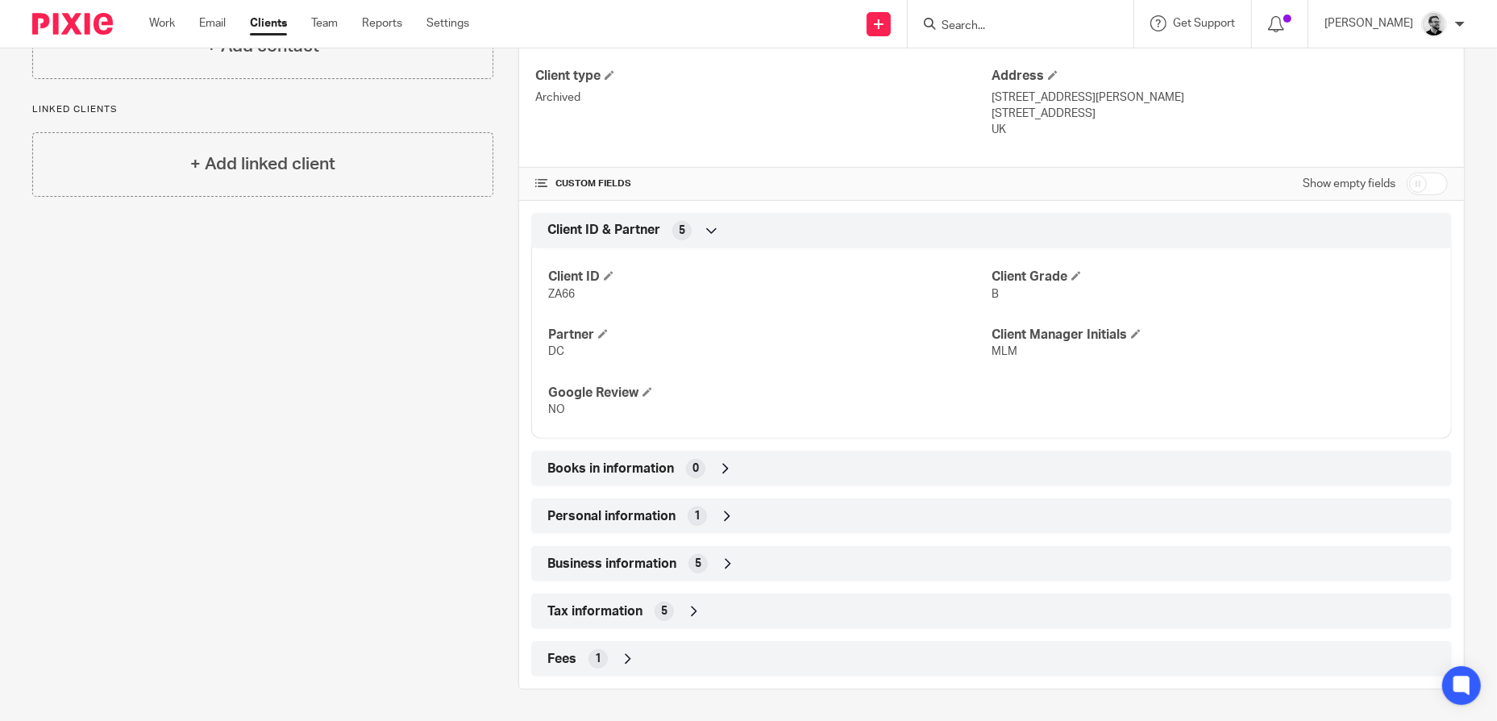
click at [729, 605] on div "Tax information 5" at bounding box center [991, 610] width 896 height 27
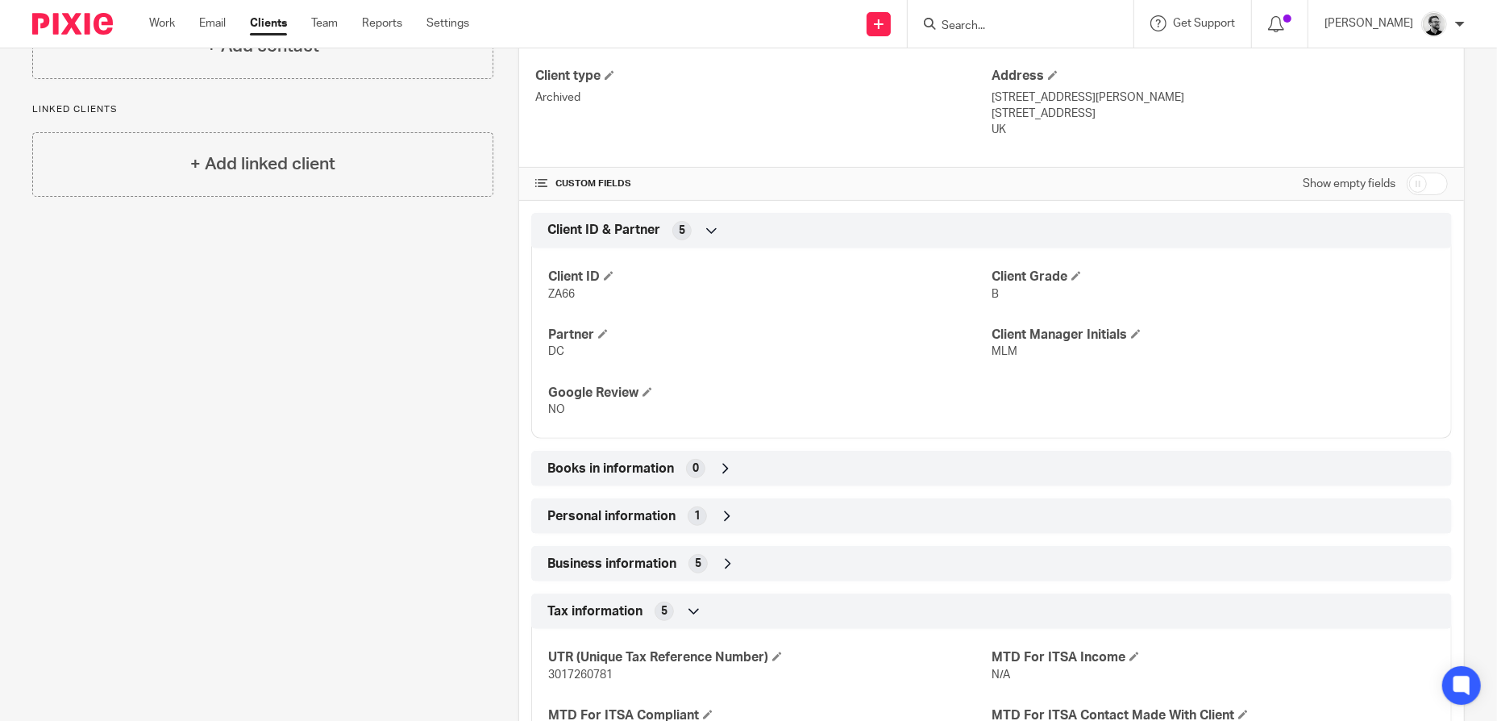
scroll to position [580, 0]
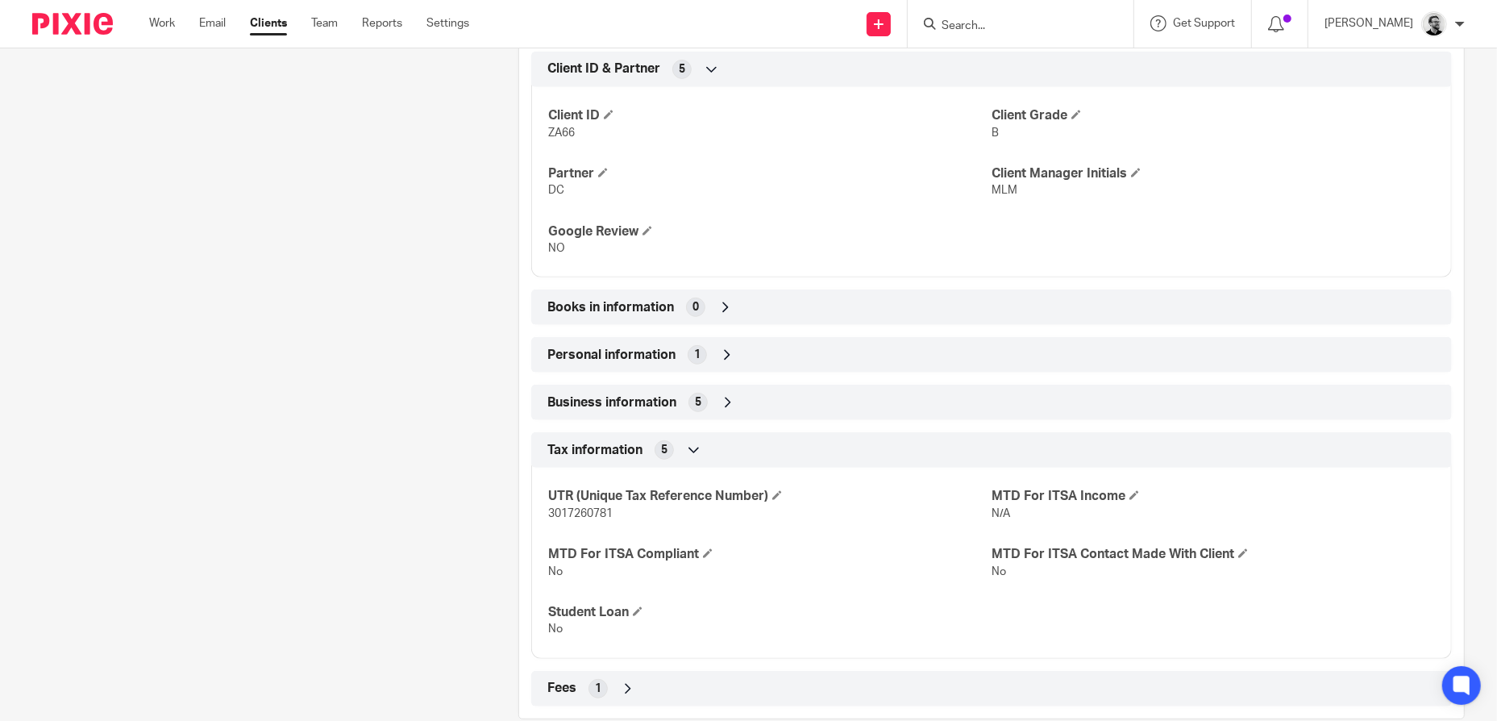
click at [717, 459] on div "Tax information 5" at bounding box center [991, 449] width 896 height 27
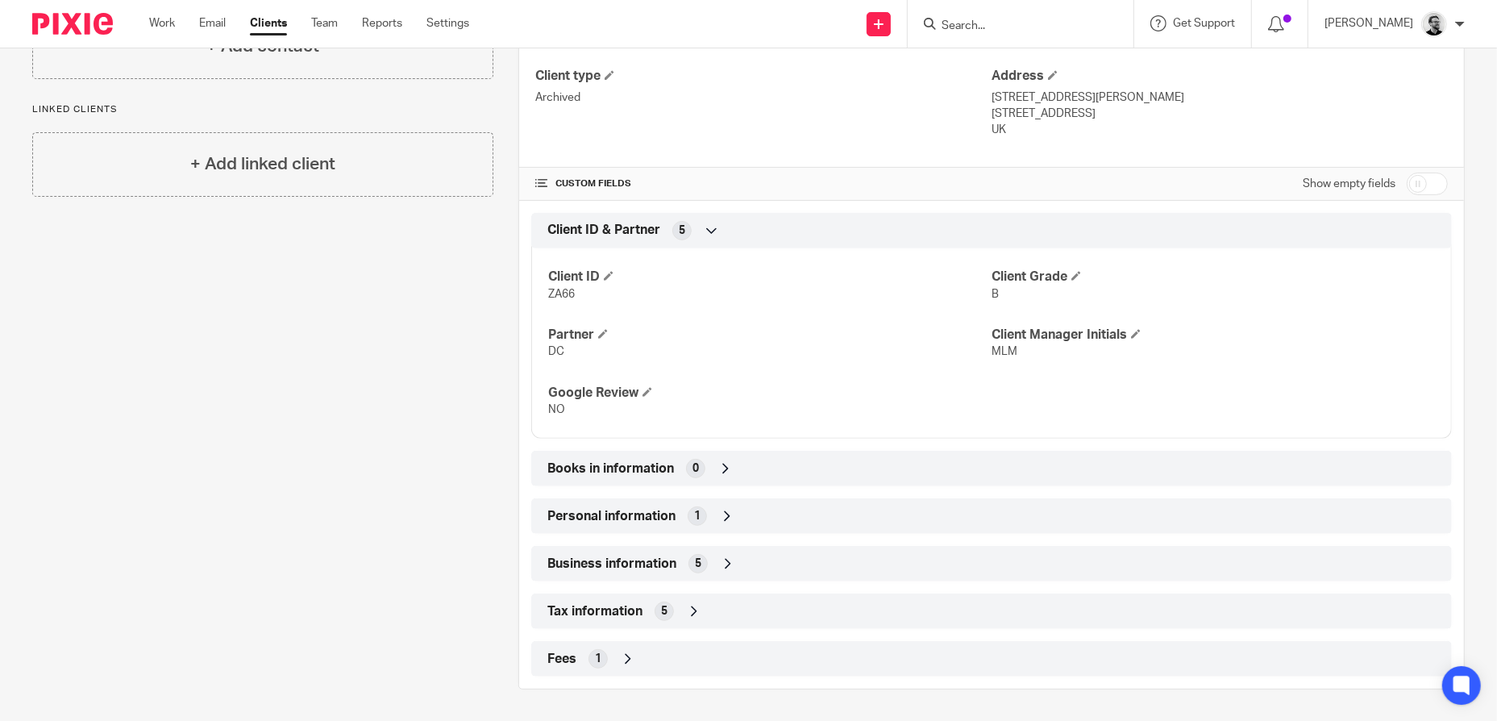
click at [748, 559] on div "Business information 5" at bounding box center [991, 563] width 896 height 27
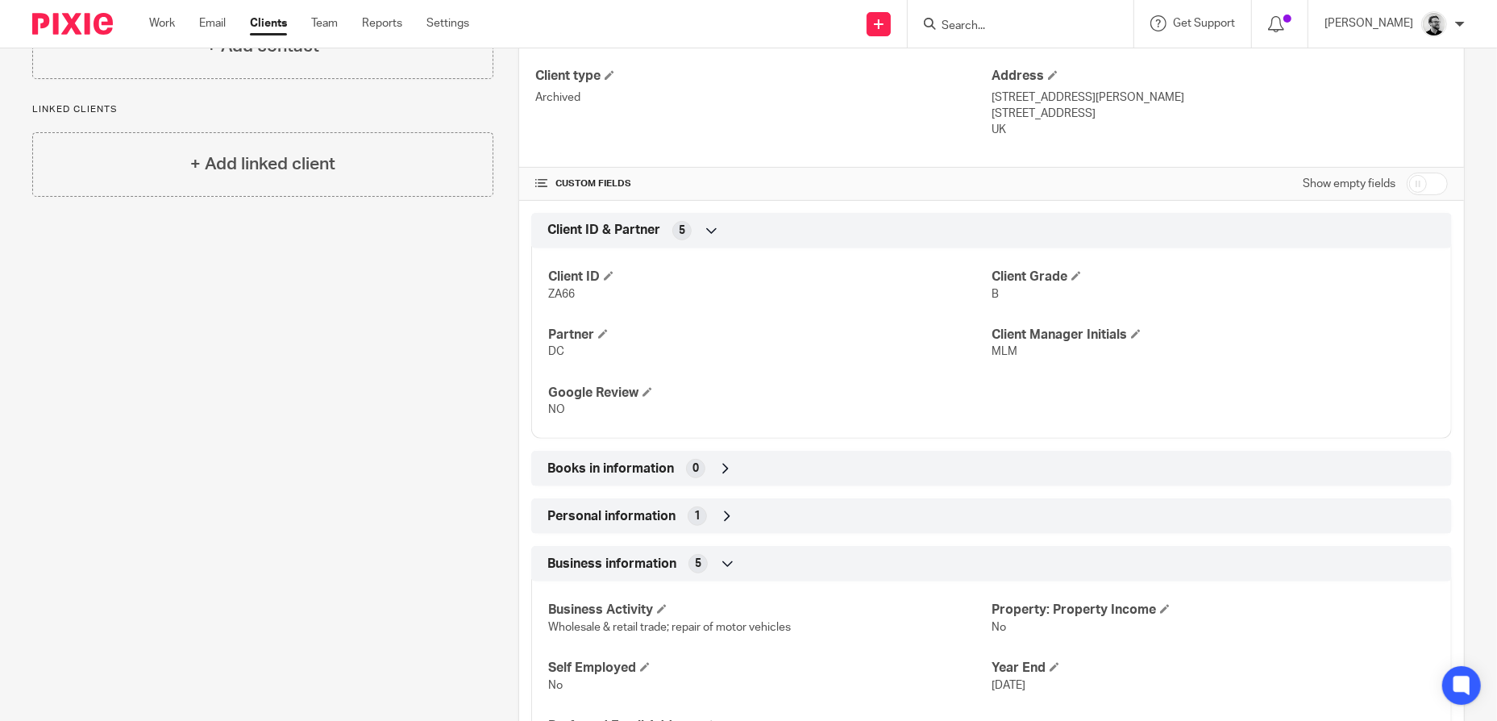
scroll to position [580, 0]
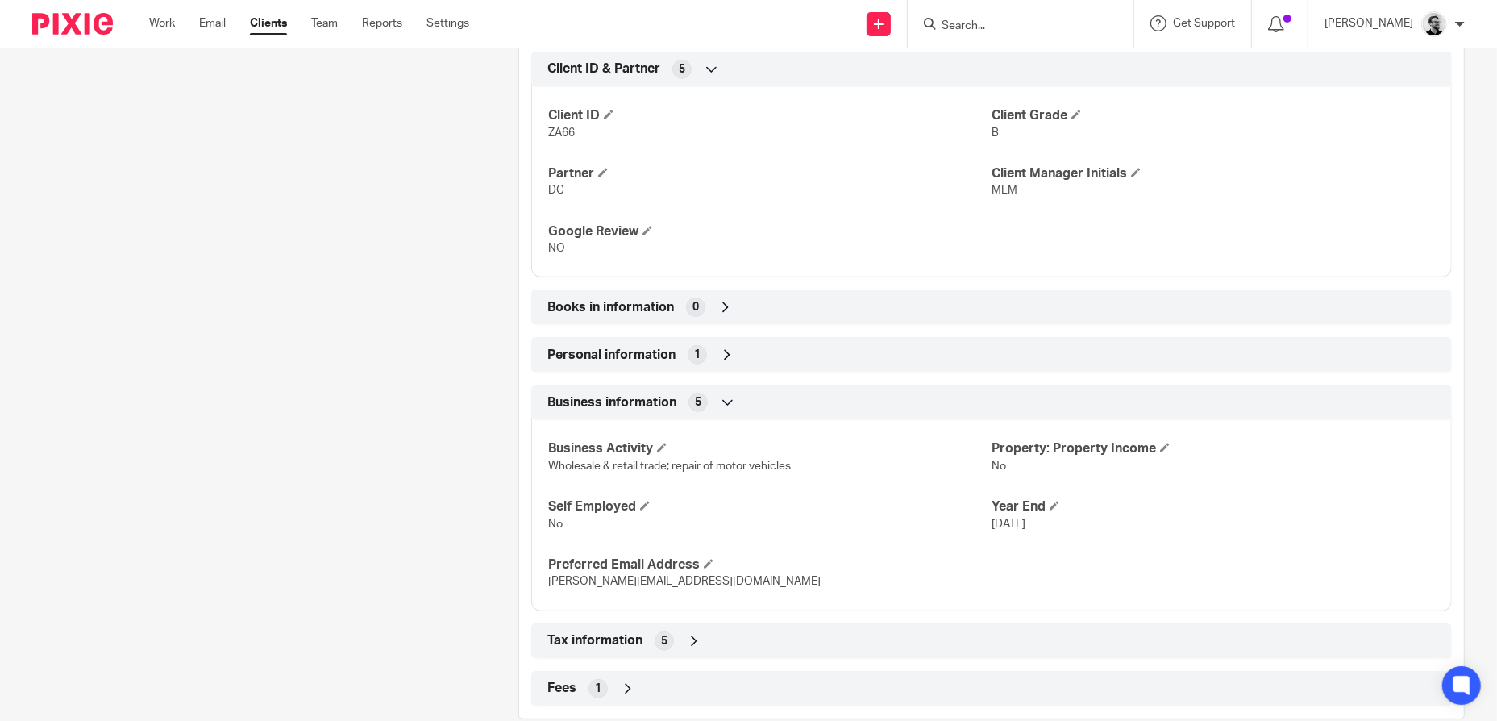
click at [725, 404] on icon at bounding box center [728, 402] width 16 height 16
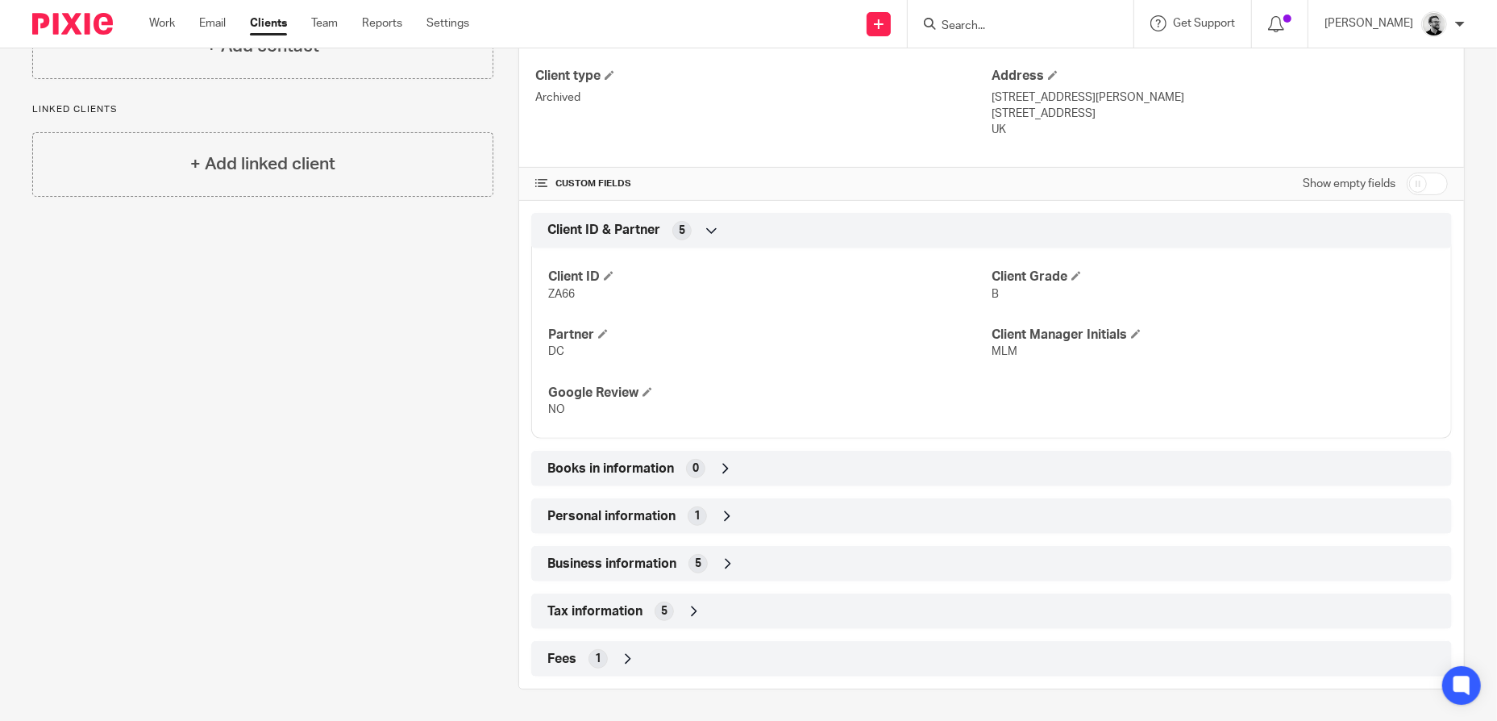
click at [713, 511] on div "Personal information 1" at bounding box center [991, 515] width 896 height 27
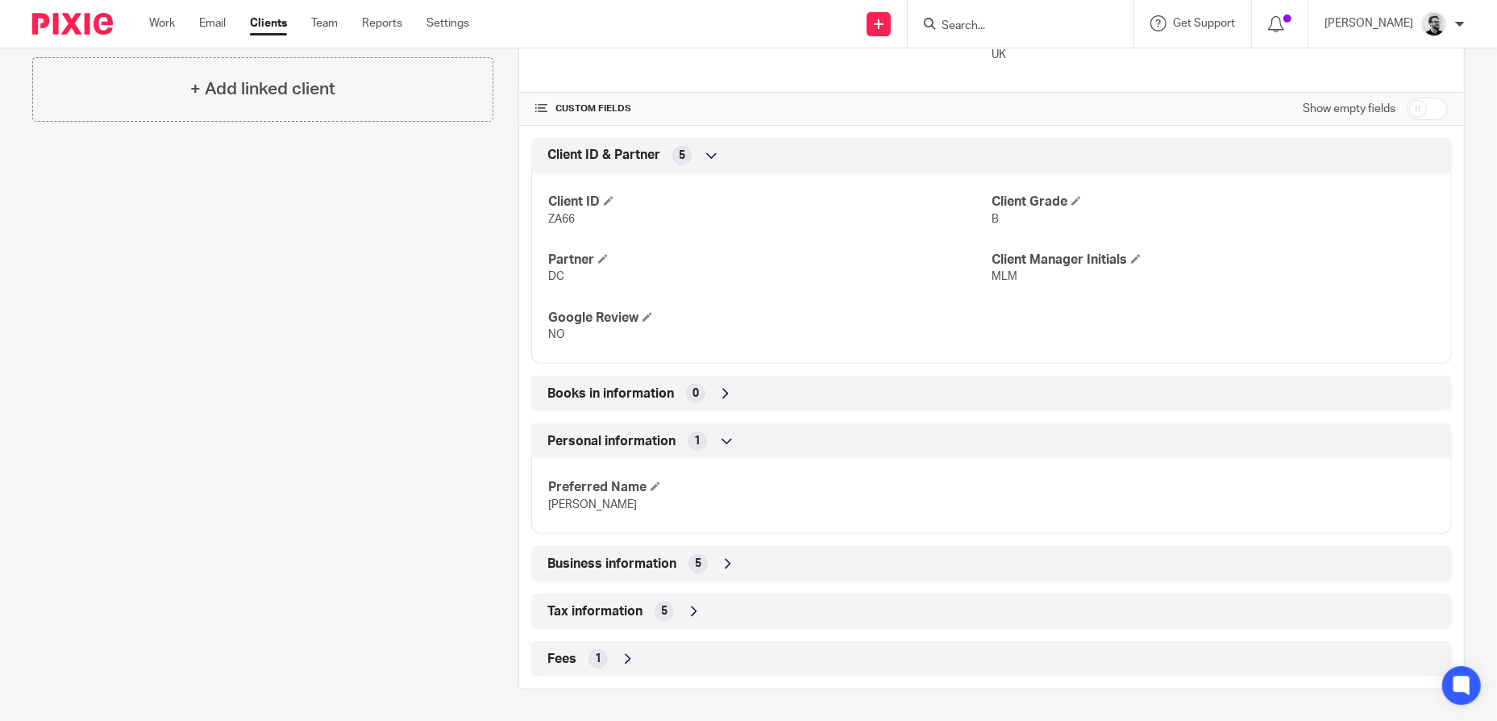
click at [733, 427] on div "Personal information 1" at bounding box center [991, 440] width 896 height 27
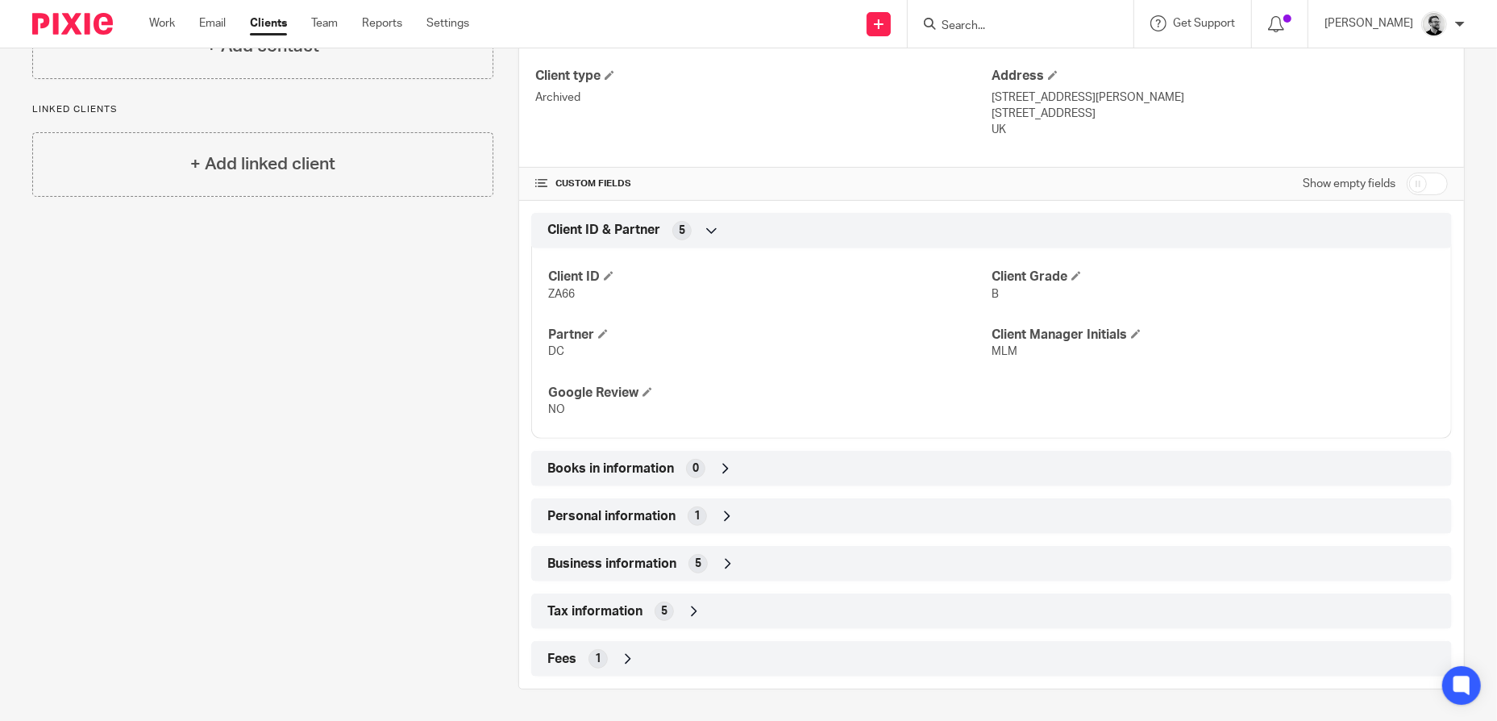
click at [716, 608] on div "Tax information 5" at bounding box center [991, 610] width 896 height 27
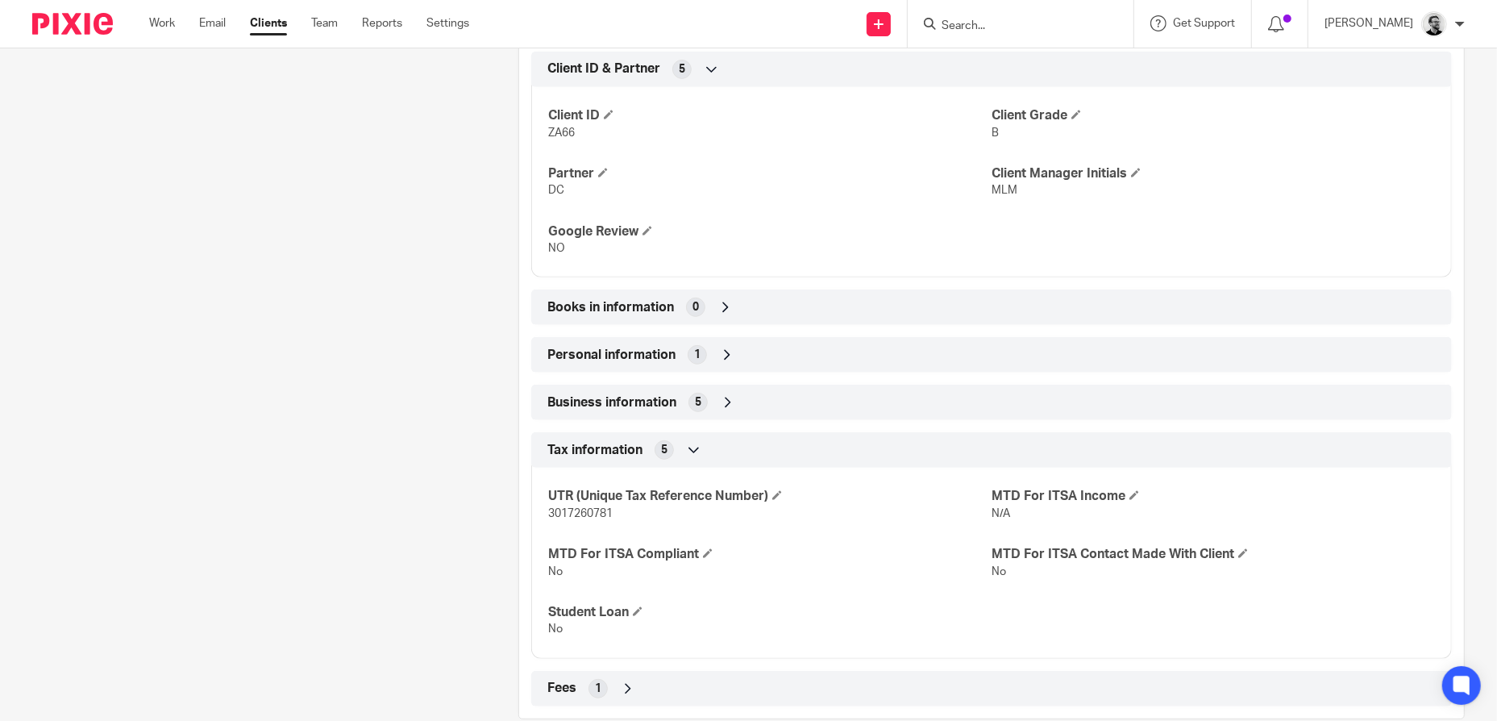
click at [711, 454] on div "Tax information 5" at bounding box center [991, 449] width 896 height 27
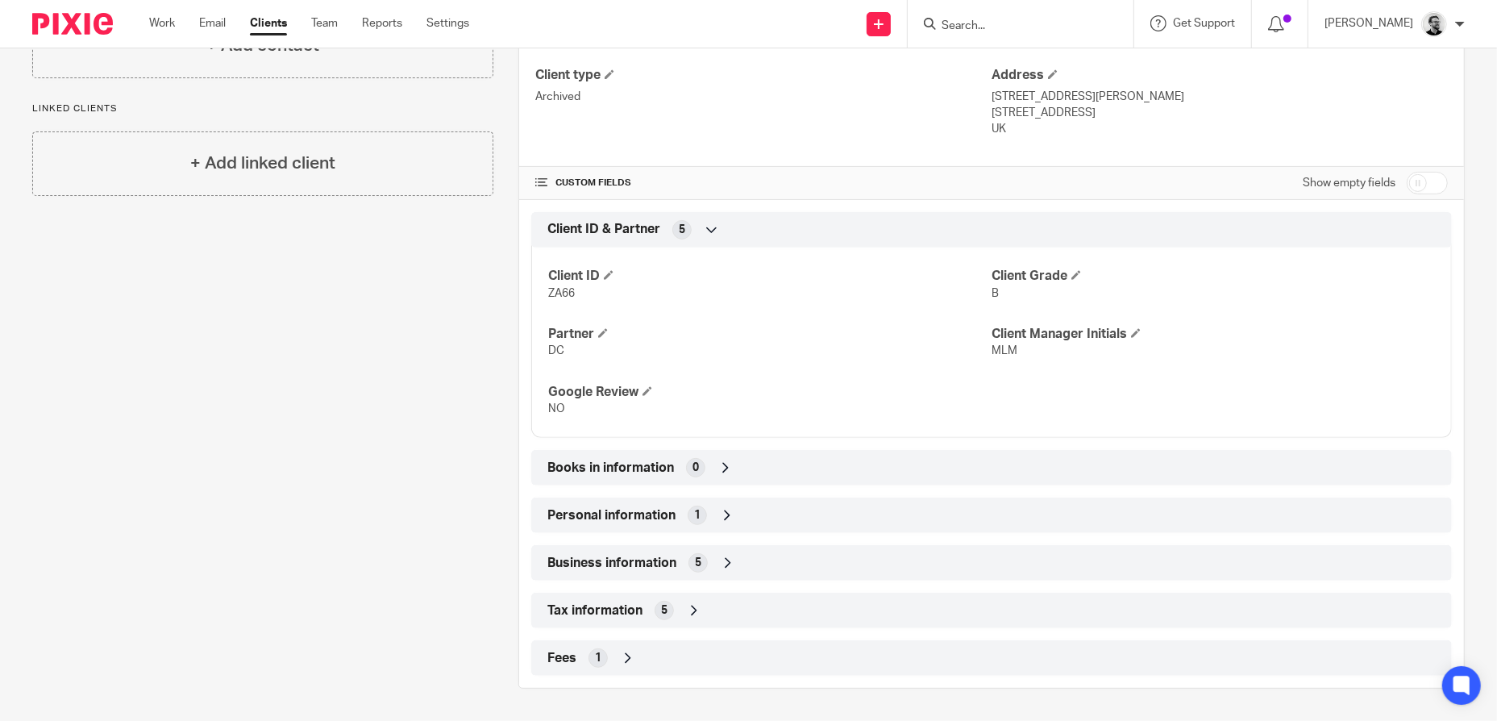
scroll to position [419, 0]
click at [746, 555] on div "Business information 5" at bounding box center [991, 563] width 896 height 27
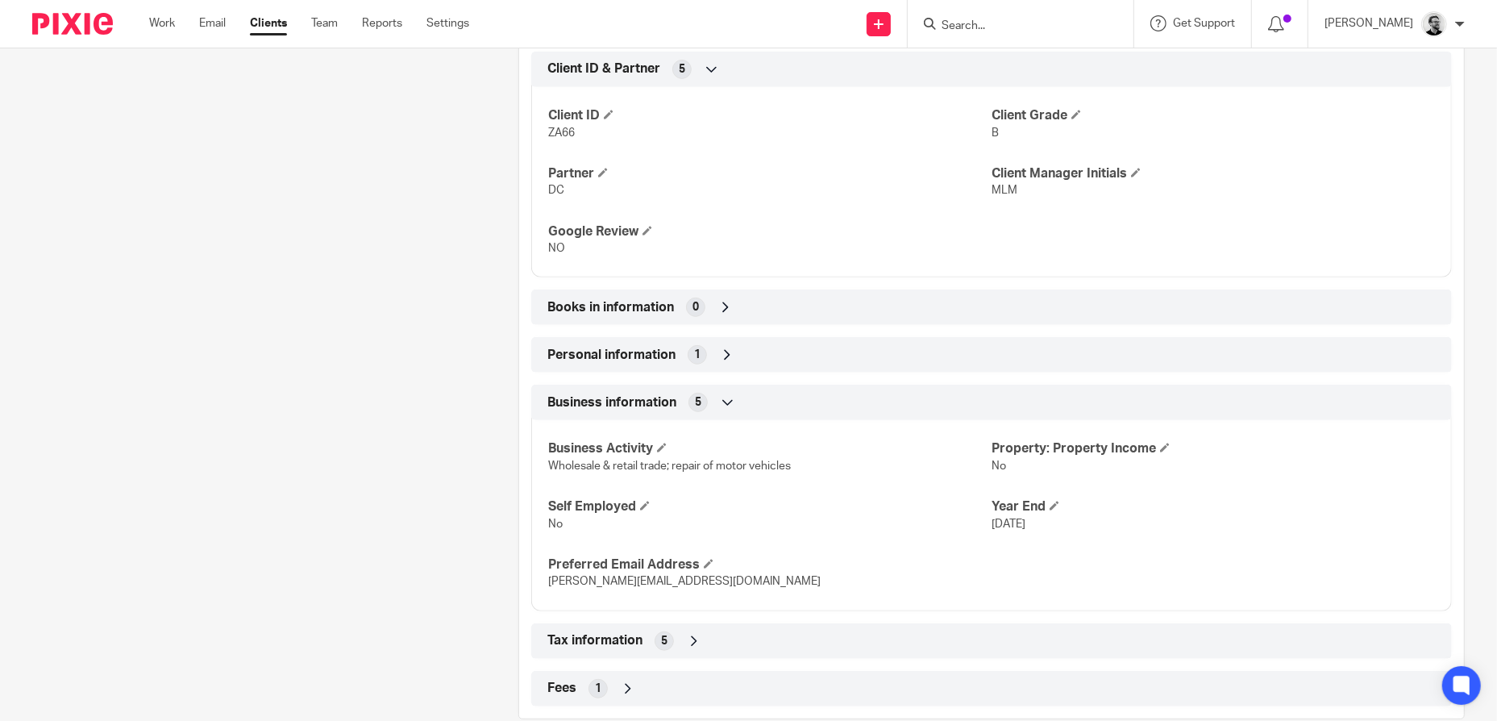
click at [737, 402] on div "Business information 5" at bounding box center [991, 401] width 896 height 27
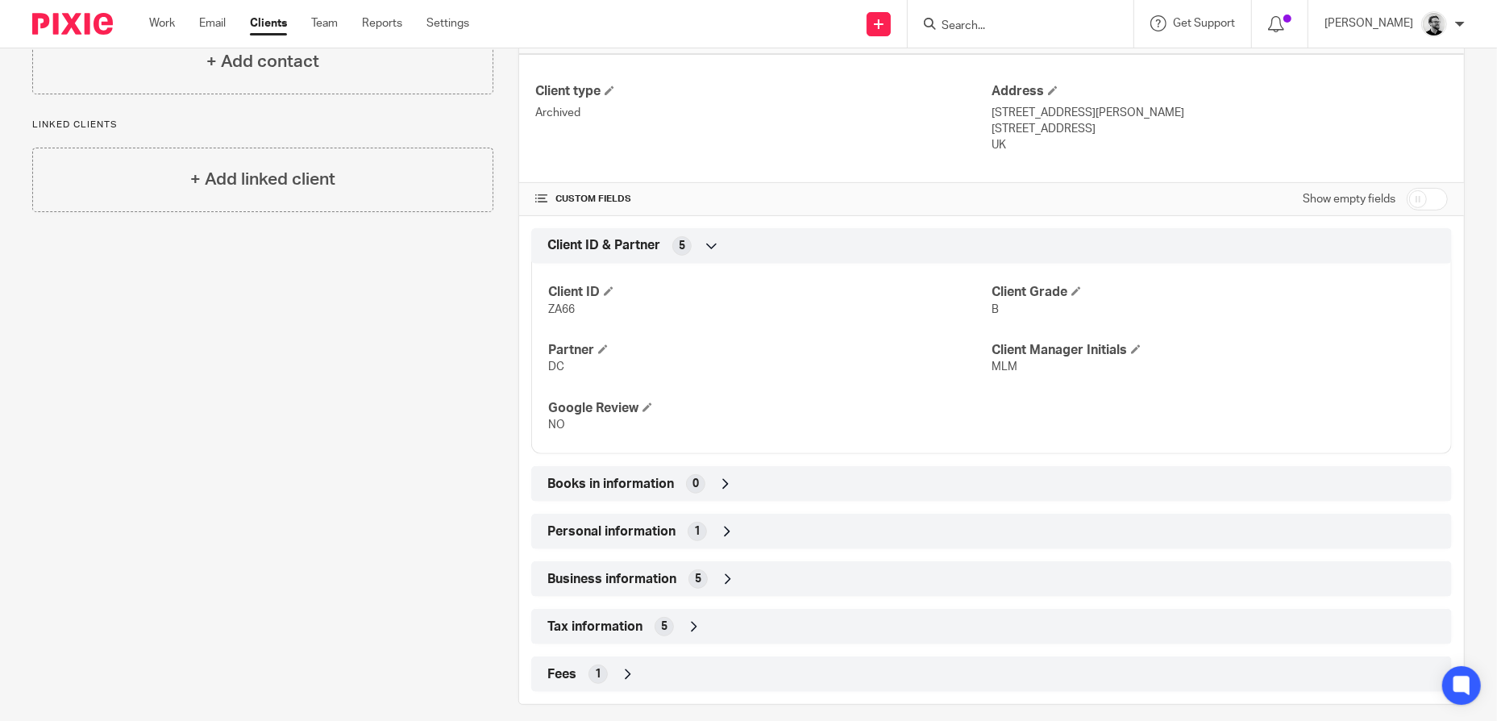
scroll to position [419, 0]
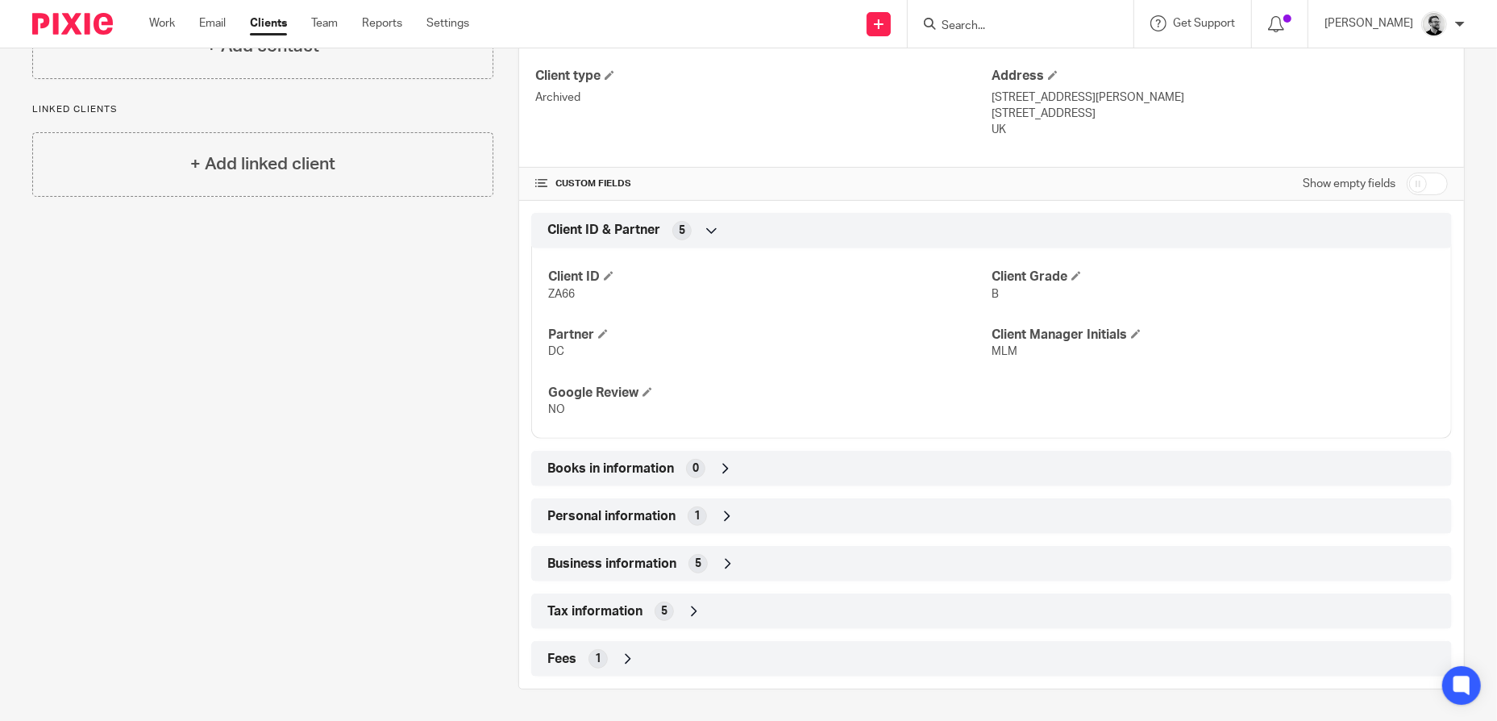
click at [735, 607] on div "Tax information 5" at bounding box center [991, 610] width 896 height 27
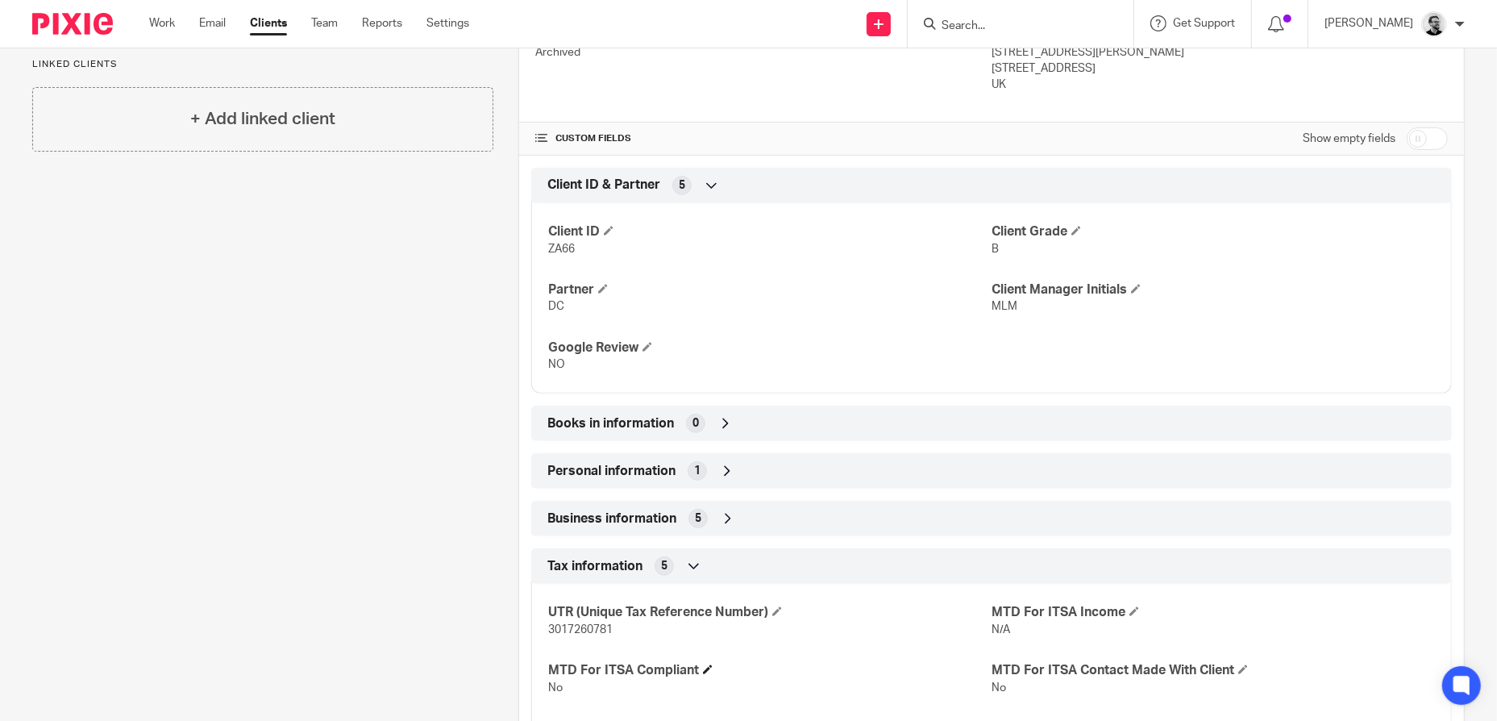
scroll to position [500, 0]
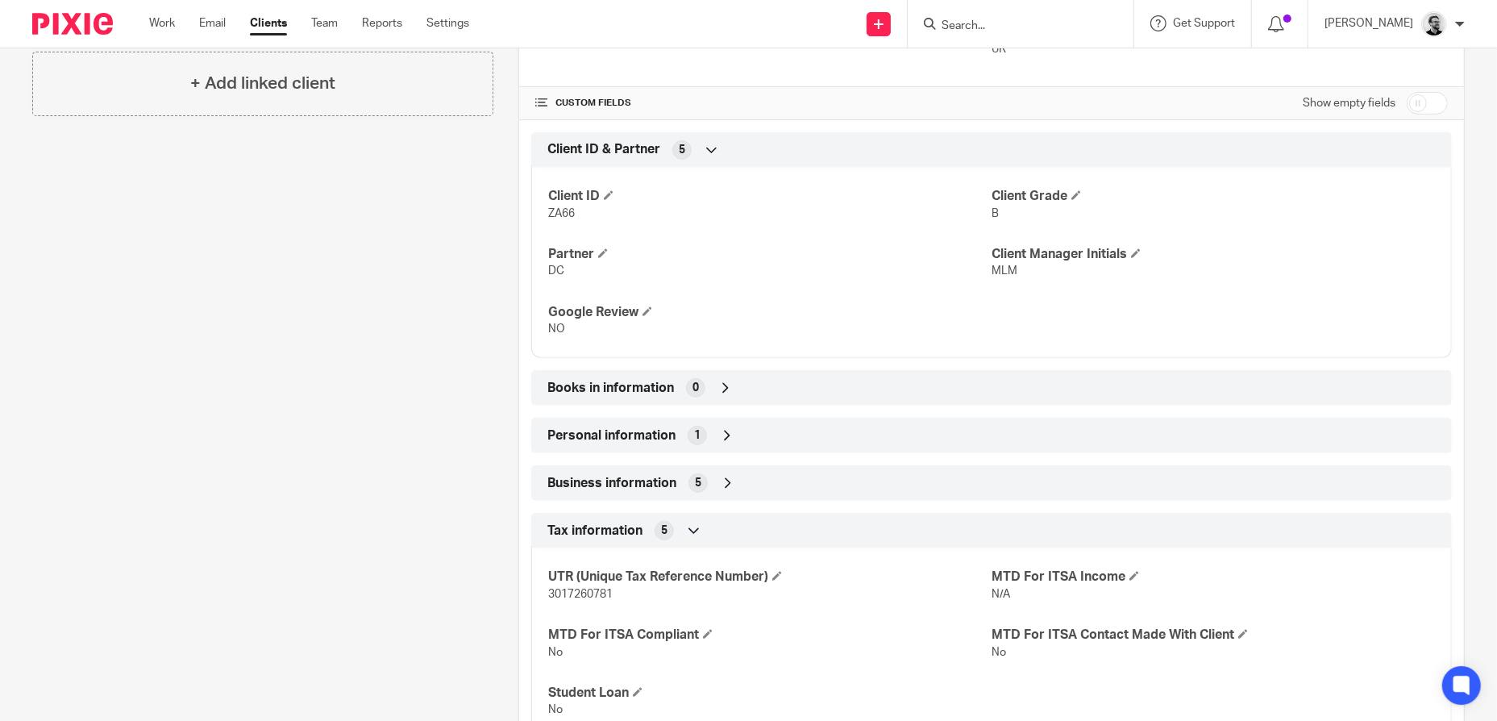
click at [593, 591] on span "3017260781" at bounding box center [580, 593] width 64 height 11
copy span "3017260781"
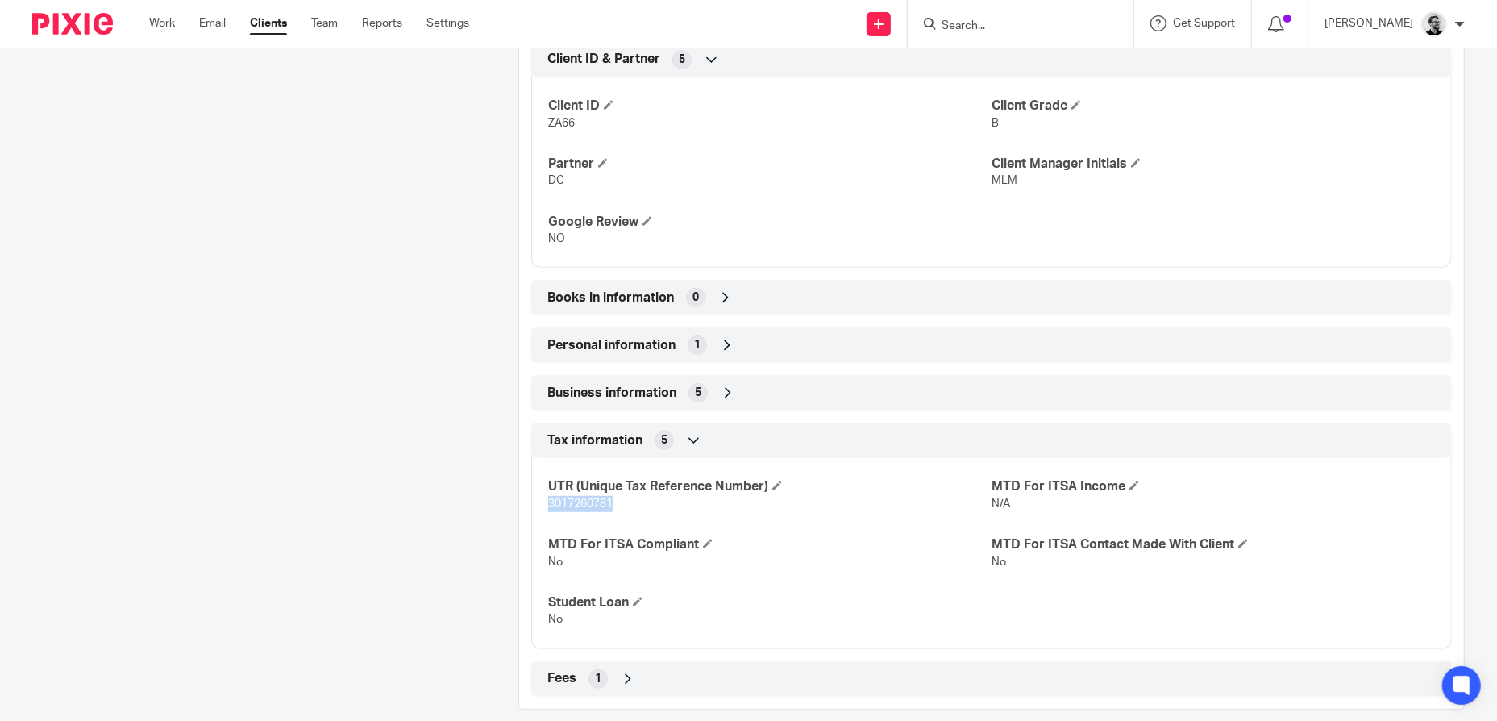
scroll to position [610, 0]
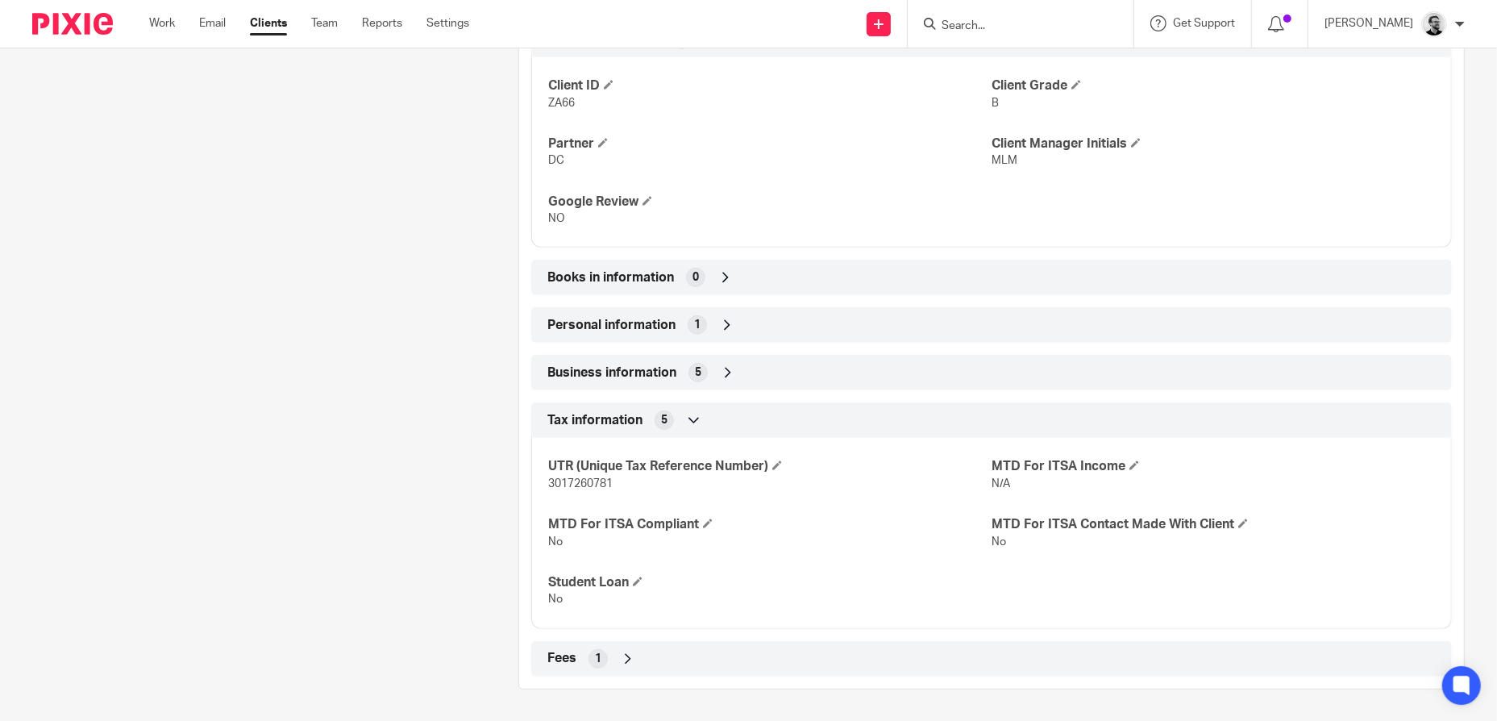
click at [694, 412] on icon at bounding box center [694, 420] width 16 height 16
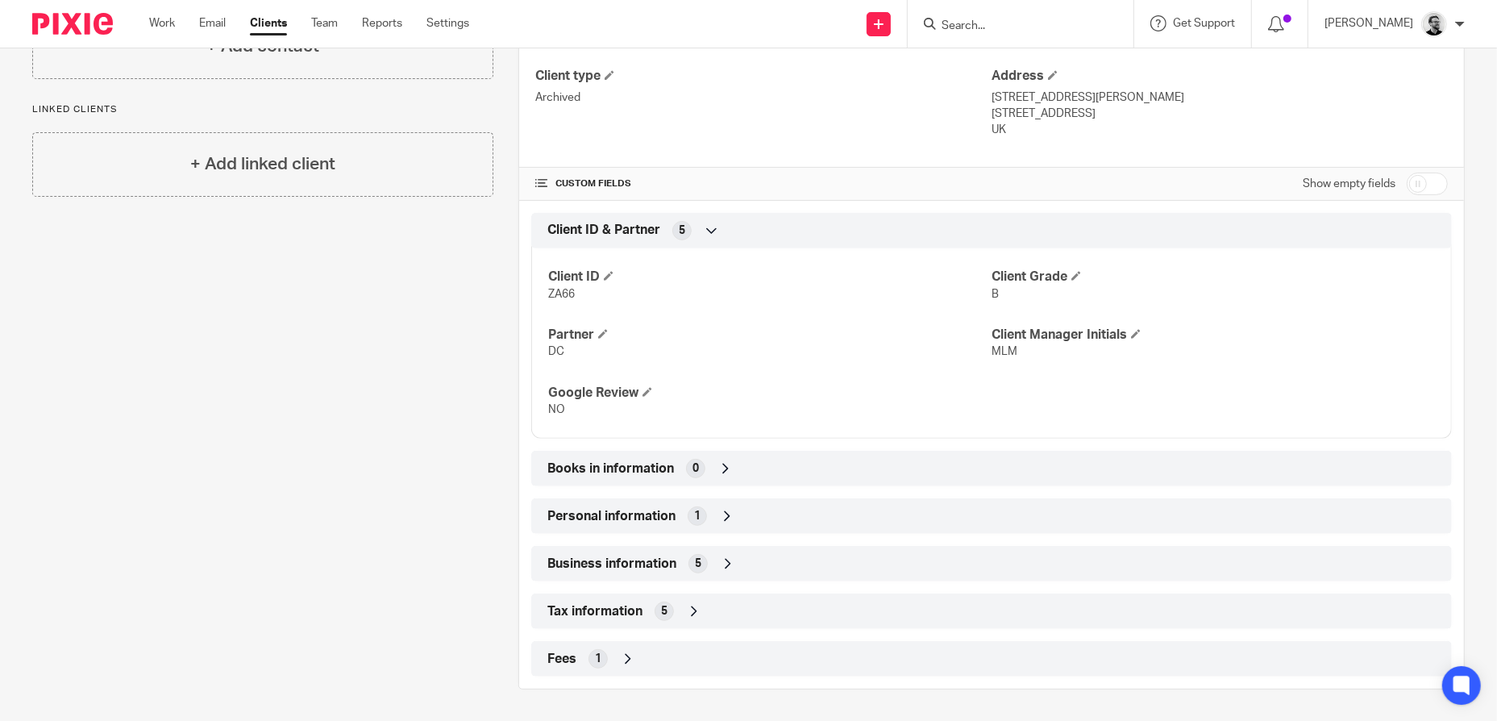
click at [694, 411] on p "NO" at bounding box center [769, 409] width 443 height 16
click at [701, 609] on div "Tax information 5" at bounding box center [991, 610] width 896 height 27
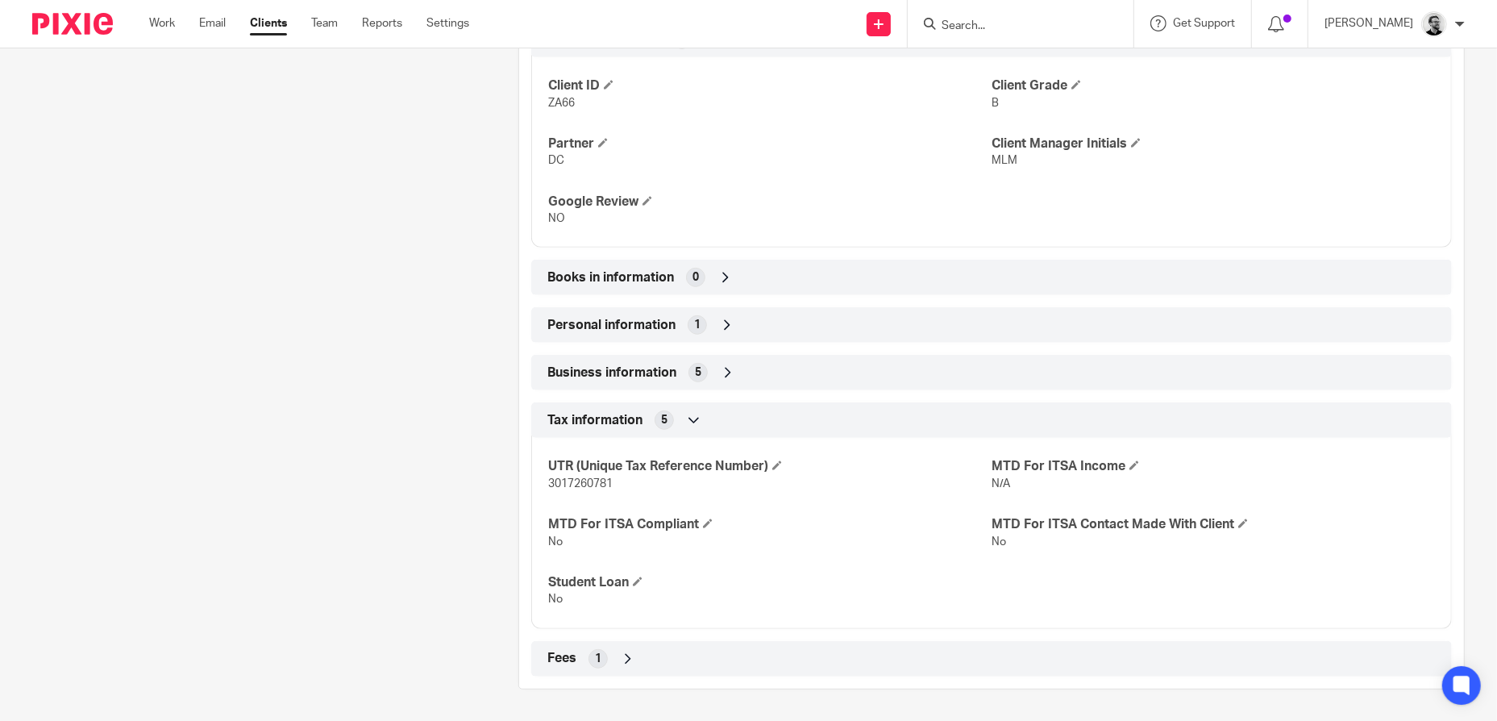
click at [723, 421] on div "Tax information 5" at bounding box center [991, 419] width 896 height 27
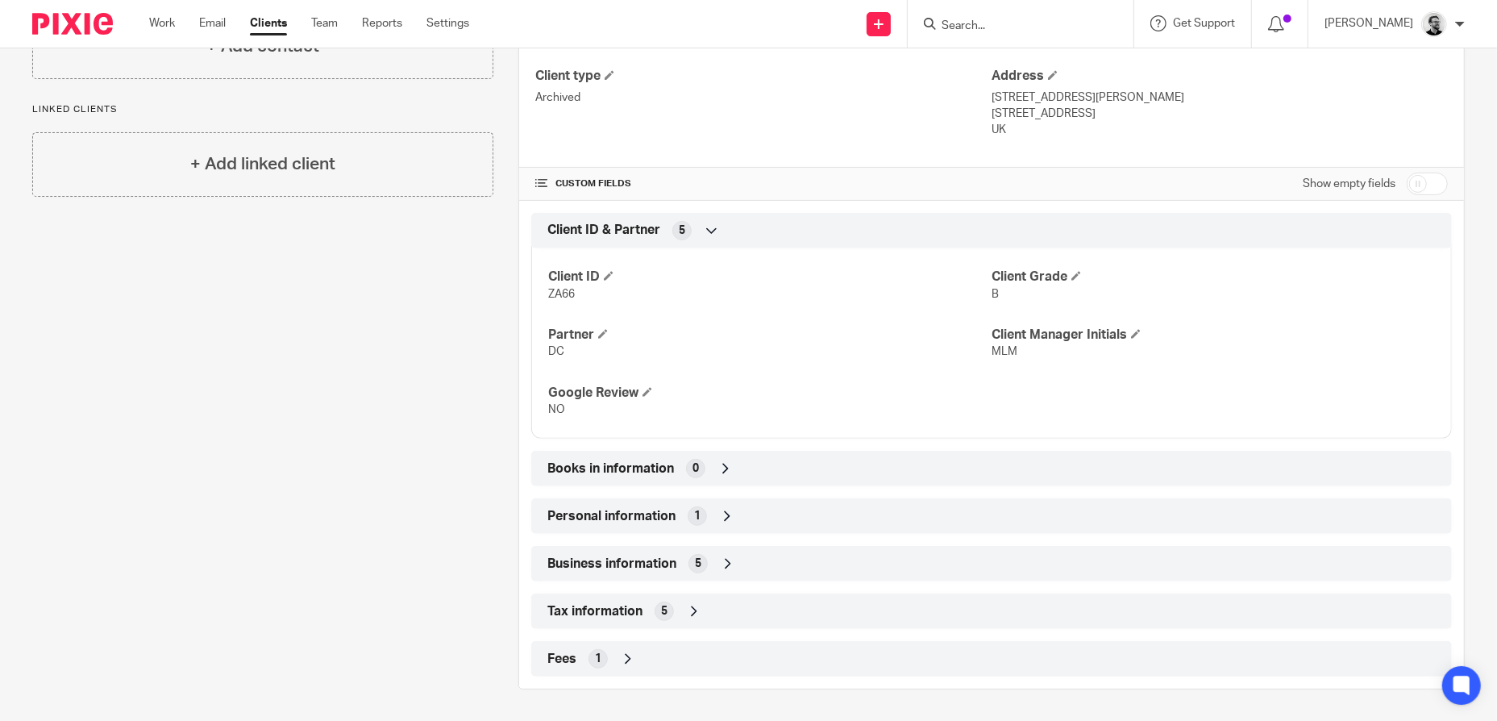
click at [756, 509] on div "Personal information 1" at bounding box center [991, 515] width 896 height 27
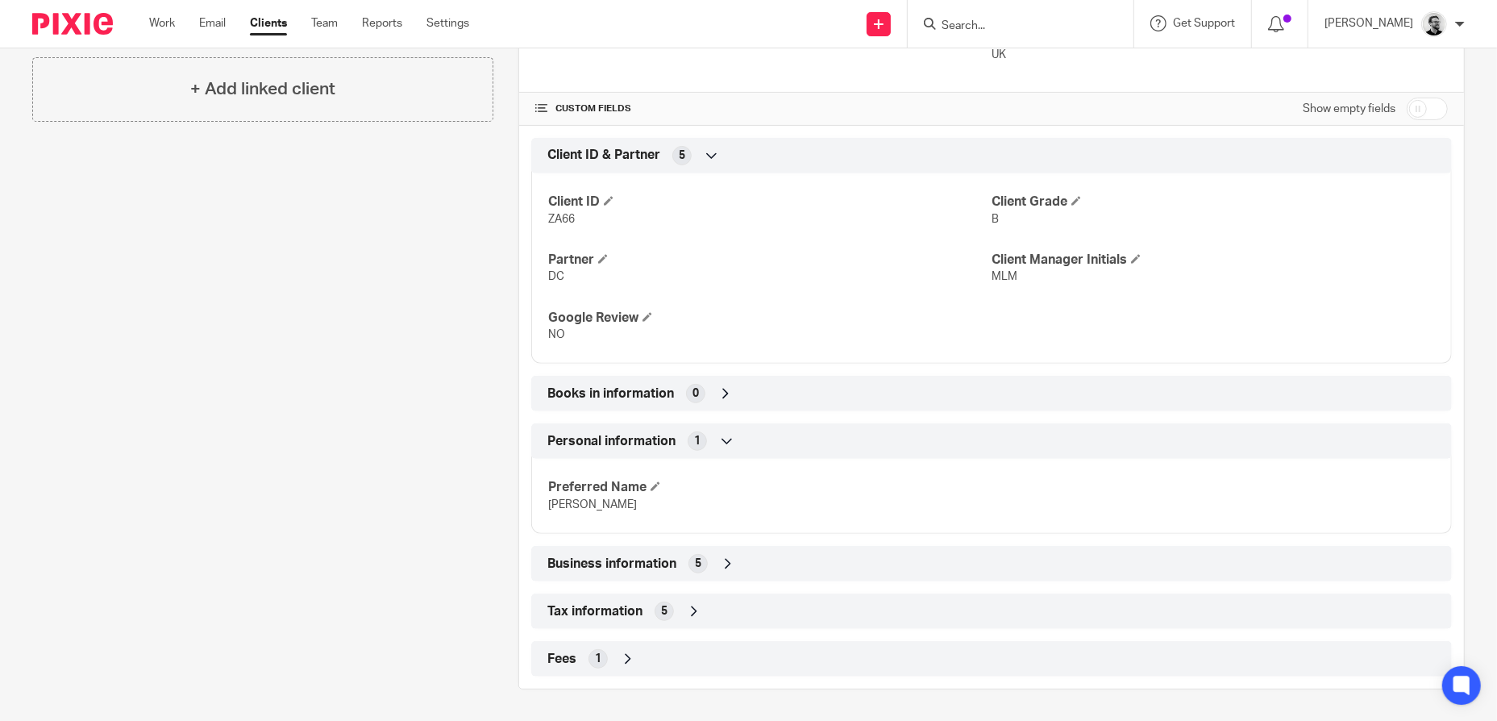
click at [749, 434] on div "Personal information 1" at bounding box center [991, 440] width 896 height 27
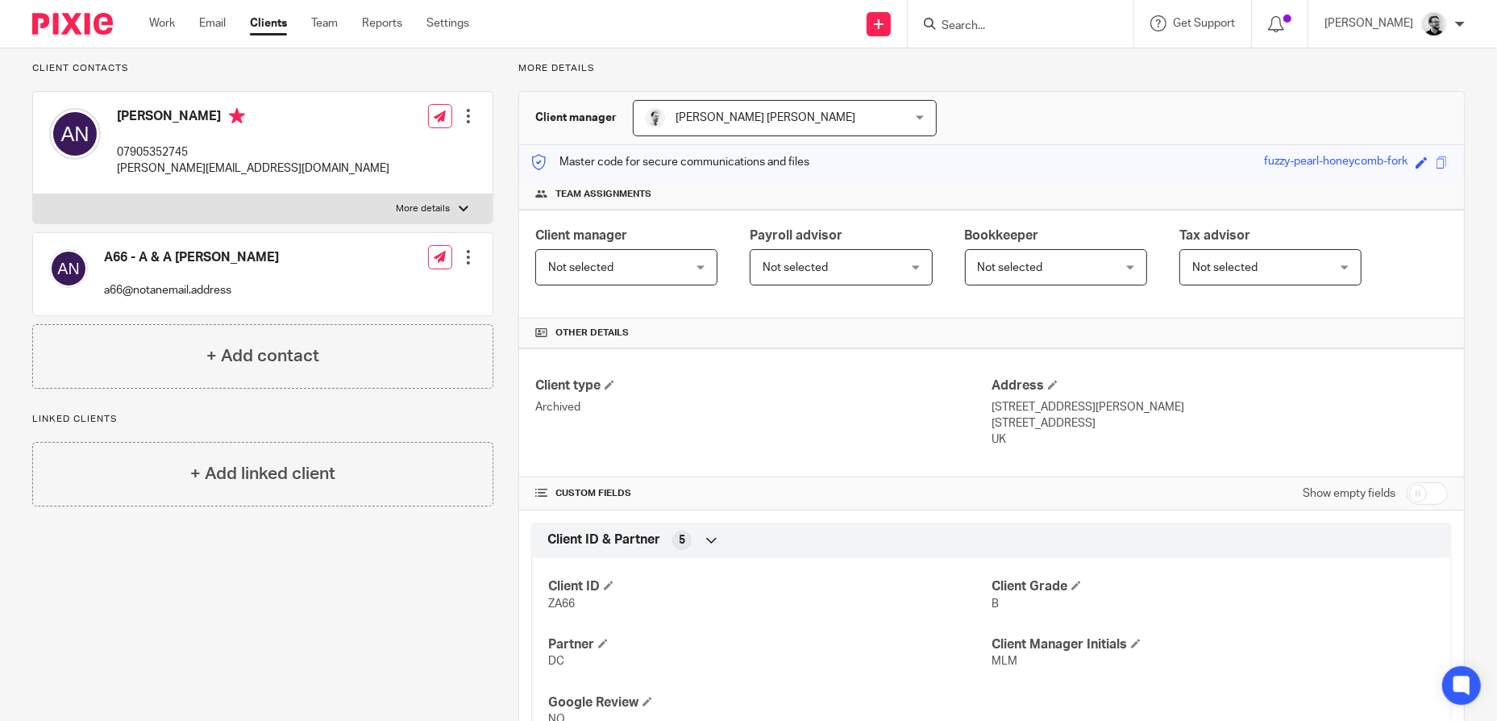
scroll to position [97, 0]
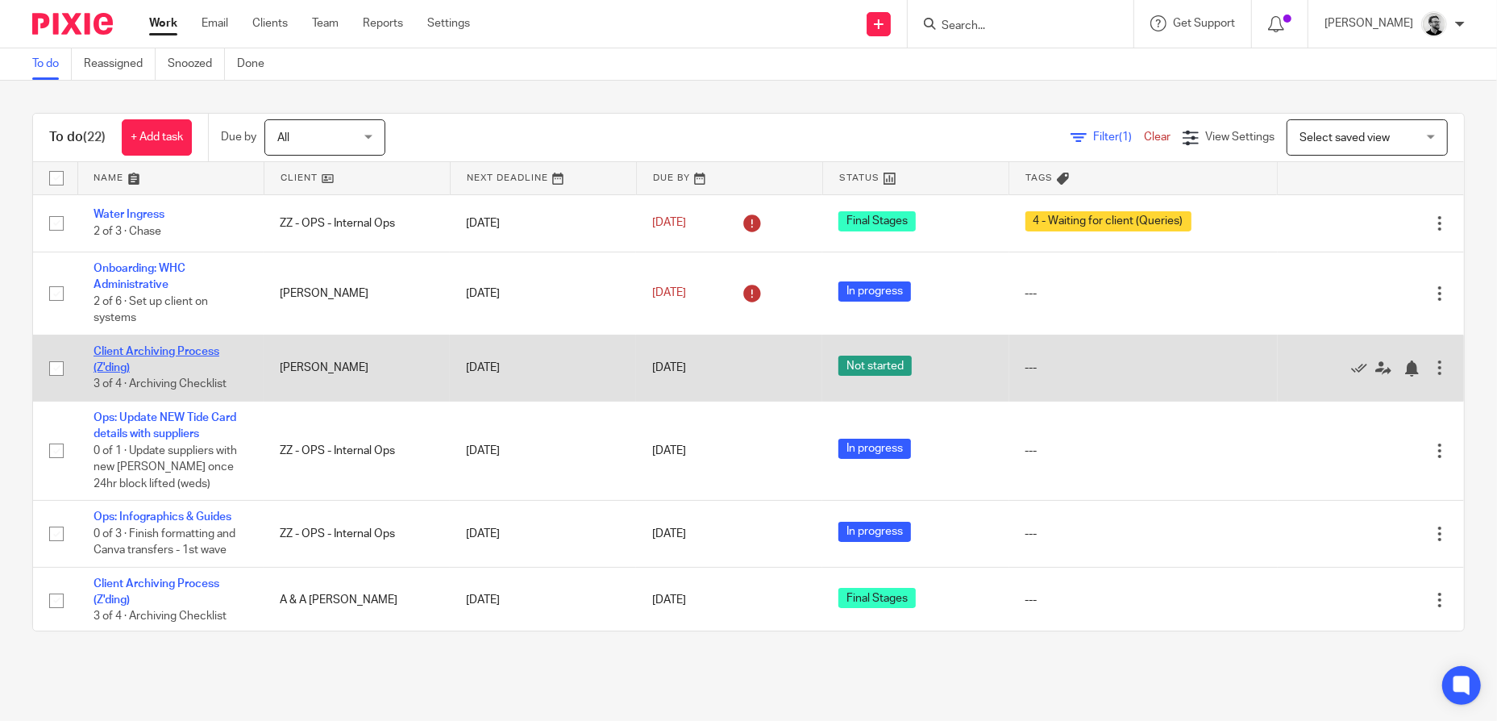
click at [149, 347] on link "Client Archiving Process (Z'ding)" at bounding box center [156, 359] width 126 height 27
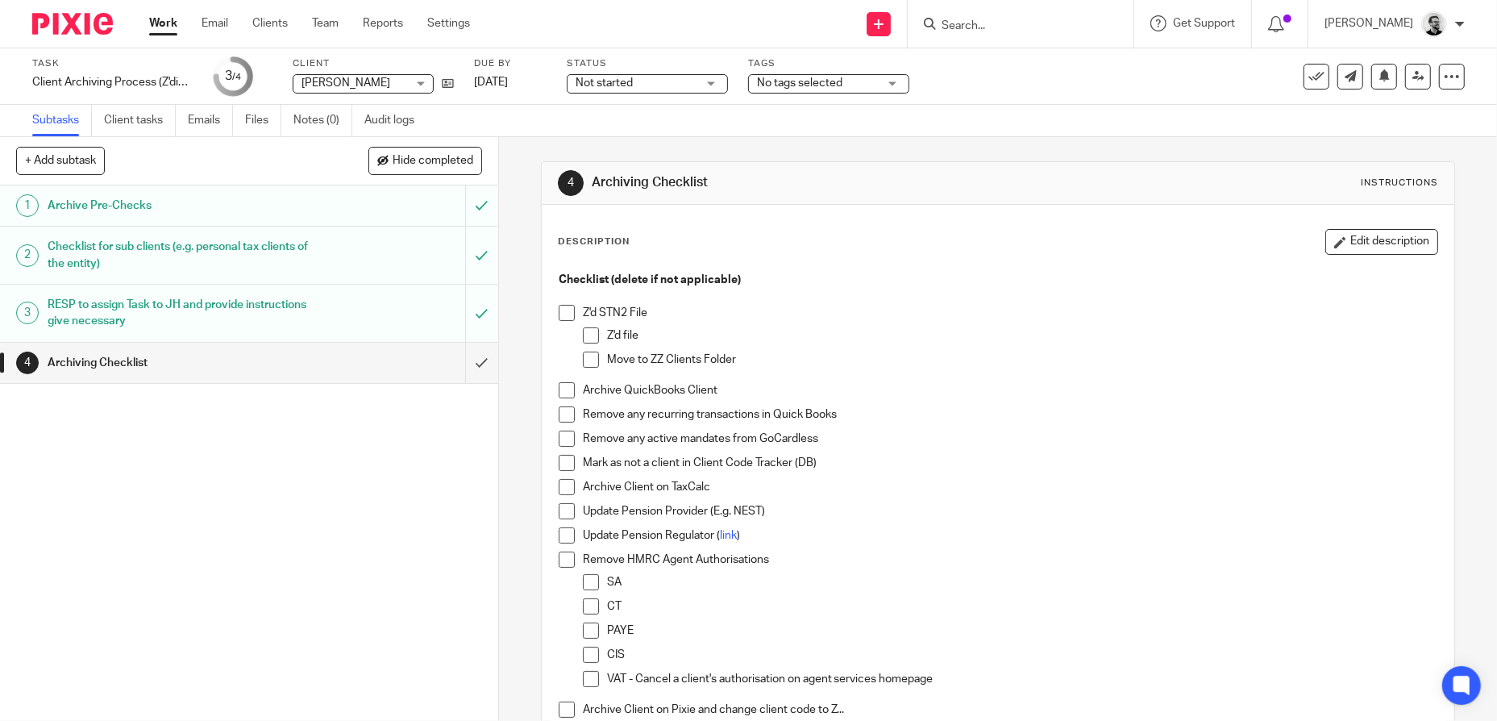
drag, startPoint x: 559, startPoint y: 318, endPoint x: 582, endPoint y: 333, distance: 27.5
click at [559, 318] on span at bounding box center [567, 313] width 16 height 16
click at [584, 334] on span at bounding box center [591, 335] width 16 height 16
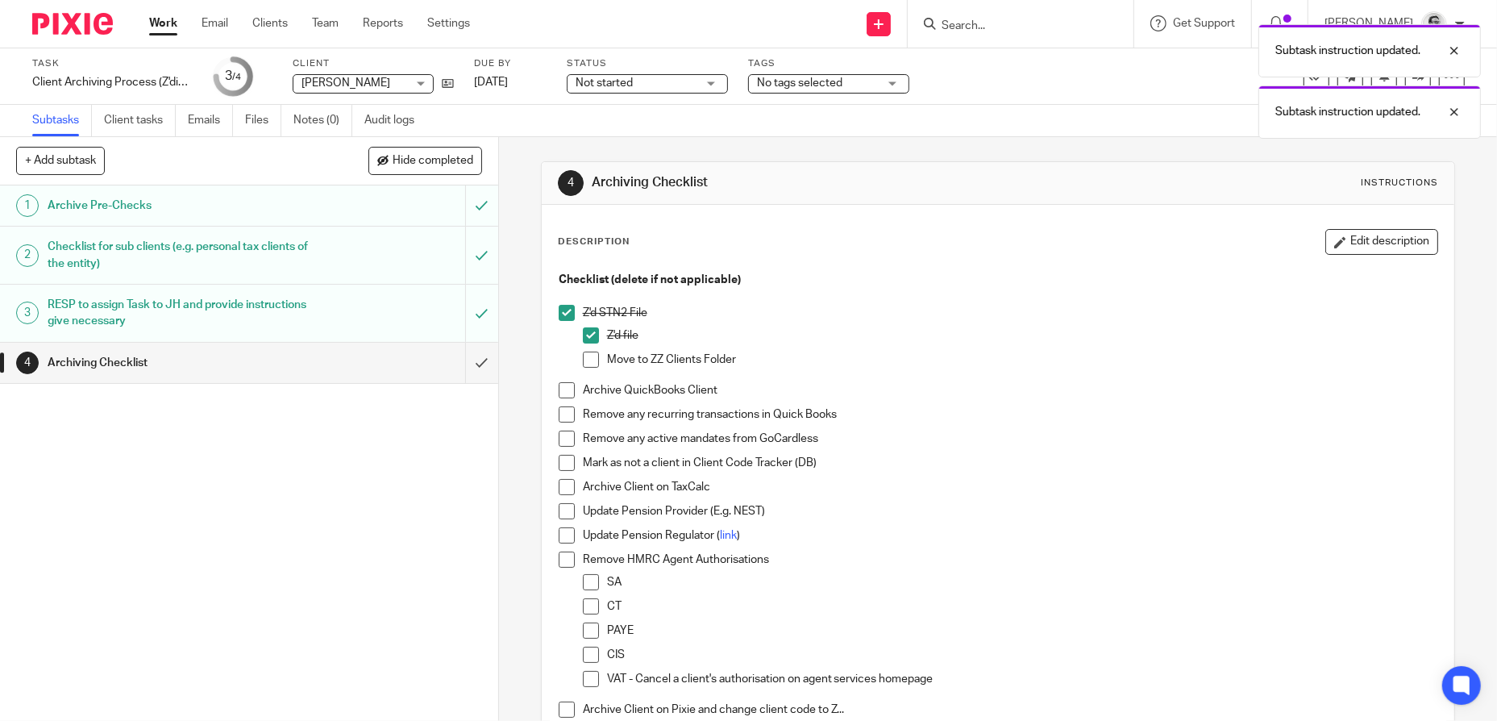
click at [588, 356] on span at bounding box center [591, 359] width 16 height 16
click at [447, 80] on icon at bounding box center [448, 83] width 12 height 12
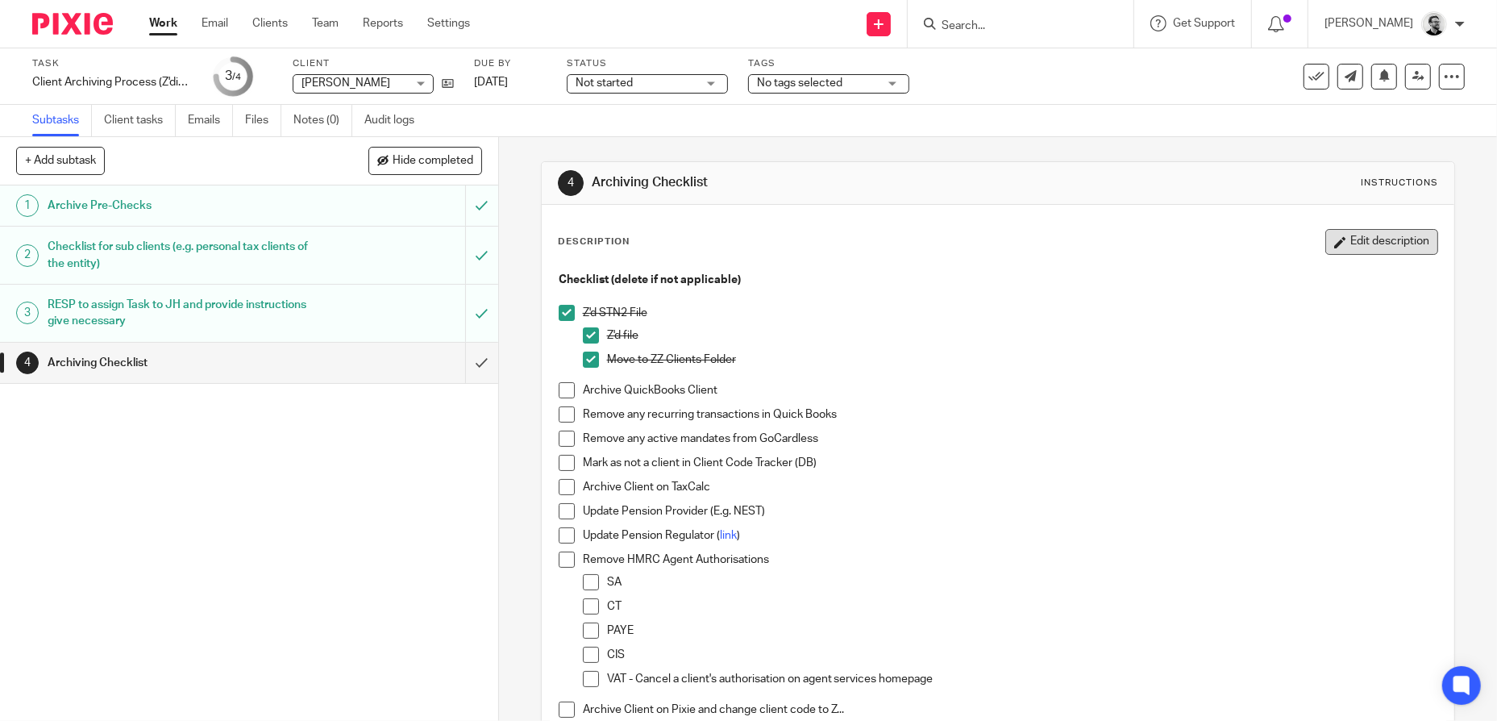
click at [1377, 251] on button "Edit description" at bounding box center [1381, 242] width 113 height 26
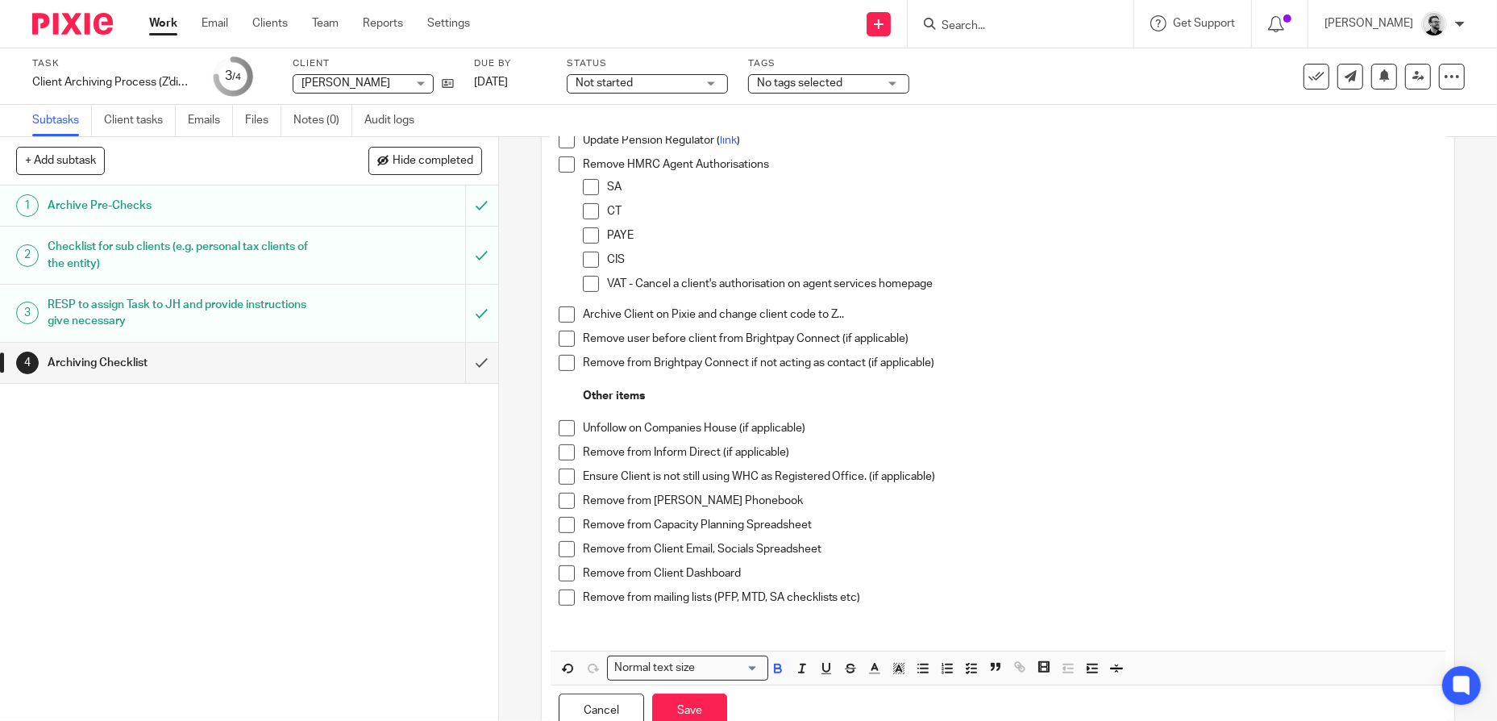
scroll to position [403, 0]
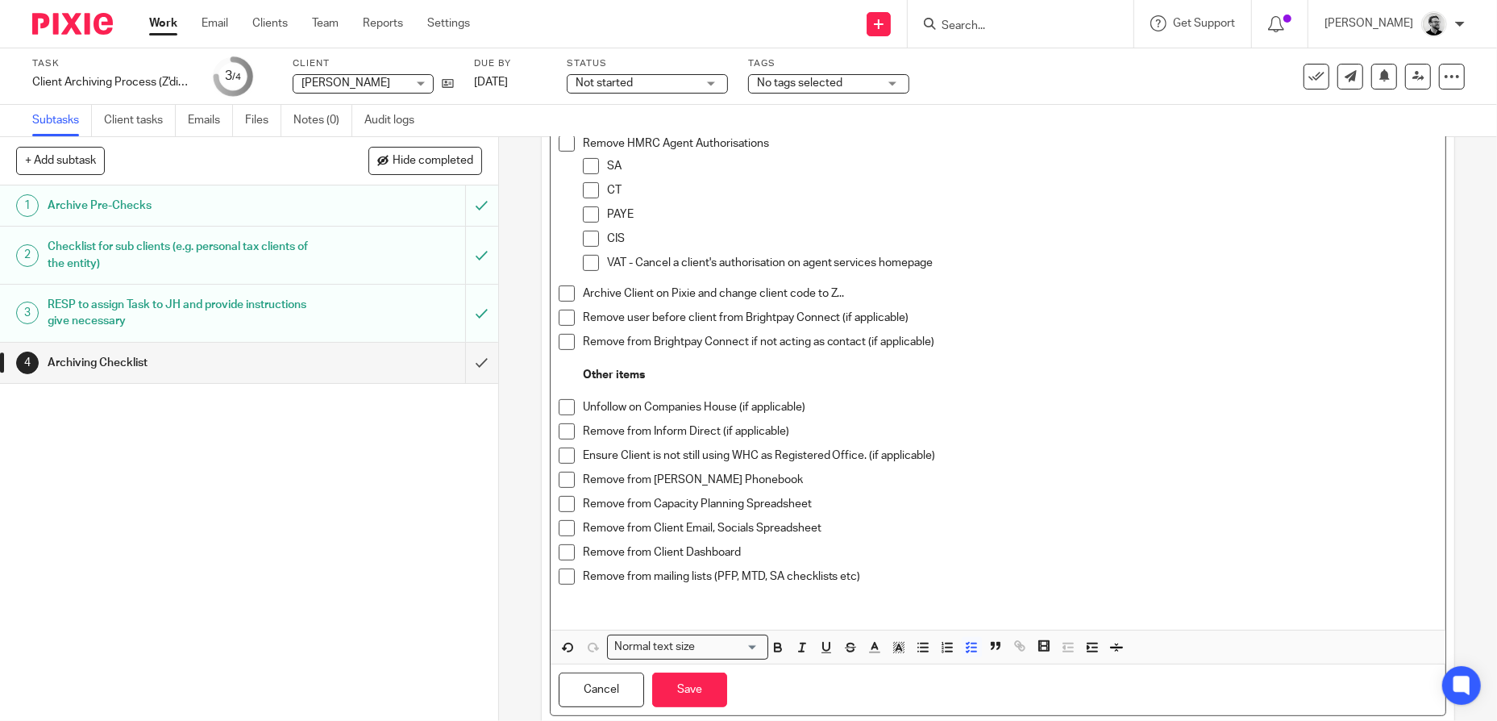
click at [922, 586] on p at bounding box center [1010, 600] width 855 height 33
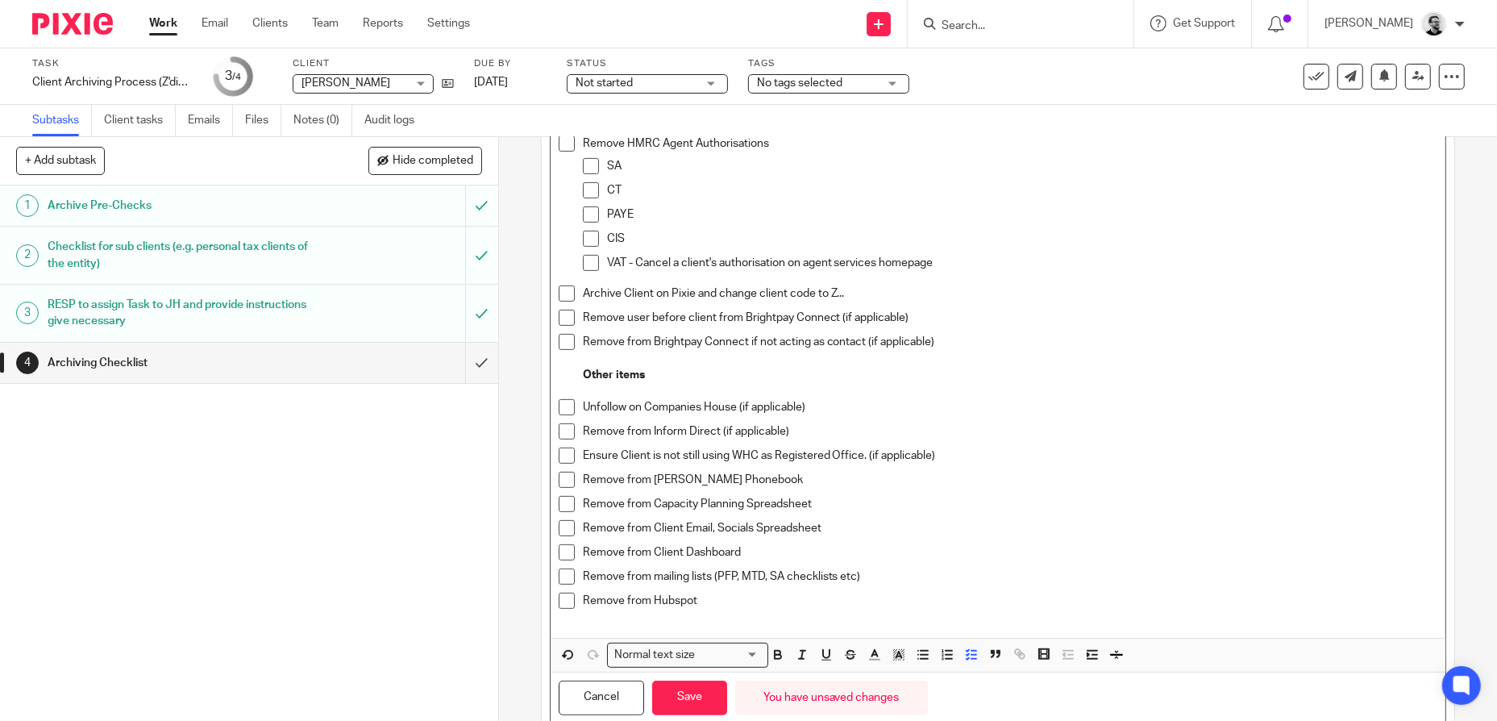
click at [567, 600] on span at bounding box center [567, 600] width 16 height 16
click at [692, 704] on button "Save" at bounding box center [689, 697] width 75 height 35
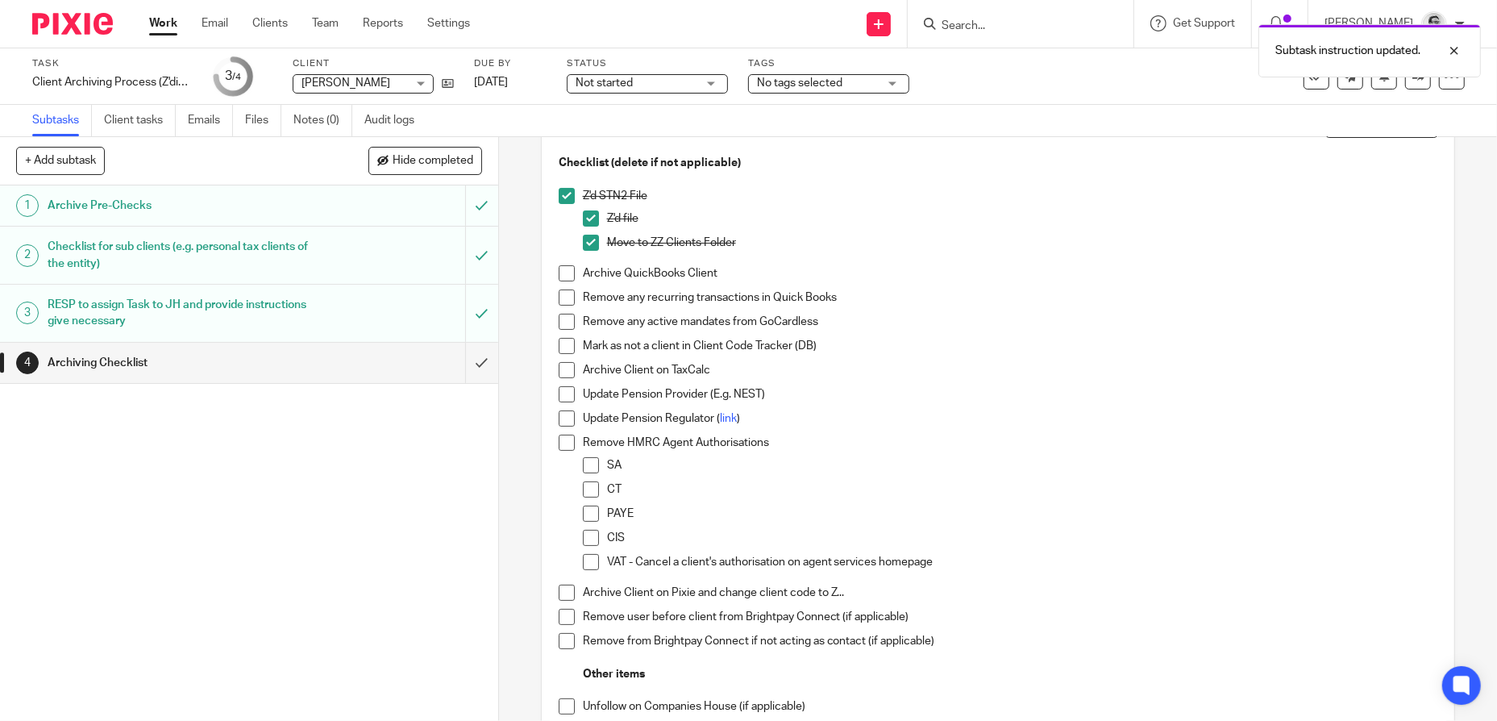
scroll to position [93, 0]
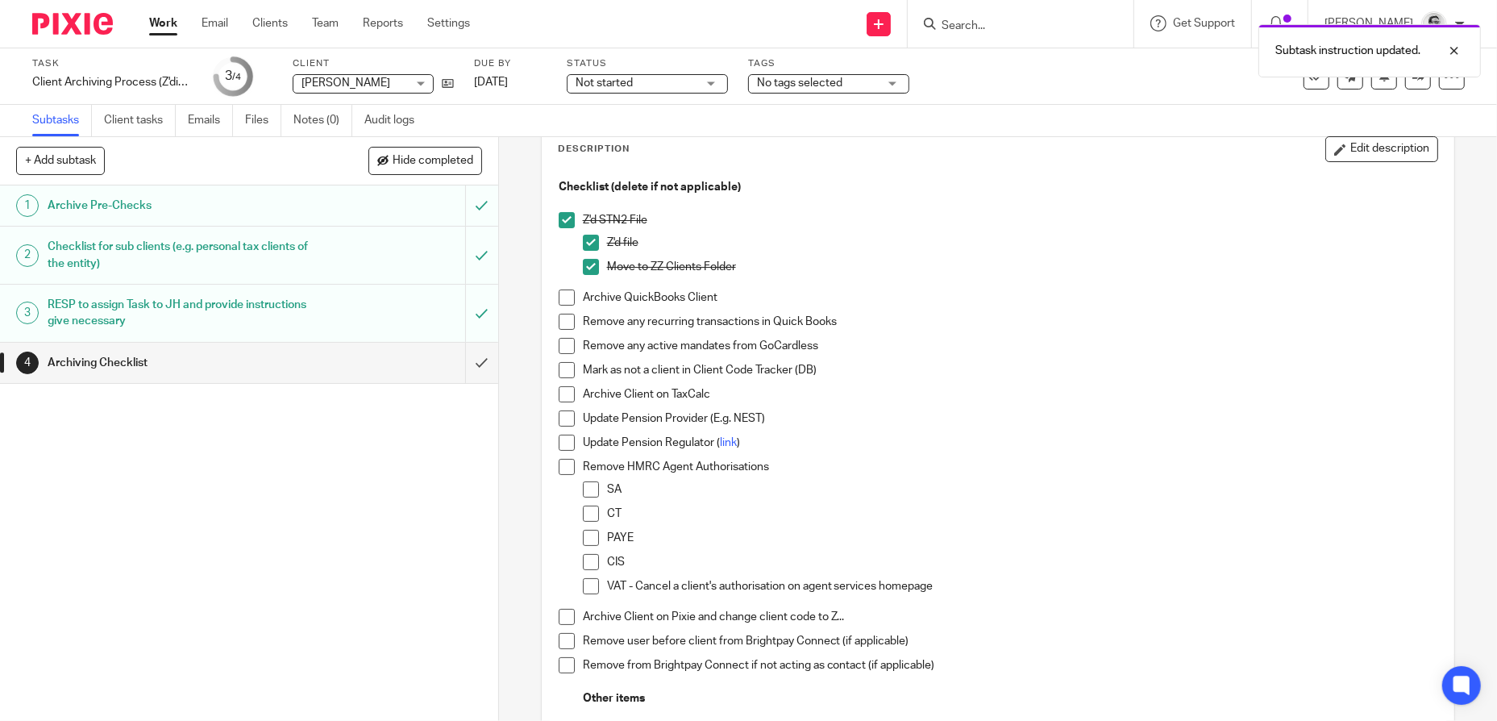
click at [559, 302] on span at bounding box center [567, 297] width 16 height 16
click at [559, 297] on span at bounding box center [567, 297] width 16 height 16
click at [561, 393] on span at bounding box center [567, 394] width 16 height 16
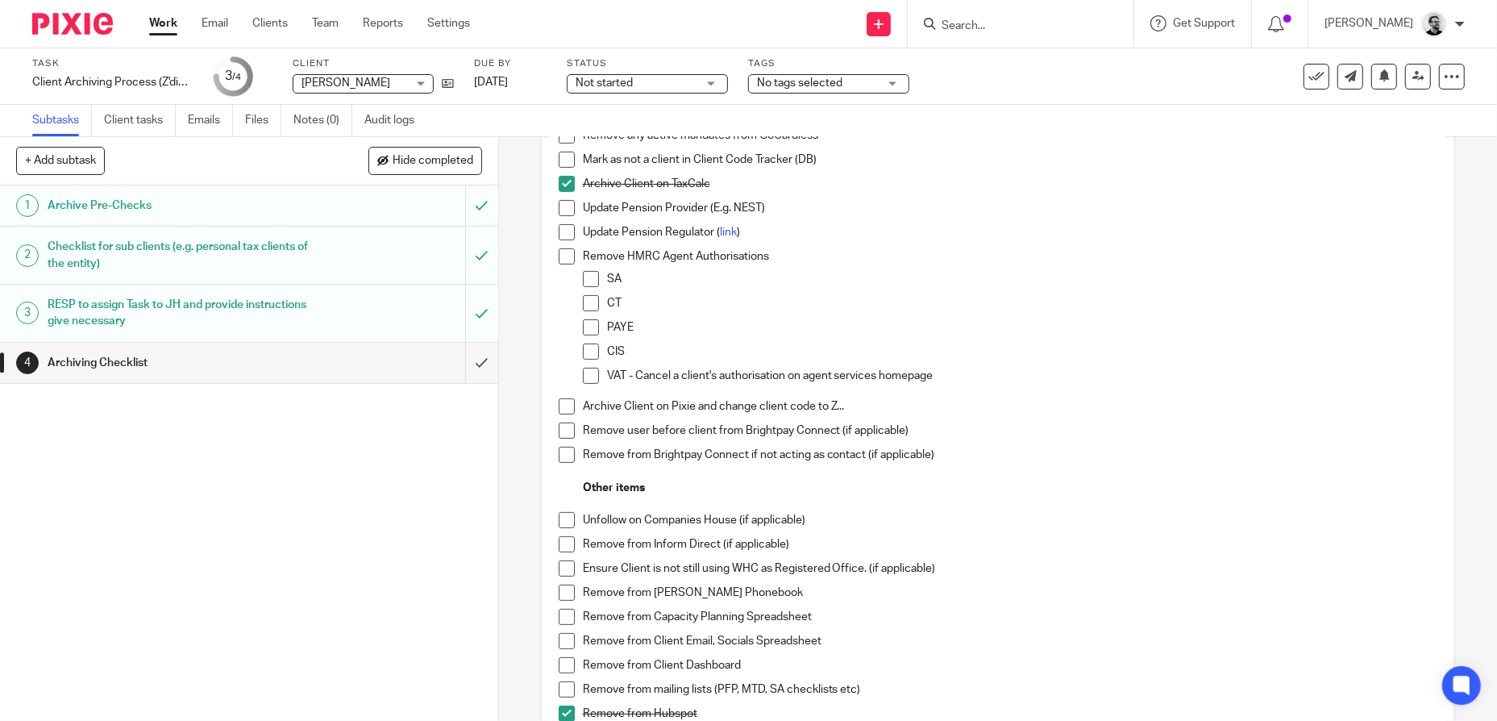
scroll to position [334, 0]
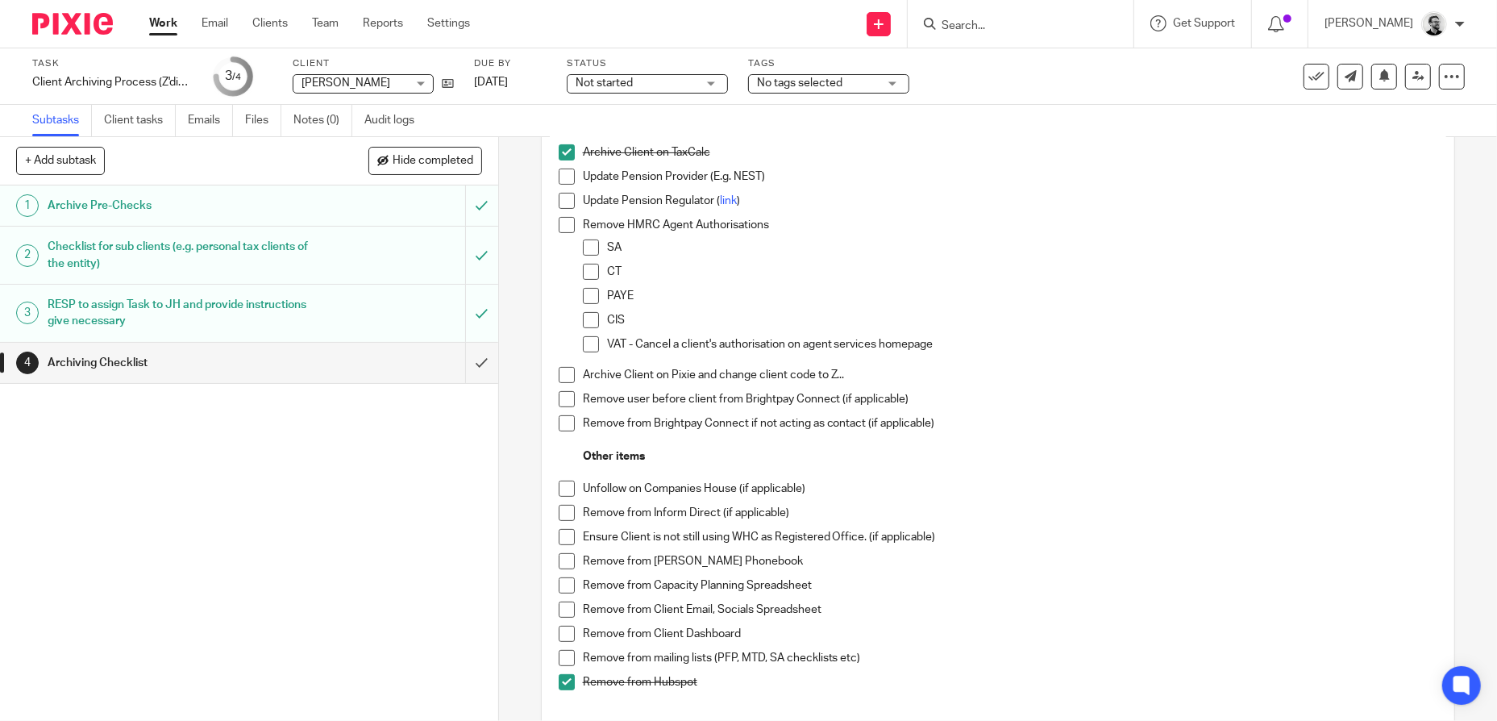
click at [561, 372] on span at bounding box center [567, 375] width 16 height 16
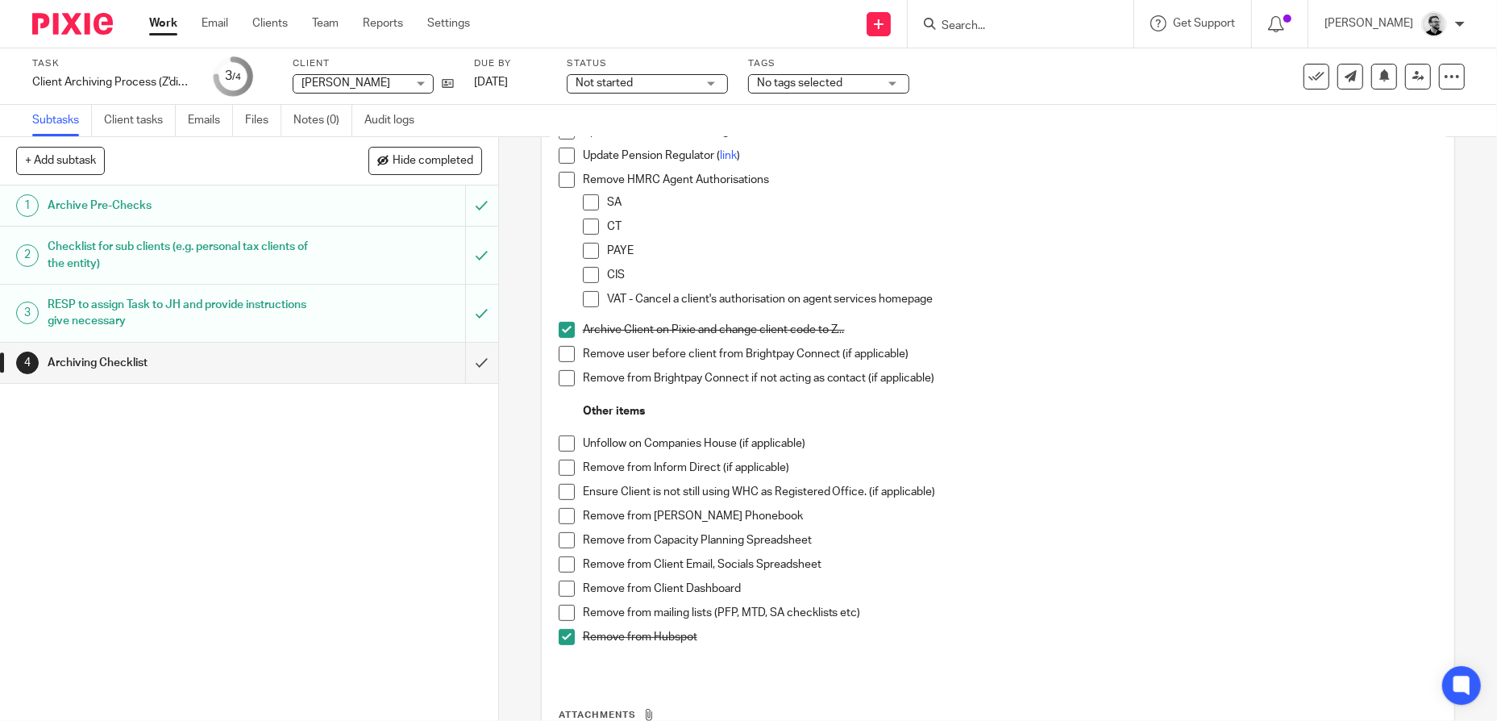
scroll to position [415, 0]
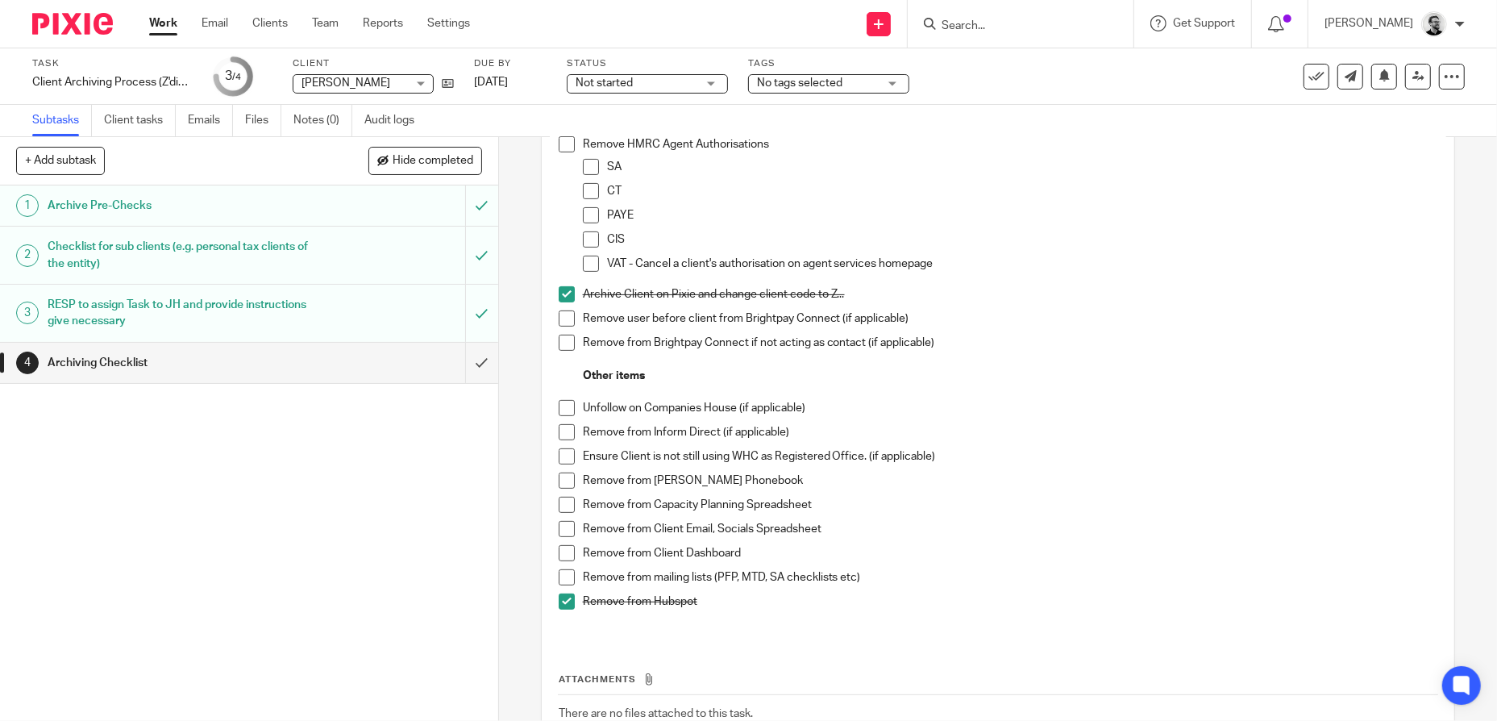
click at [565, 578] on span at bounding box center [567, 577] width 16 height 16
click at [566, 507] on span at bounding box center [567, 504] width 16 height 16
drag, startPoint x: 1136, startPoint y: 478, endPoint x: 719, endPoint y: 547, distance: 422.4
click at [1126, 480] on p "Remove from Moneypenny Phonebook" at bounding box center [1010, 480] width 855 height 16
click at [692, 554] on p "Remove from Client Dashboard" at bounding box center [1010, 553] width 855 height 16
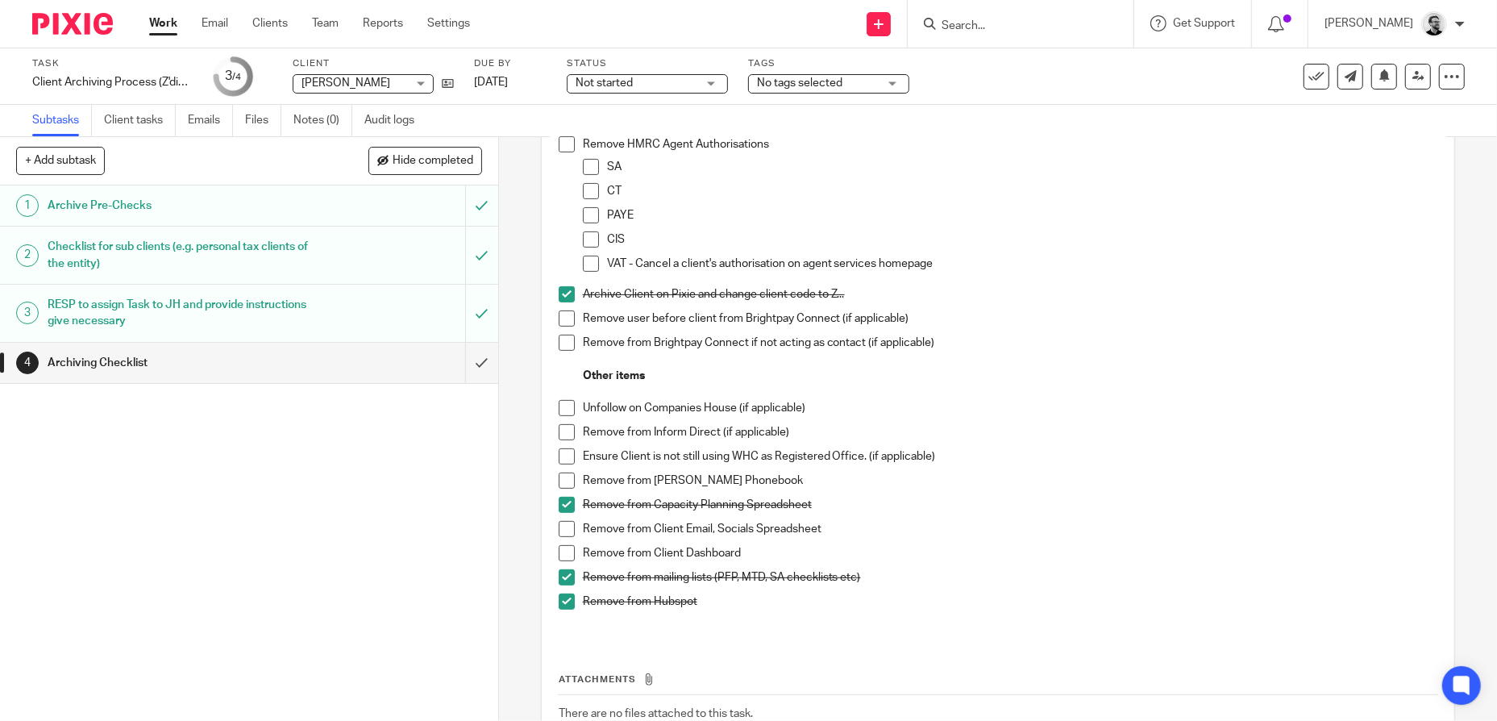
click at [568, 553] on li "Remove from Client Dashboard" at bounding box center [998, 557] width 879 height 24
click at [568, 555] on span at bounding box center [567, 553] width 16 height 16
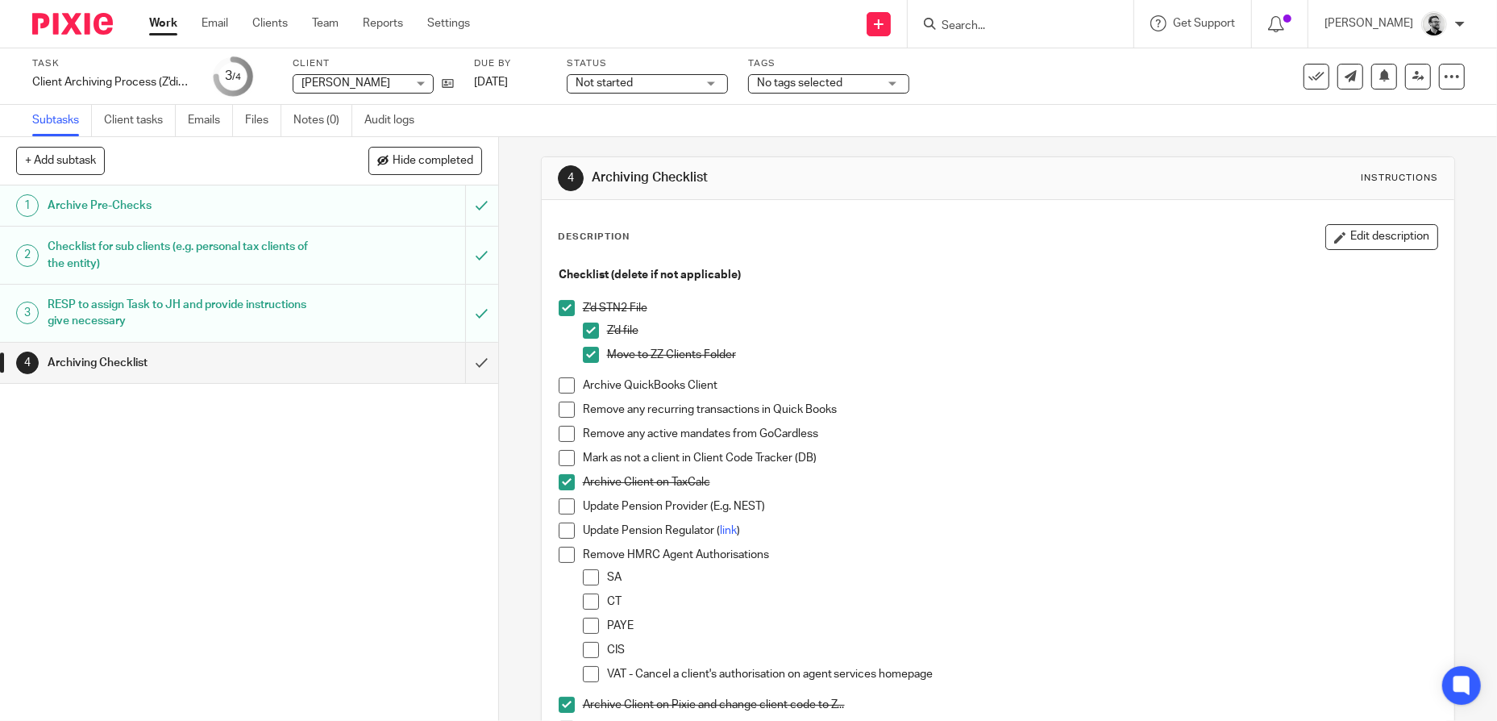
scroll to position [0, 0]
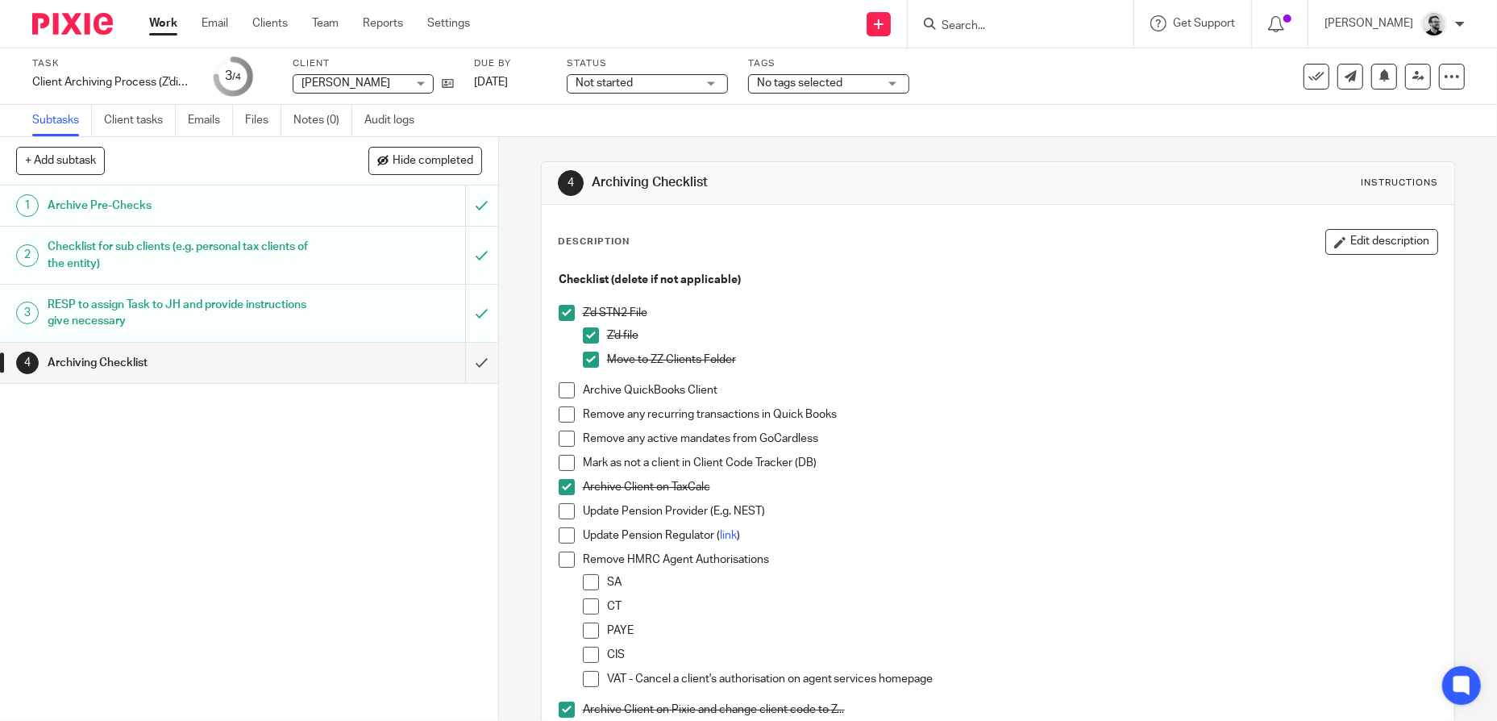
click at [1373, 238] on button "Edit description" at bounding box center [1381, 242] width 113 height 26
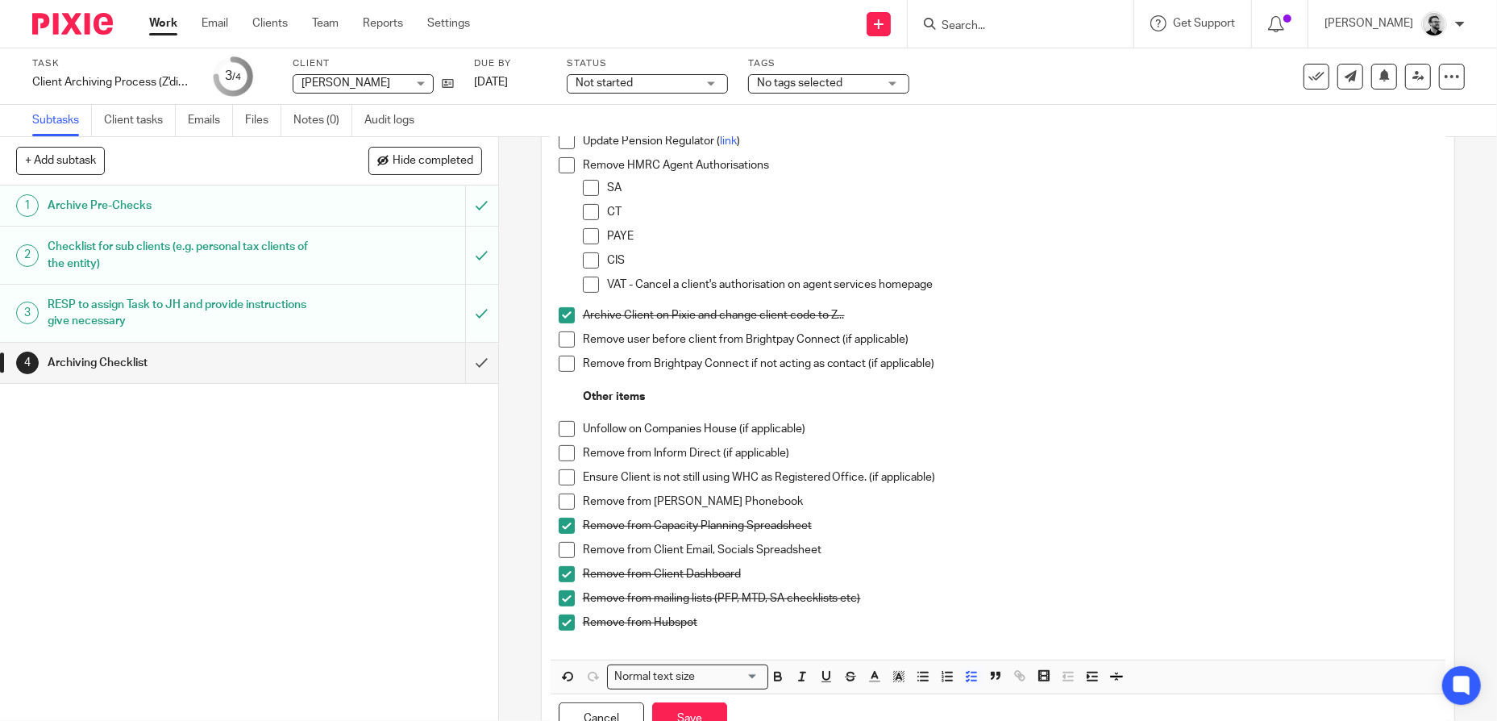
scroll to position [403, 0]
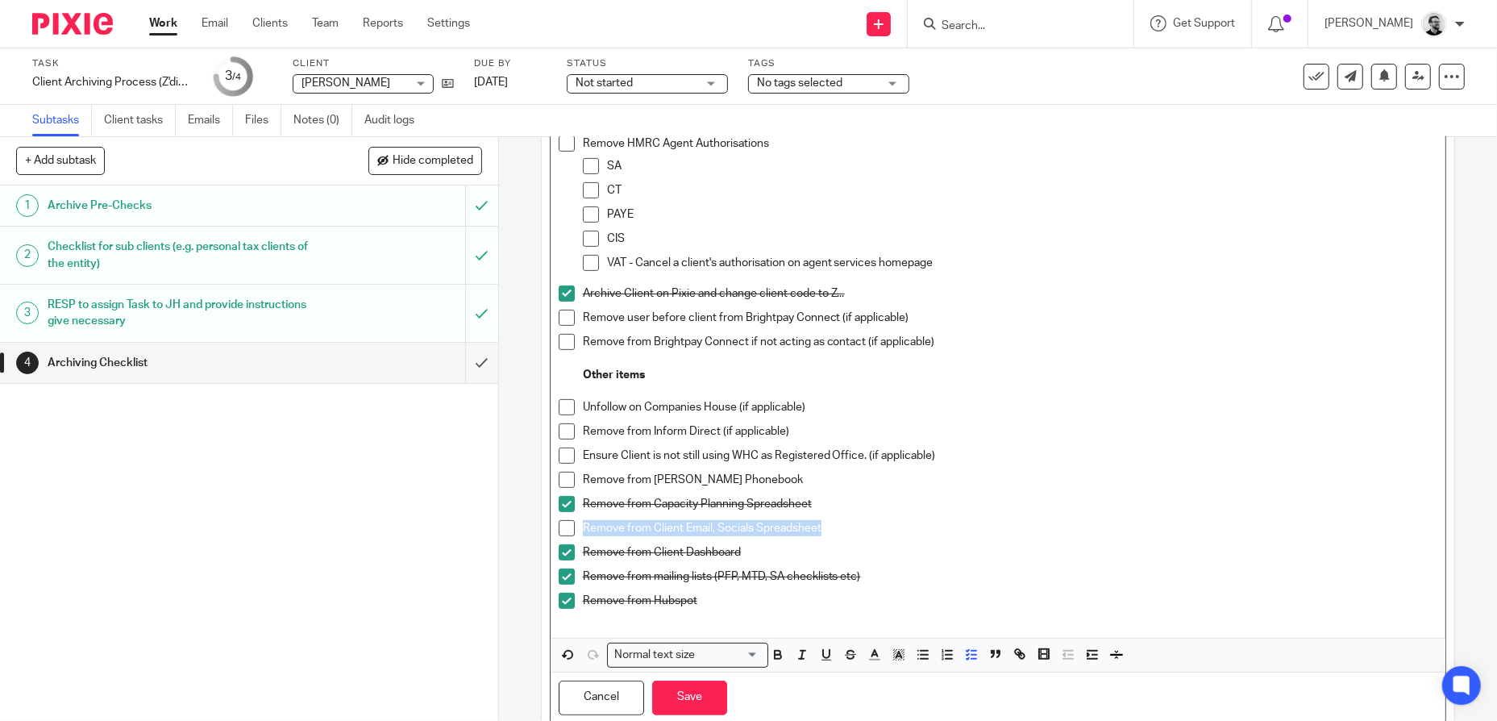
drag, startPoint x: 850, startPoint y: 523, endPoint x: 578, endPoint y: 525, distance: 272.4
click at [583, 525] on p "Remove from Client Email, Socials Spreadsheet" at bounding box center [1010, 528] width 855 height 16
click at [904, 526] on p "Remove from Client Email, Socials Spreadsheet" at bounding box center [1010, 528] width 855 height 16
drag, startPoint x: 836, startPoint y: 527, endPoint x: 569, endPoint y: 530, distance: 266.8
click at [569, 530] on li at bounding box center [998, 532] width 879 height 24
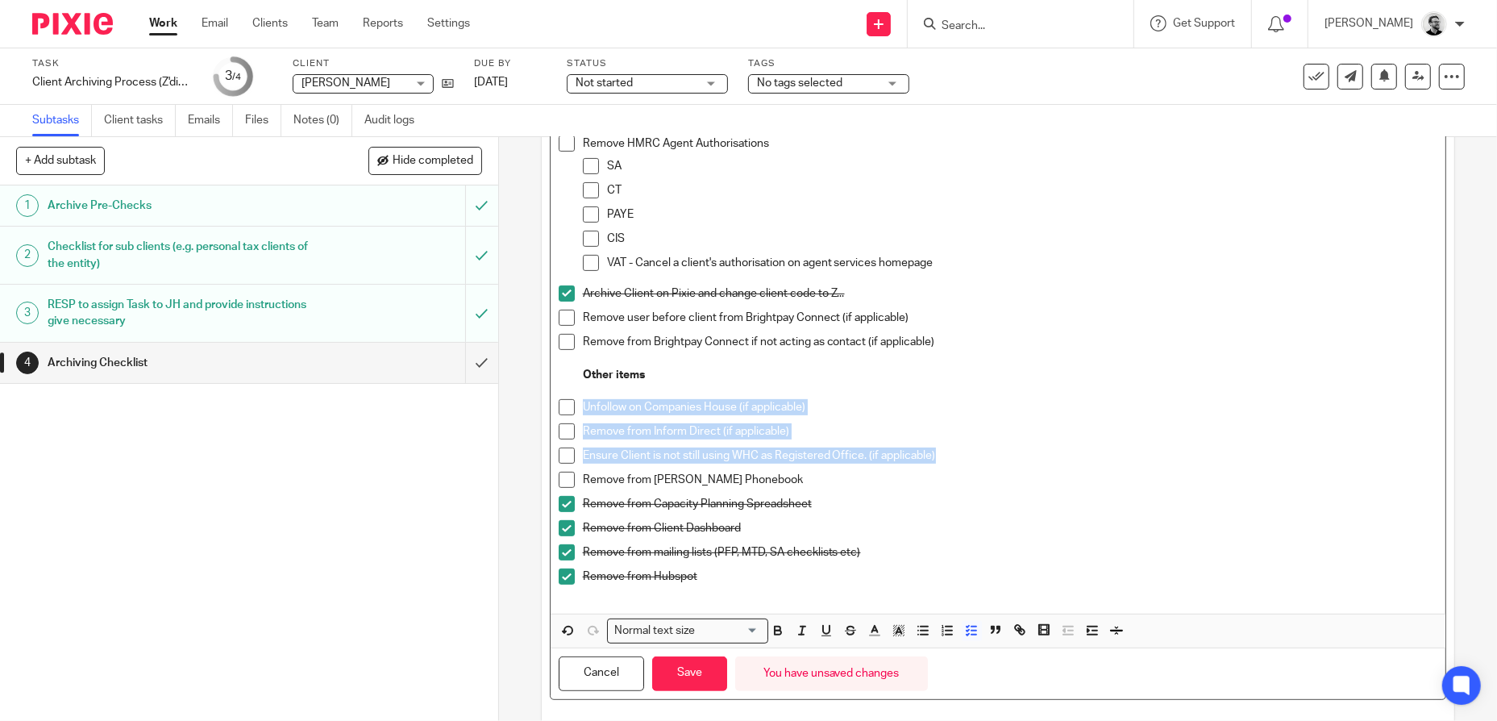
drag, startPoint x: 969, startPoint y: 454, endPoint x: 563, endPoint y: 418, distance: 407.0
click at [563, 418] on ul "Unfollow on Companies House (if applicable) Remove from Inform Direct (if appli…" at bounding box center [998, 500] width 879 height 202
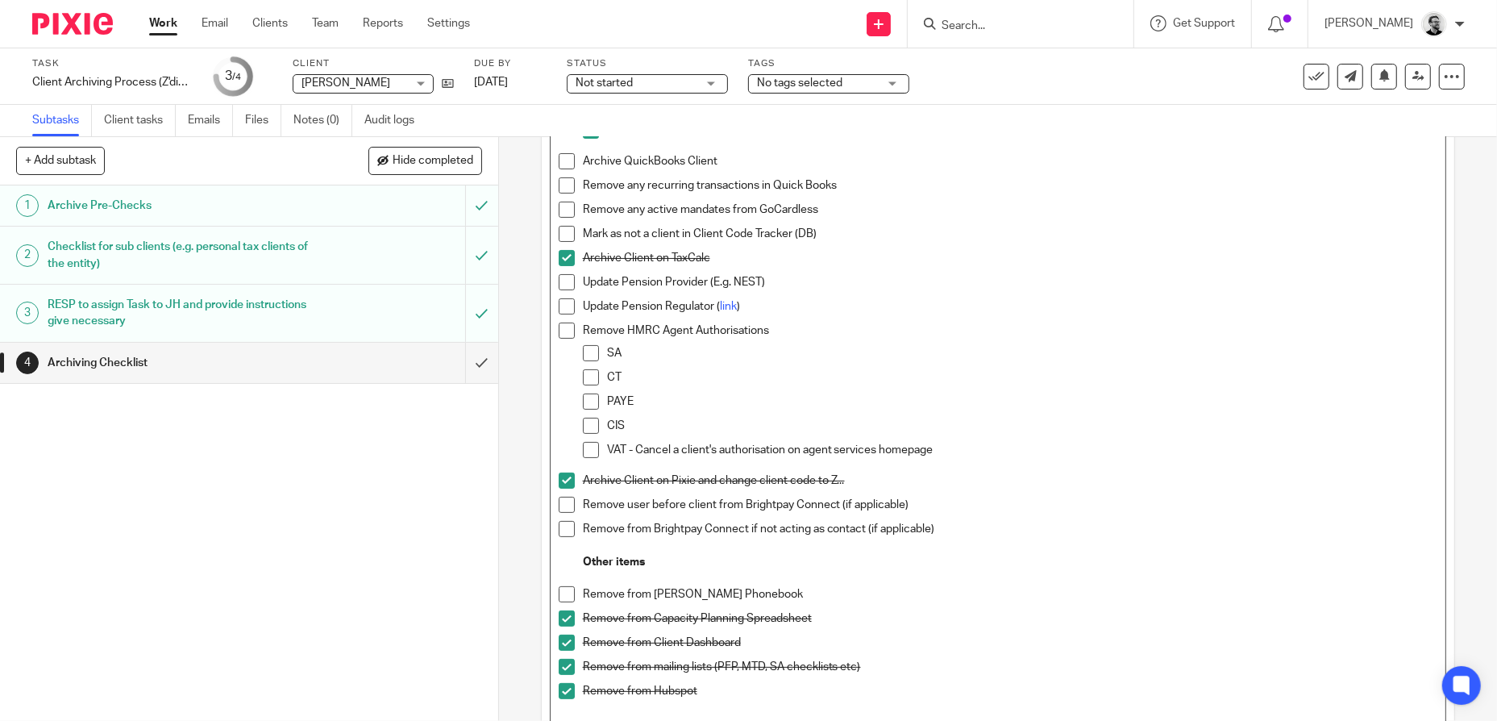
scroll to position [357, 0]
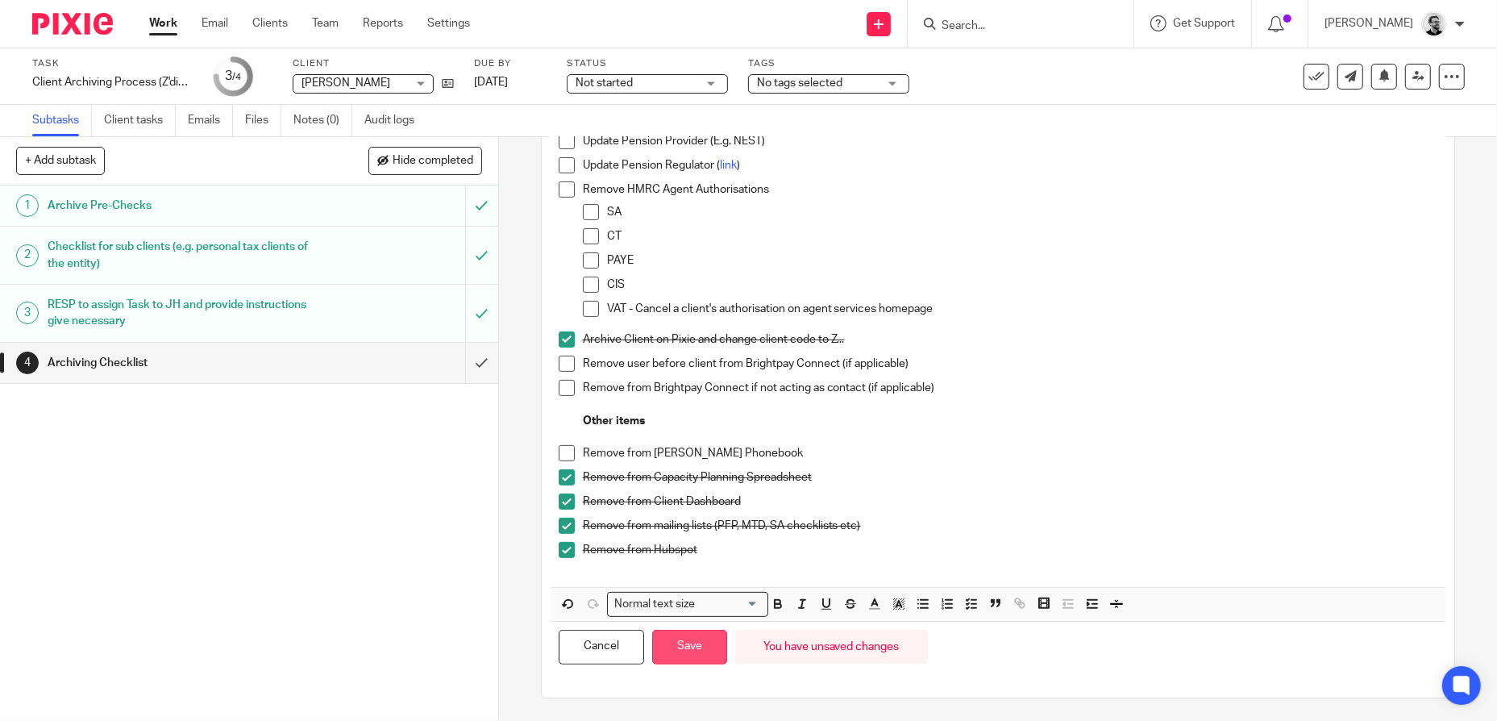
click at [698, 634] on button "Save" at bounding box center [689, 646] width 75 height 35
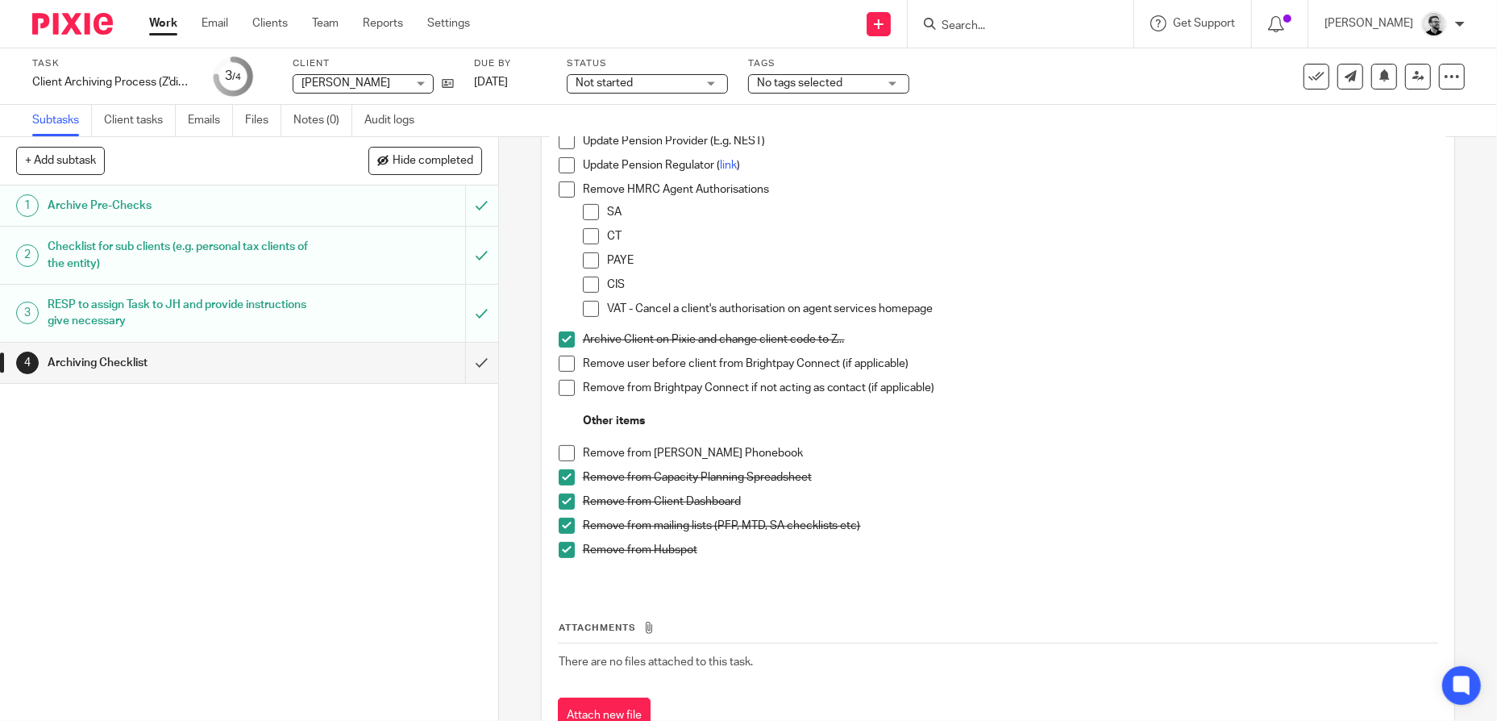
click at [561, 456] on span at bounding box center [567, 453] width 16 height 16
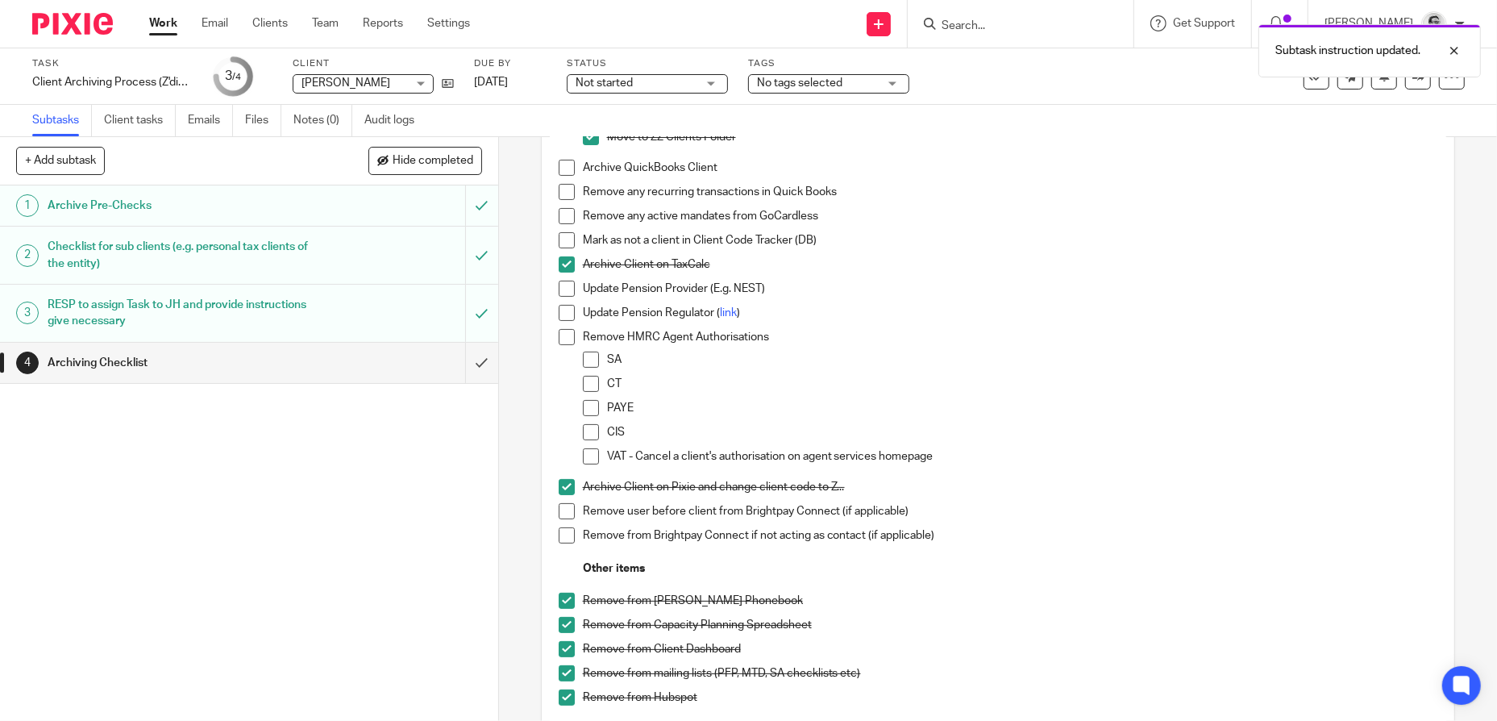
scroll to position [209, 0]
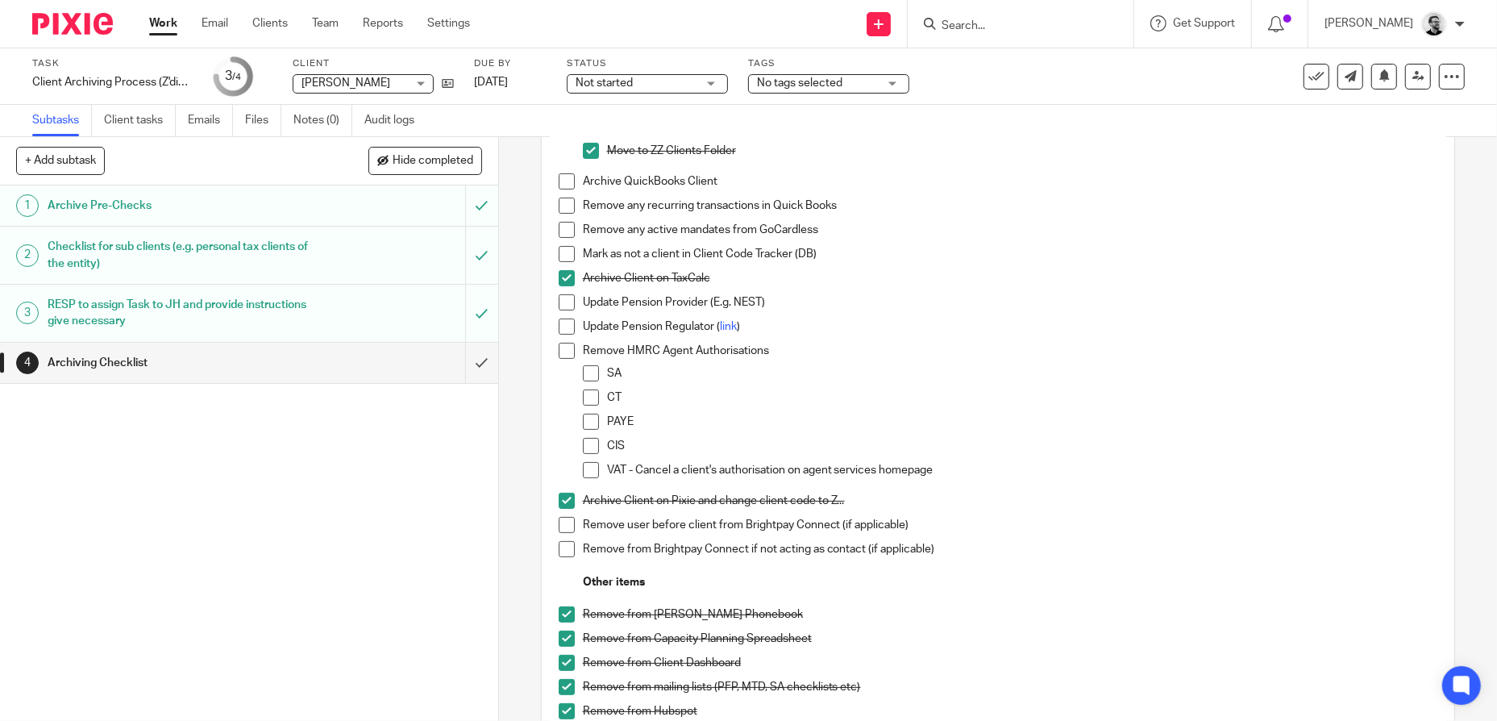
click at [584, 374] on span at bounding box center [591, 373] width 16 height 16
click at [561, 348] on span at bounding box center [567, 351] width 16 height 16
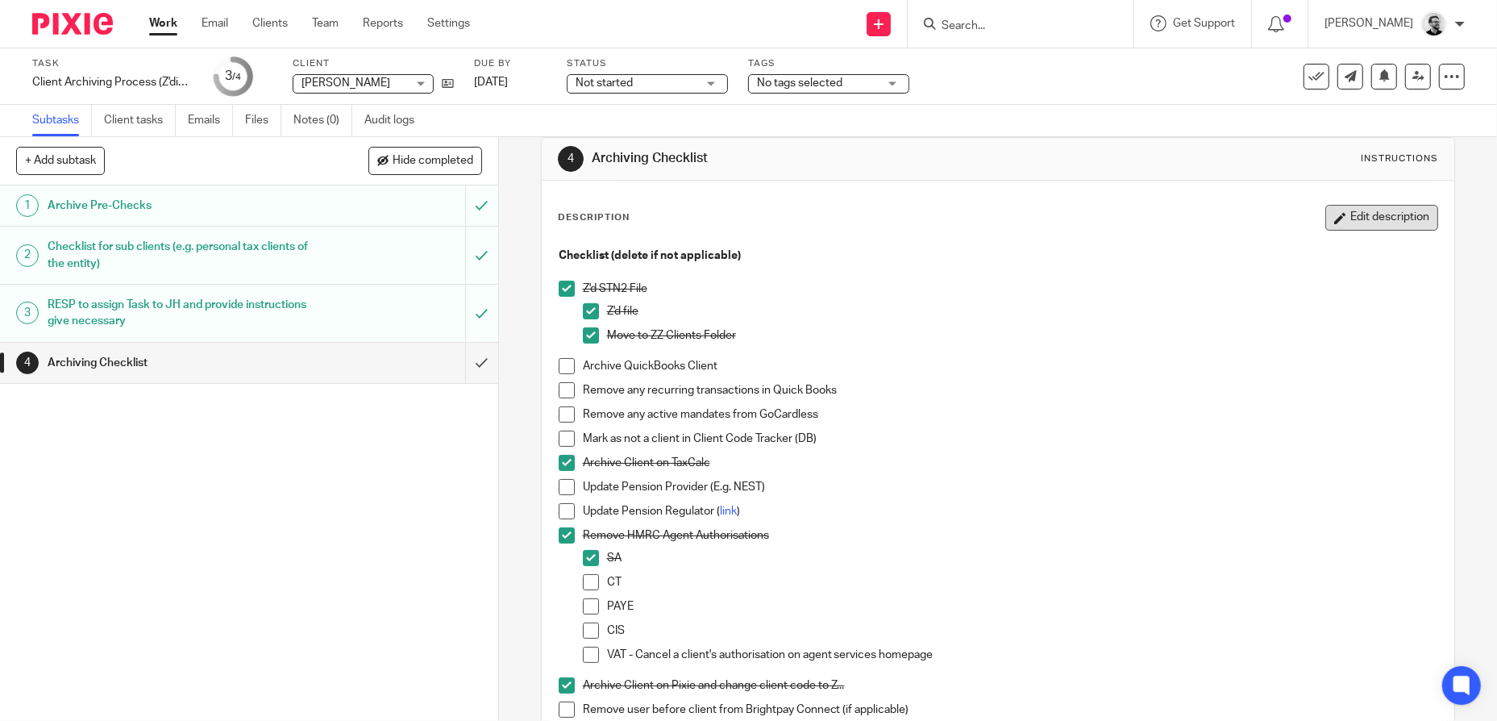
scroll to position [0, 0]
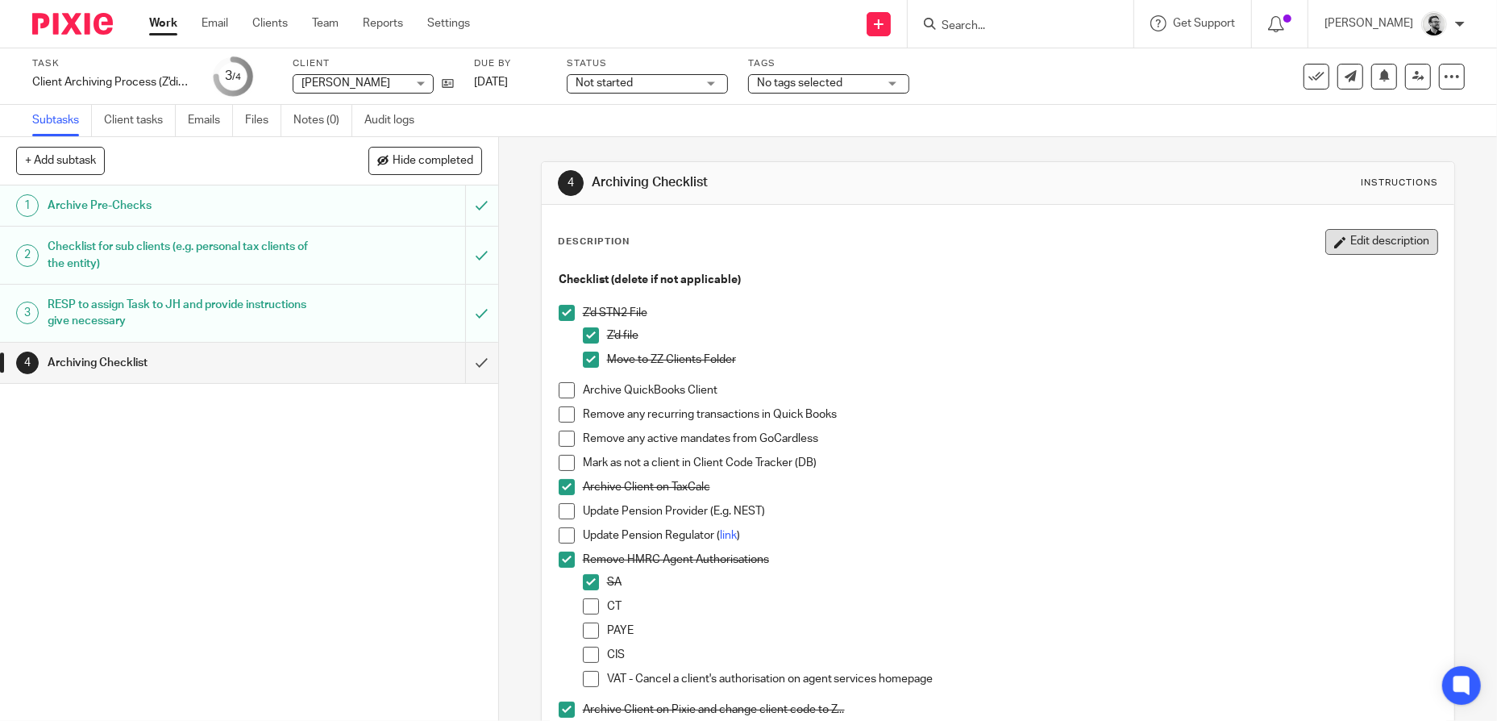
click at [1341, 240] on button "Edit description" at bounding box center [1381, 242] width 113 height 26
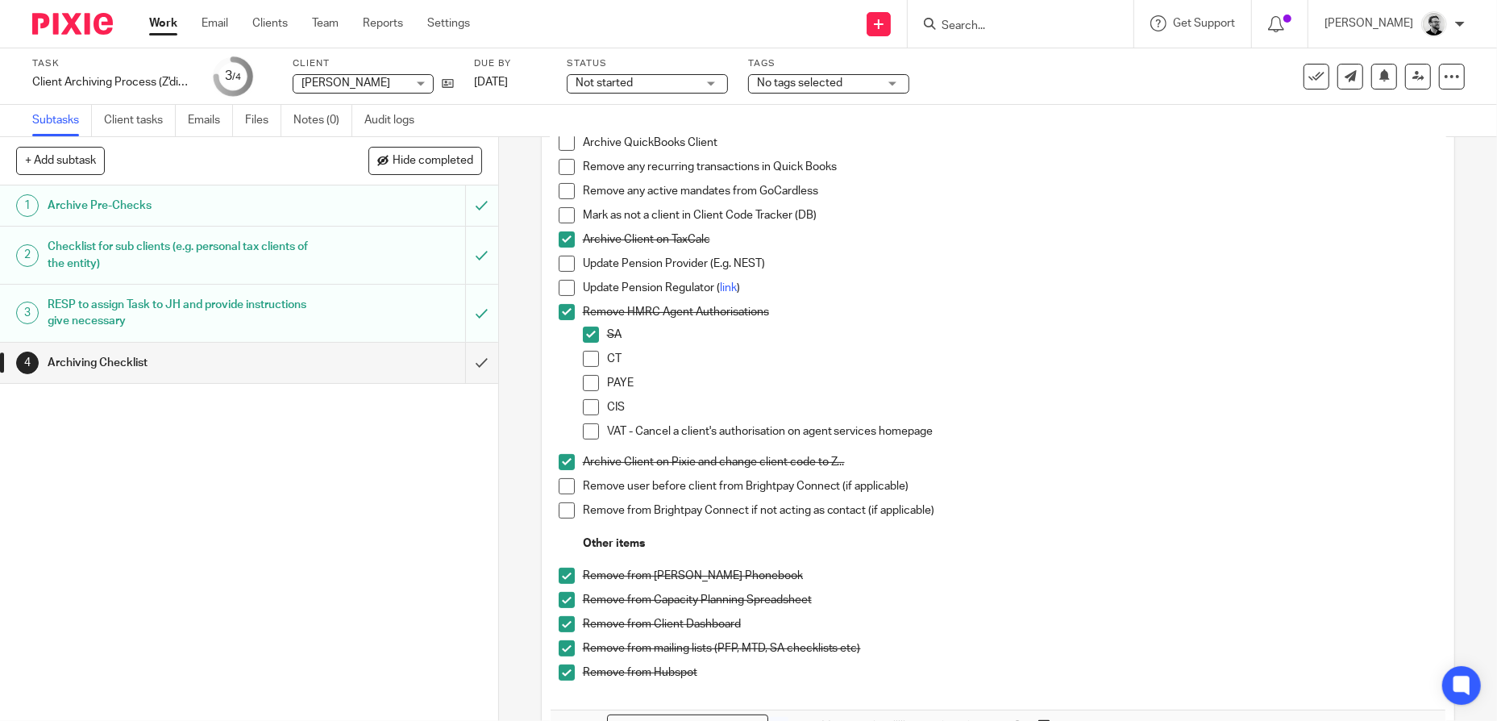
scroll to position [242, 0]
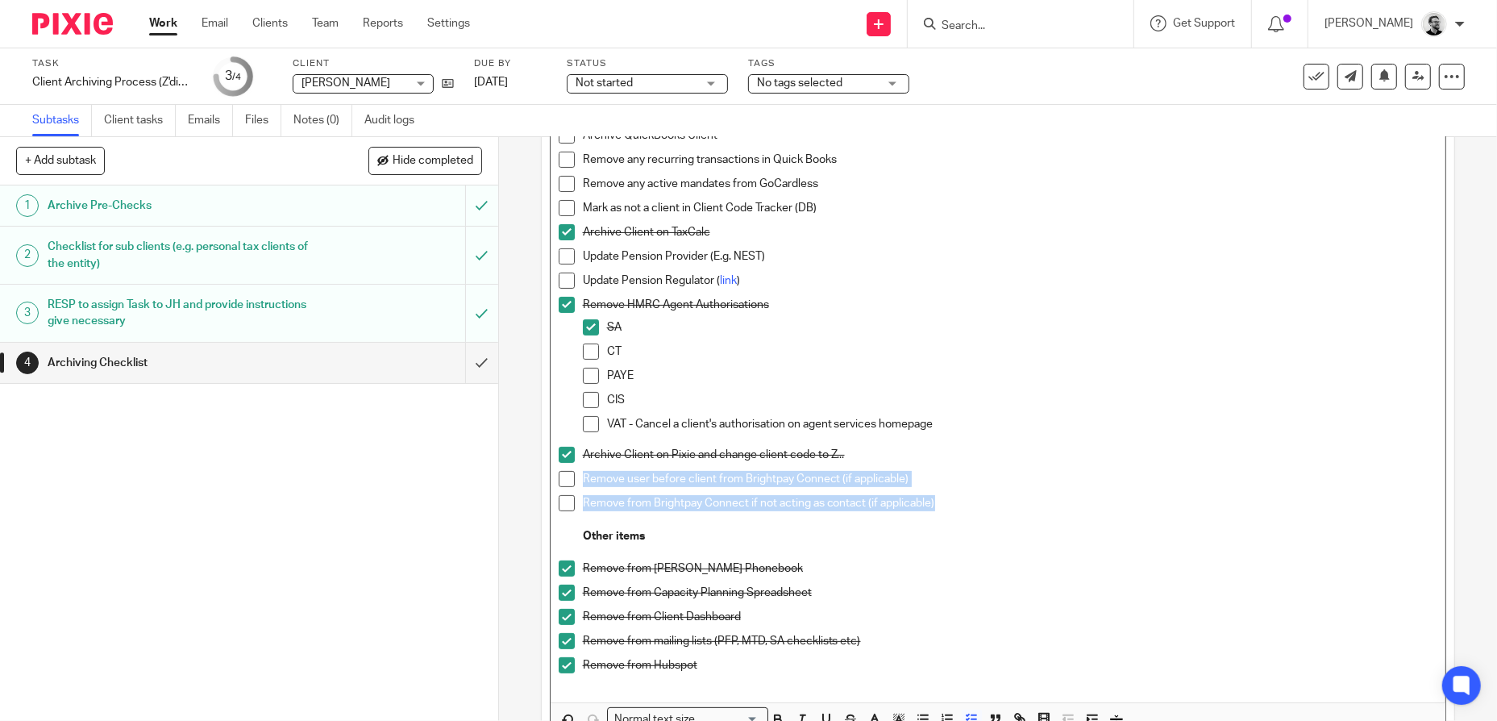
drag, startPoint x: 956, startPoint y: 506, endPoint x: 553, endPoint y: 481, distance: 403.8
click at [559, 481] on ul "Z'd STN2 File Z'd file Move to ZZ Clients Folder Archive QuickBooks Client Remo…" at bounding box center [998, 297] width 879 height 494
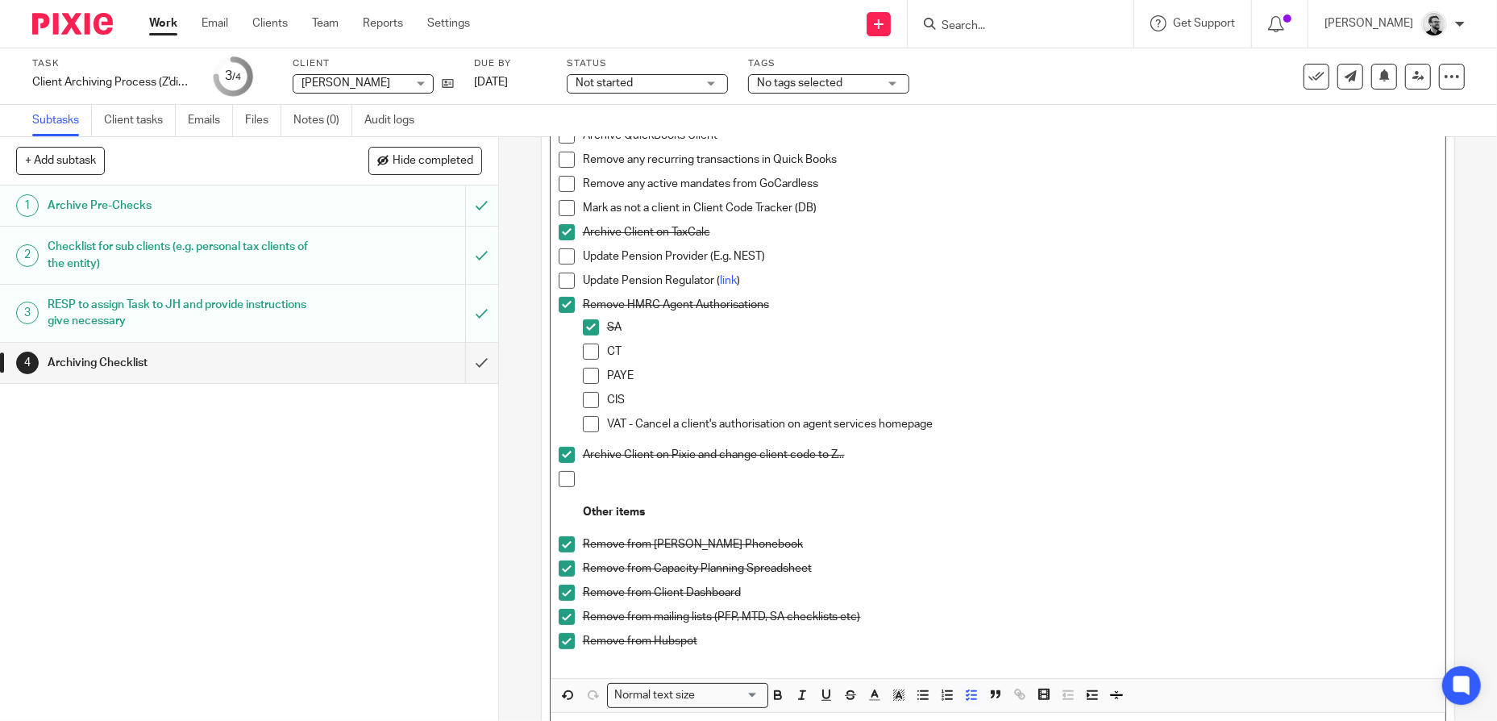
click at [1099, 452] on p "Archive Client on Pixie and change client code to Z..." at bounding box center [1010, 455] width 855 height 16
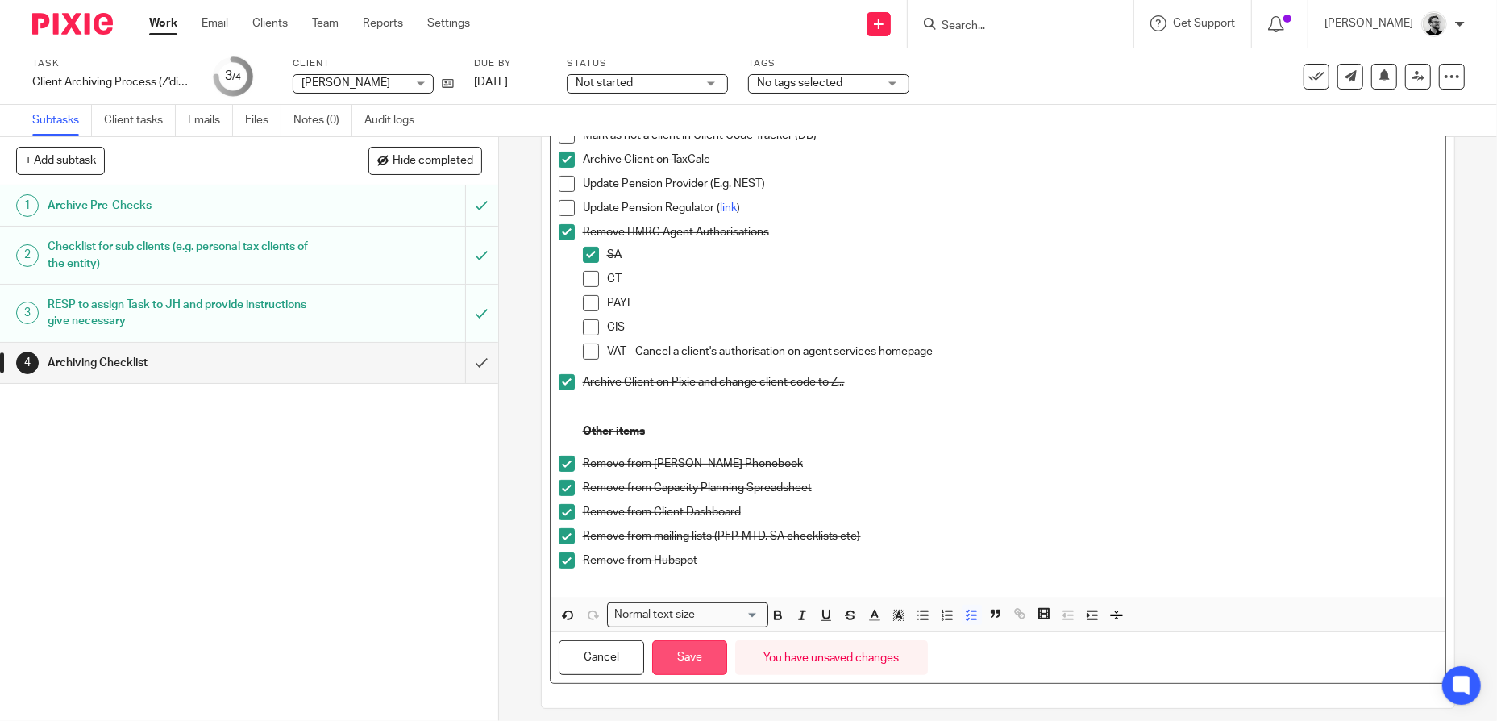
scroll to position [326, 0]
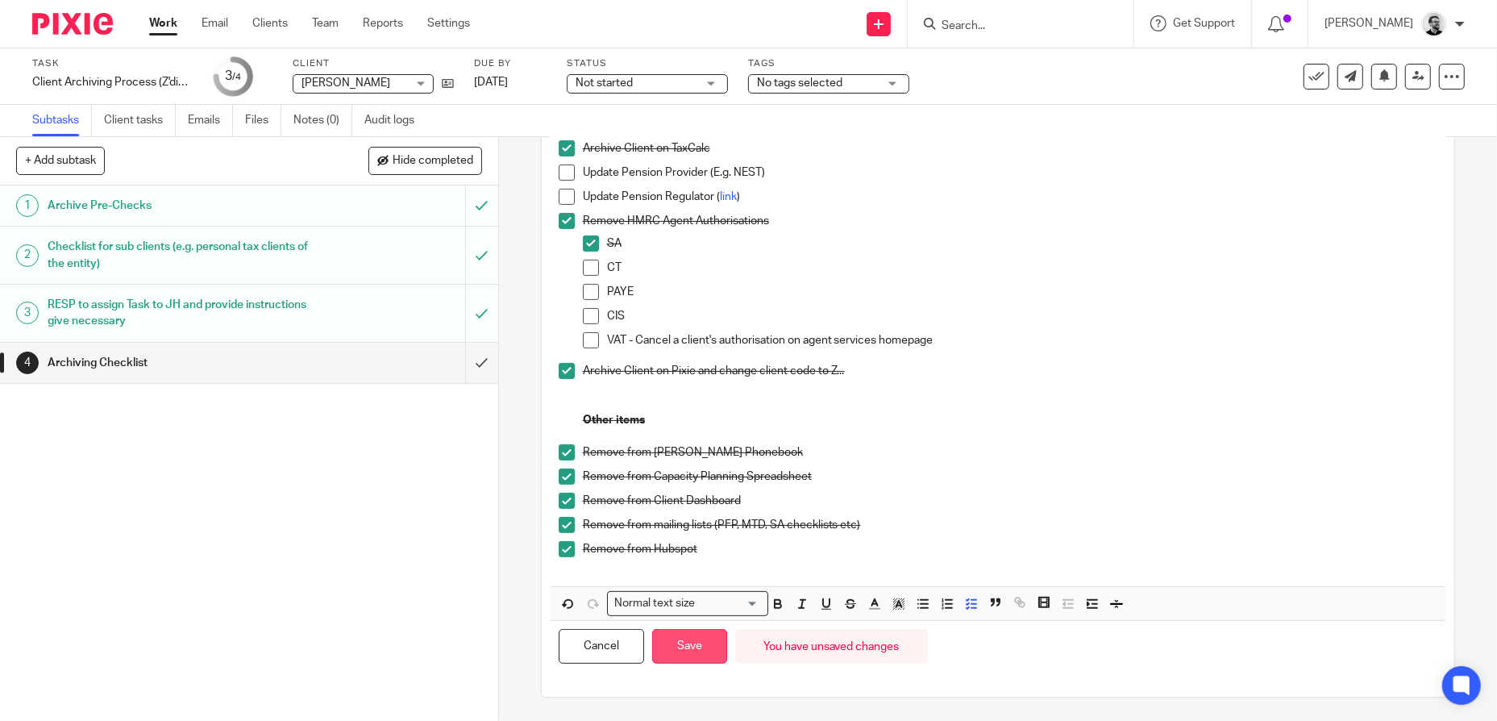
click at [696, 647] on button "Save" at bounding box center [689, 646] width 75 height 35
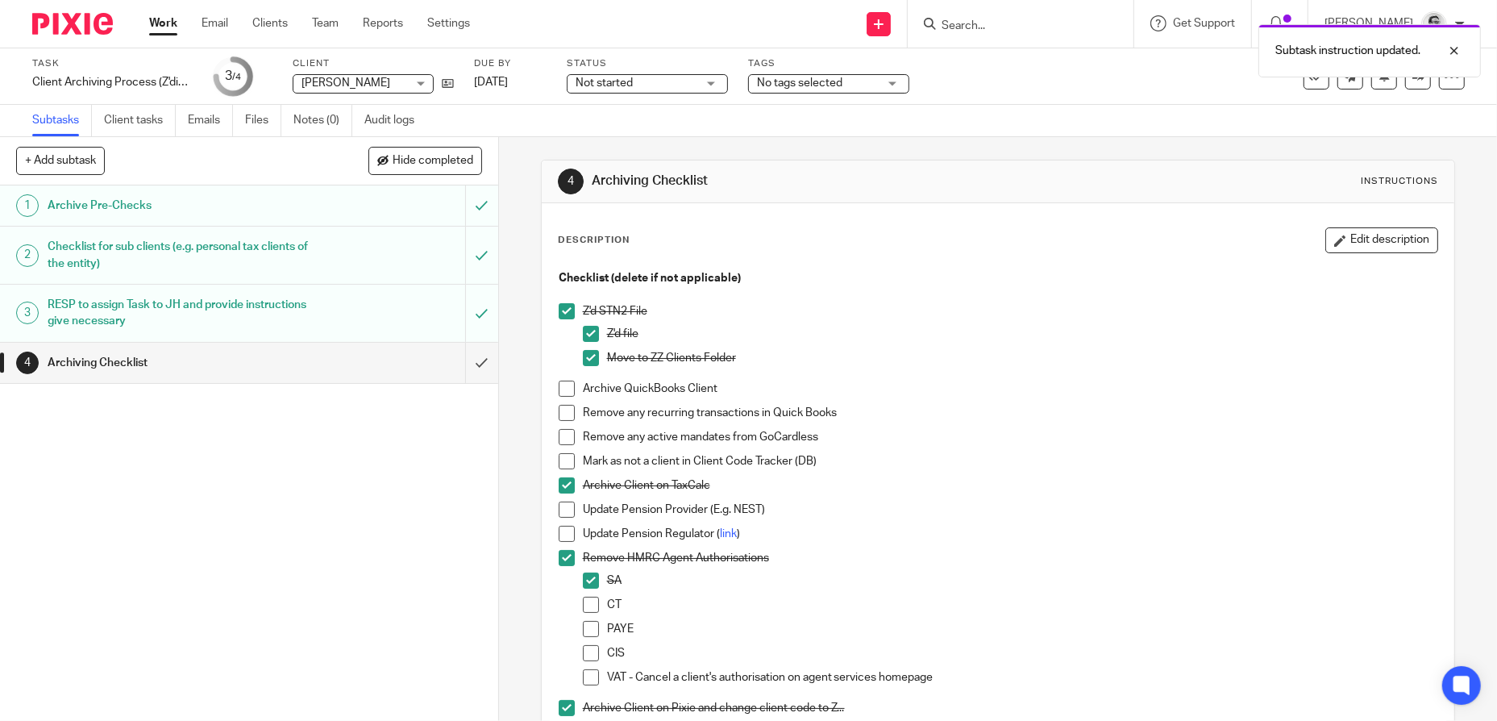
scroll to position [0, 0]
click at [1344, 251] on button "Edit description" at bounding box center [1381, 242] width 113 height 26
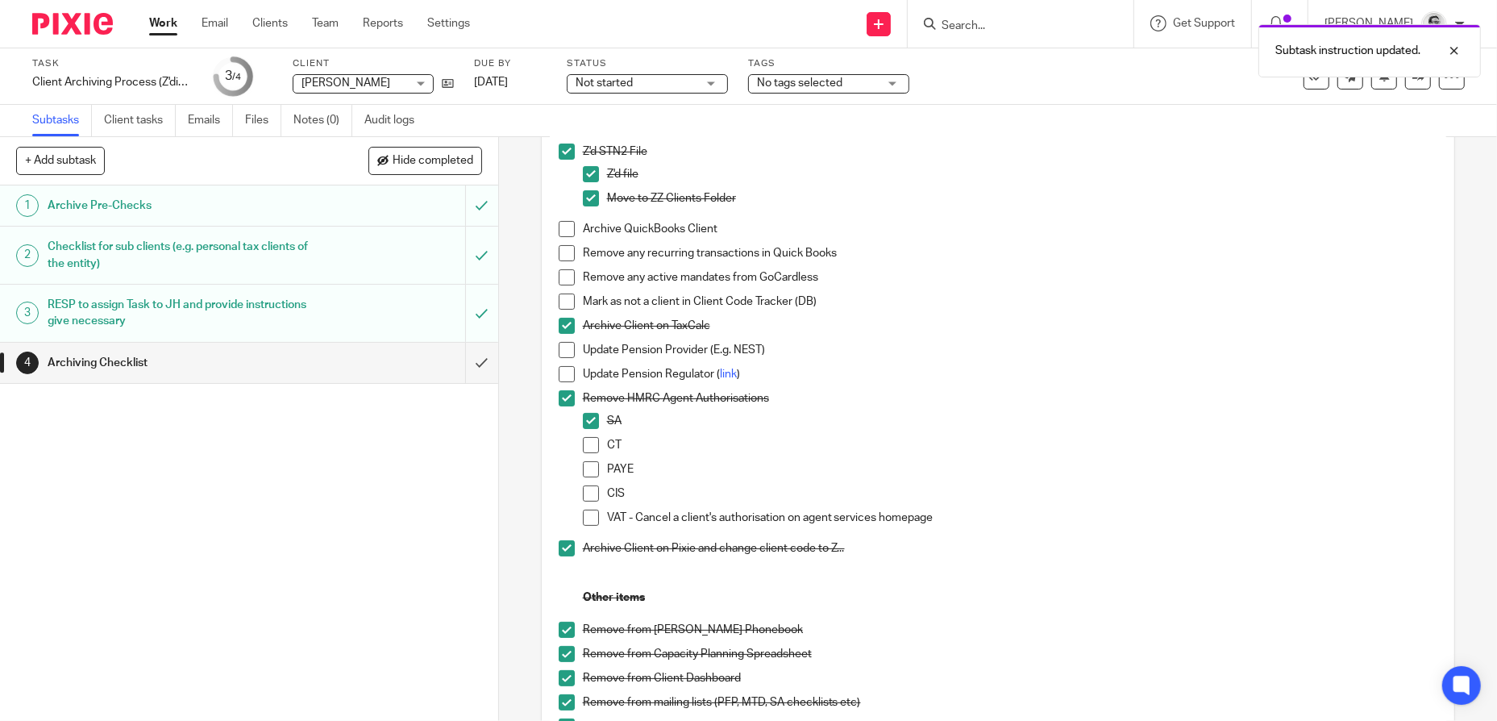
scroll to position [161, 0]
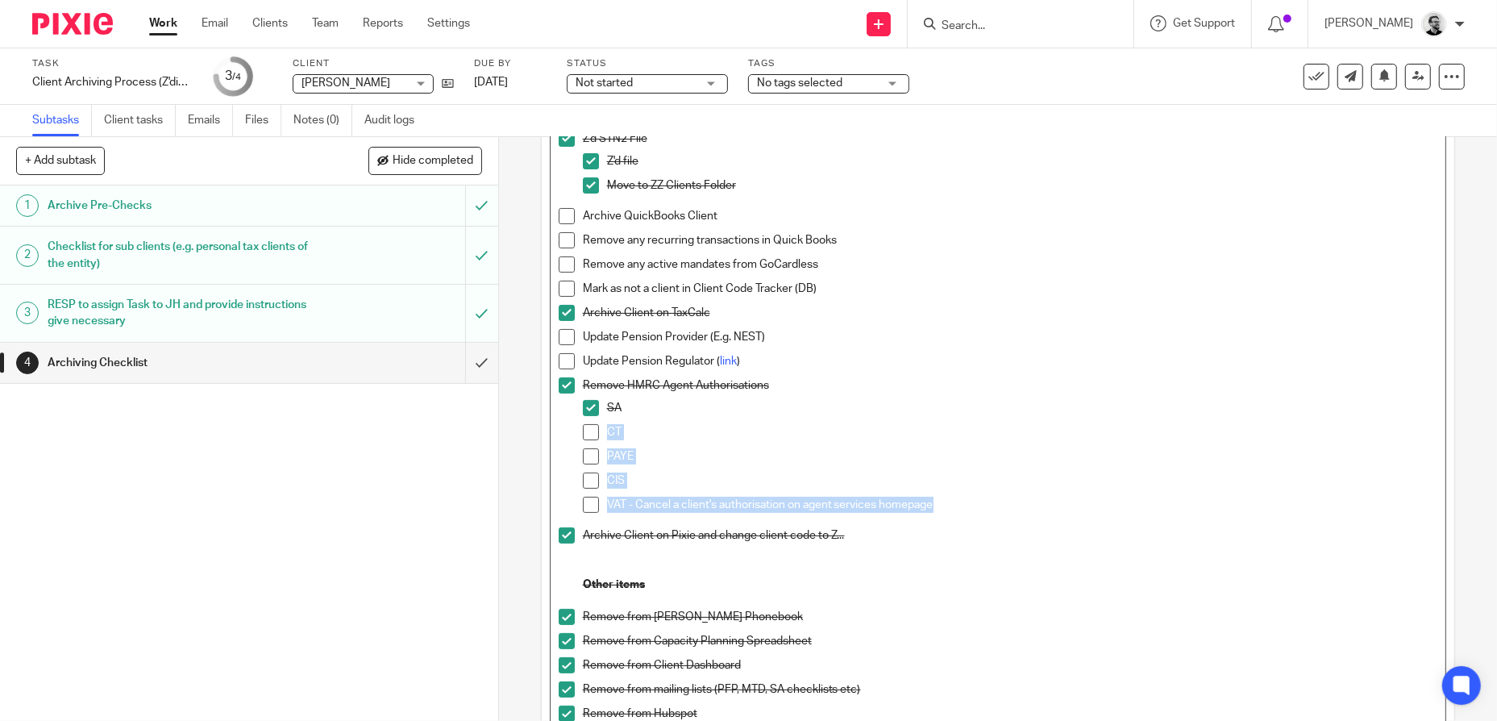
drag, startPoint x: 938, startPoint y: 503, endPoint x: 587, endPoint y: 441, distance: 356.9
click at [587, 441] on ul "SA CT PAYE CIS VAT - Cancel a client's authorisation on agent services homepage" at bounding box center [1010, 460] width 855 height 121
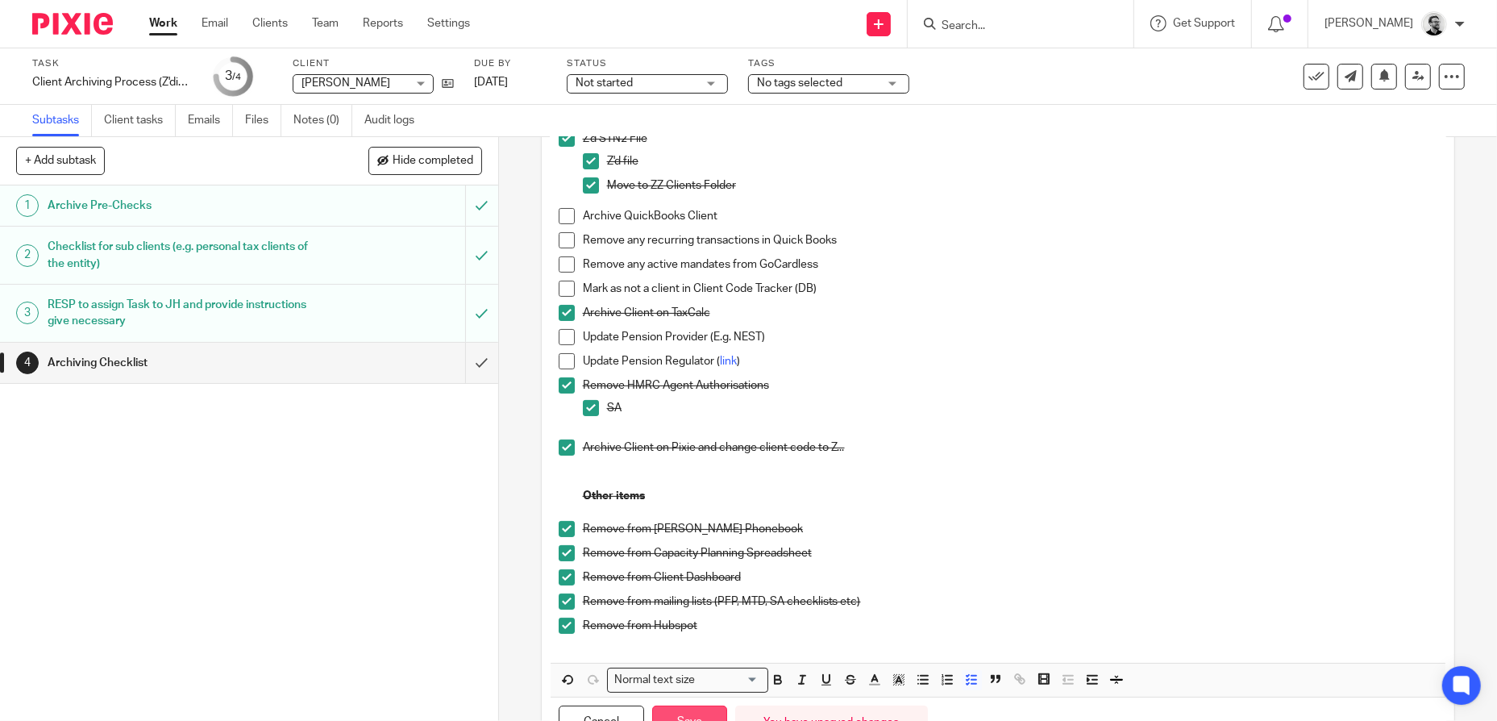
click at [692, 707] on button "Save" at bounding box center [689, 722] width 75 height 35
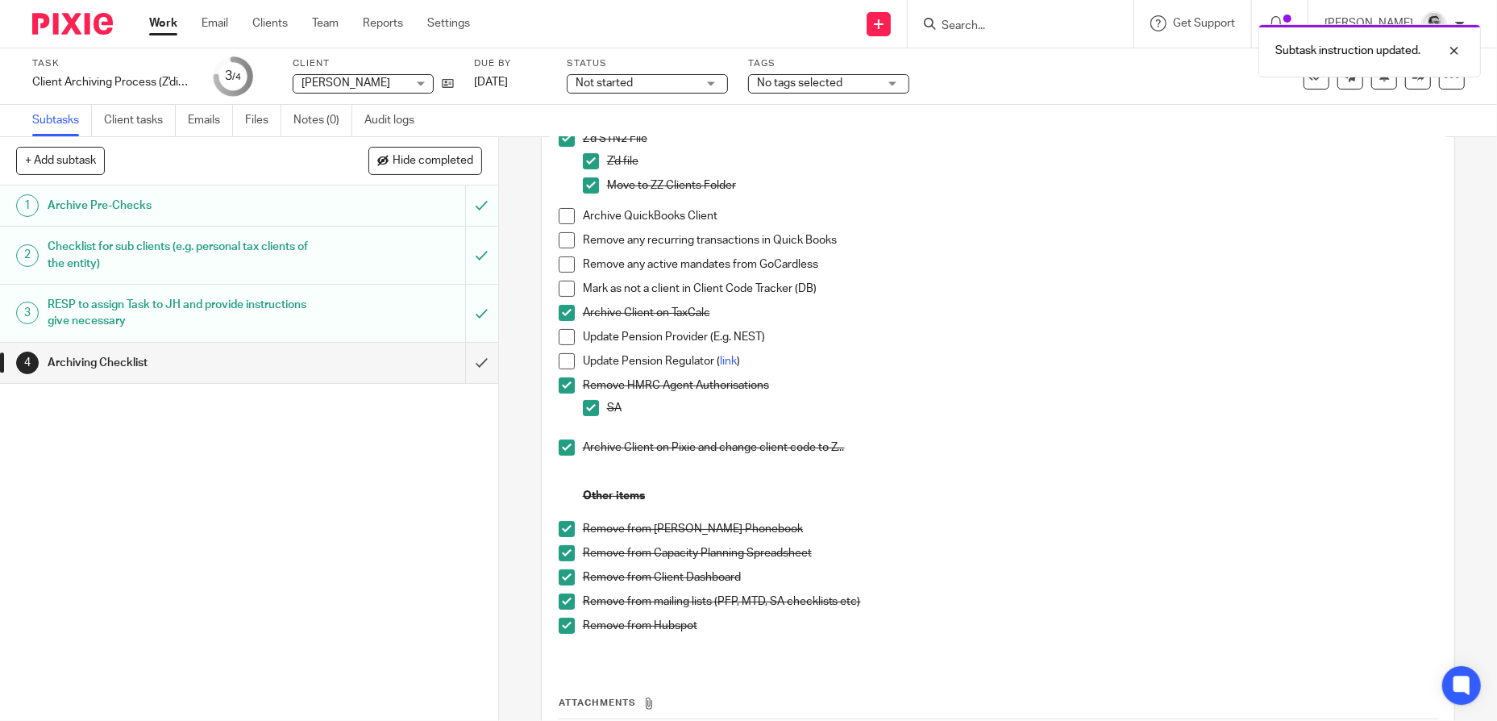
click at [1020, 446] on p "Archive Client on Pixie and change client code to Z..." at bounding box center [1010, 447] width 855 height 16
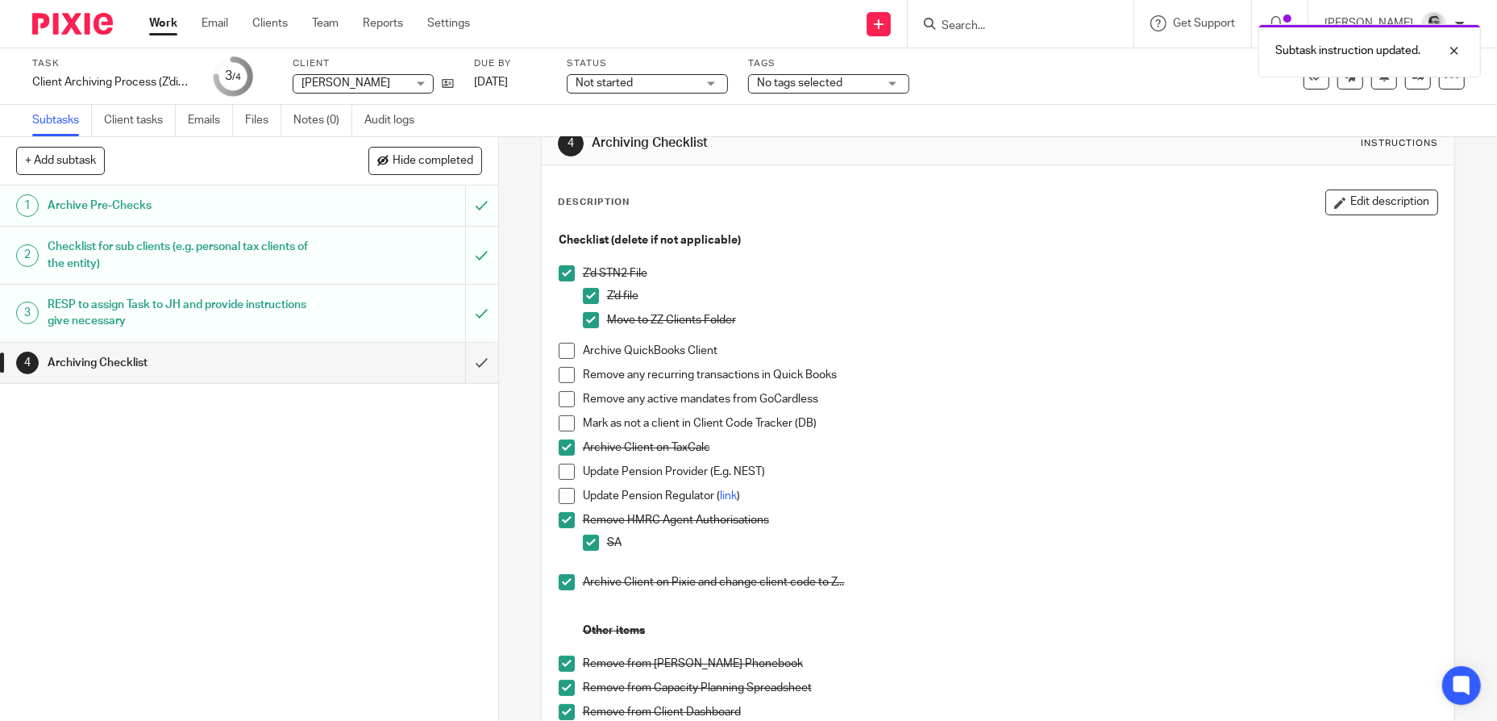
scroll to position [13, 0]
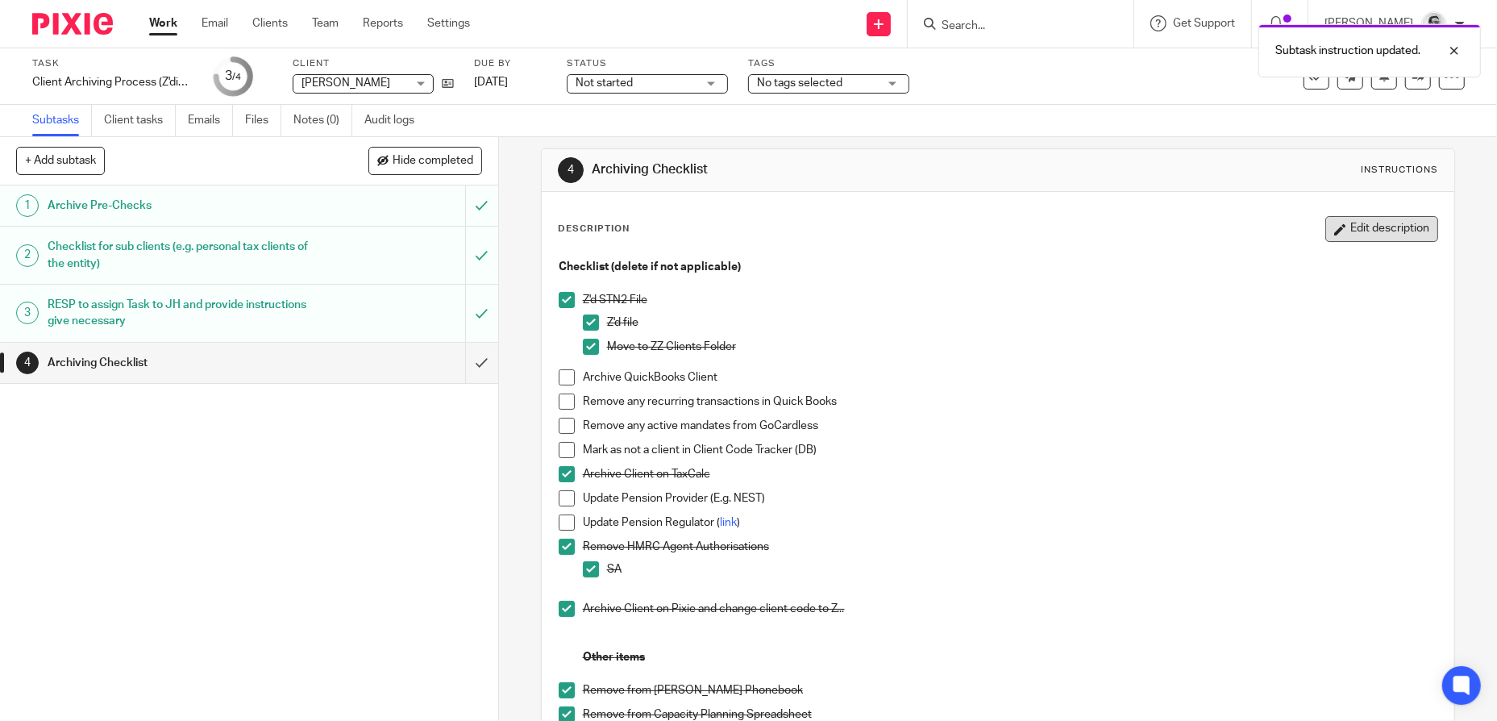
click at [1342, 235] on button "Edit description" at bounding box center [1381, 229] width 113 height 26
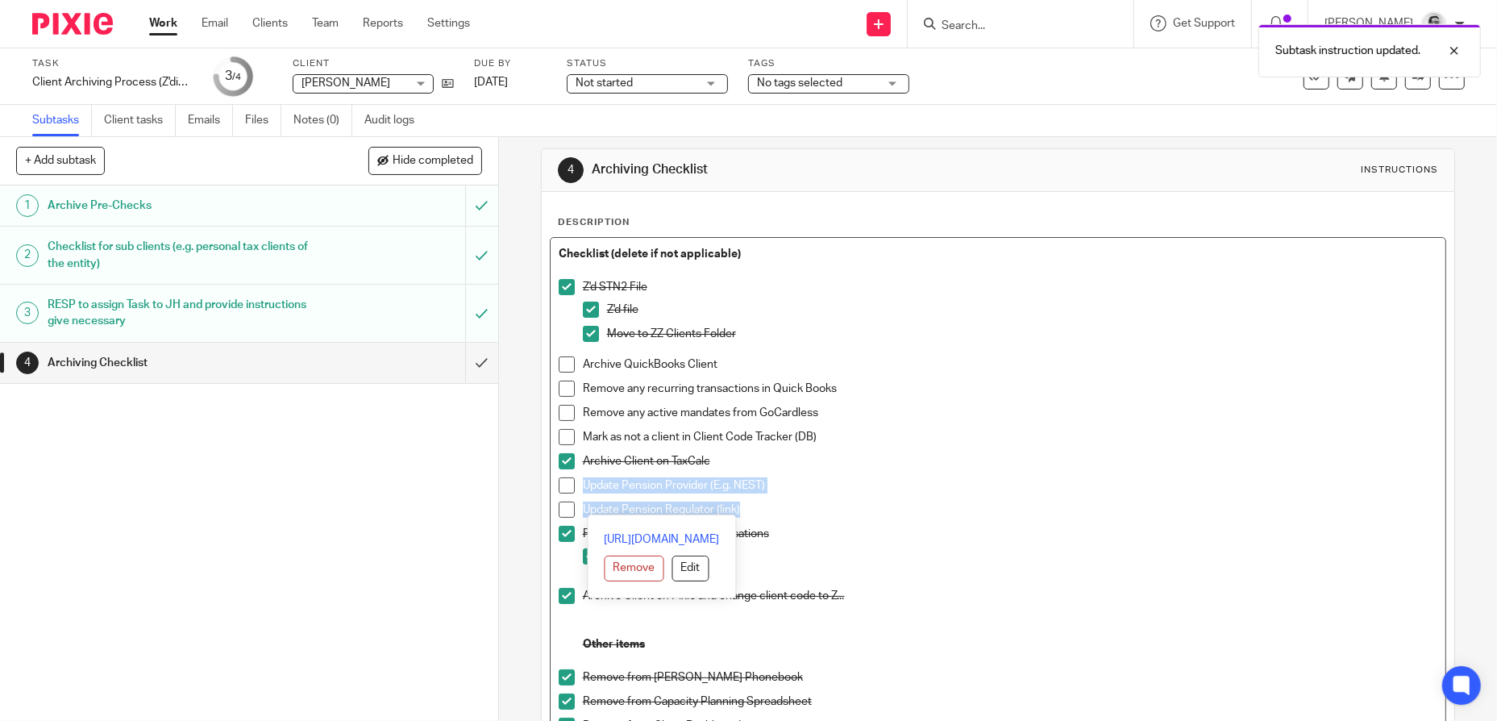
drag, startPoint x: 744, startPoint y: 505, endPoint x: 575, endPoint y: 484, distance: 170.6
click at [575, 484] on ul "Z'd STN2 File Z'd file Move to ZZ Clients Folder Archive QuickBooks Client Remo…" at bounding box center [998, 466] width 879 height 374
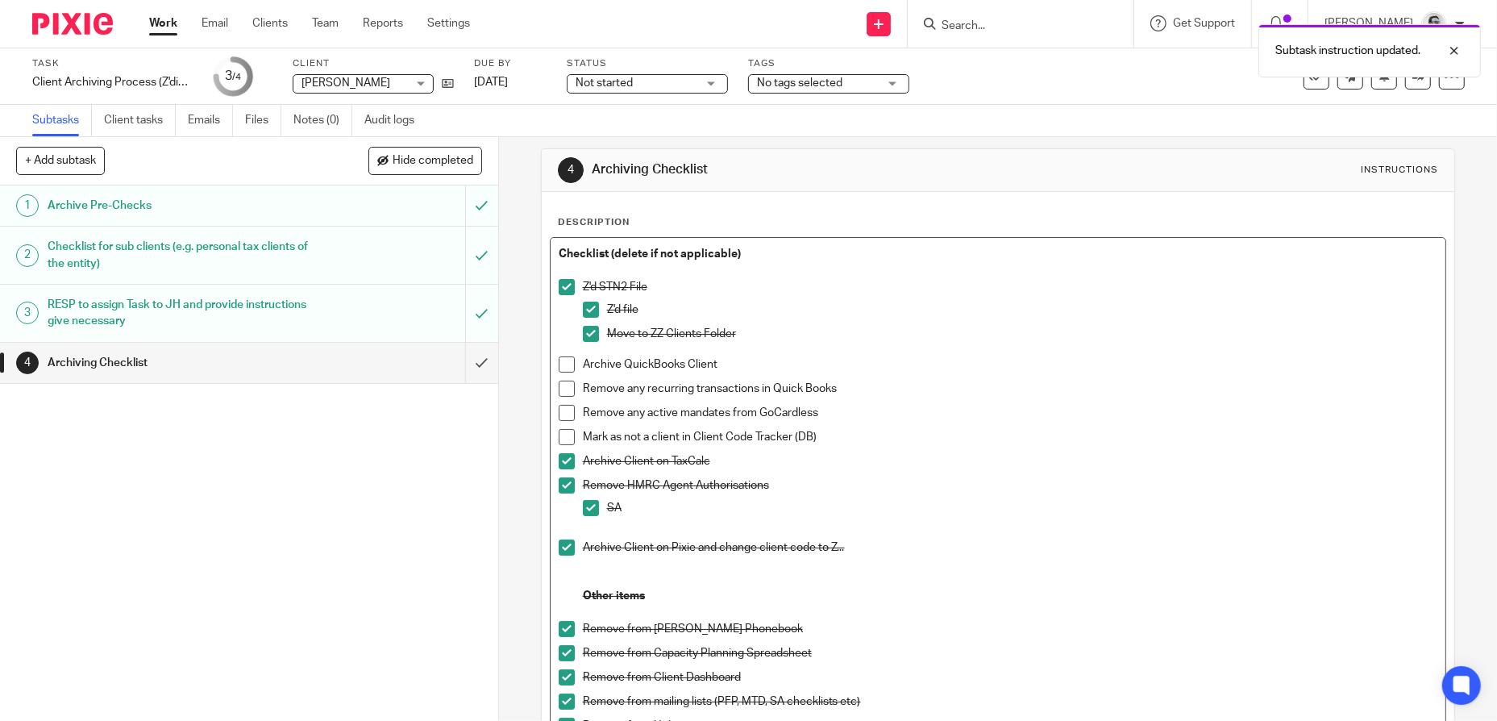
click at [1103, 509] on p "SA" at bounding box center [1022, 508] width 831 height 16
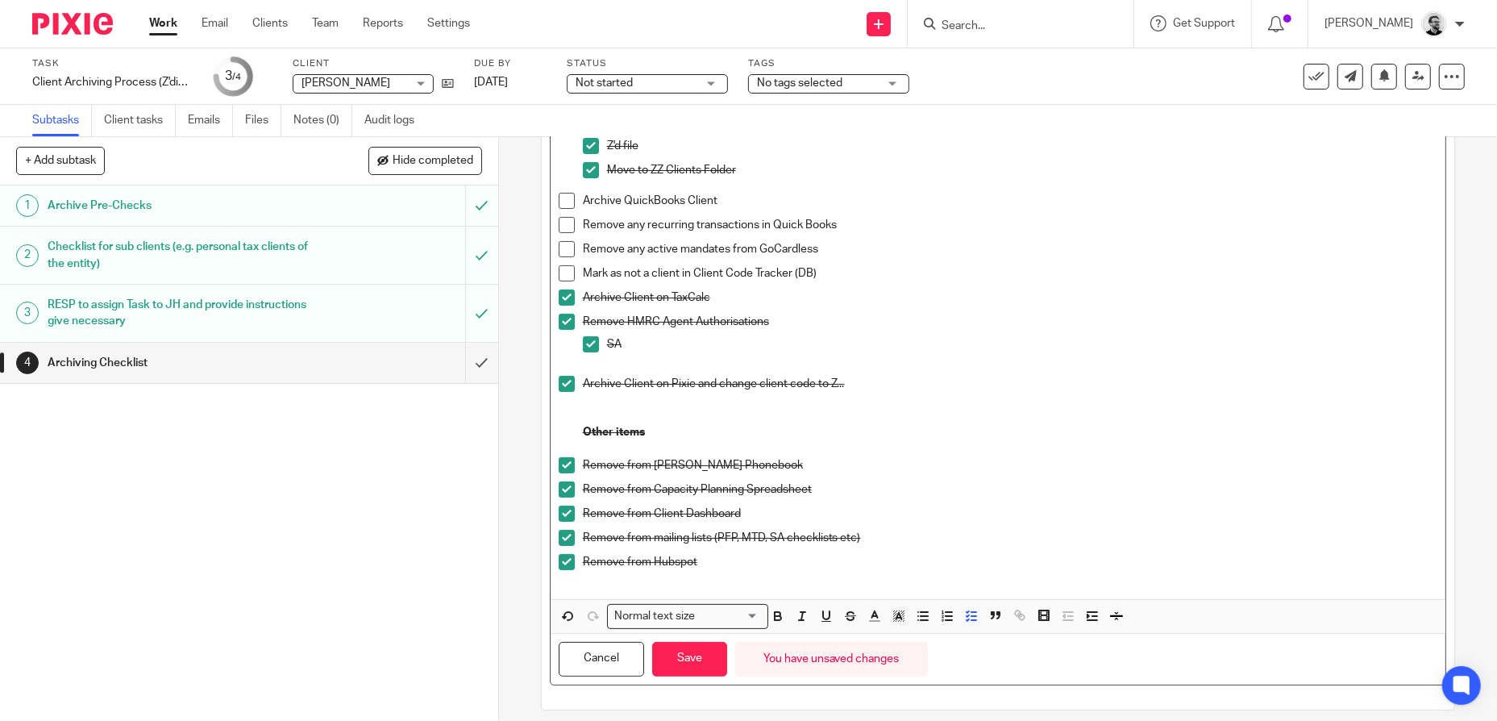
scroll to position [189, 0]
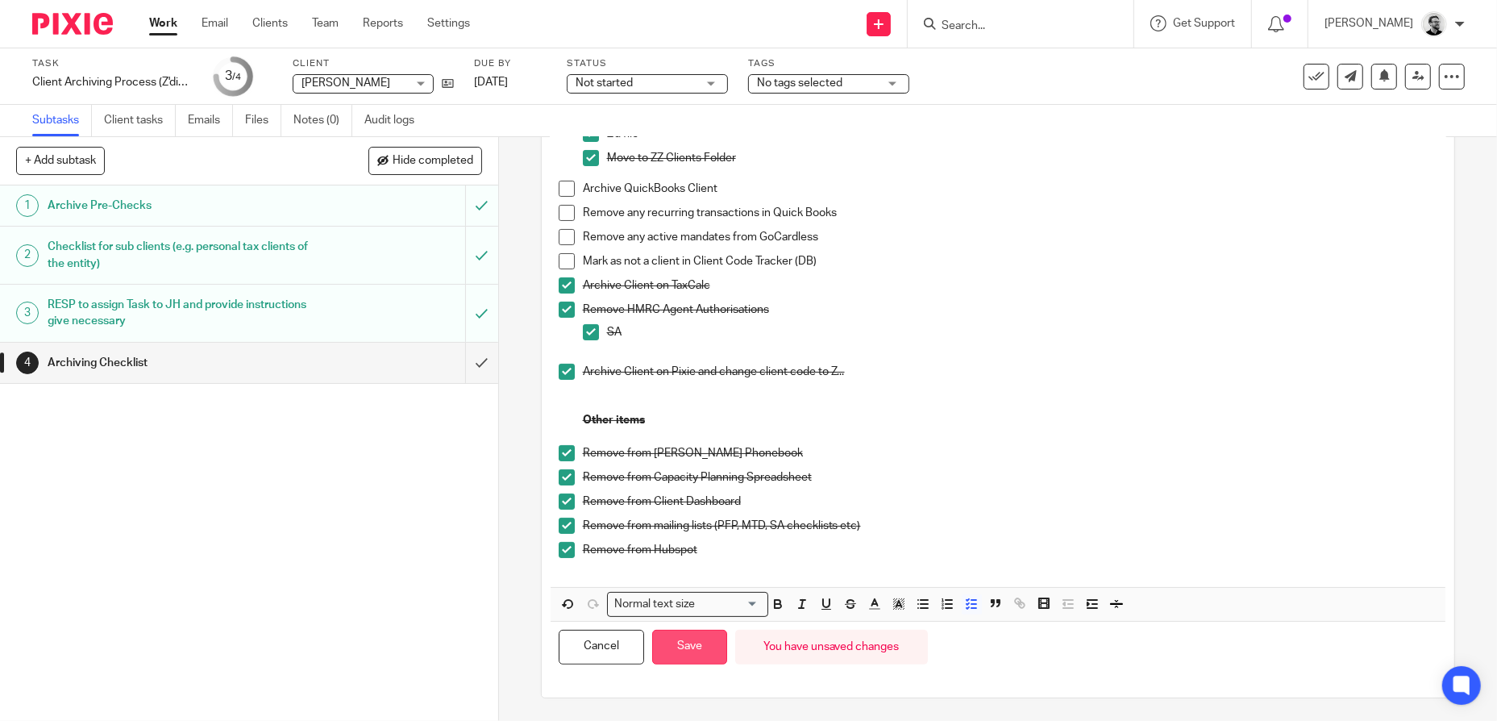
click at [700, 639] on button "Save" at bounding box center [689, 646] width 75 height 35
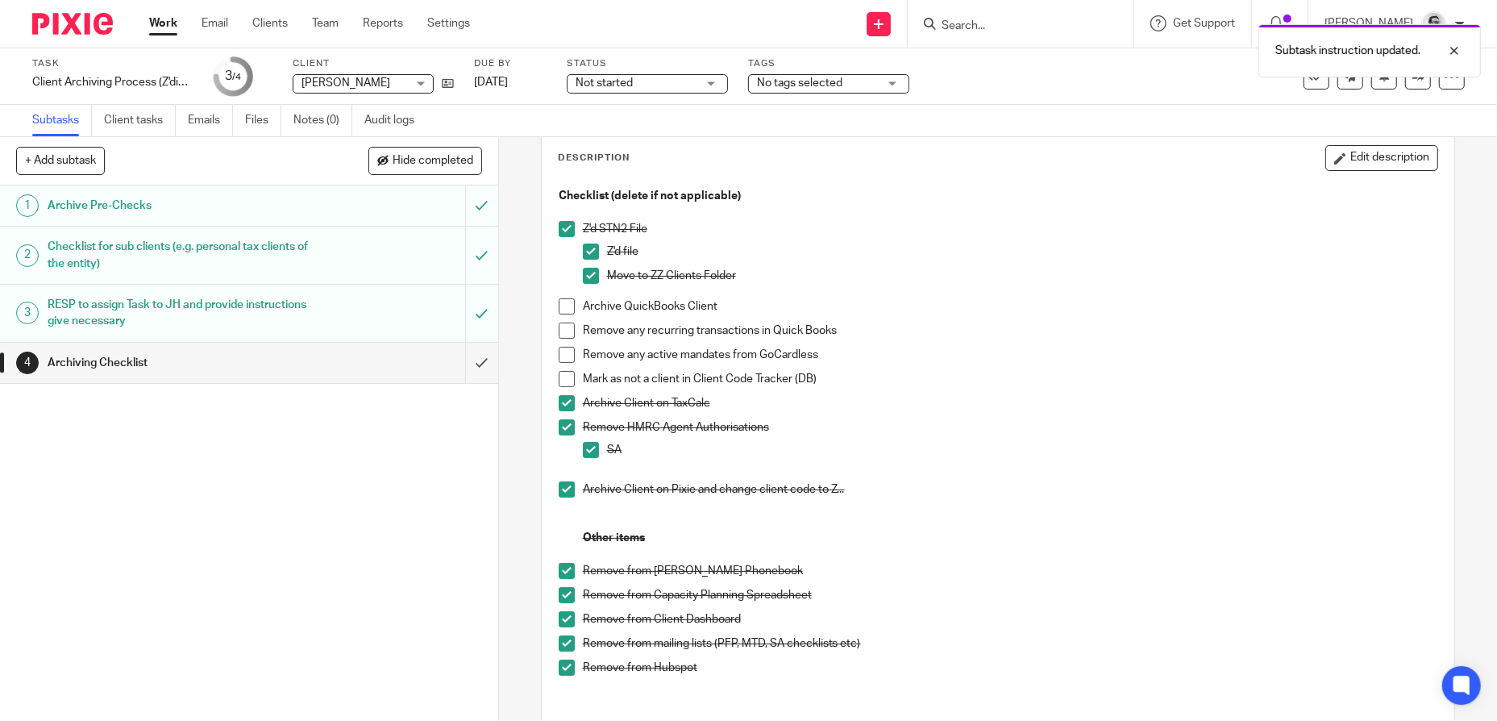
scroll to position [0, 0]
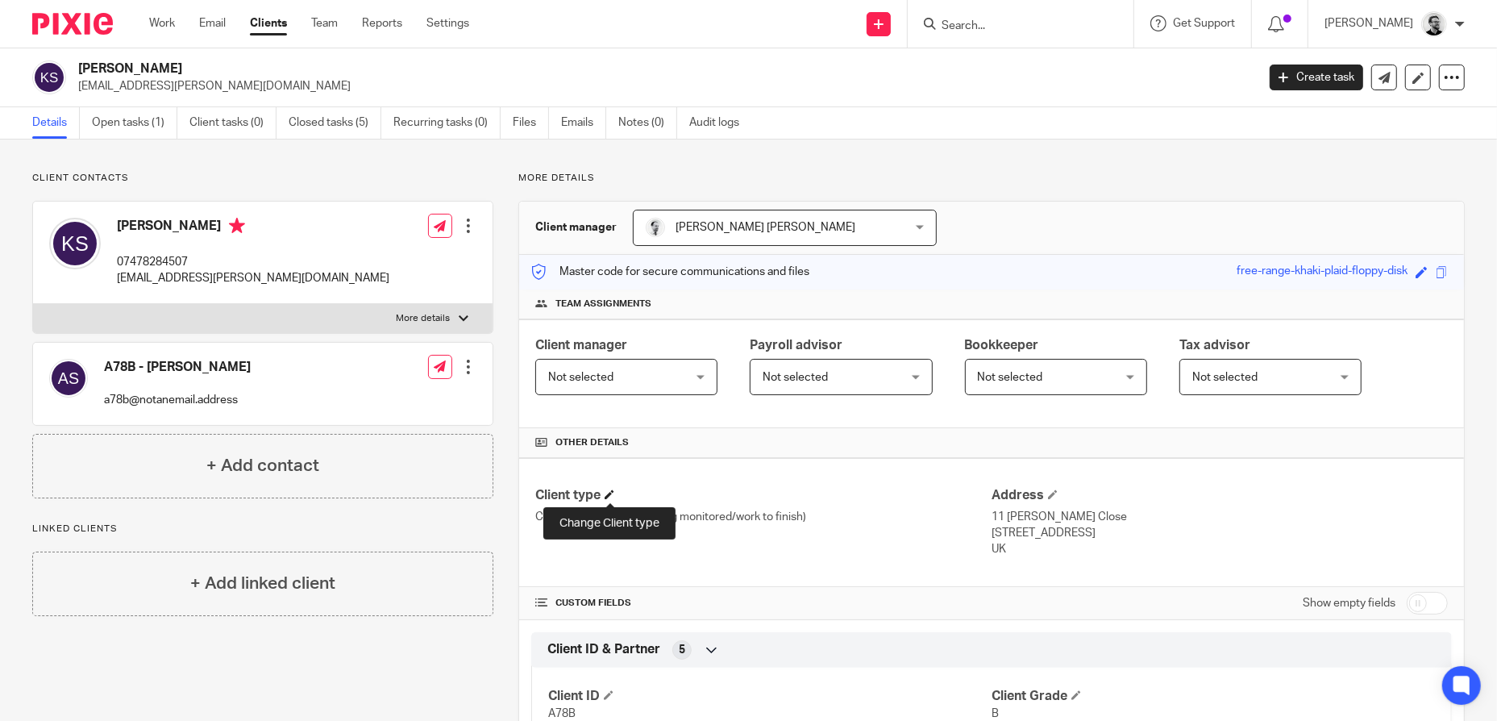
click at [614, 495] on span at bounding box center [609, 494] width 10 height 10
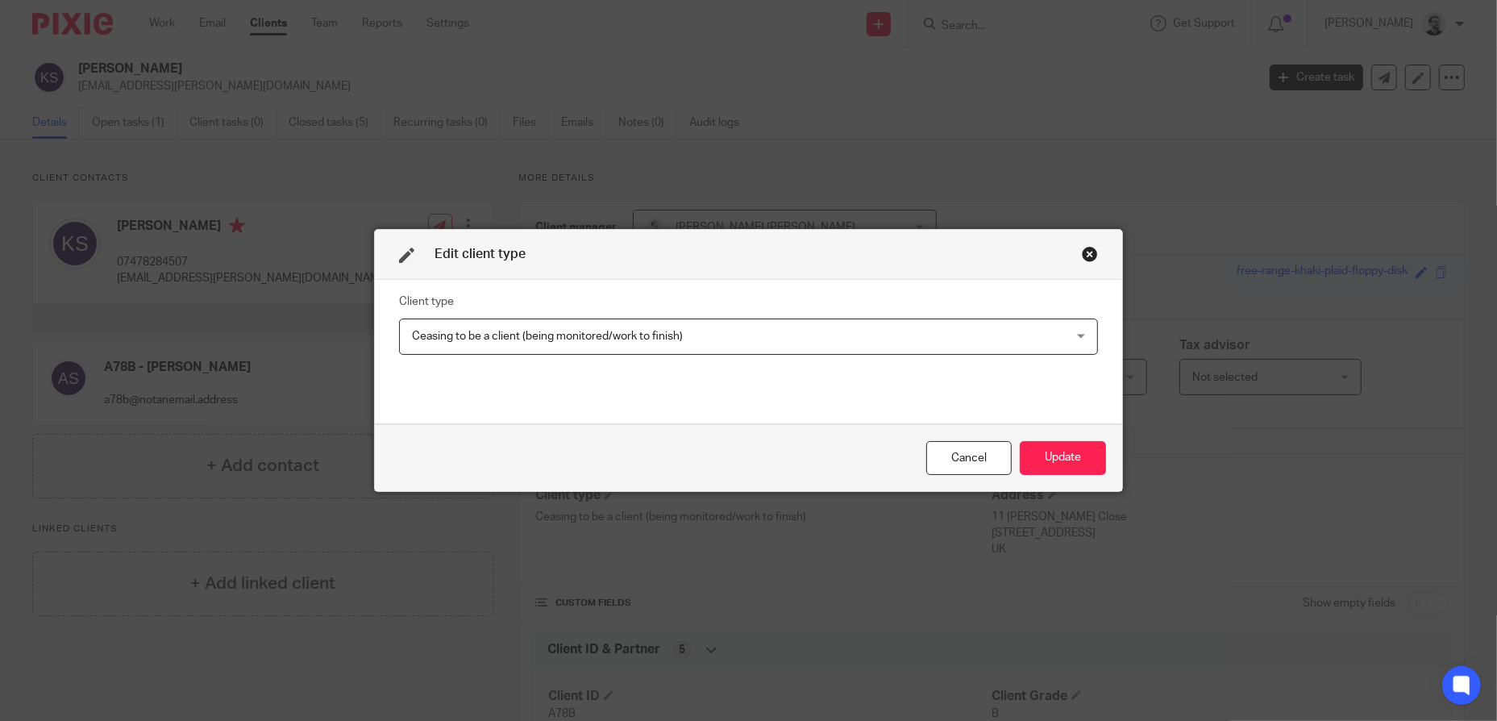
click at [670, 343] on span "Ceasing to be a client (being monitored/work to finish)" at bounding box center [686, 336] width 548 height 34
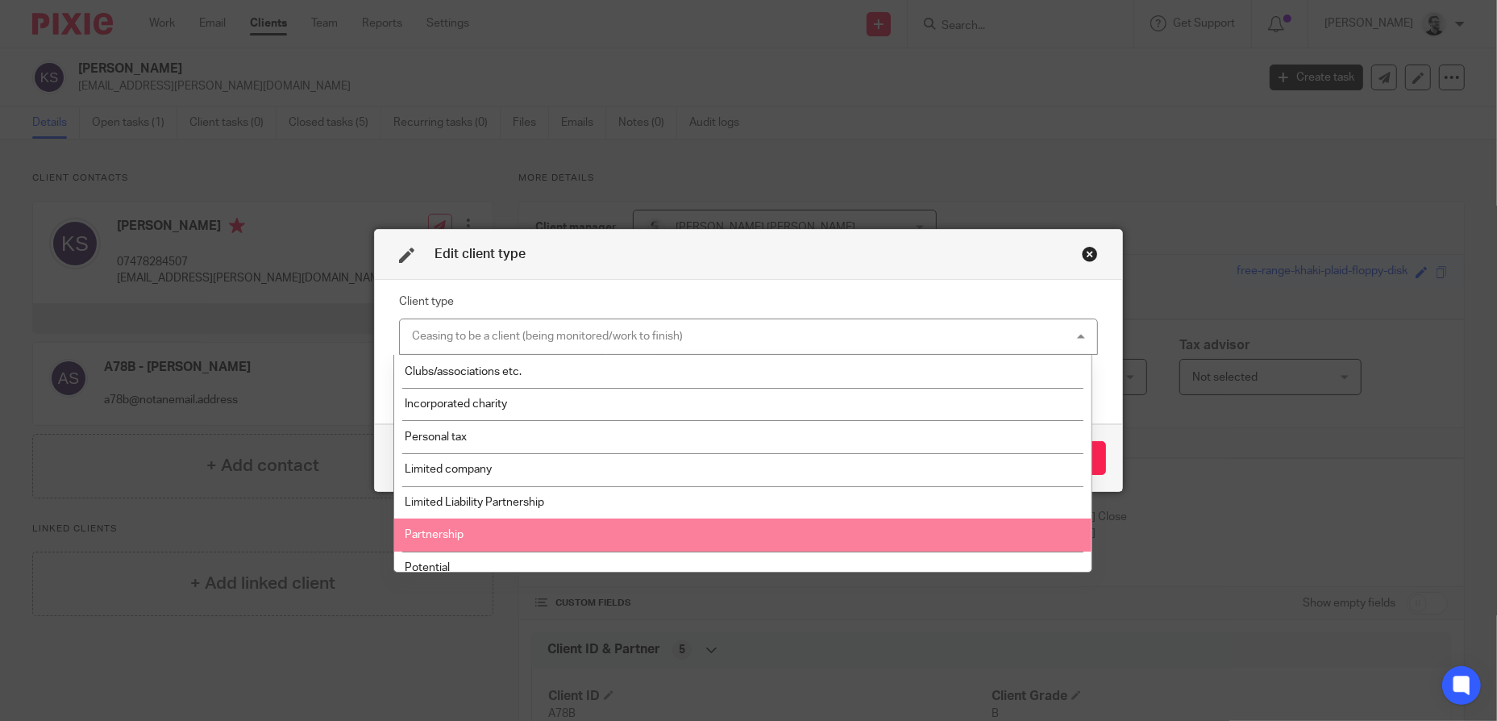
scroll to position [272, 0]
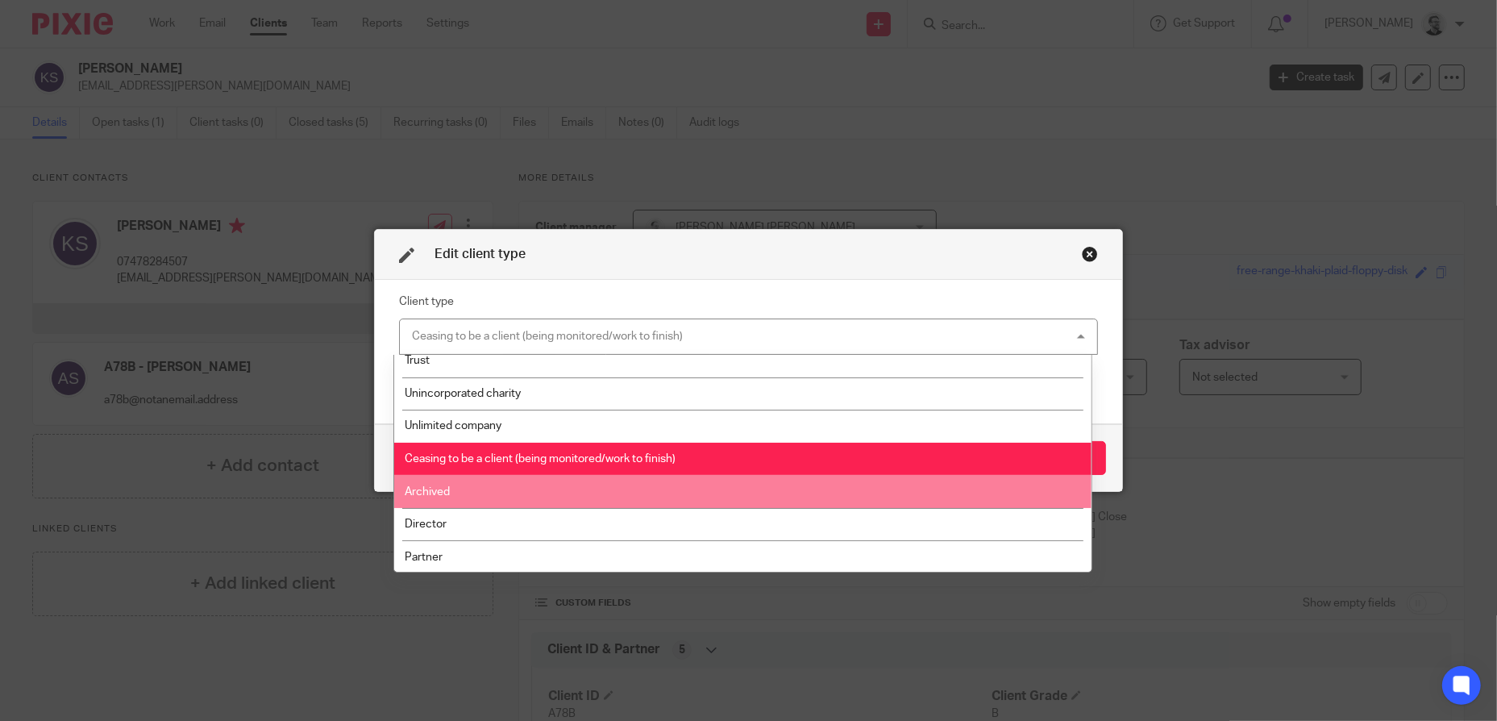
click at [523, 483] on li "Archived" at bounding box center [742, 491] width 697 height 33
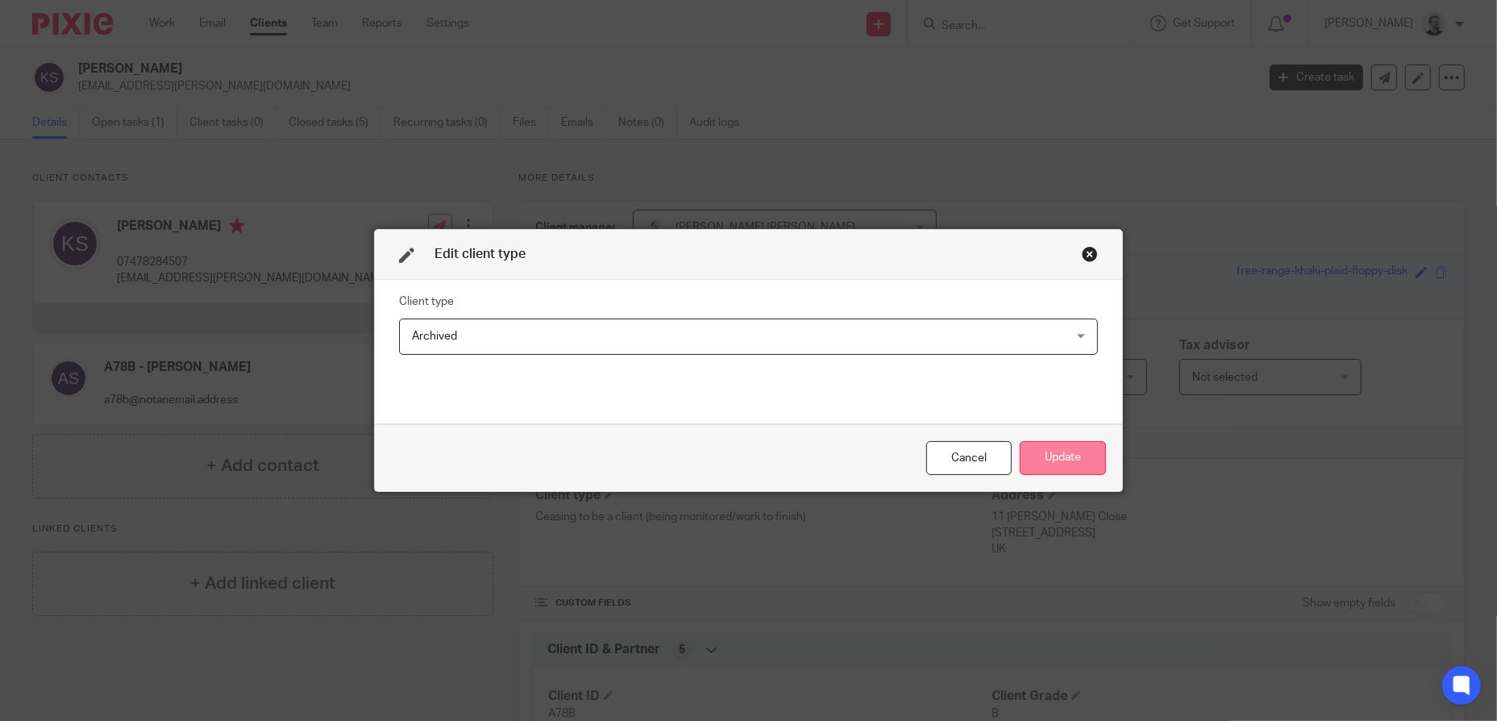
click at [1058, 456] on button "Update" at bounding box center [1063, 458] width 86 height 35
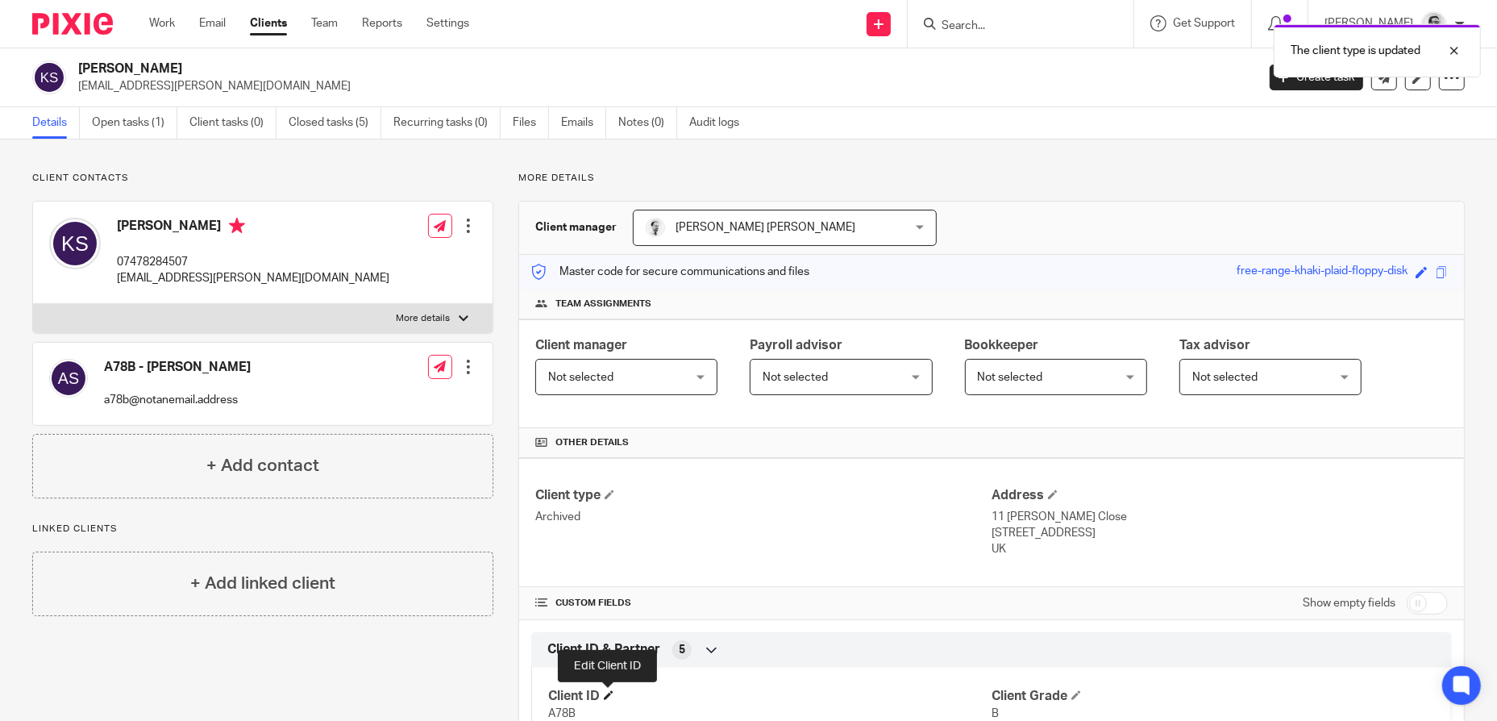
click at [610, 691] on span at bounding box center [609, 695] width 10 height 10
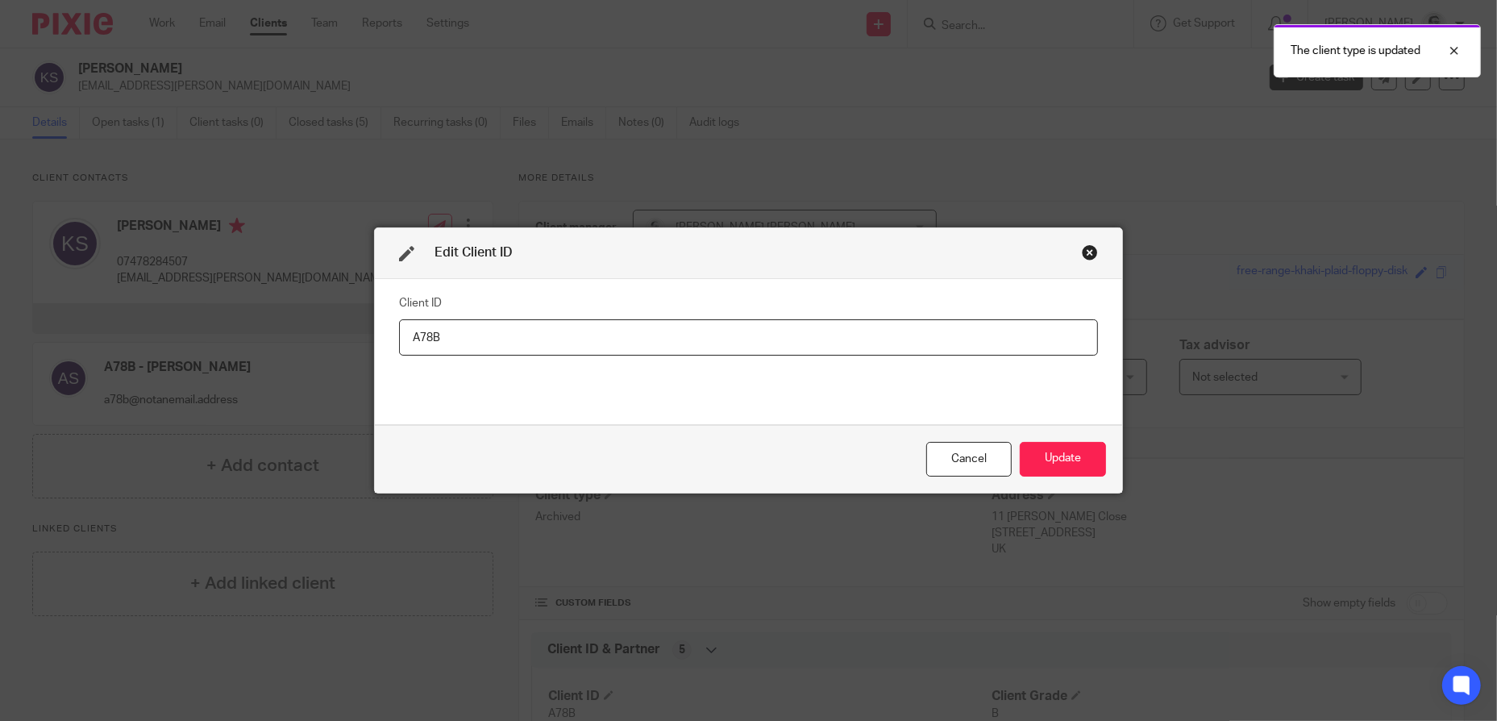
click at [409, 339] on input "A78B" at bounding box center [748, 337] width 699 height 36
type input "ZA78B"
click at [1050, 462] on button "Update" at bounding box center [1063, 459] width 86 height 35
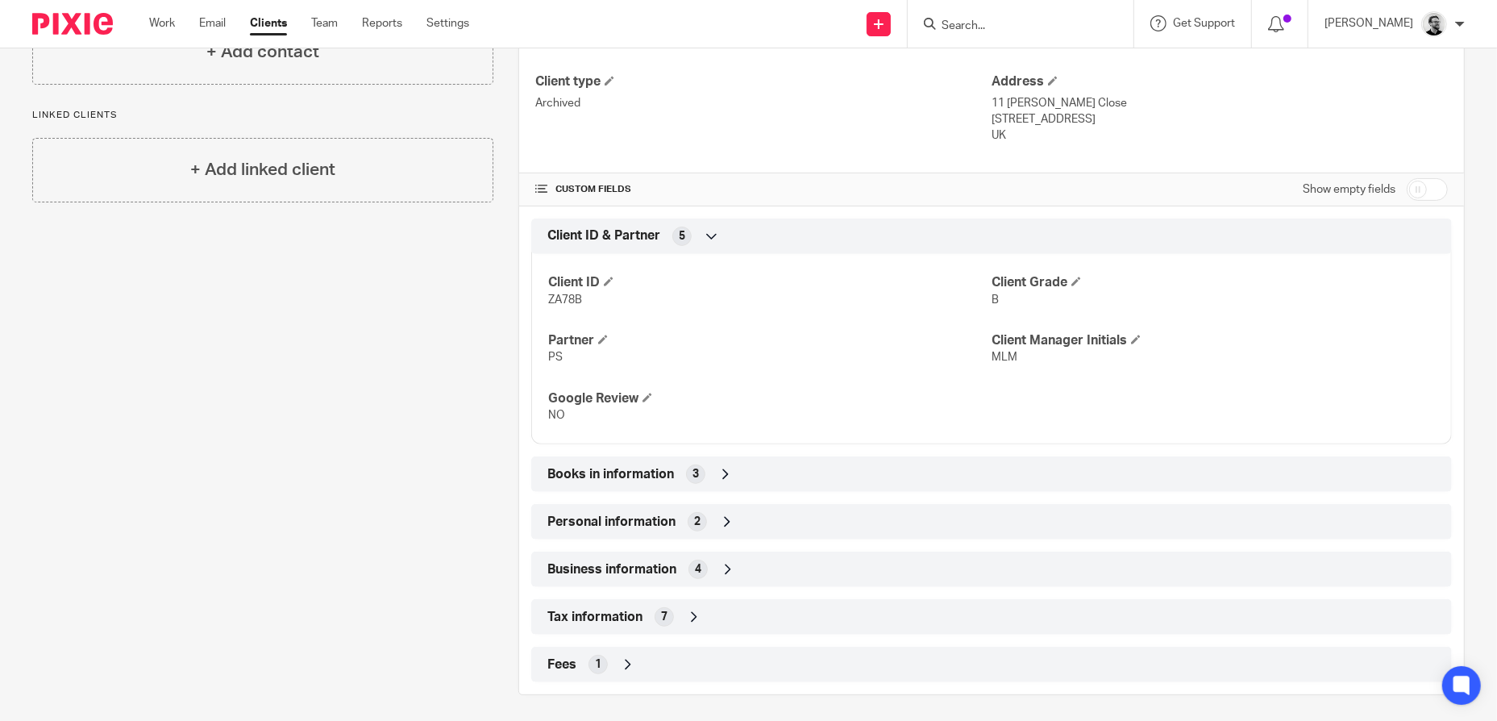
scroll to position [419, 0]
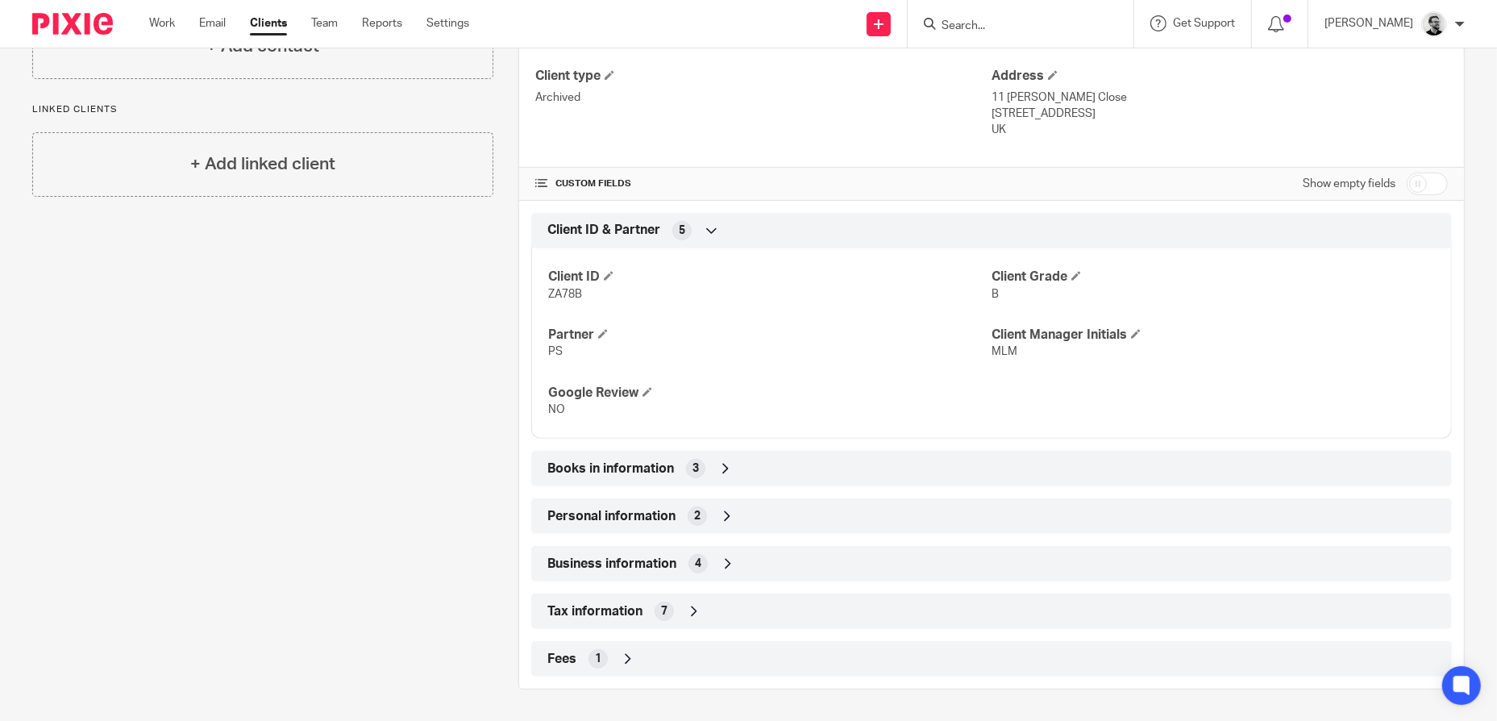
click at [773, 556] on div "Business information 4" at bounding box center [991, 563] width 896 height 27
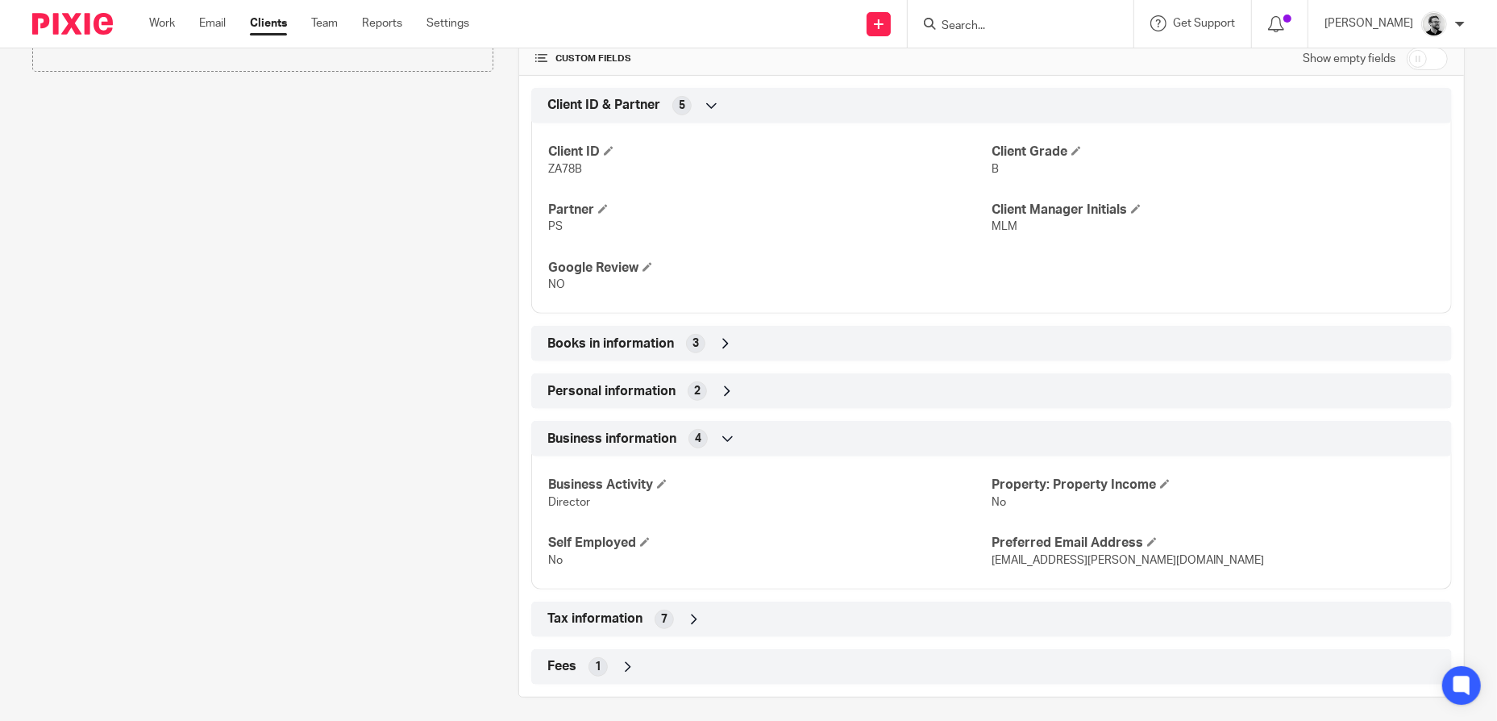
scroll to position [552, 0]
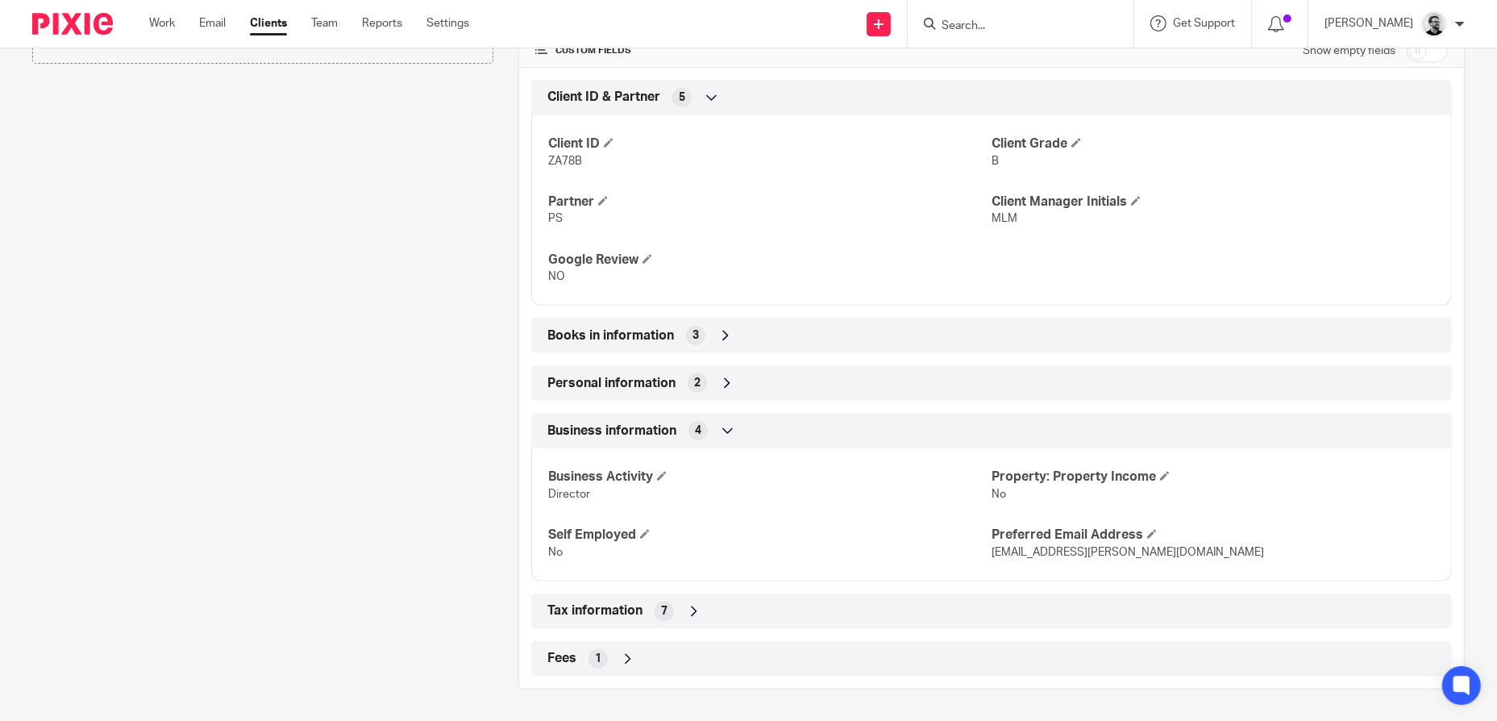
click at [728, 431] on icon at bounding box center [728, 430] width 16 height 16
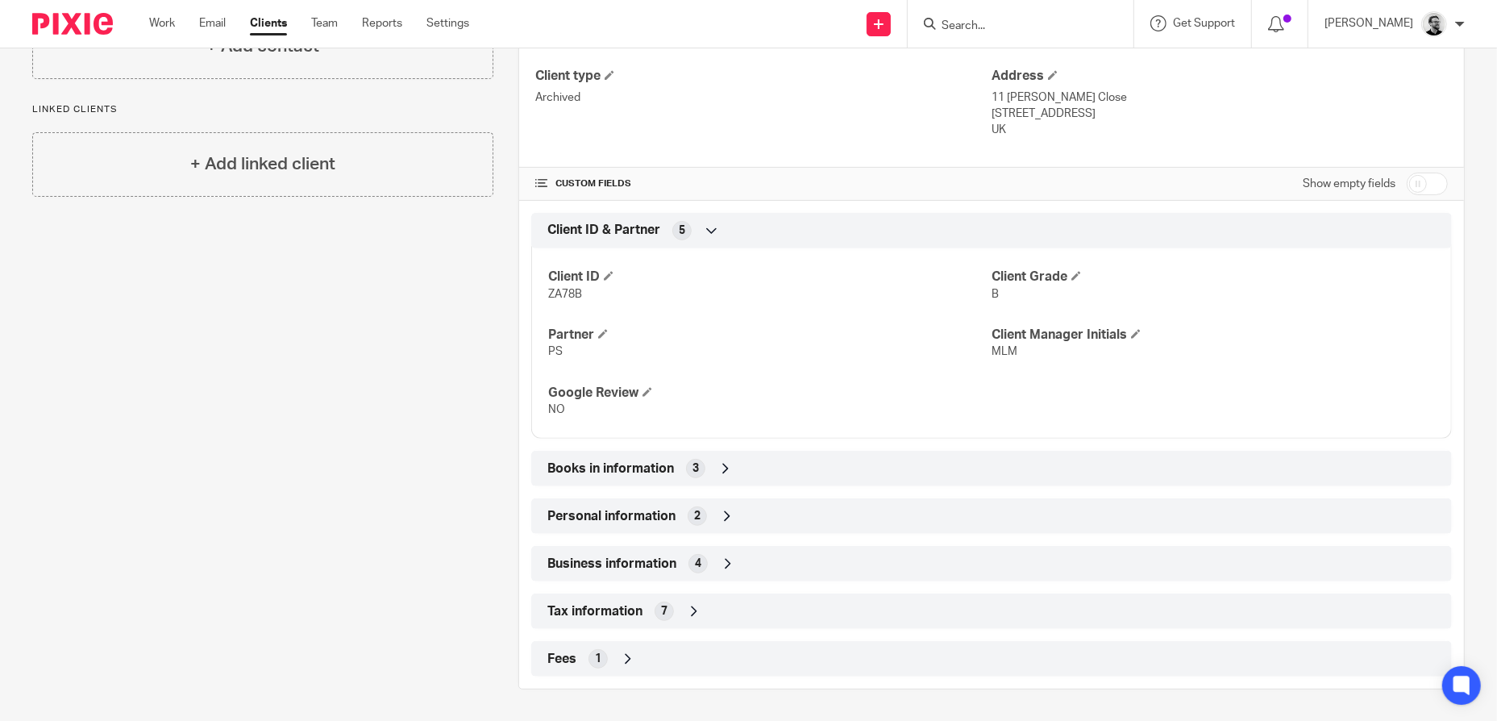
click at [742, 603] on div "Tax information 7" at bounding box center [991, 610] width 896 height 27
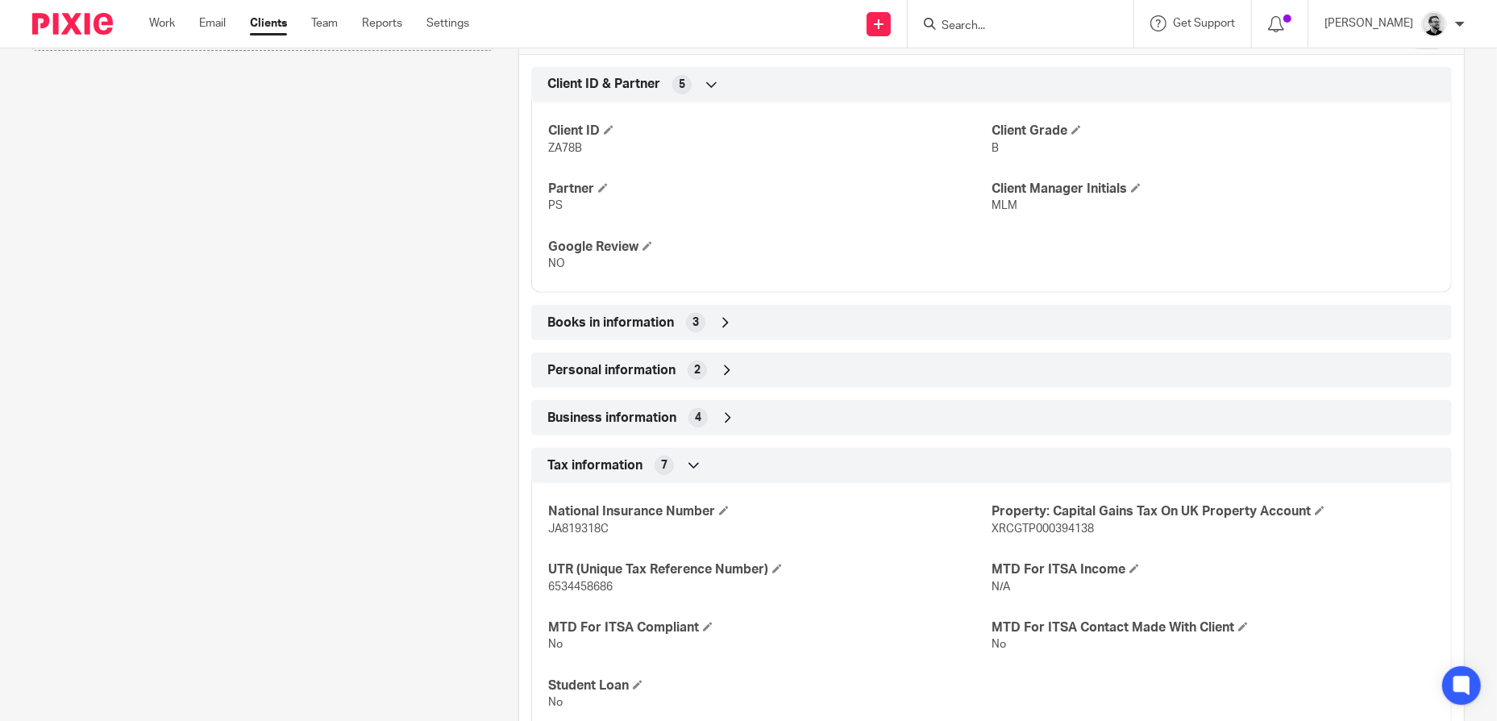
scroll to position [633, 0]
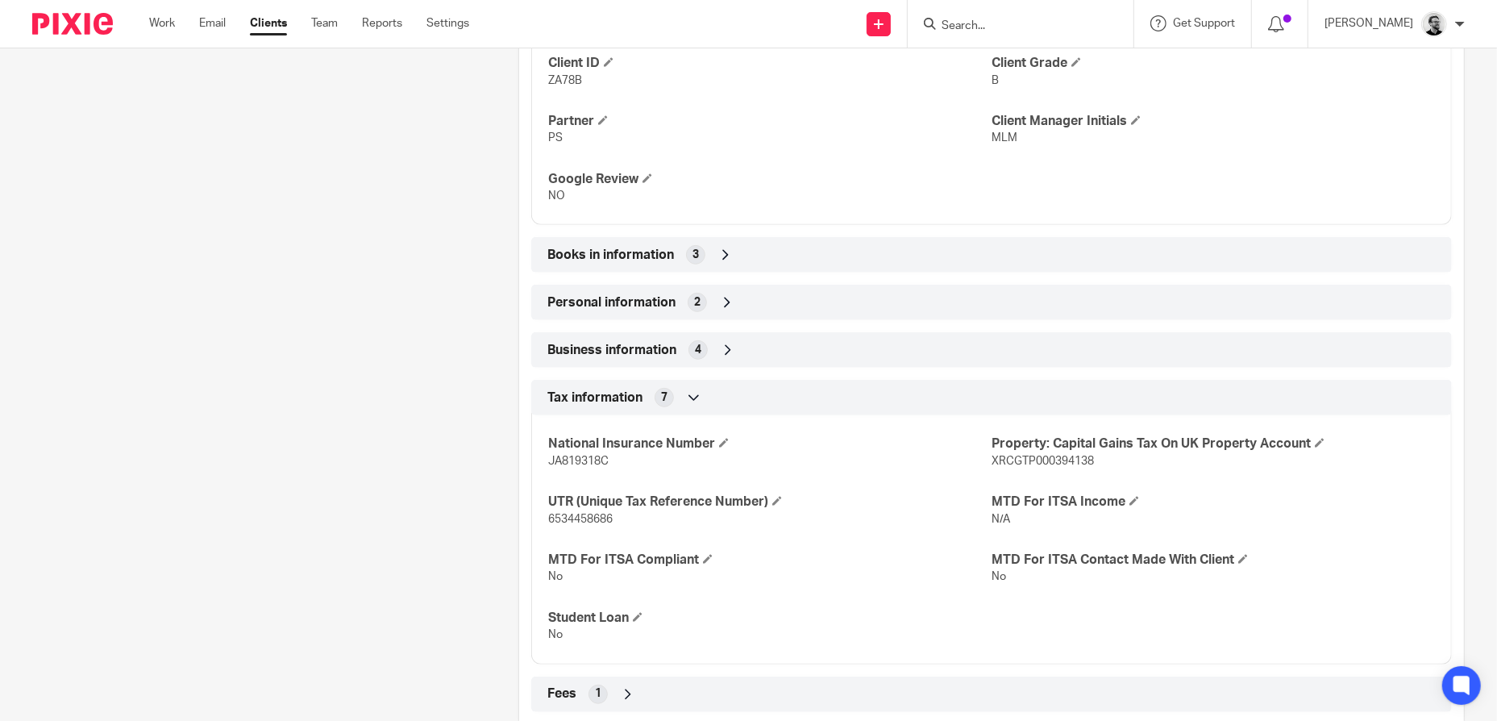
click at [592, 518] on span "6534458686" at bounding box center [580, 518] width 64 height 11
copy span "6534458686"
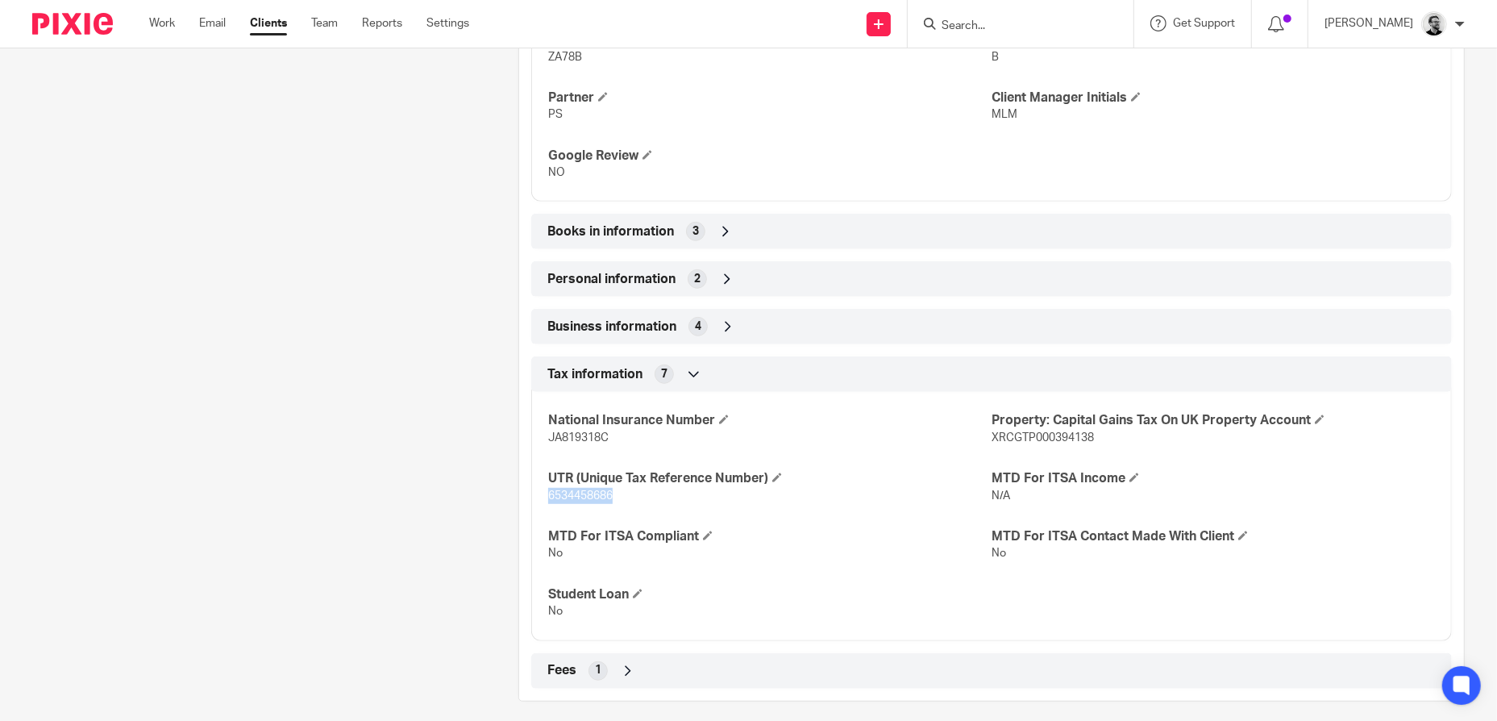
scroll to position [667, 0]
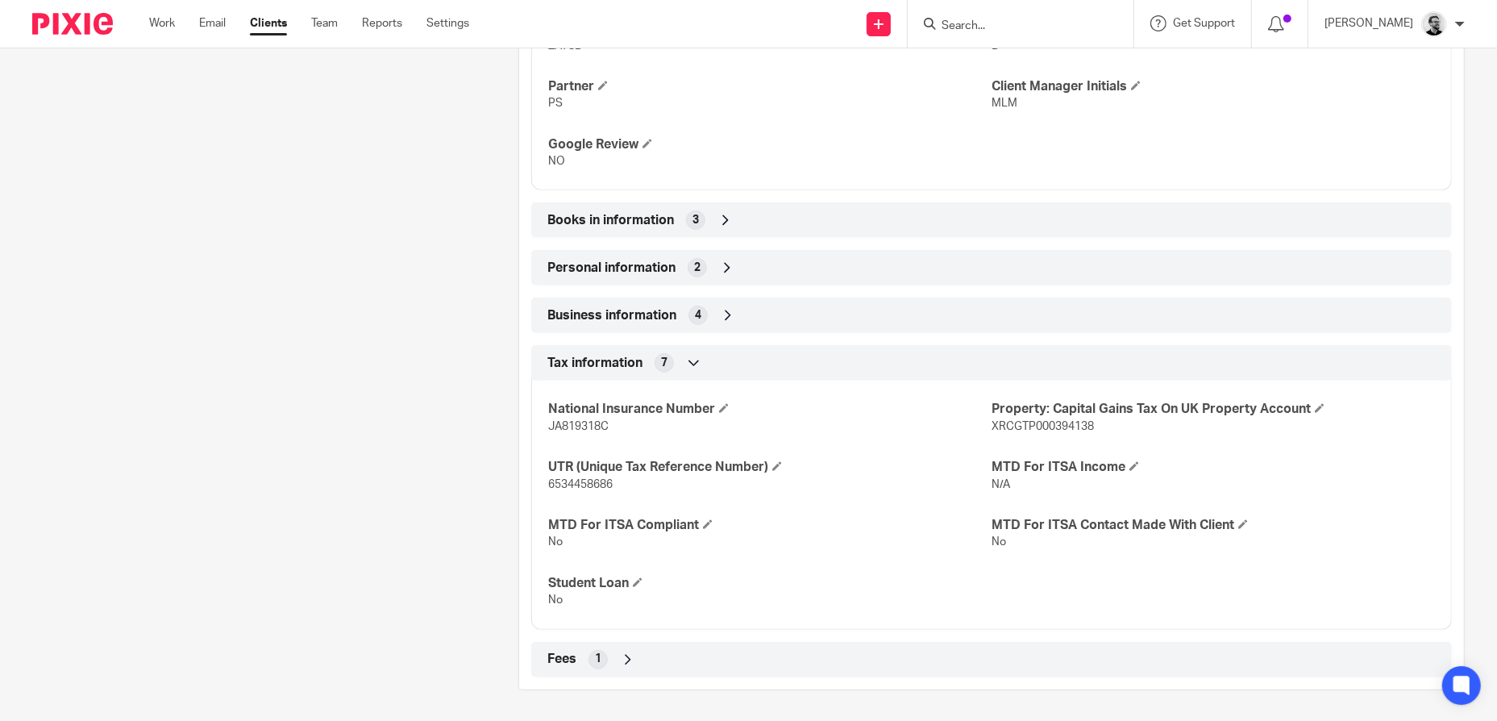
click at [1041, 426] on span "XRCGTP000394138" at bounding box center [1042, 426] width 102 height 11
copy span "XRCGTP000394138"
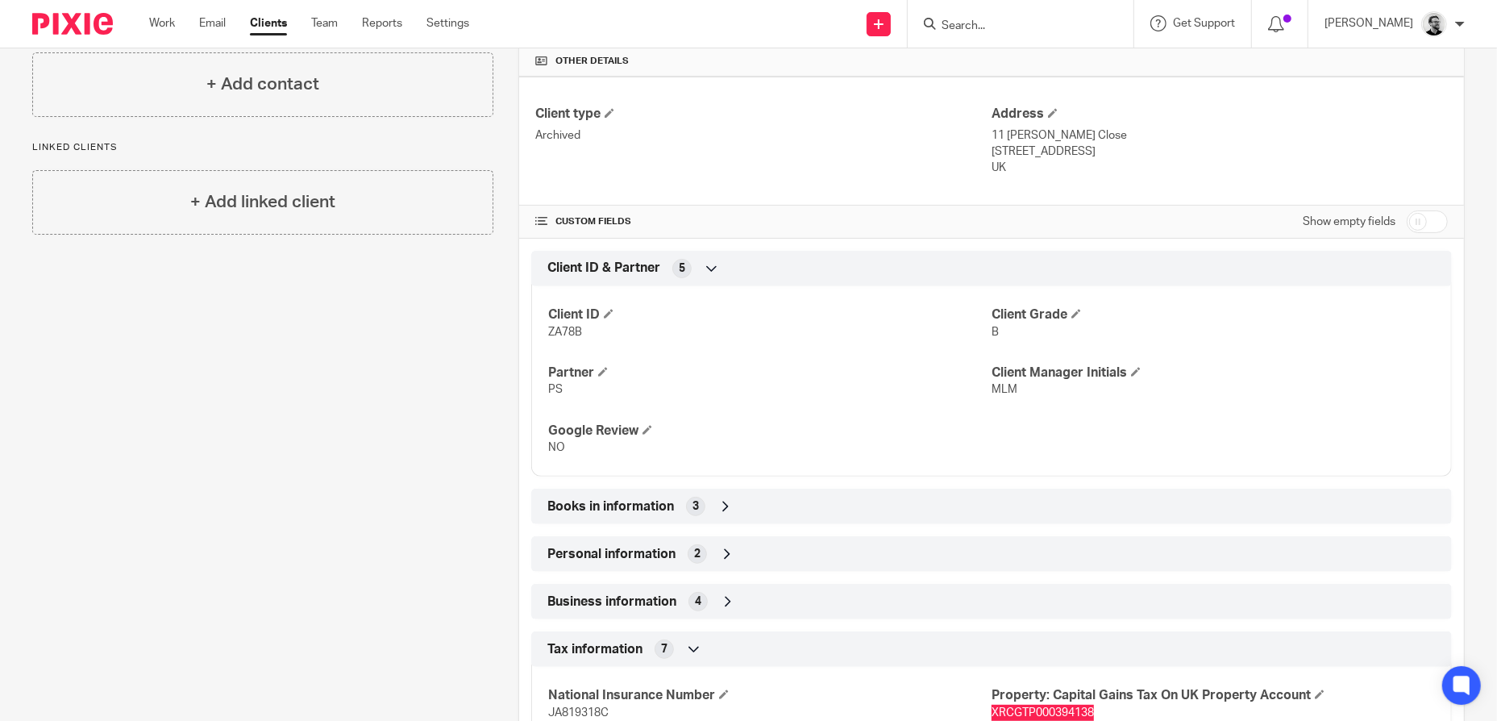
scroll to position [345, 0]
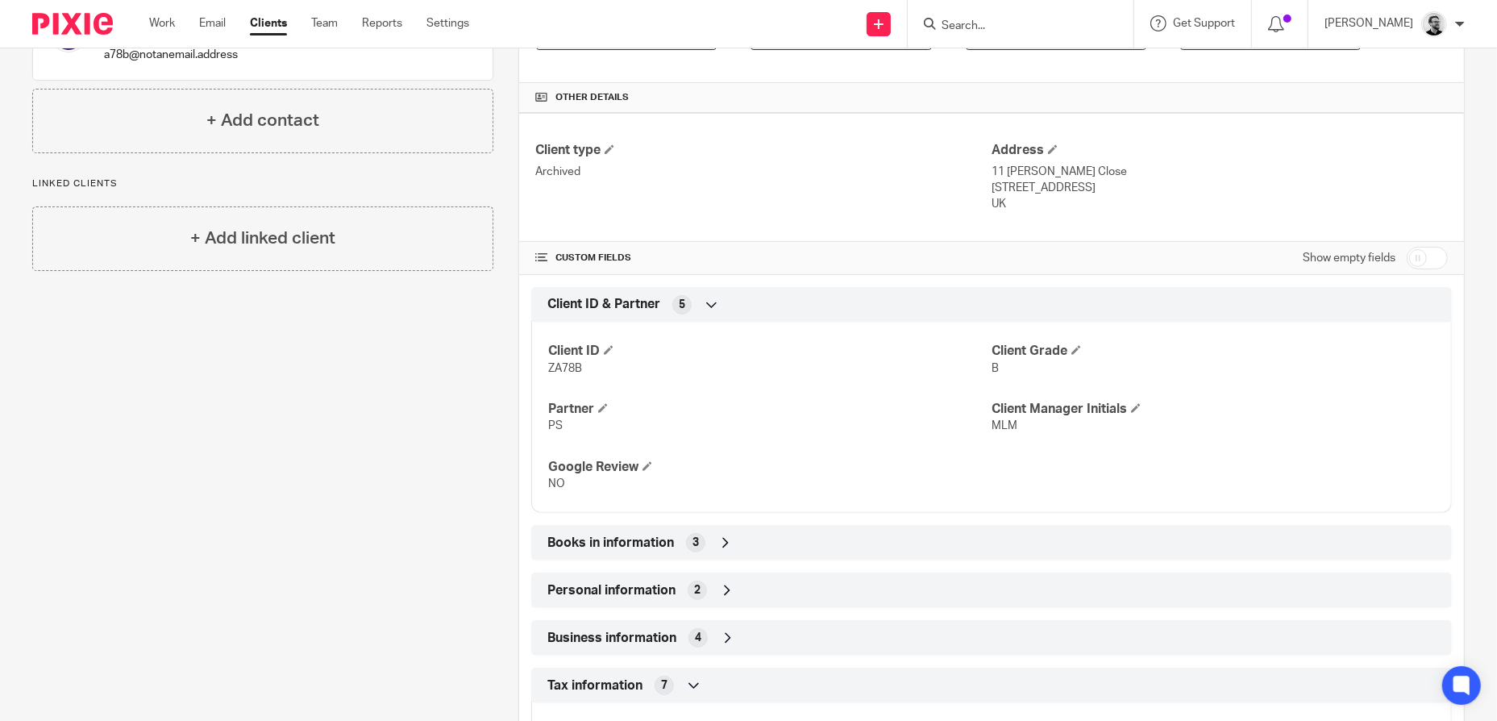
drag, startPoint x: 1090, startPoint y: 189, endPoint x: 1126, endPoint y: 192, distance: 36.4
click at [1126, 192] on p "[STREET_ADDRESS]" at bounding box center [1219, 188] width 456 height 16
click at [1100, 185] on p "[STREET_ADDRESS]" at bounding box center [1219, 188] width 456 height 16
drag, startPoint x: 1092, startPoint y: 185, endPoint x: 1146, endPoint y: 191, distance: 54.4
click at [1146, 191] on p "[STREET_ADDRESS]" at bounding box center [1219, 188] width 456 height 16
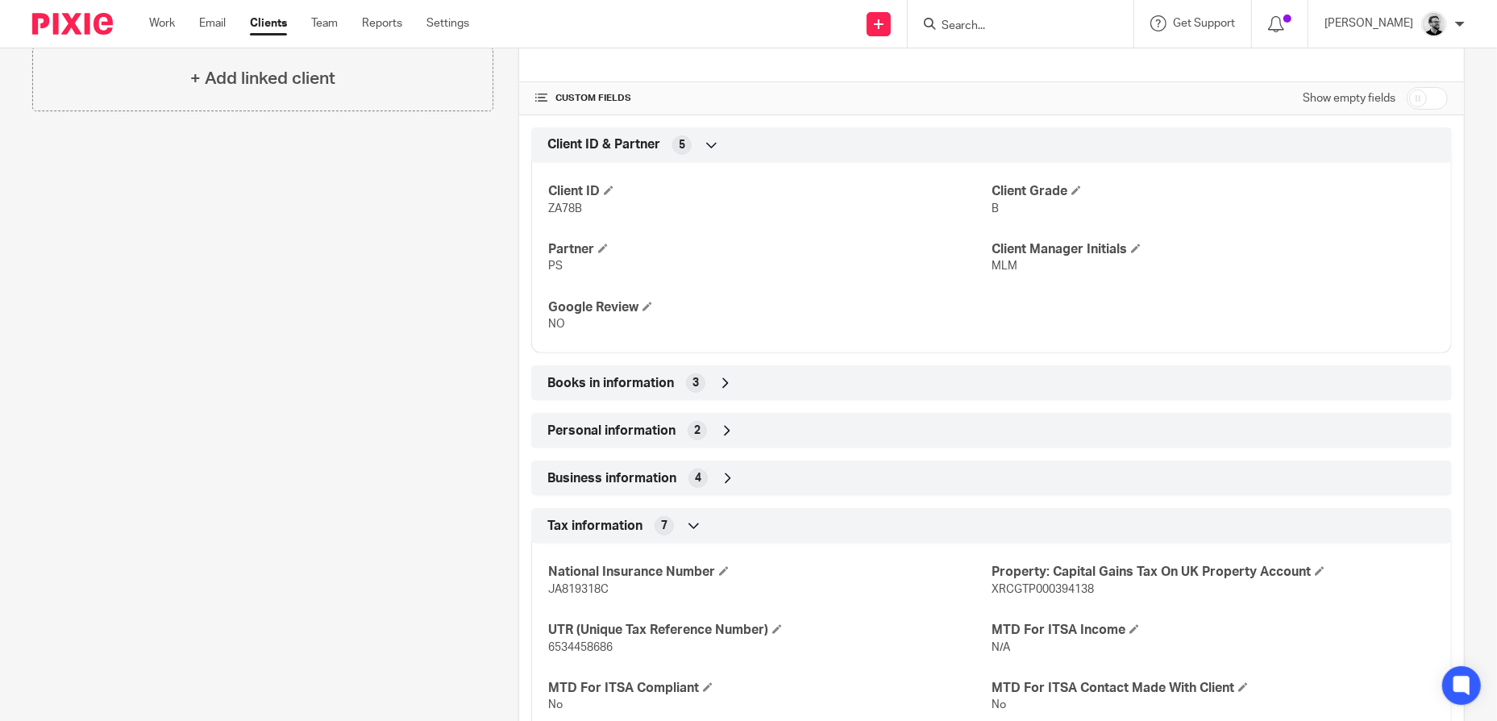
scroll to position [667, 0]
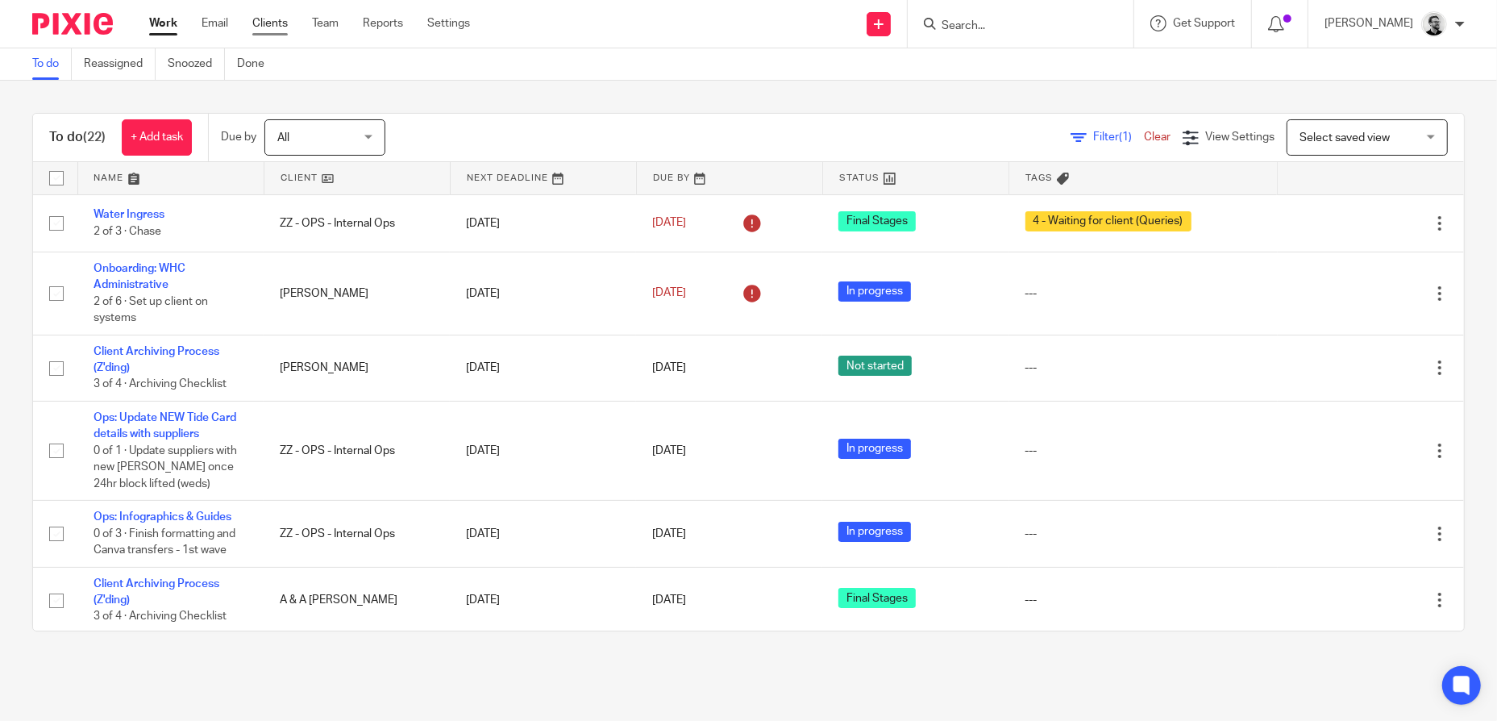
click at [266, 22] on link "Clients" at bounding box center [269, 23] width 35 height 16
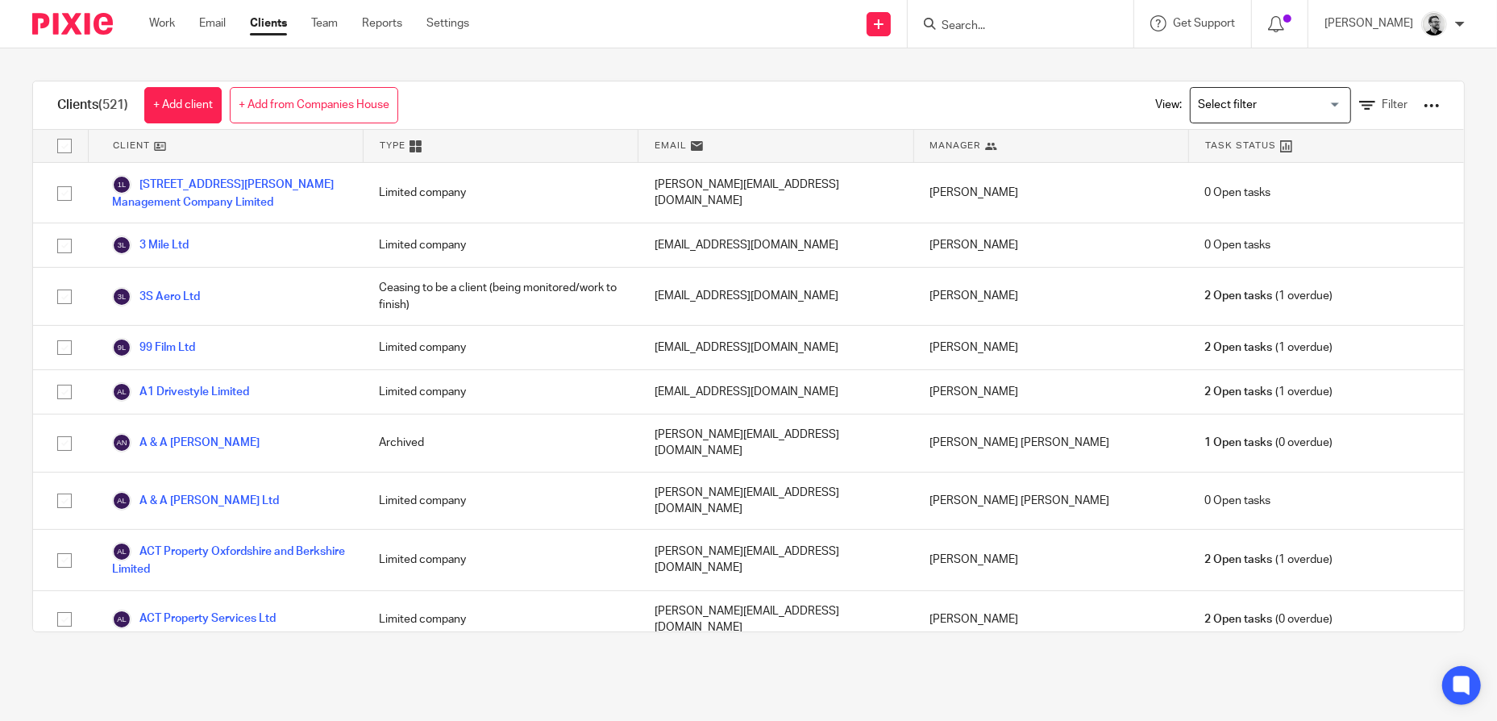
click at [1423, 104] on div at bounding box center [1431, 106] width 16 height 16
click at [1307, 193] on link "Export clients to CSV file" at bounding box center [1302, 189] width 224 height 24
